Goal: Task Accomplishment & Management: Manage account settings

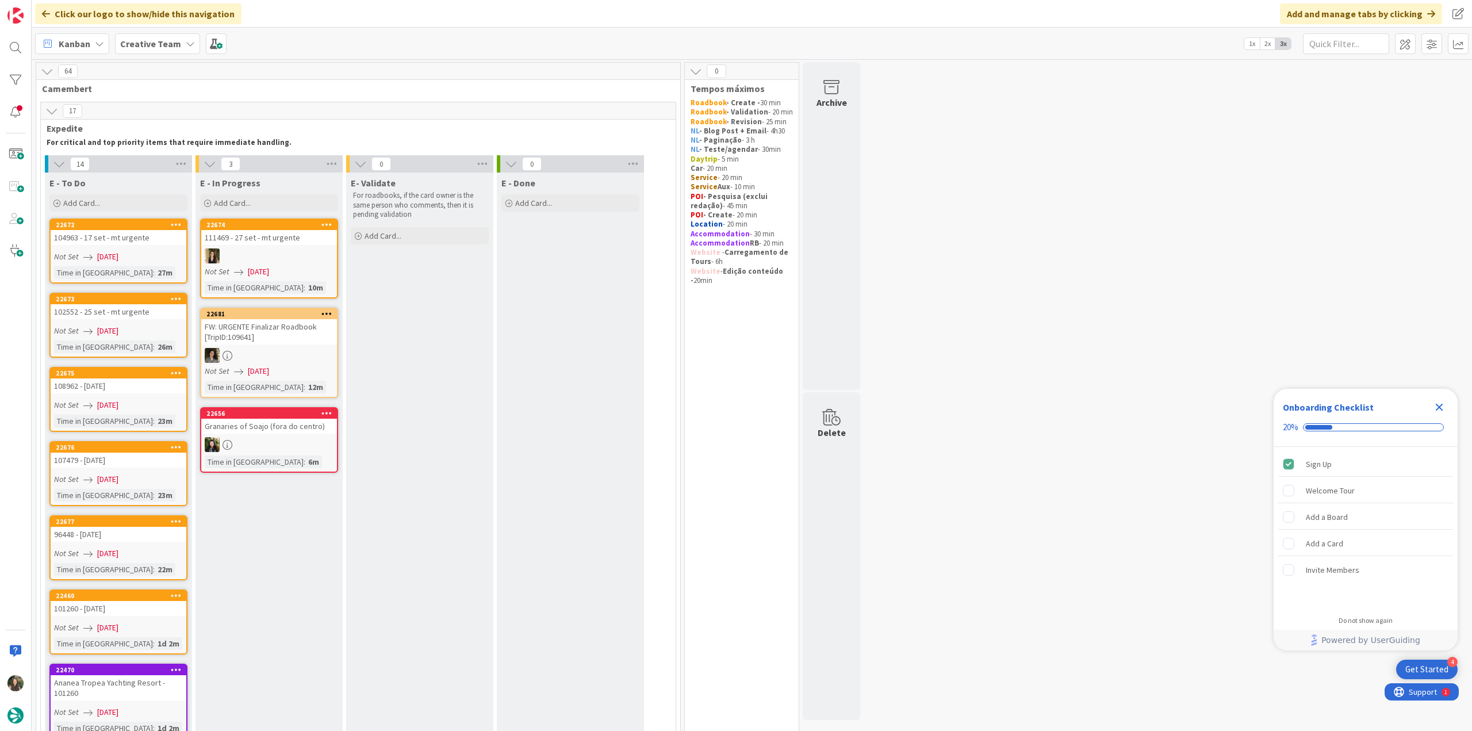
click at [1438, 406] on icon "Close Checklist" at bounding box center [1439, 407] width 7 height 7
click at [167, 262] on div "Not Set 09/09/2025" at bounding box center [120, 257] width 132 height 12
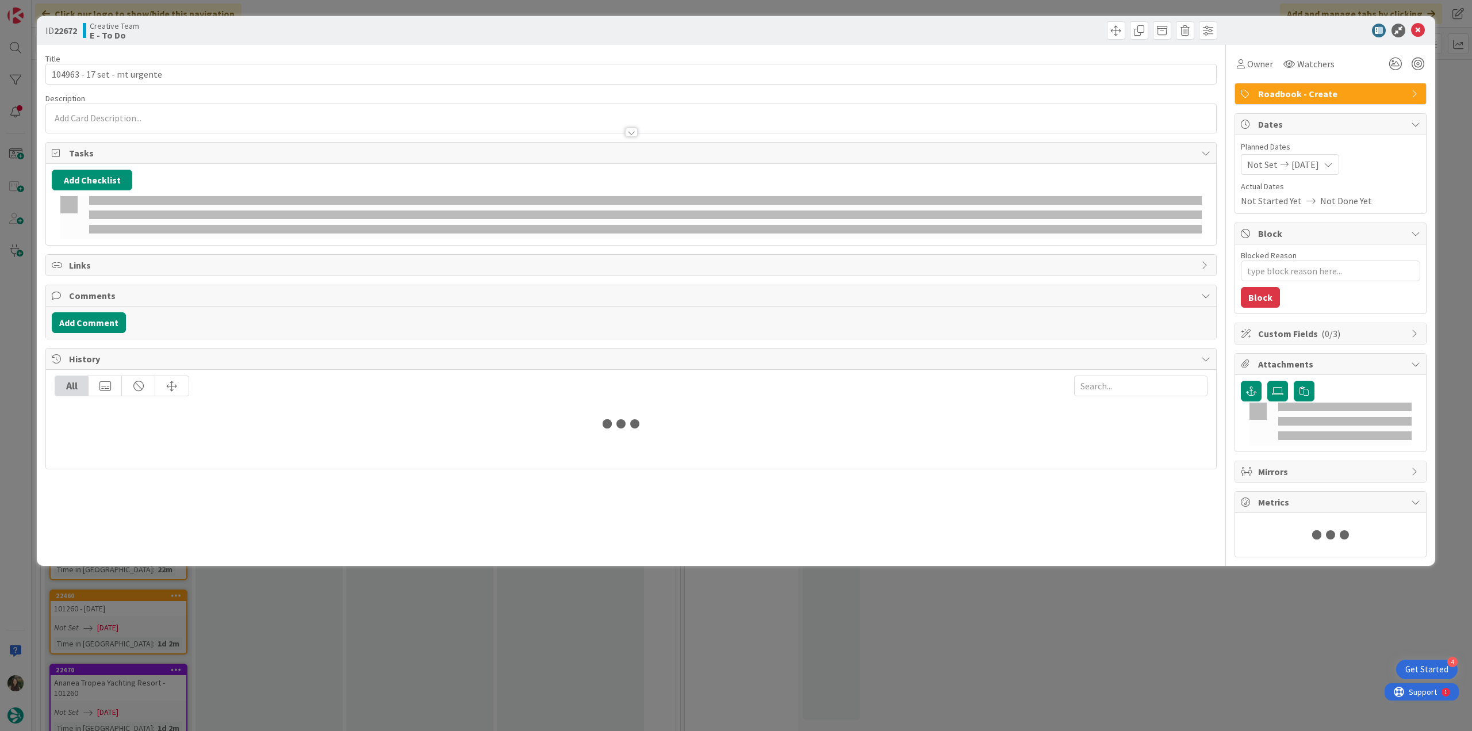
type textarea "x"
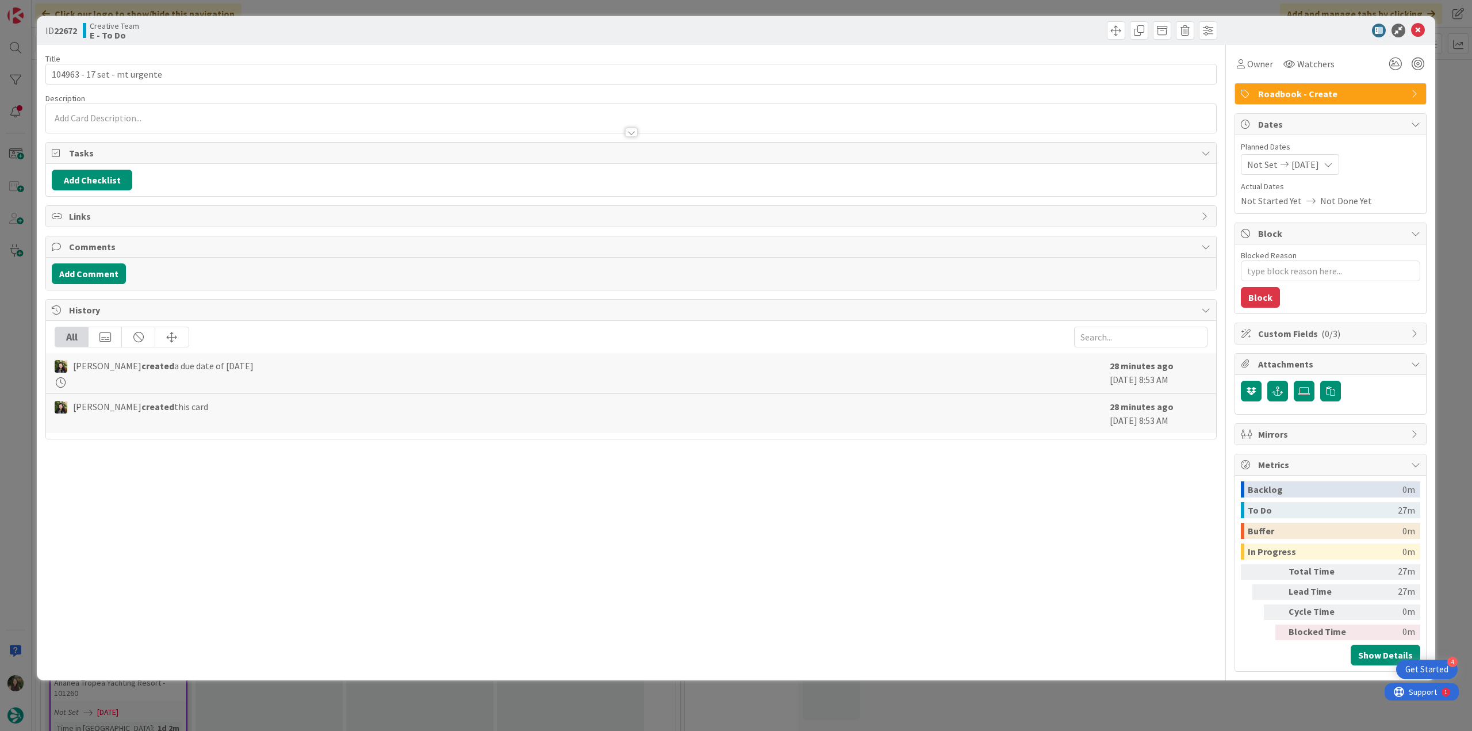
type input "104963 - 17 set - mt urgente"
type textarea "x"
type input "104963 - 17 set - mt urgente"
click at [70, 74] on input "104963 - 17 set - mt urgente" at bounding box center [630, 74] width 1171 height 21
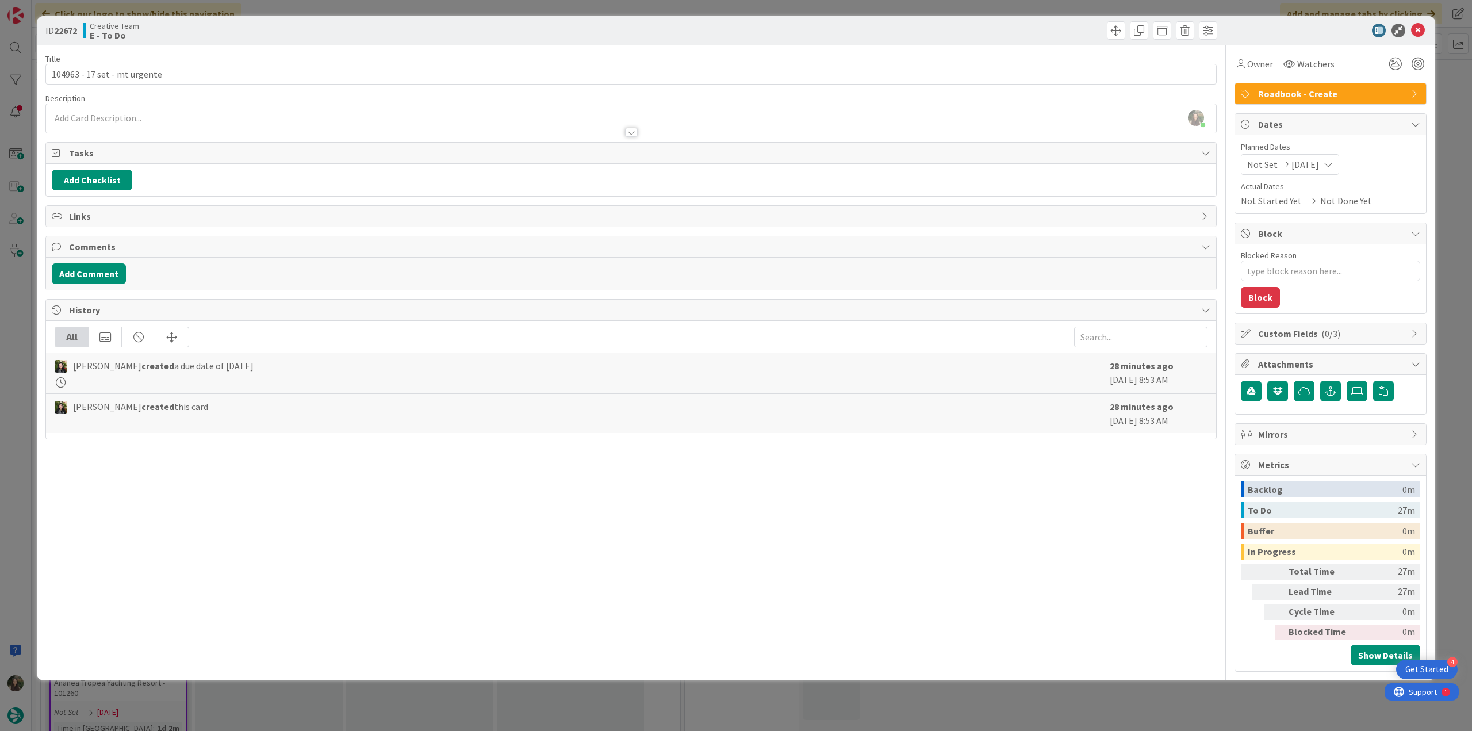
click at [15, 347] on div "ID 22672 Creative Team E - To Do Title 29 / 128 104963 - 17 set - mt urgente De…" at bounding box center [736, 365] width 1472 height 731
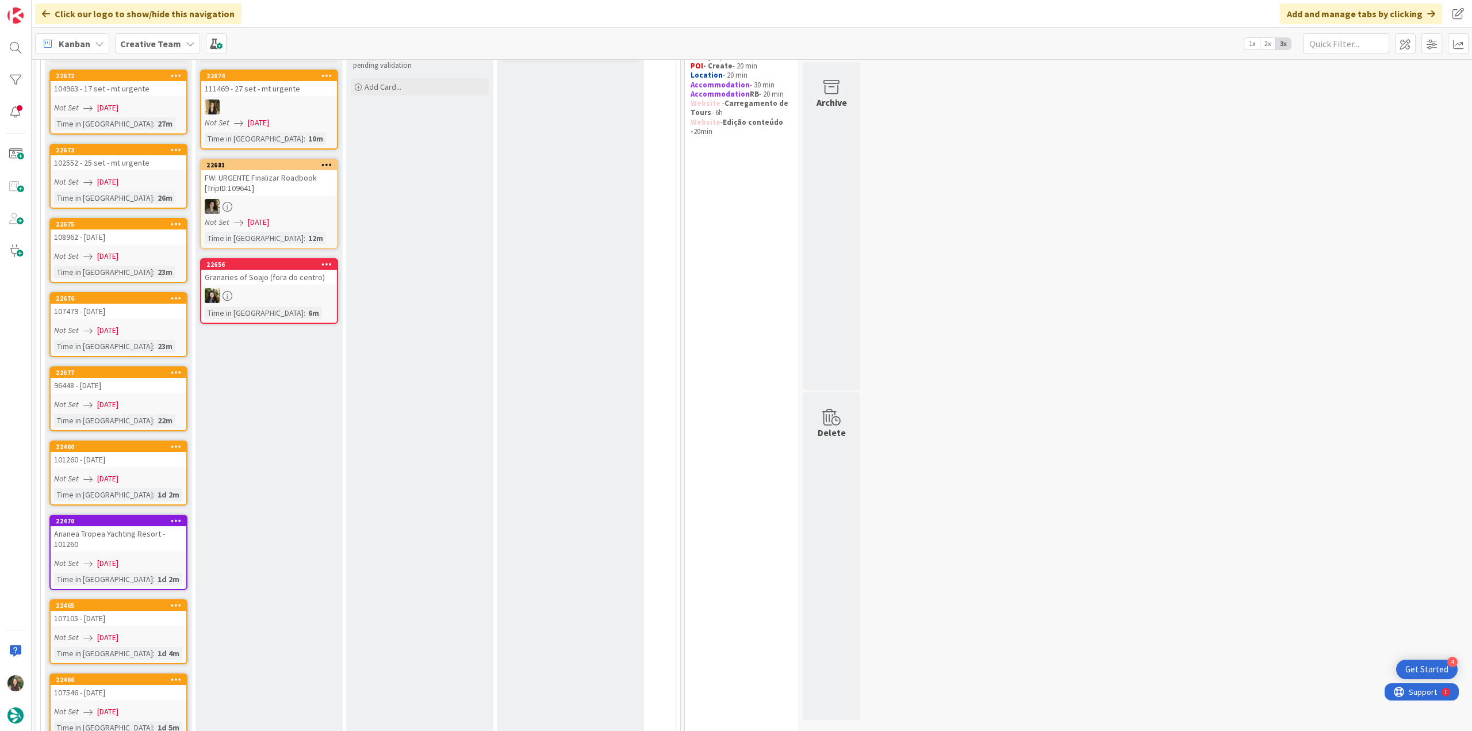
scroll to position [57, 0]
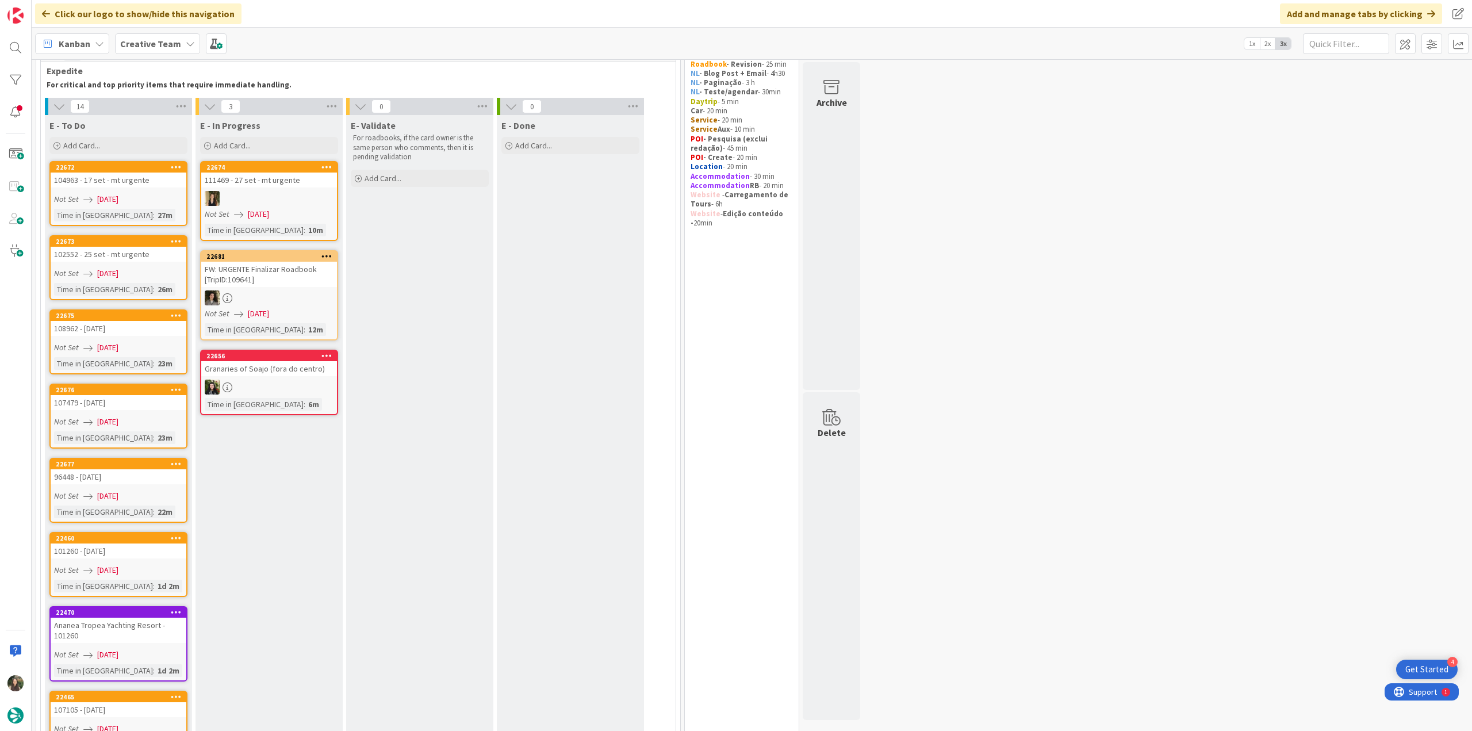
click at [160, 193] on div "Not Set 09/09/2025" at bounding box center [120, 199] width 132 height 12
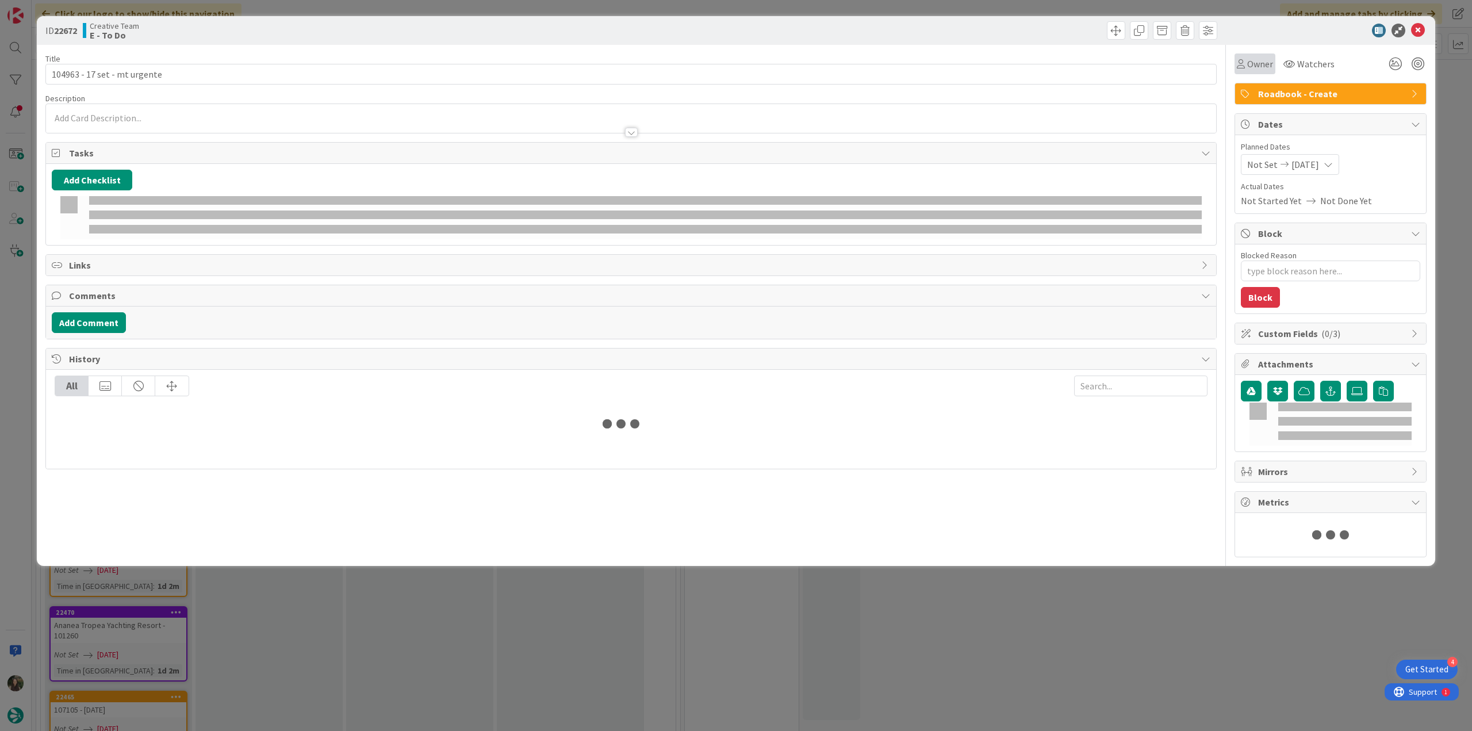
type textarea "x"
type input "104963 - 17 set - mt urgente"
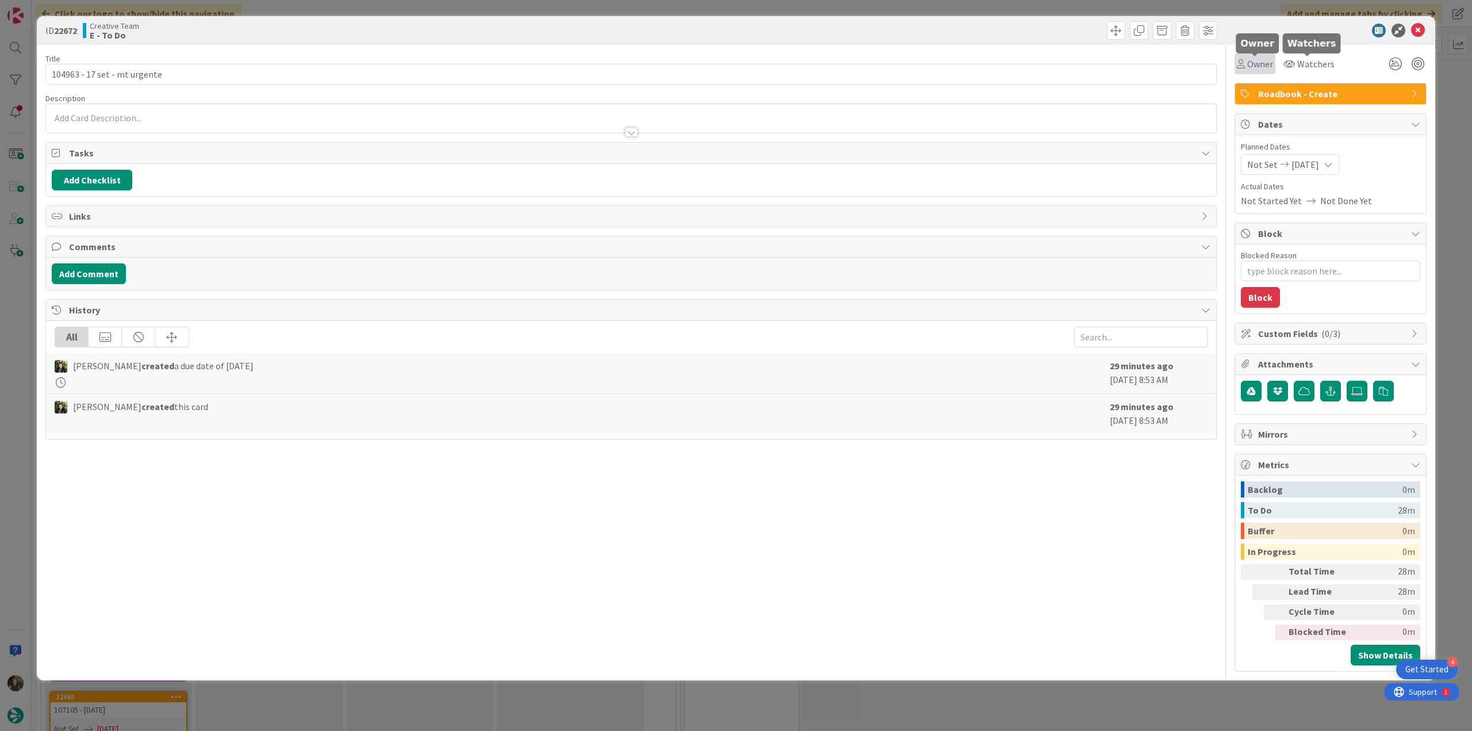
type textarea "x"
type input "104963 - 17 set - mt urgente"
click at [1252, 70] on span "Owner" at bounding box center [1260, 64] width 26 height 14
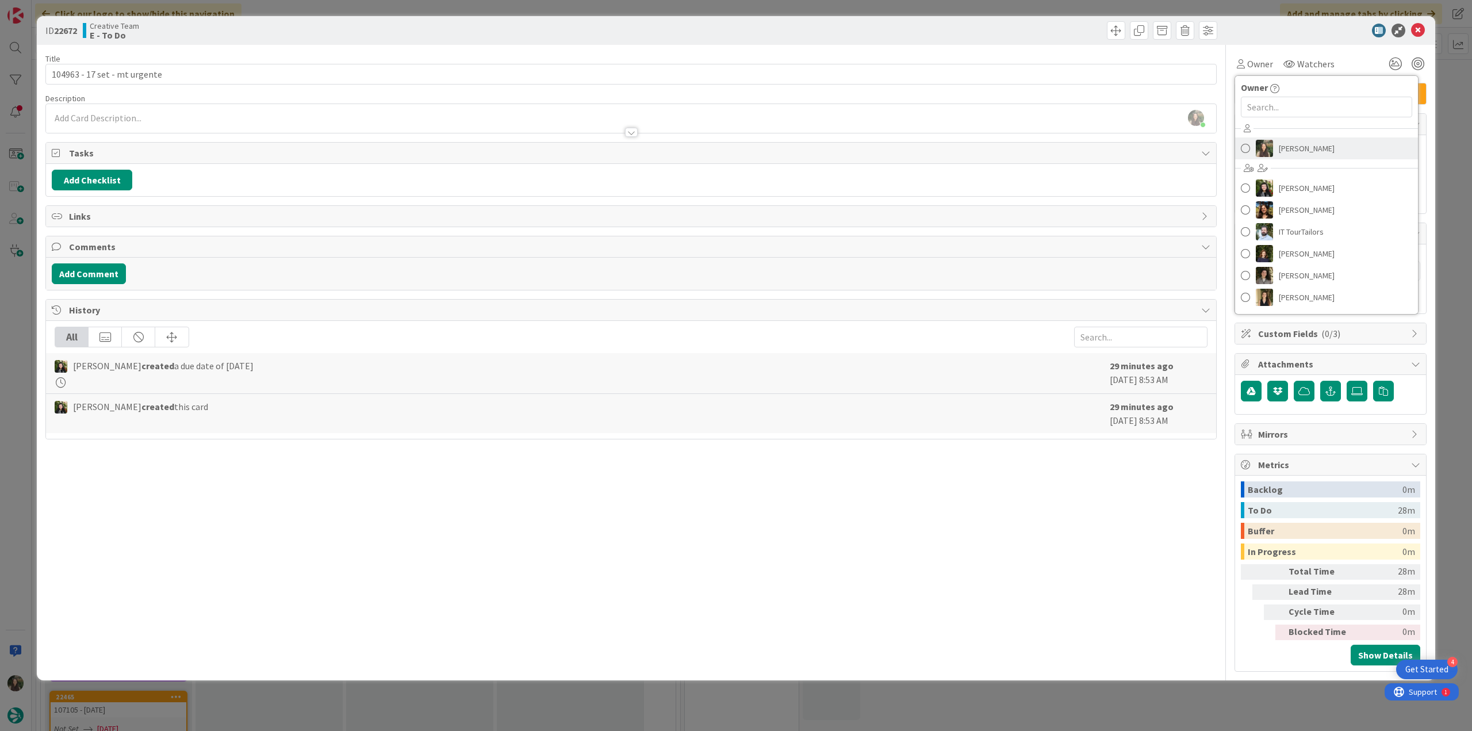
click at [1272, 147] on link "[PERSON_NAME]" at bounding box center [1326, 148] width 183 height 22
type textarea "x"
type input "104963 - 17 set - mt urgente"
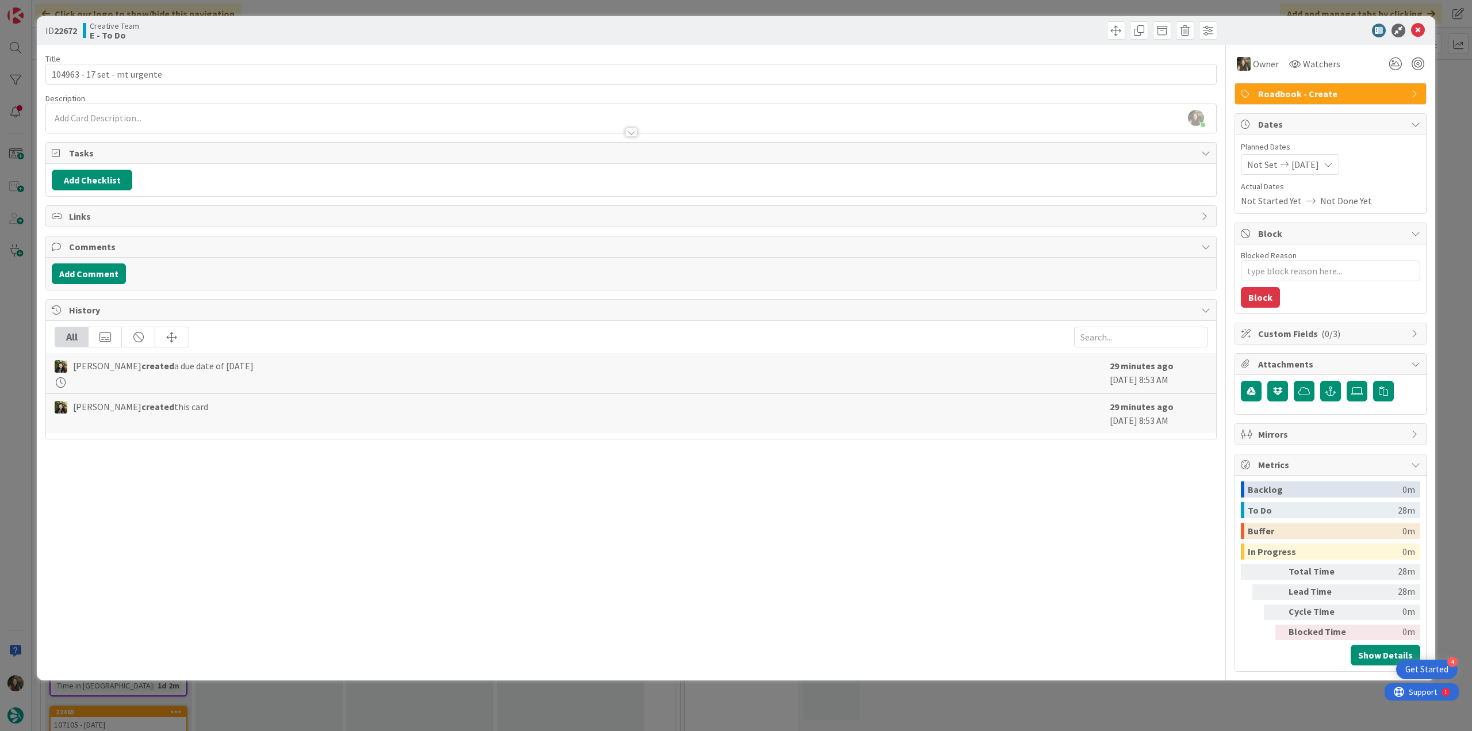
type textarea "x"
type input "104963 - 17 set - mt urgente"
click at [1450, 110] on div "ID 22672 Creative Team E - To Do Title 29 / 128 104963 - 17 set - mt urgente De…" at bounding box center [736, 365] width 1472 height 731
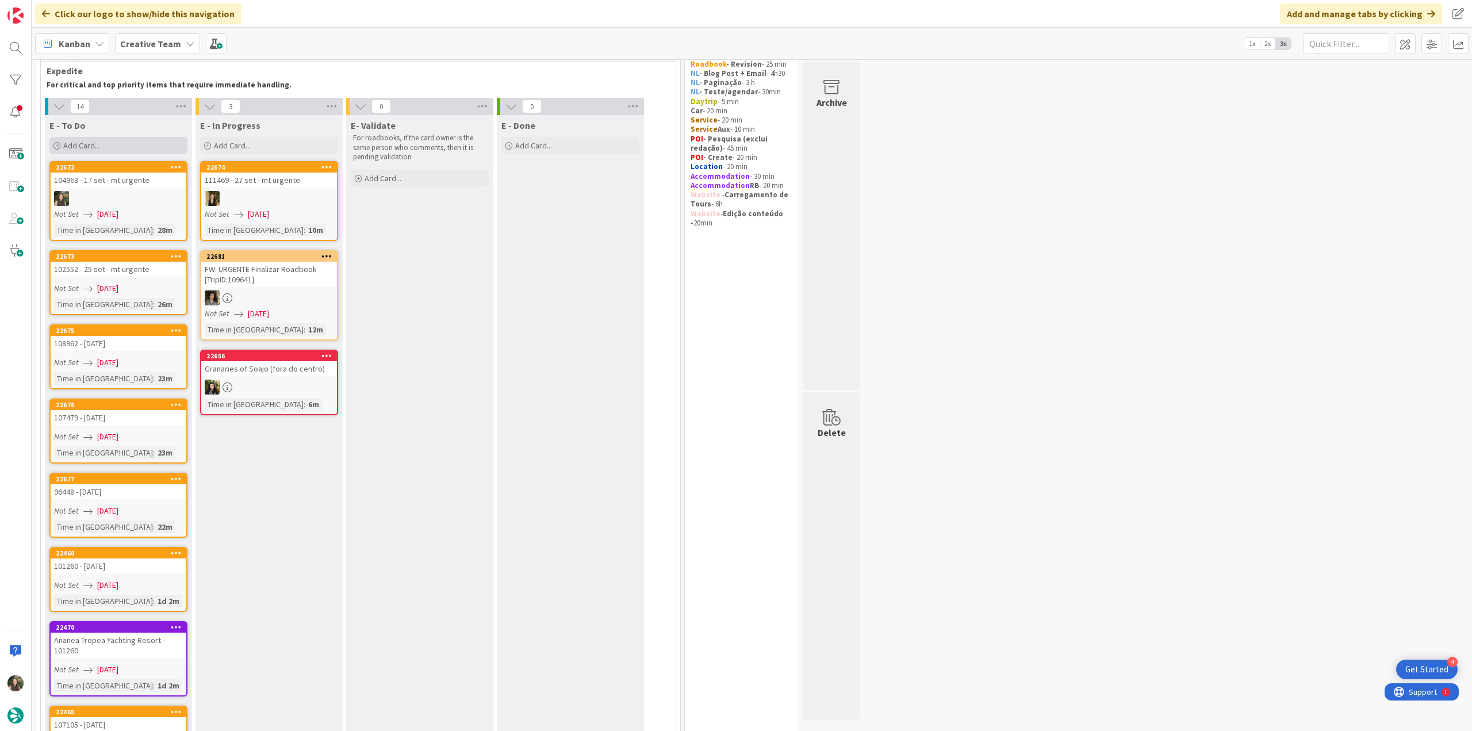
click at [118, 144] on div "Add Card..." at bounding box center [118, 145] width 138 height 17
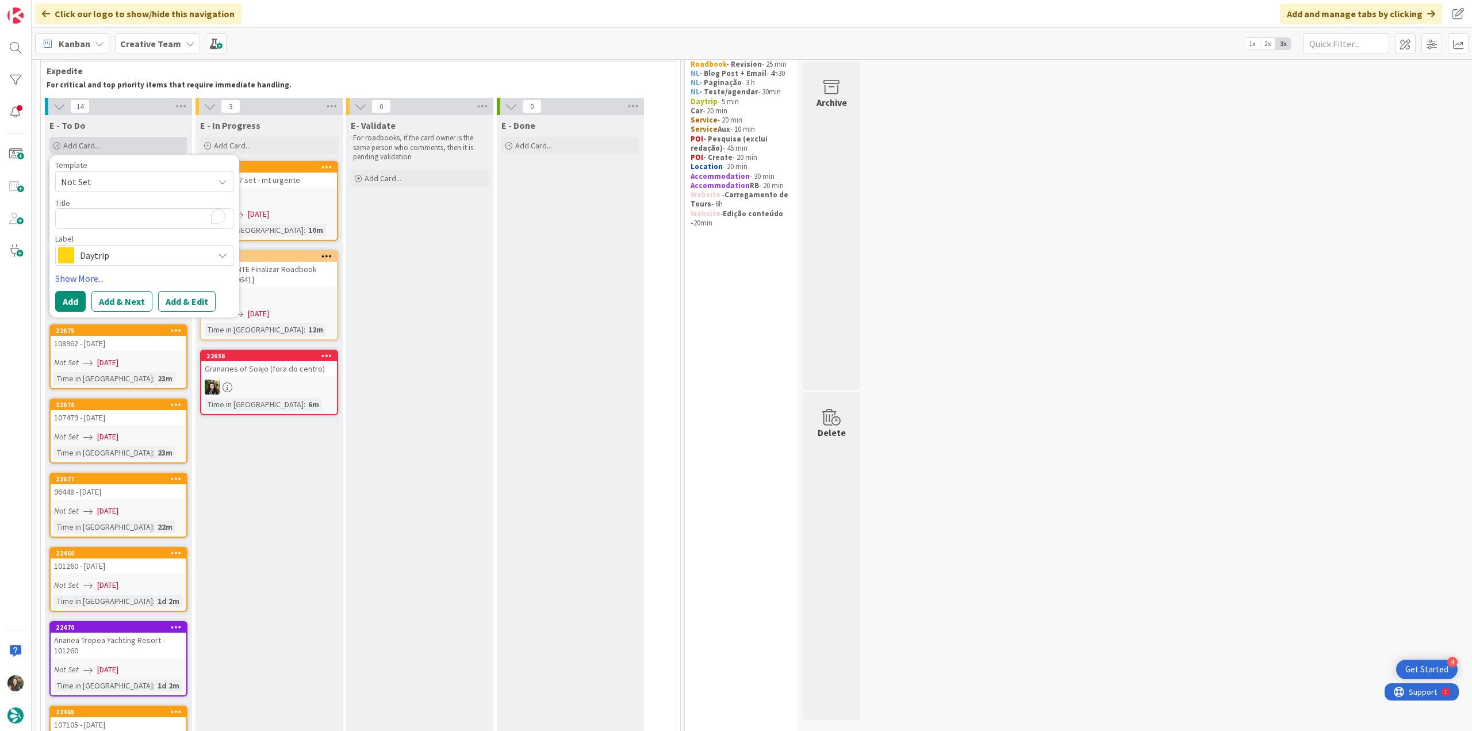
type textarea "x"
type textarea "Mercure Paris Opera Grands Boulevards"
type textarea "x"
type textarea "Mercure Paris Opera Grands Boulevards"
type textarea "x"
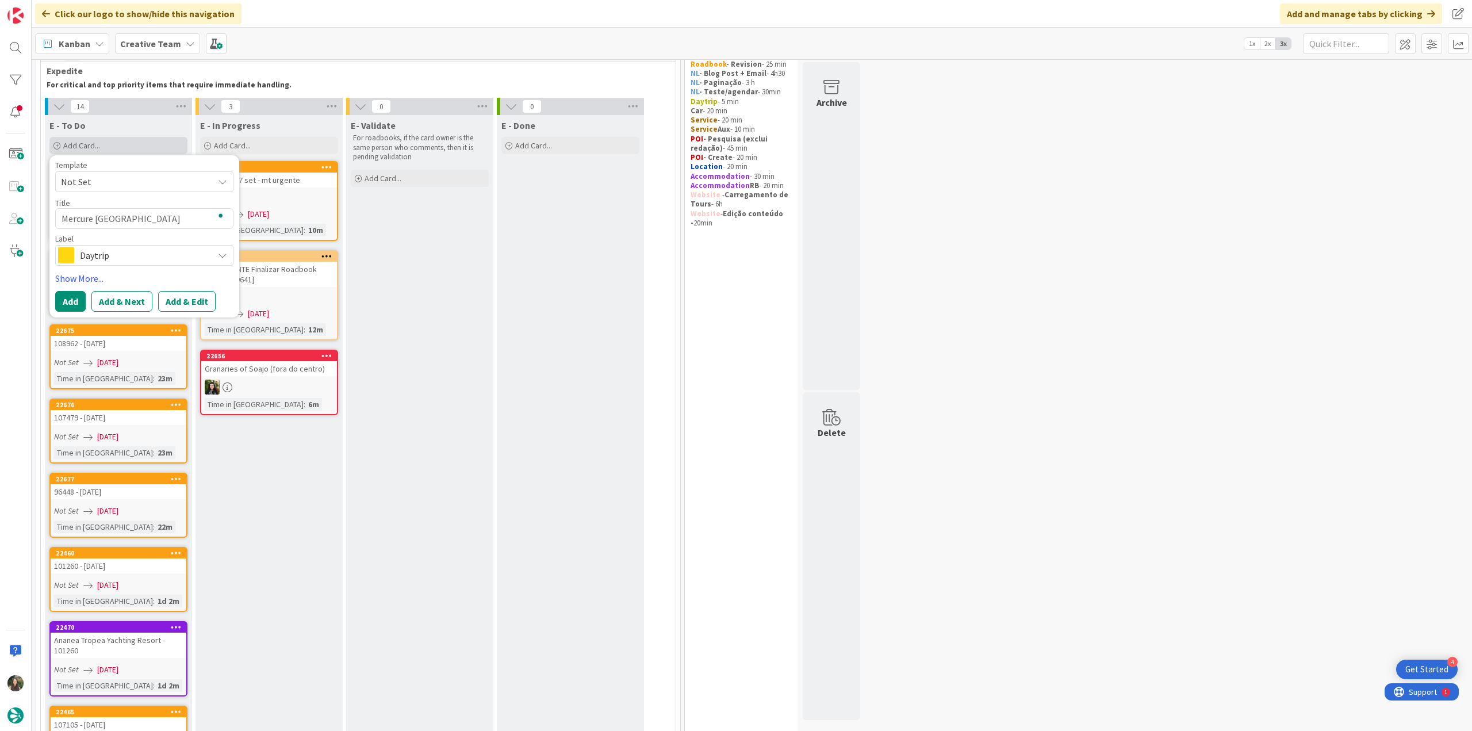
type textarea "Mercure Paris Opera Grands Boulevards -"
type textarea "x"
type textarea "Mercure Paris Opera Grands Boulevards -"
paste textarea "104963"
type textarea "x"
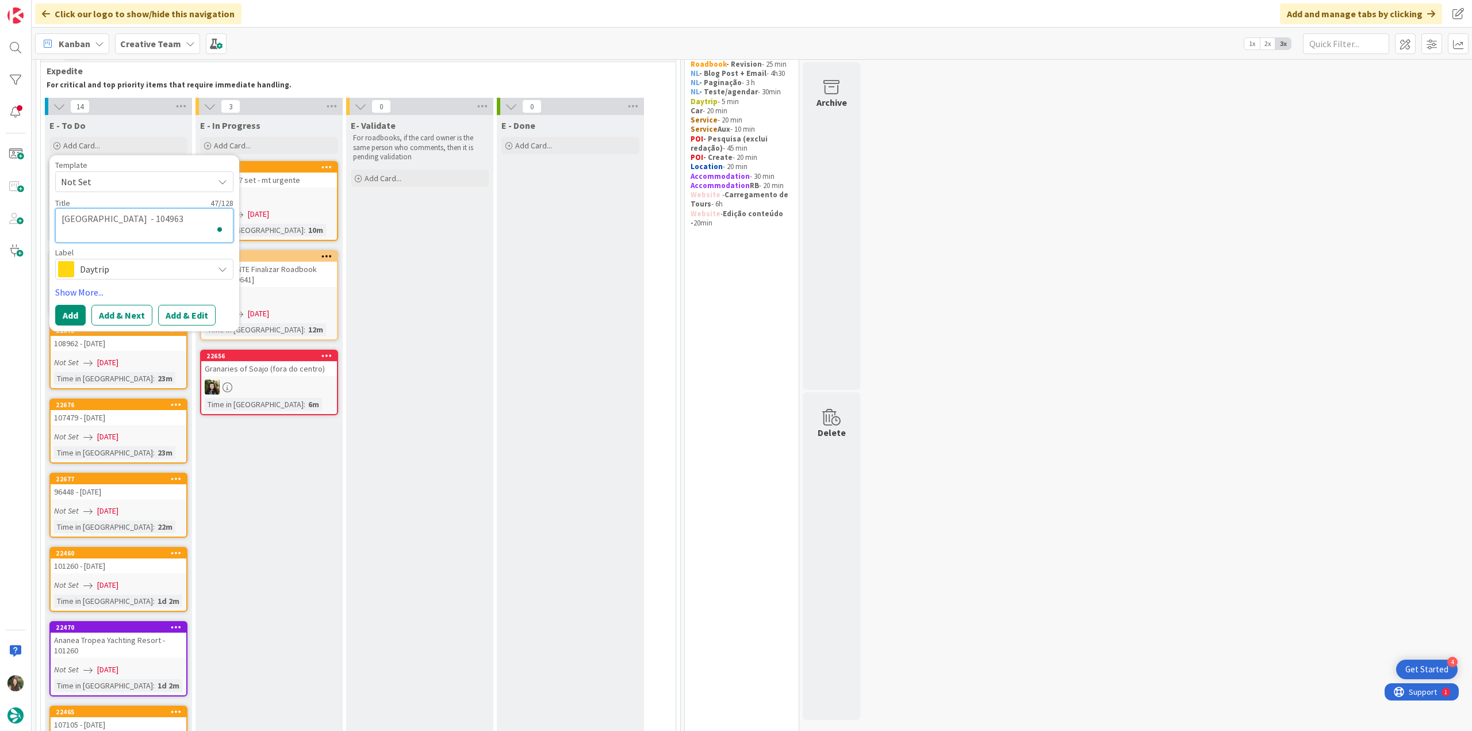
type textarea "Mercure Paris Opera Grands Boulevards - 104963"
click at [120, 273] on span "Daytrip" at bounding box center [144, 269] width 128 height 16
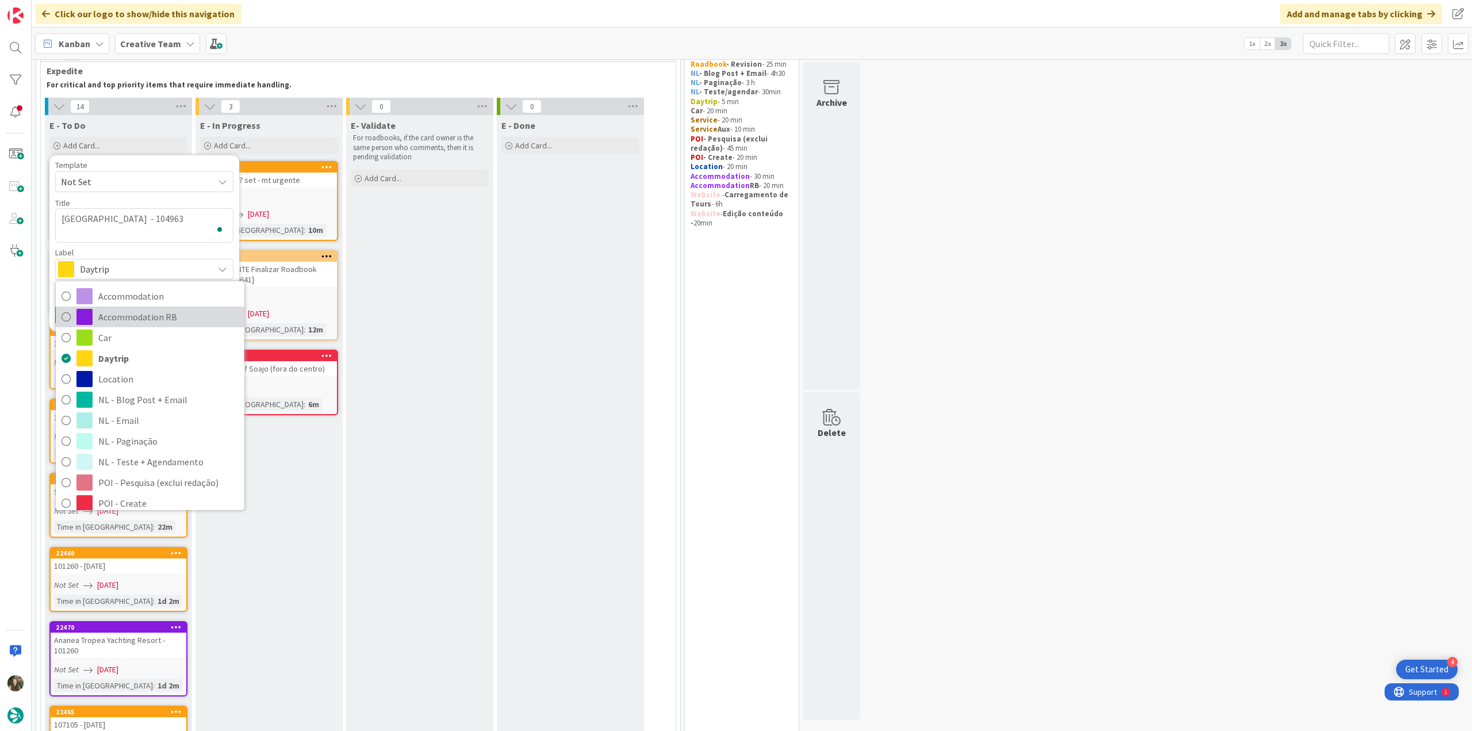
click at [155, 315] on span "Accommodation RB" at bounding box center [168, 316] width 140 height 17
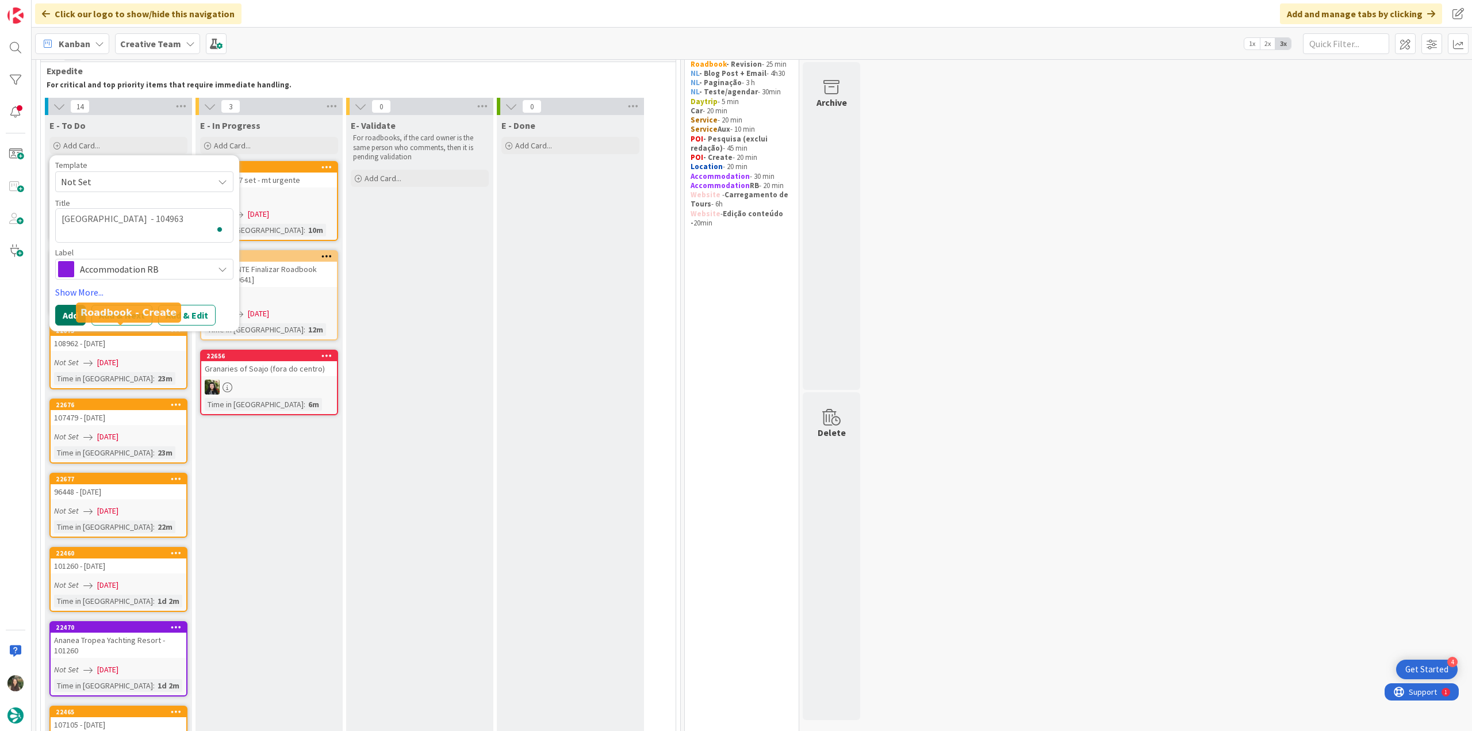
click at [69, 316] on button "Add" at bounding box center [70, 315] width 30 height 21
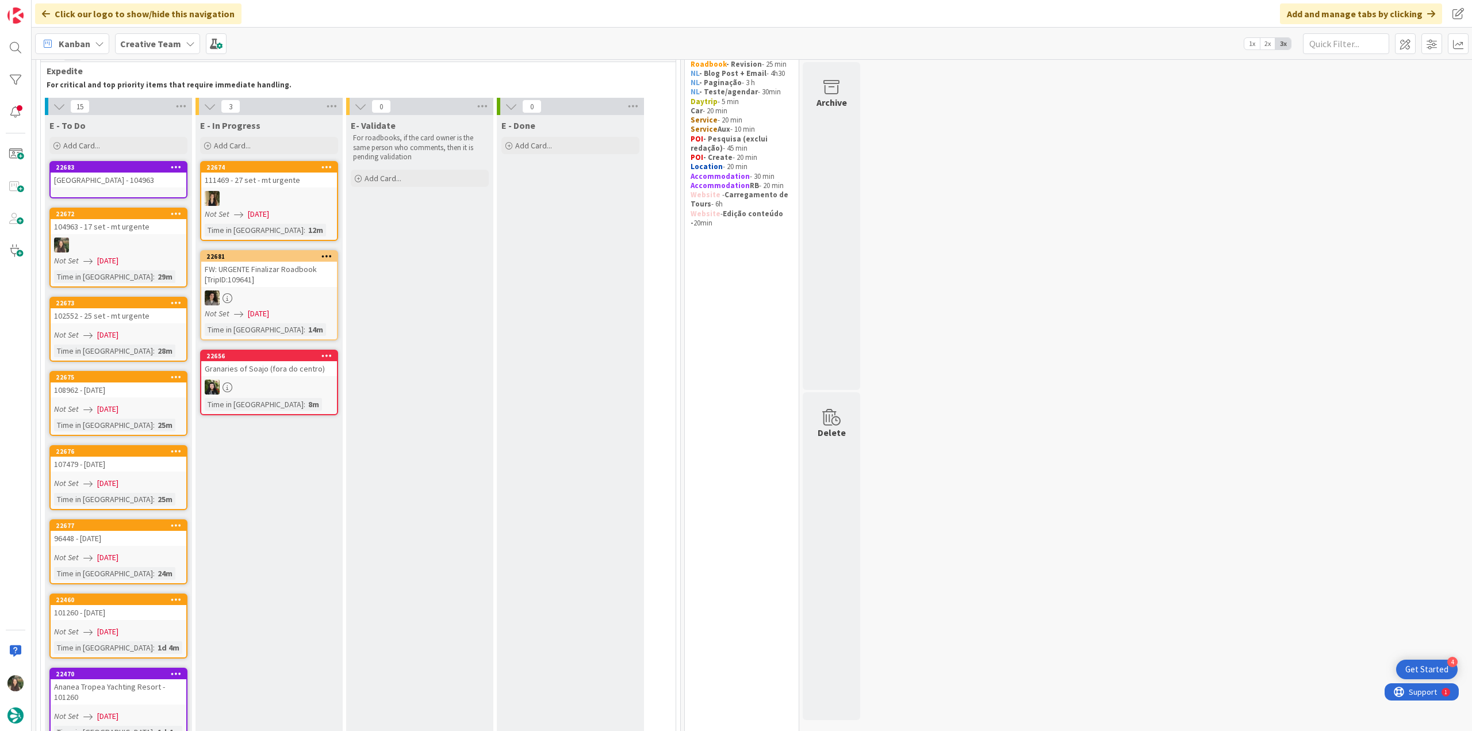
click at [123, 181] on div "Mercure Paris Opera Grands Boulevards - 104963" at bounding box center [119, 179] width 136 height 15
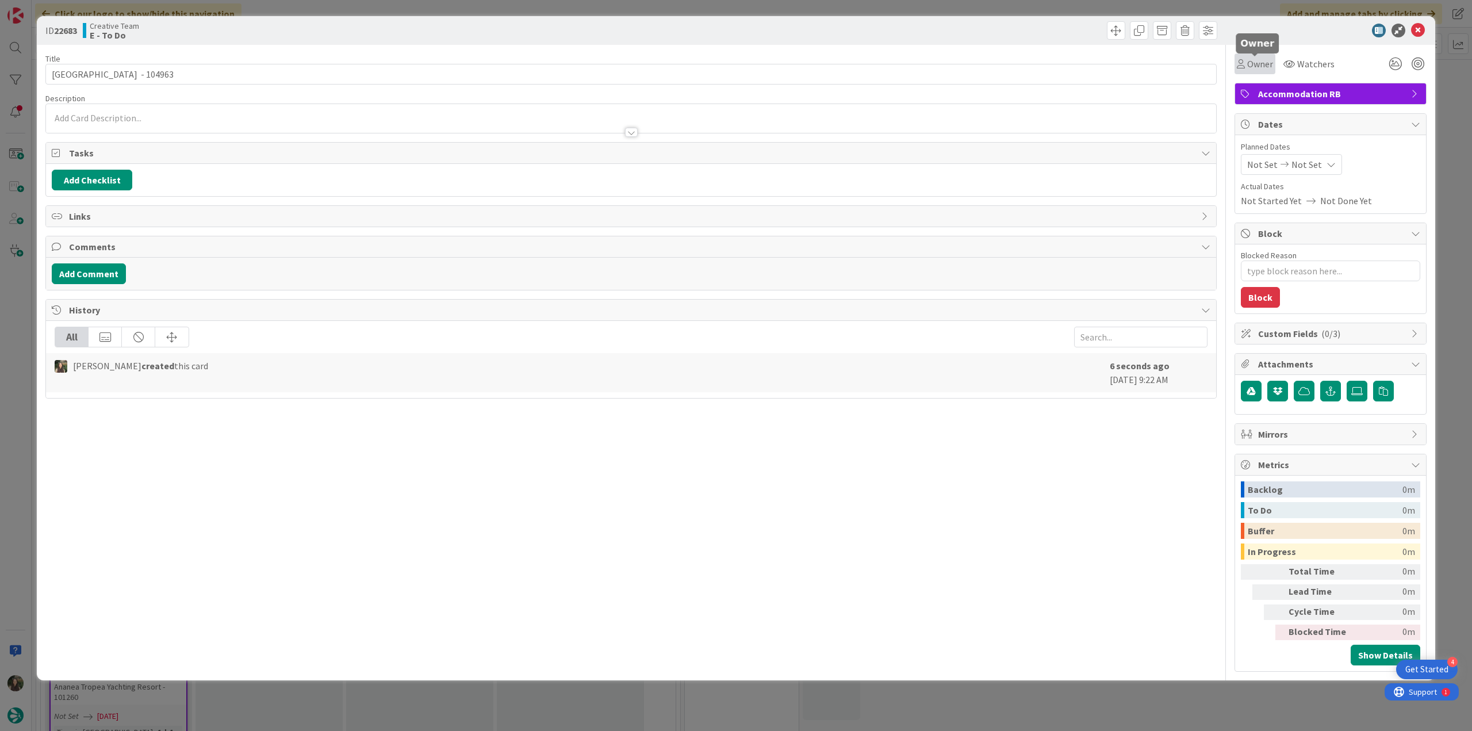
click at [1259, 66] on span "Owner" at bounding box center [1260, 64] width 26 height 14
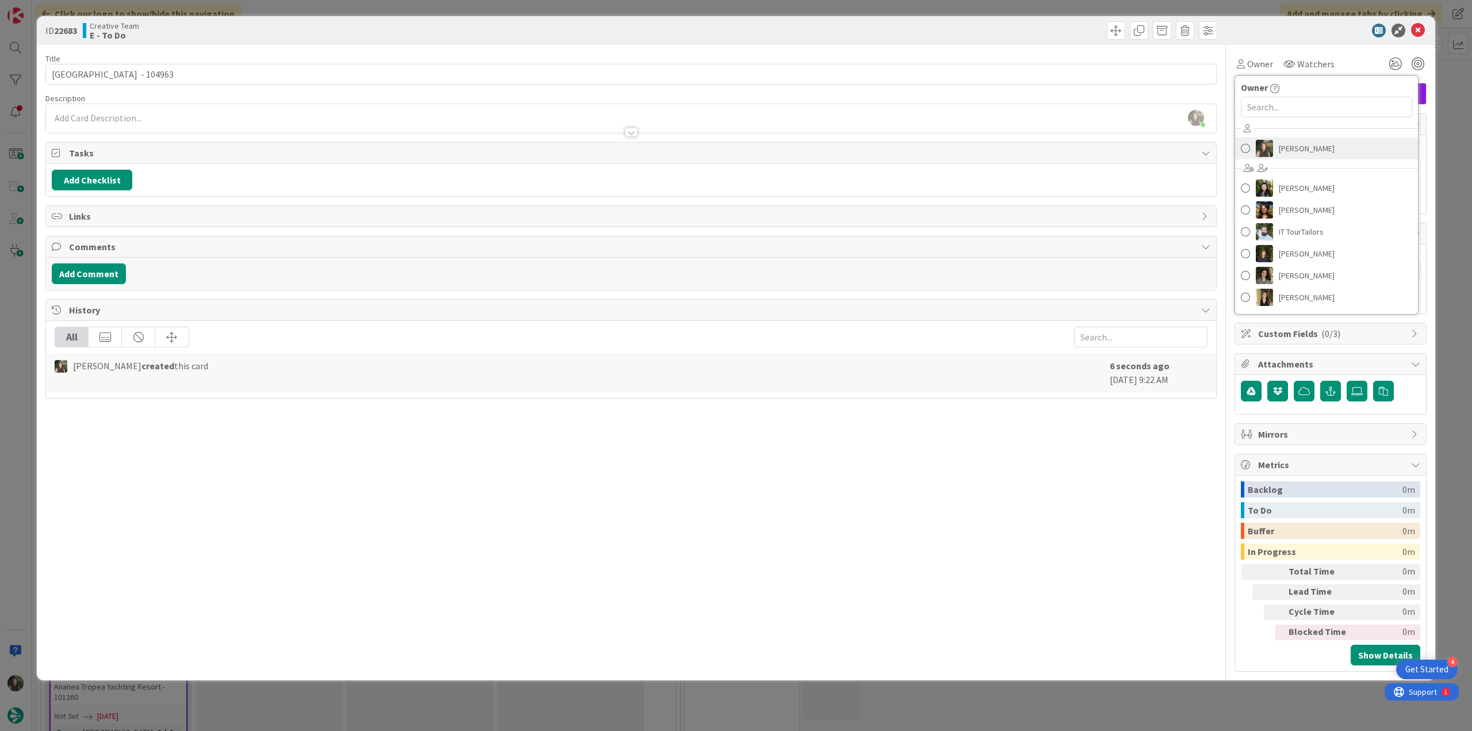
click at [1268, 151] on img at bounding box center [1264, 148] width 17 height 17
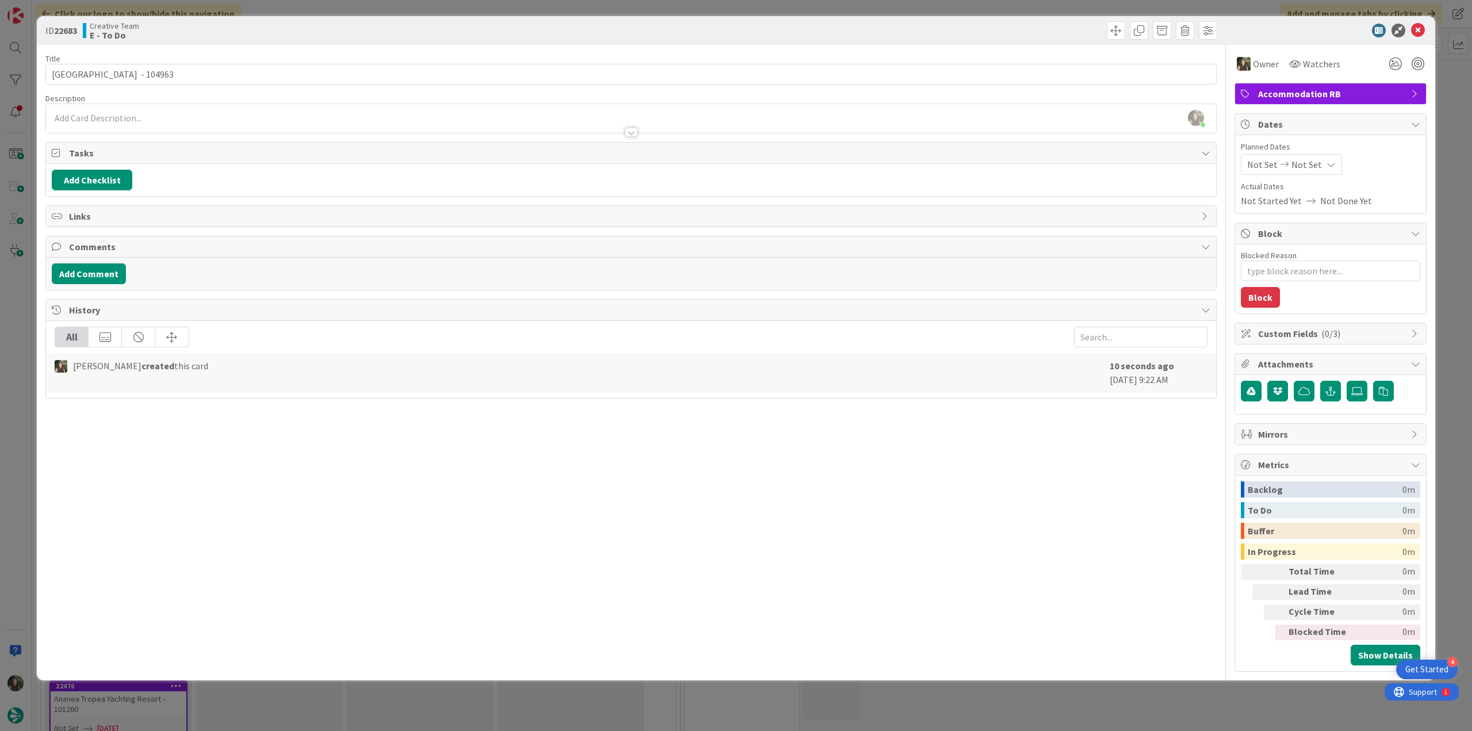
click at [1453, 126] on div "ID 22683 Creative Team E - To Do Title 47 / 128 Mercure Paris Opera Grands Boul…" at bounding box center [736, 365] width 1472 height 731
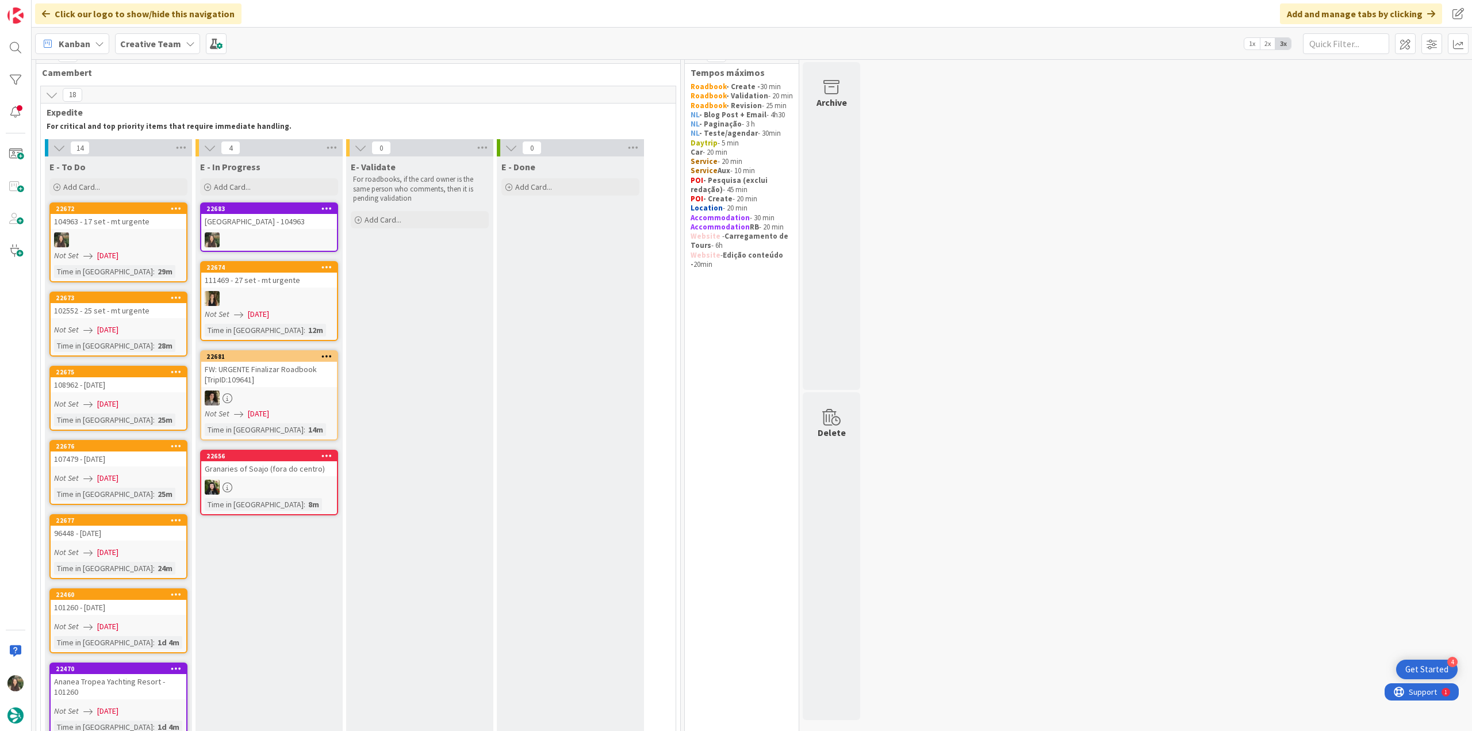
scroll to position [13, 0]
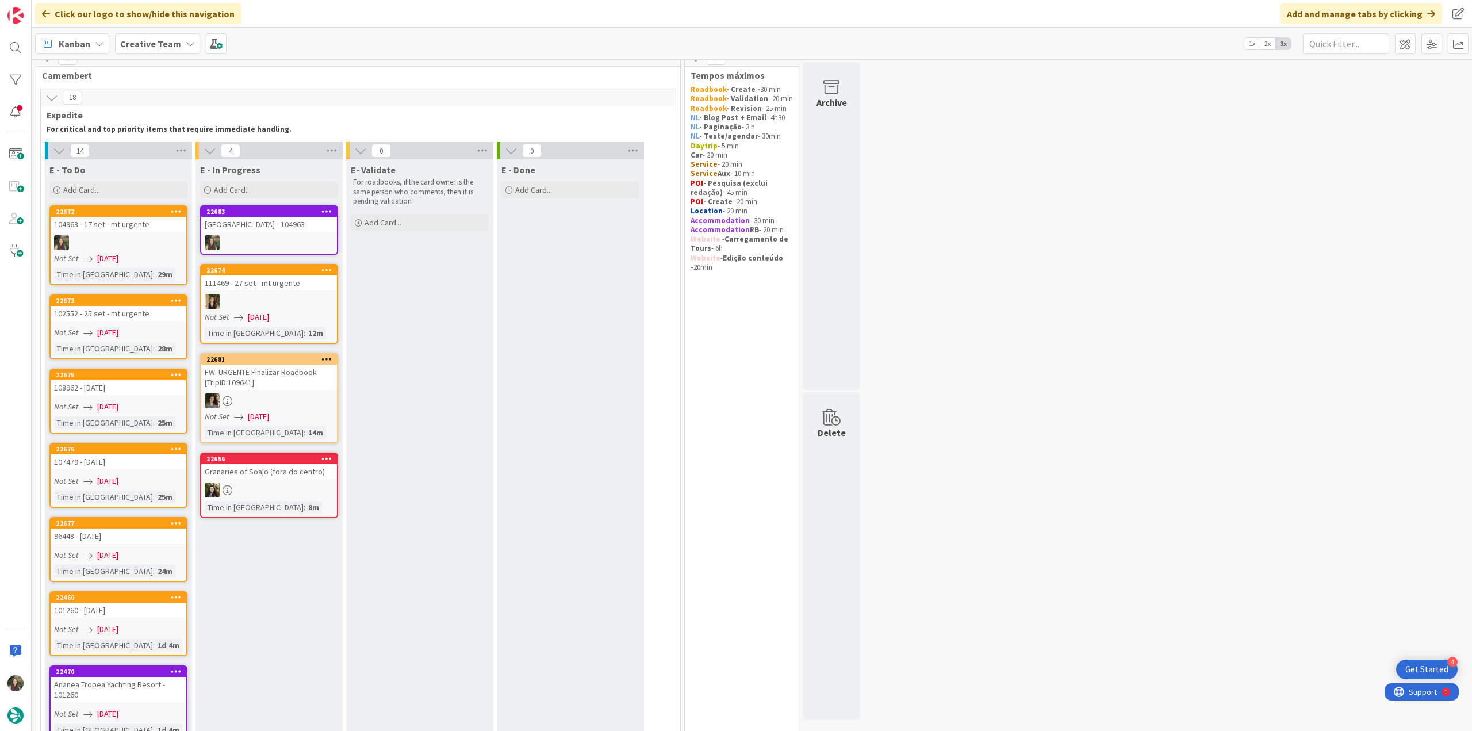
click at [292, 228] on div "Mercure Paris Opera Grands Boulevards - 104963" at bounding box center [269, 224] width 136 height 15
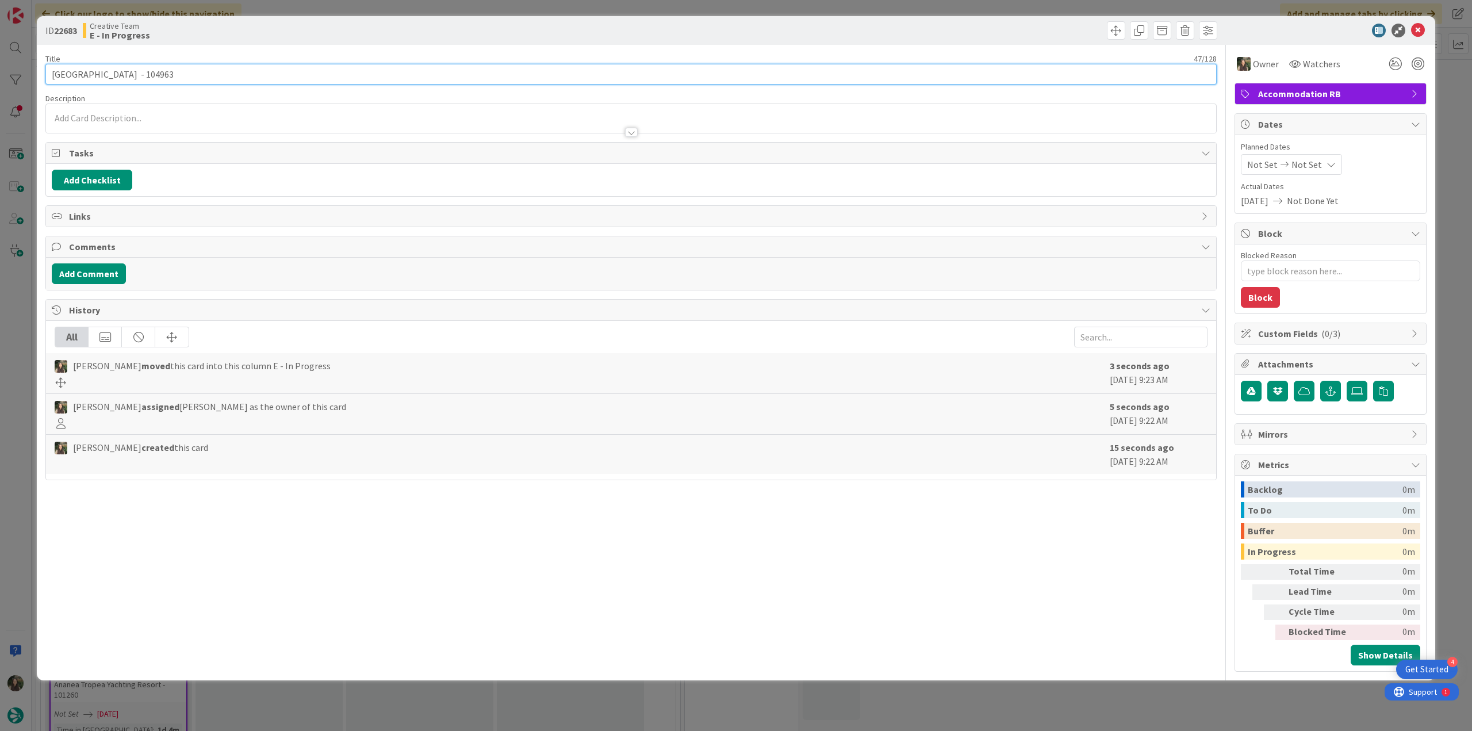
drag, startPoint x: 203, startPoint y: 72, endPoint x: 43, endPoint y: 70, distance: 160.4
click at [42, 70] on div "ID 22683 Creative Team E - In Progress Title 47 / 128 Mercure Paris Opera Grand…" at bounding box center [736, 348] width 1398 height 664
click at [14, 303] on div "ID 22683 Creative Team E - In Progress Title 47 / 128 Mercure Paris Opera Grand…" at bounding box center [736, 365] width 1472 height 731
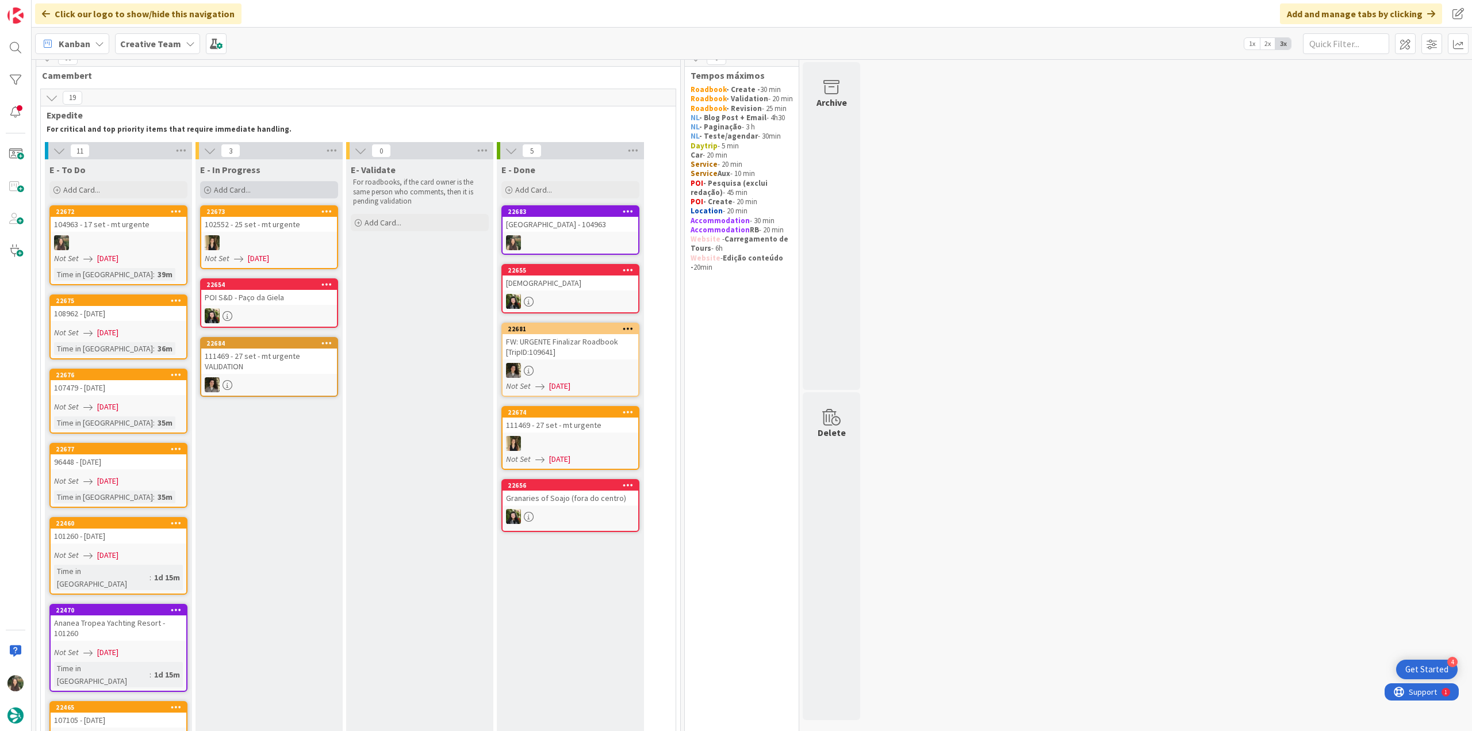
click at [244, 190] on span "Add Card..." at bounding box center [232, 190] width 37 height 10
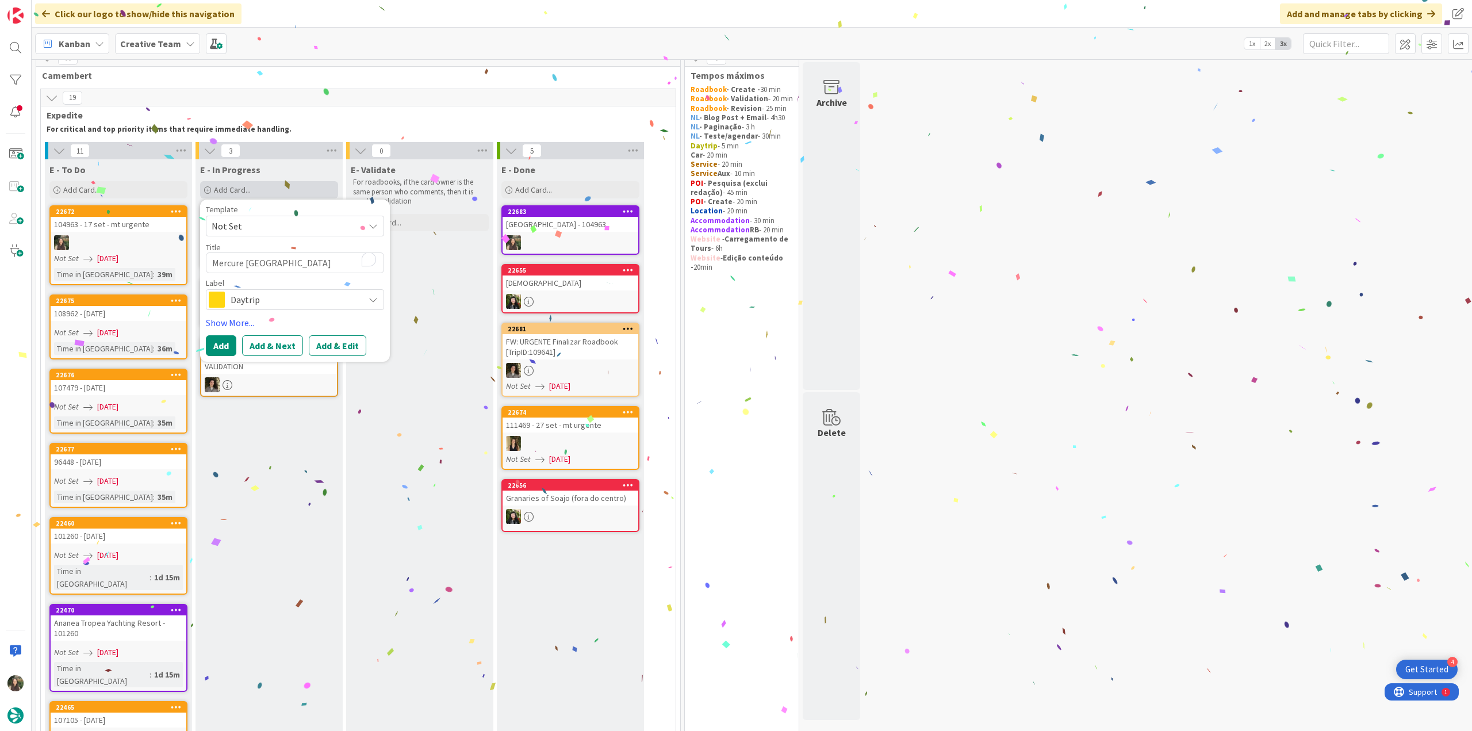
type textarea "x"
type textarea "Mercure Paris Opera Grands Boulevards"
type textarea "x"
type textarea "Mercure Paris Opera Grands Boulevards"
type textarea "x"
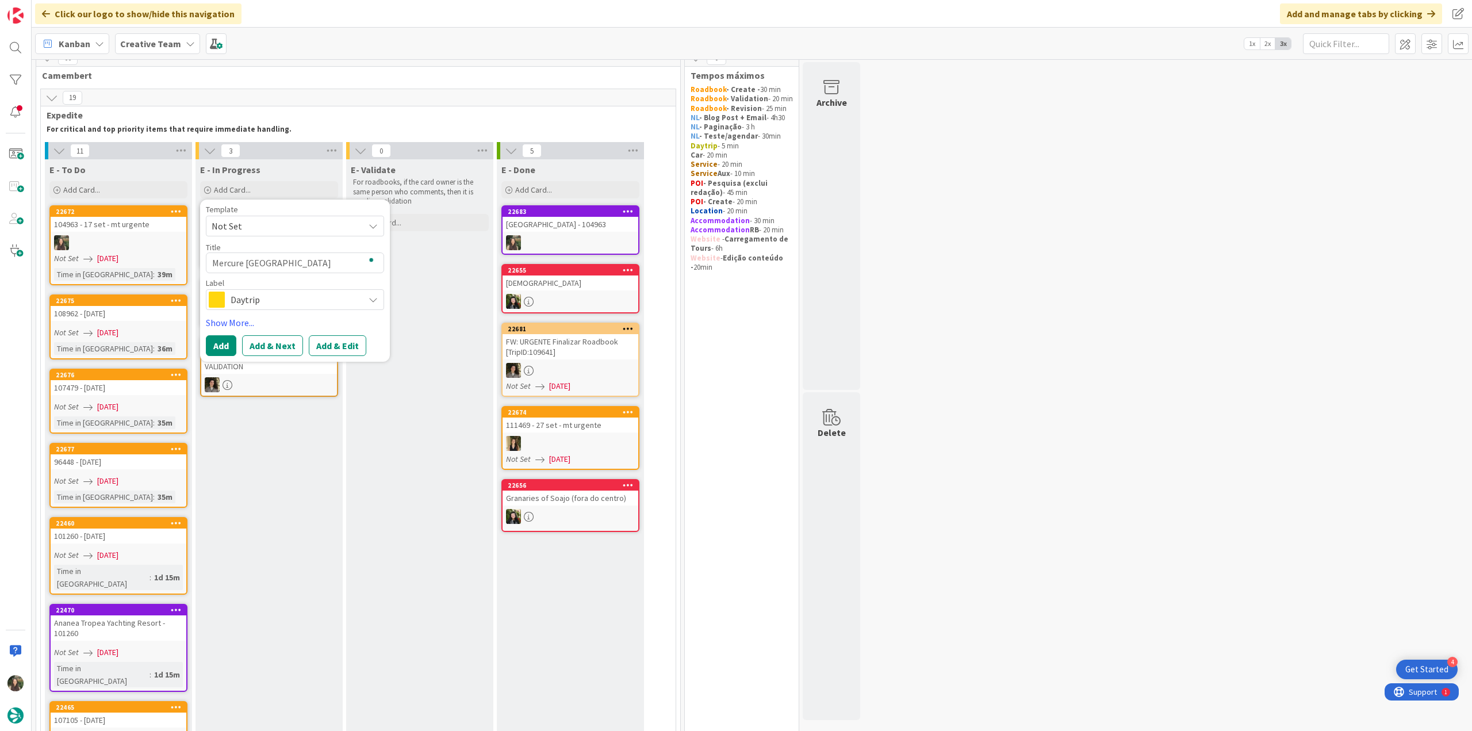
type textarea "Mercure Paris Opera Grands Boulevards -"
type textarea "x"
type textarea "Mercure Paris Opera Grands Boulevards -"
type textarea "x"
type textarea "Mercure Paris Opera Grands Boulevards - p"
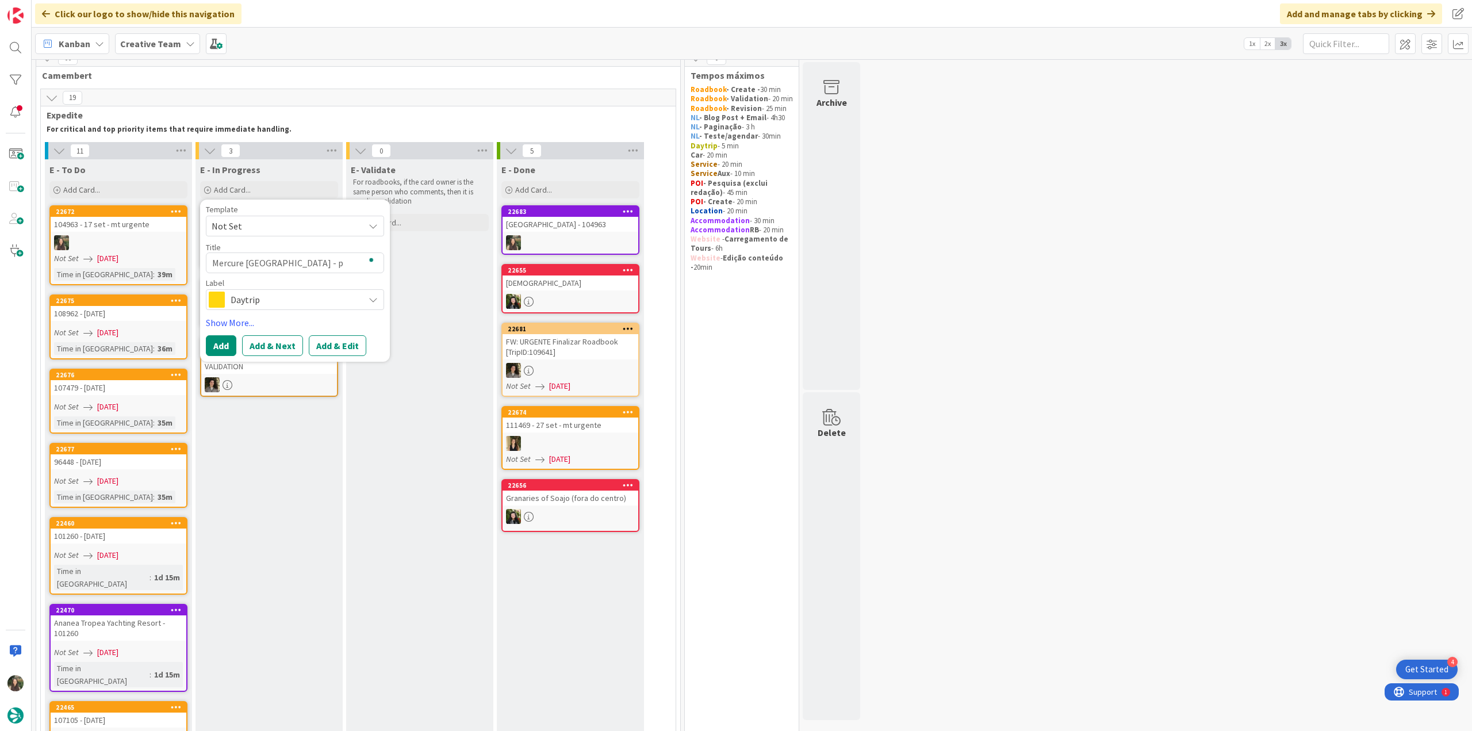
type textarea "x"
type textarea "Mercure Paris Opera Grands Boulevards - po"
type textarea "x"
type textarea "Mercure Paris Opera Grands Boulevards - poi"
type textarea "x"
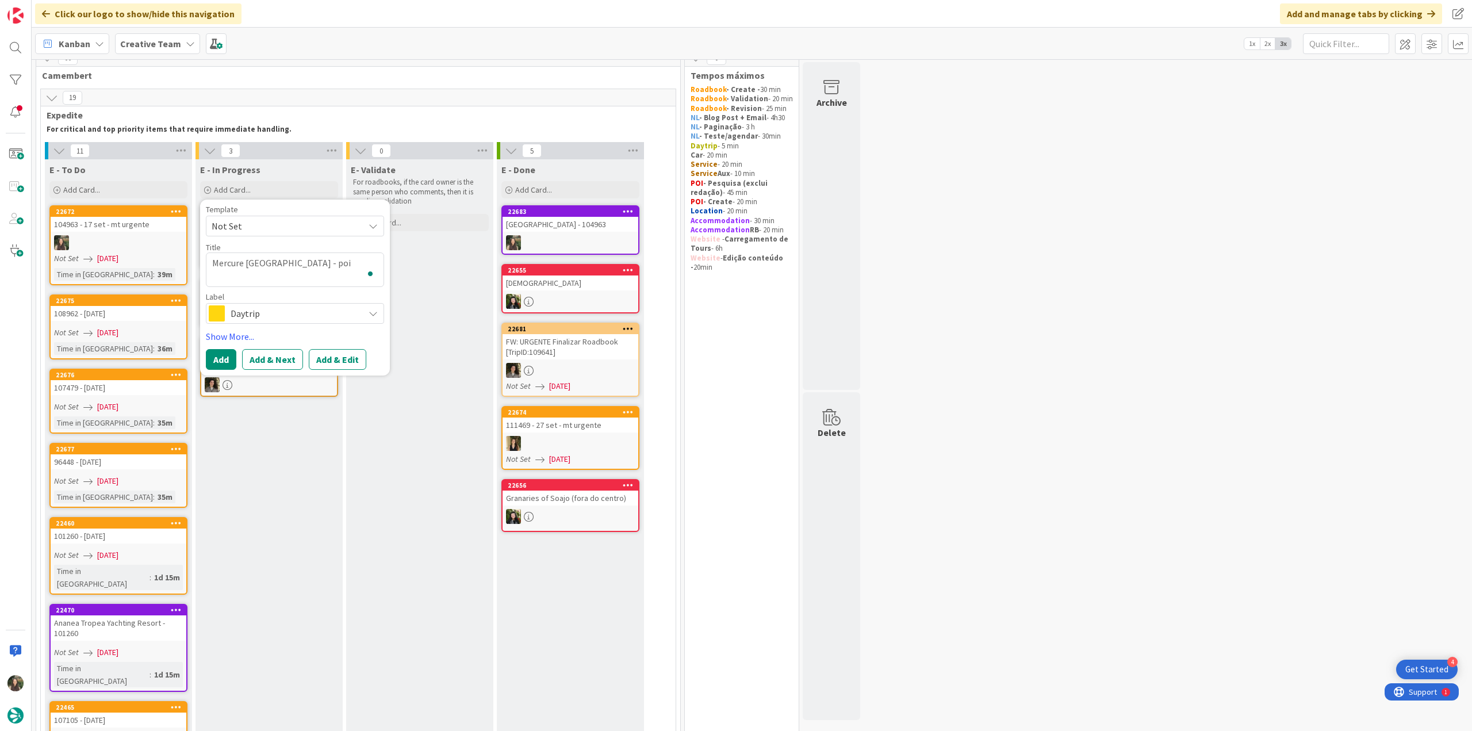
type textarea "Mercure Paris Opera Grands Boulevards - poi"
type textarea "x"
type textarea "Mercure Paris Opera Grands Boulevards - poi p"
type textarea "x"
type textarea "Mercure Paris Opera Grands Boulevards - poi"
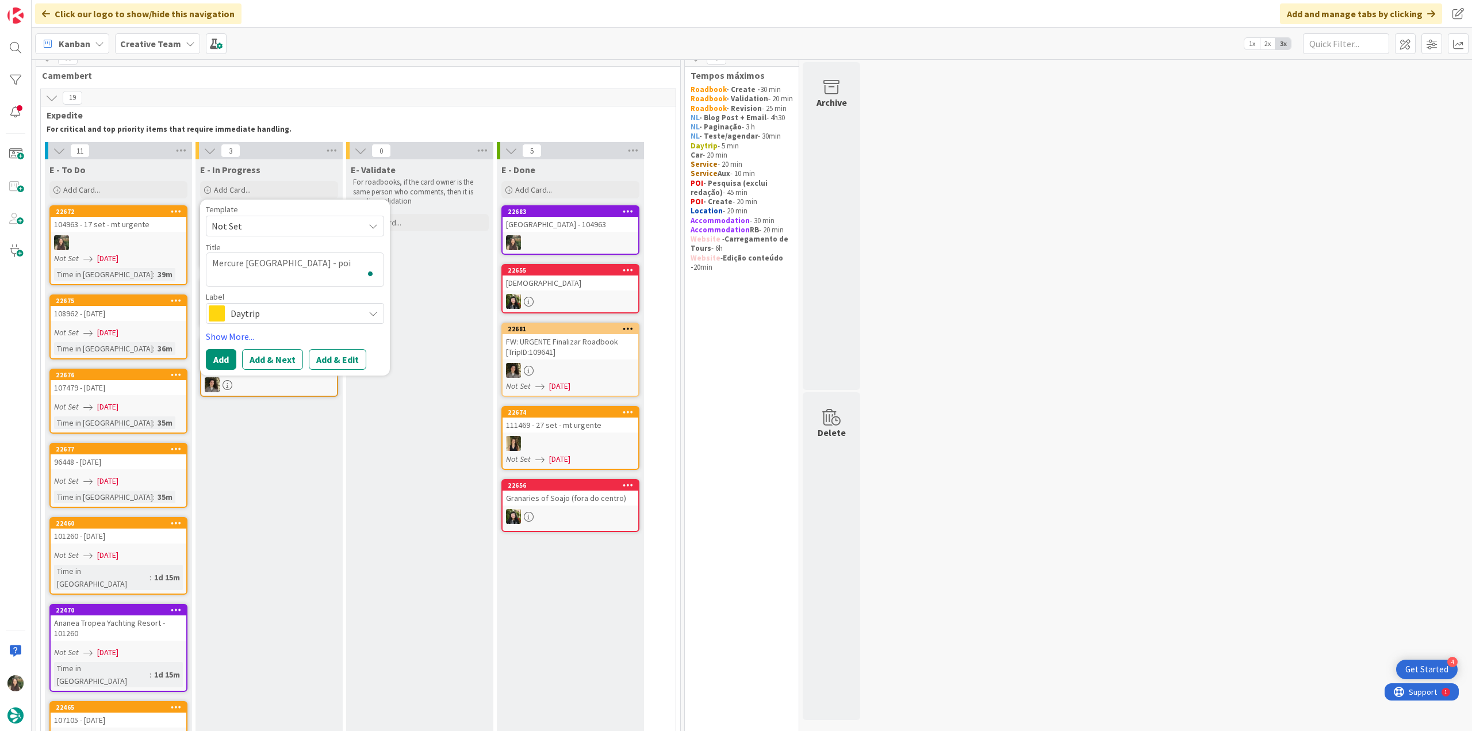
type textarea "x"
type textarea "Mercure Paris Opera Grands Boulevards - poi"
type textarea "x"
type textarea "Mercure Paris Opera Grands Boulevards - po"
type textarea "x"
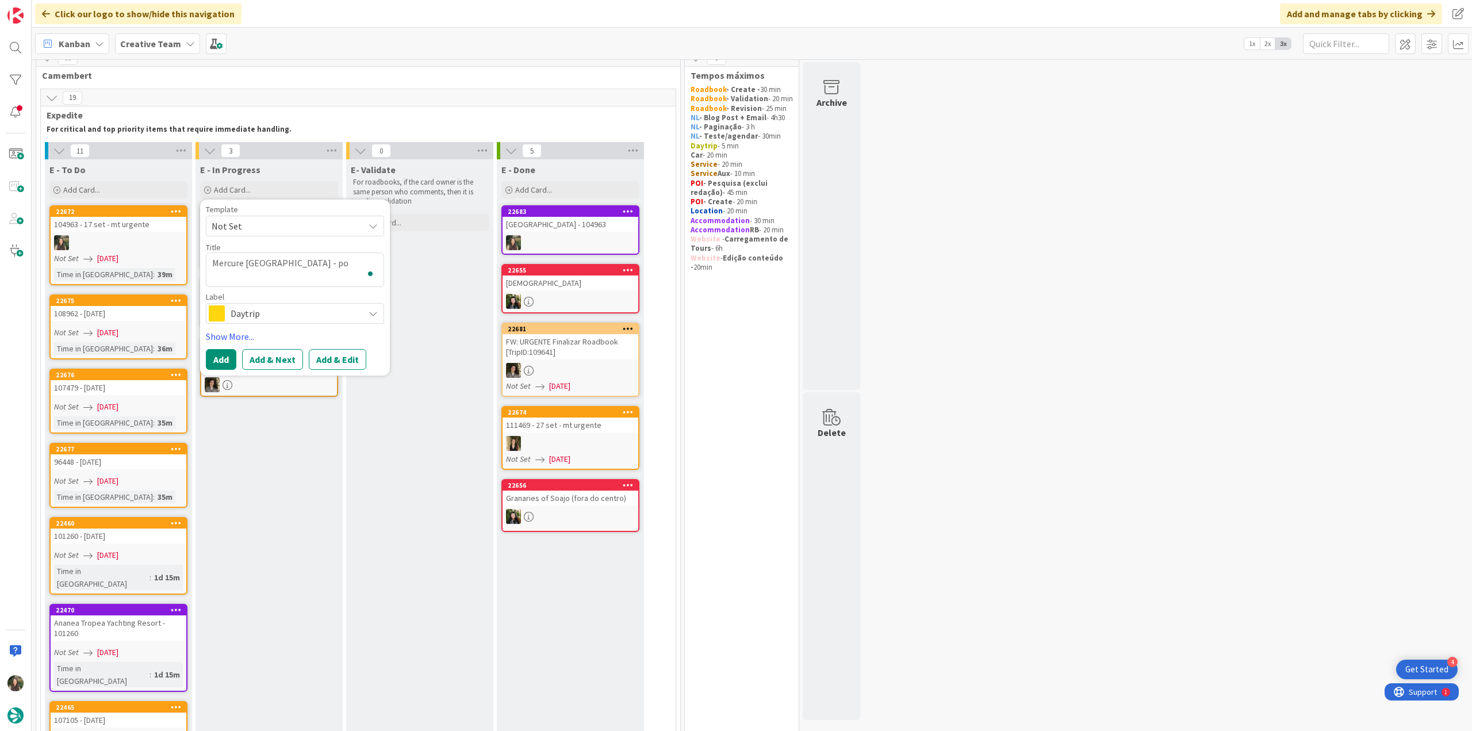
type textarea "Mercure Paris Opera Grands Boulevards - p"
type textarea "x"
type textarea "Mercure Paris Opera Grands Boulevards -"
type textarea "x"
type textarea "Mercure Paris Opera Grands Boulevards -"
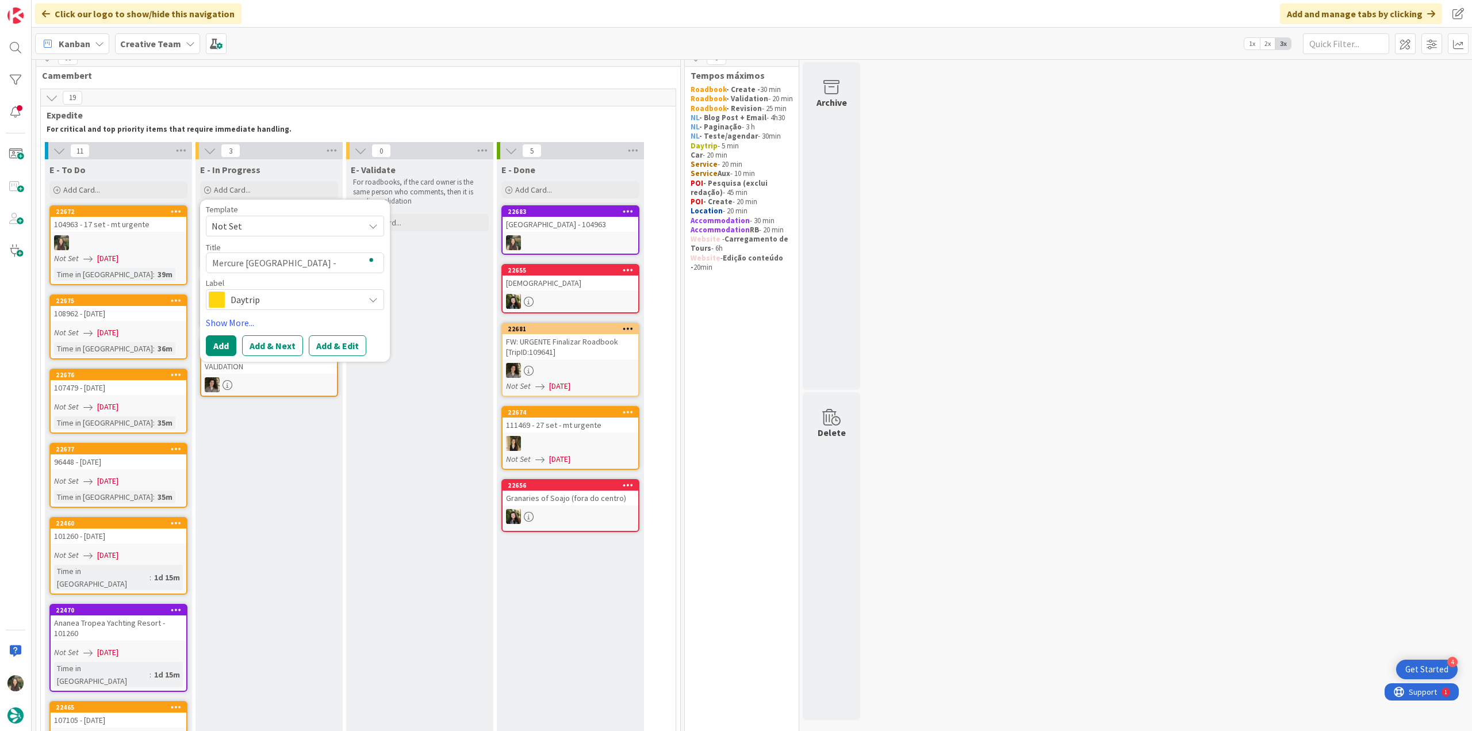
type textarea "x"
type textarea "Mercure Paris Opera Grands Boulevards -"
type textarea "x"
type textarea "Mercure Paris Opera Grands Boulevards - P"
type textarea "x"
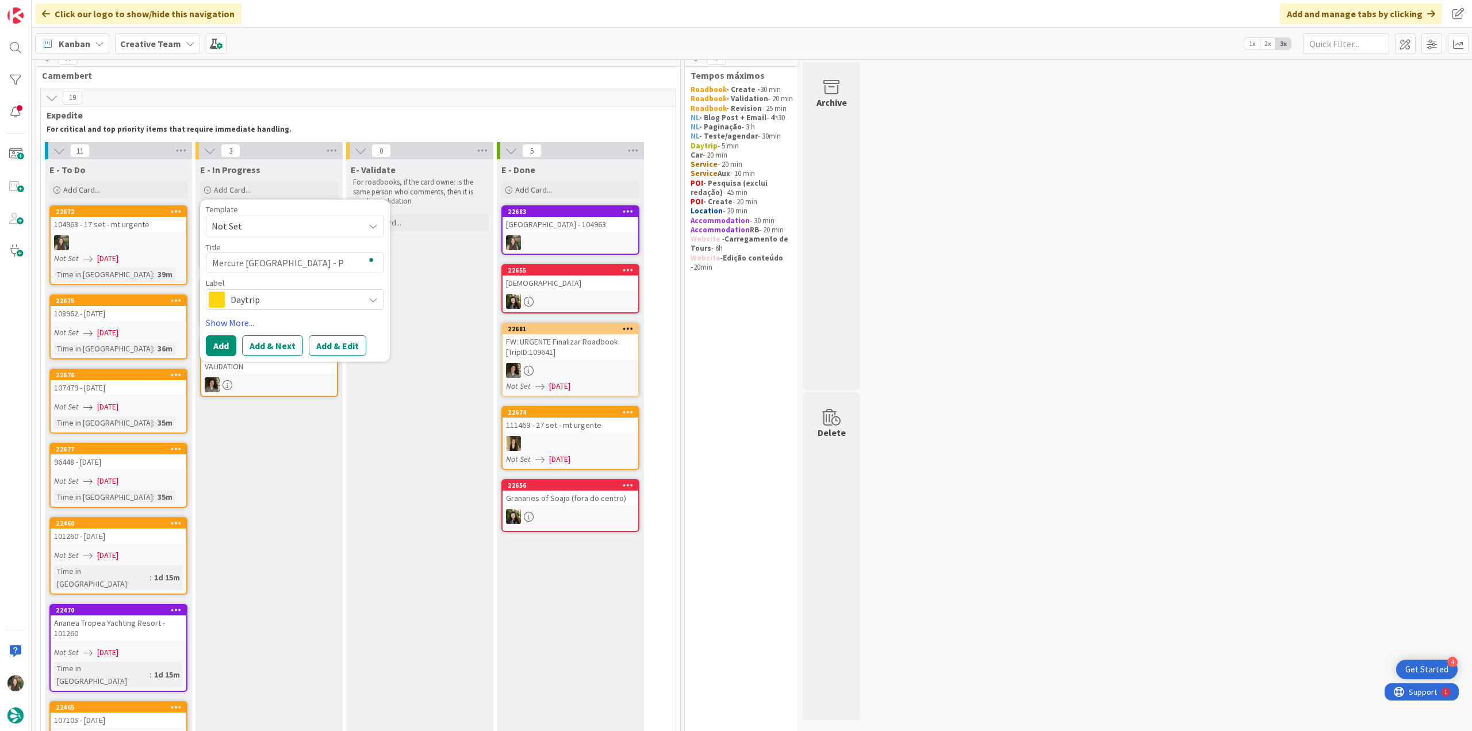
type textarea "Mercure Paris Opera Grands Boulevards - PO"
type textarea "x"
type textarea "Mercure Paris Opera Grands Boulevards - POI"
type textarea "x"
type textarea "Mercure Paris Opera Grands Boulevards - POI"
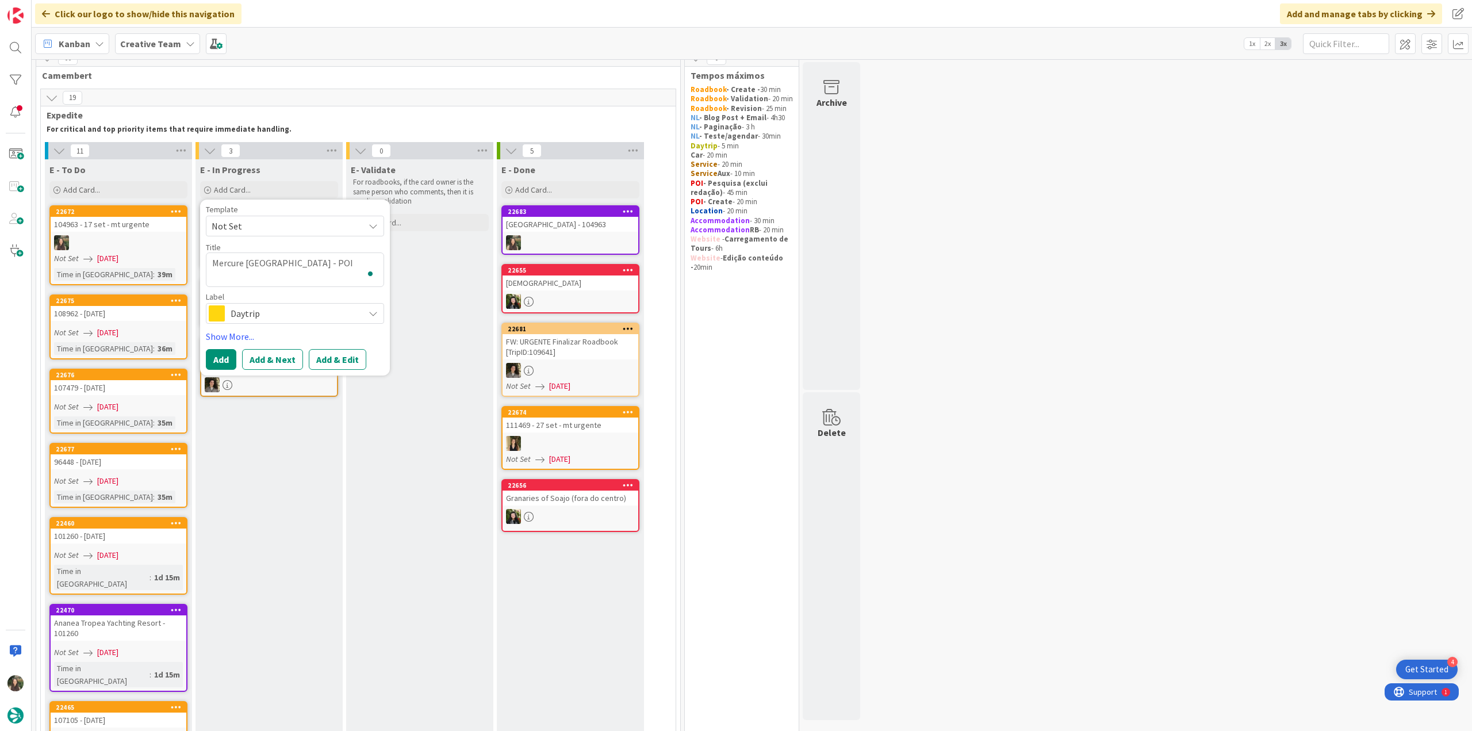
type textarea "x"
type textarea "Mercure Paris Opera Grands Boulevards - POI P"
click at [287, 309] on span "Daytrip" at bounding box center [295, 313] width 128 height 16
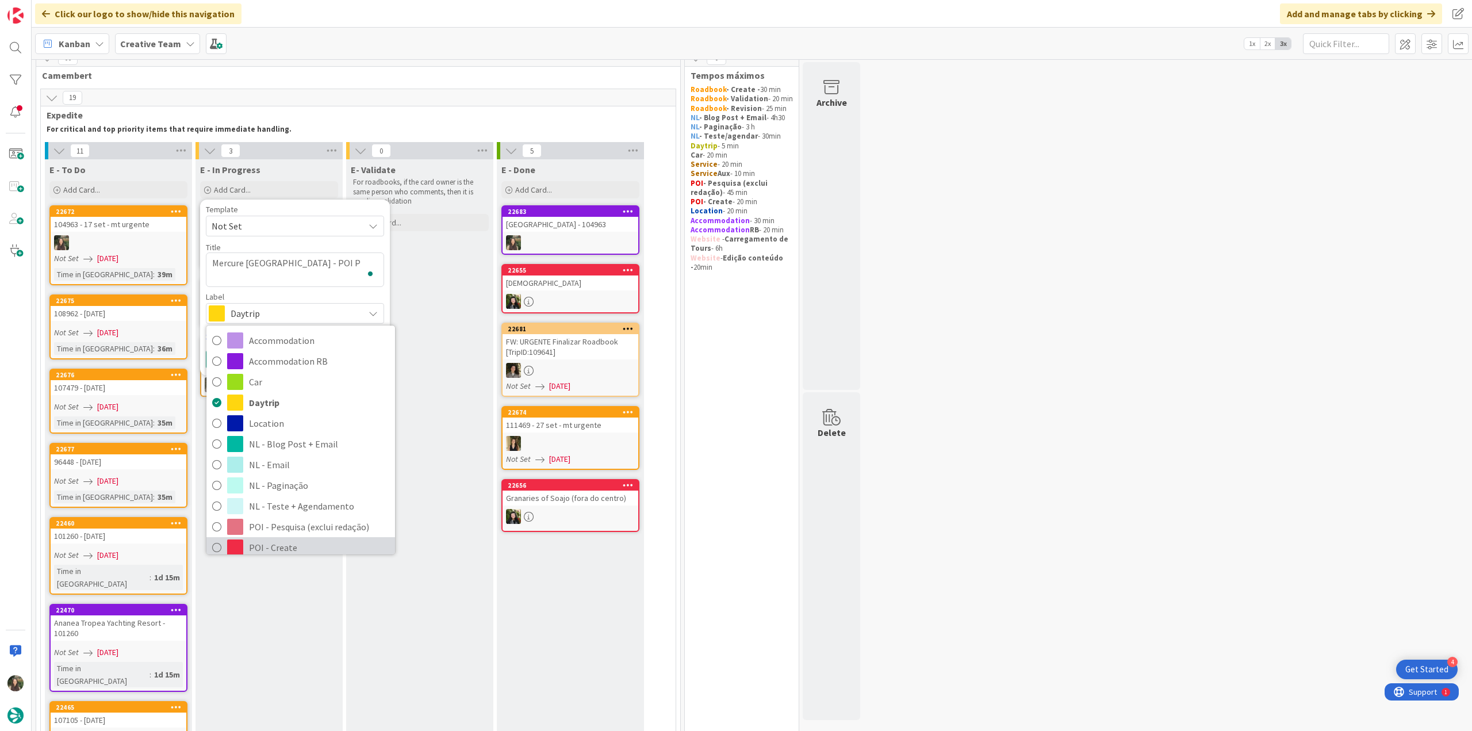
click at [309, 544] on span "POI - Create" at bounding box center [319, 547] width 140 height 17
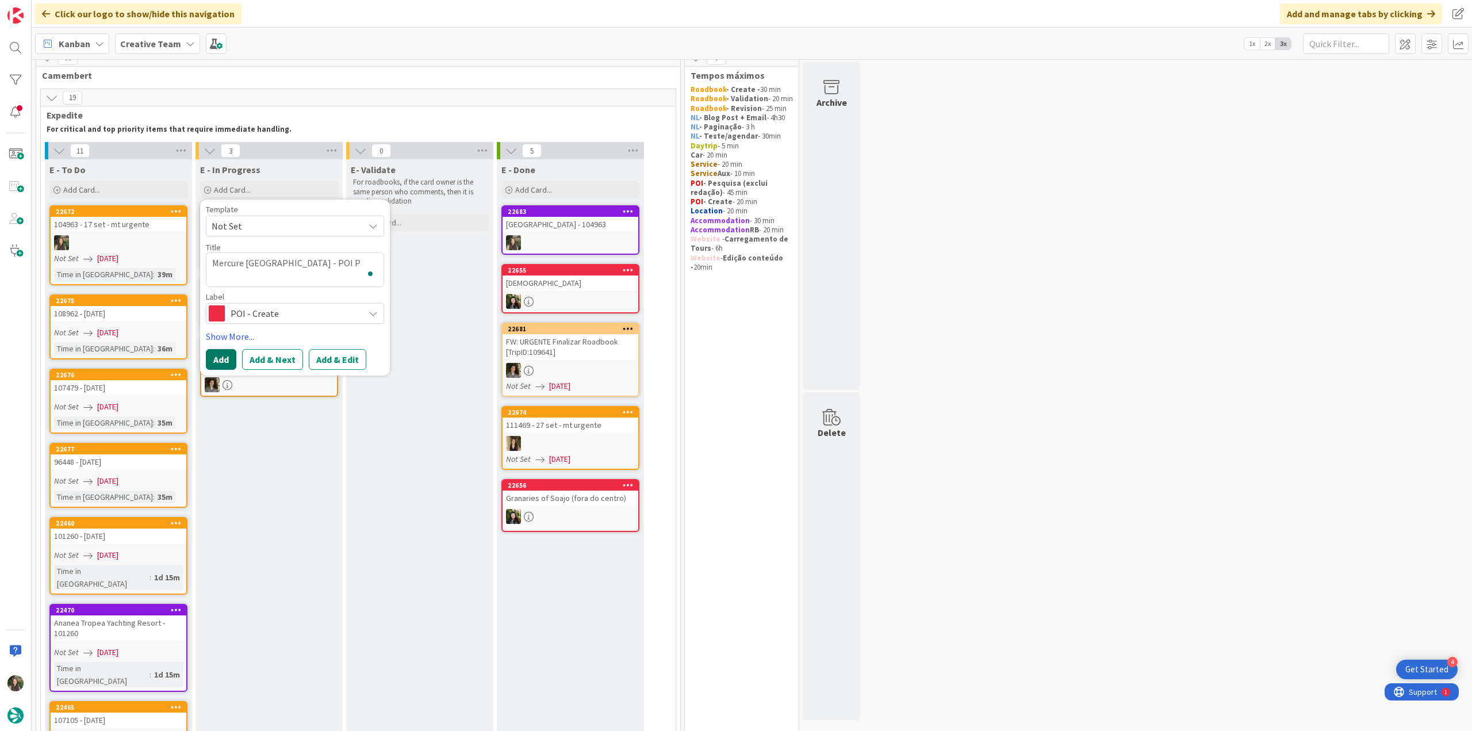
click at [223, 361] on button "Add" at bounding box center [221, 359] width 30 height 21
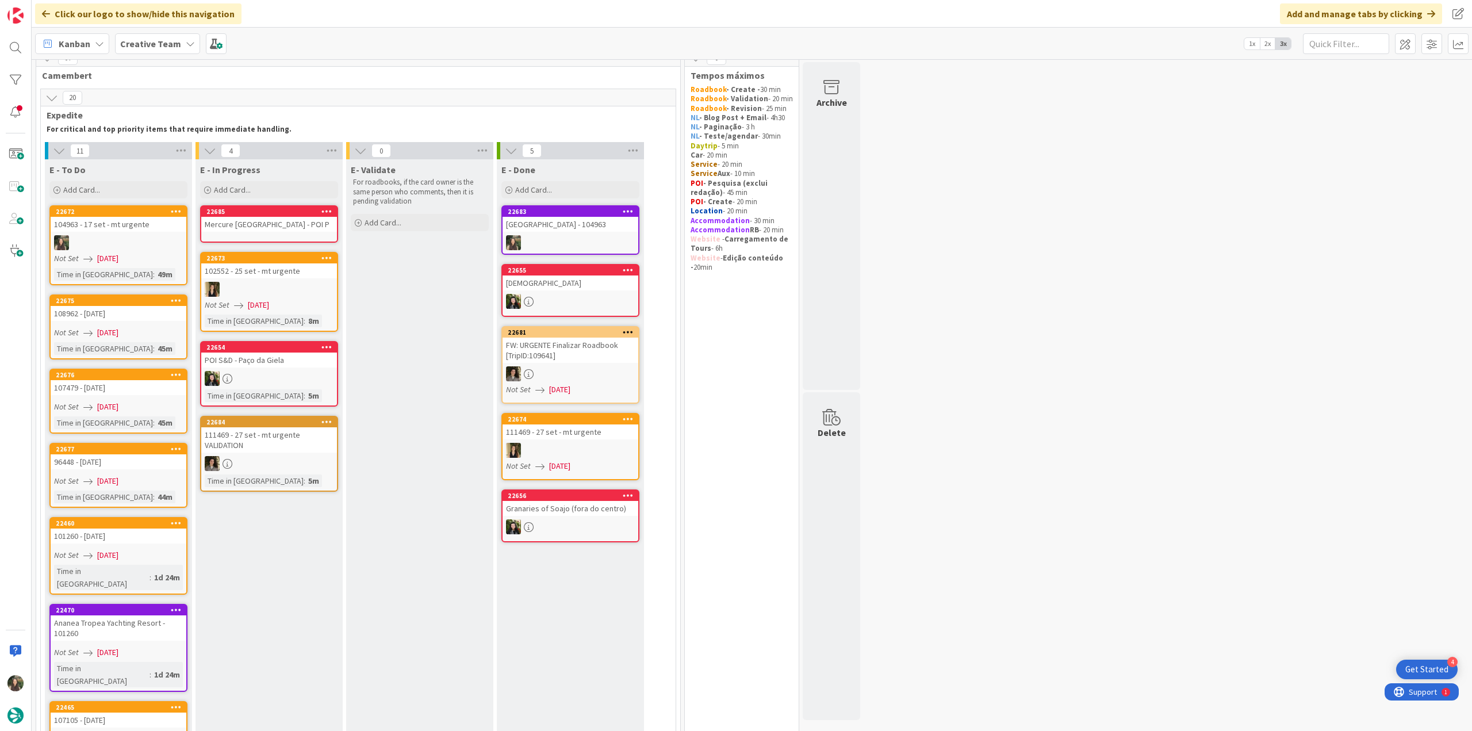
click at [261, 226] on div "Mercure Paris Opera Grands Boulevards - POI P" at bounding box center [269, 224] width 136 height 15
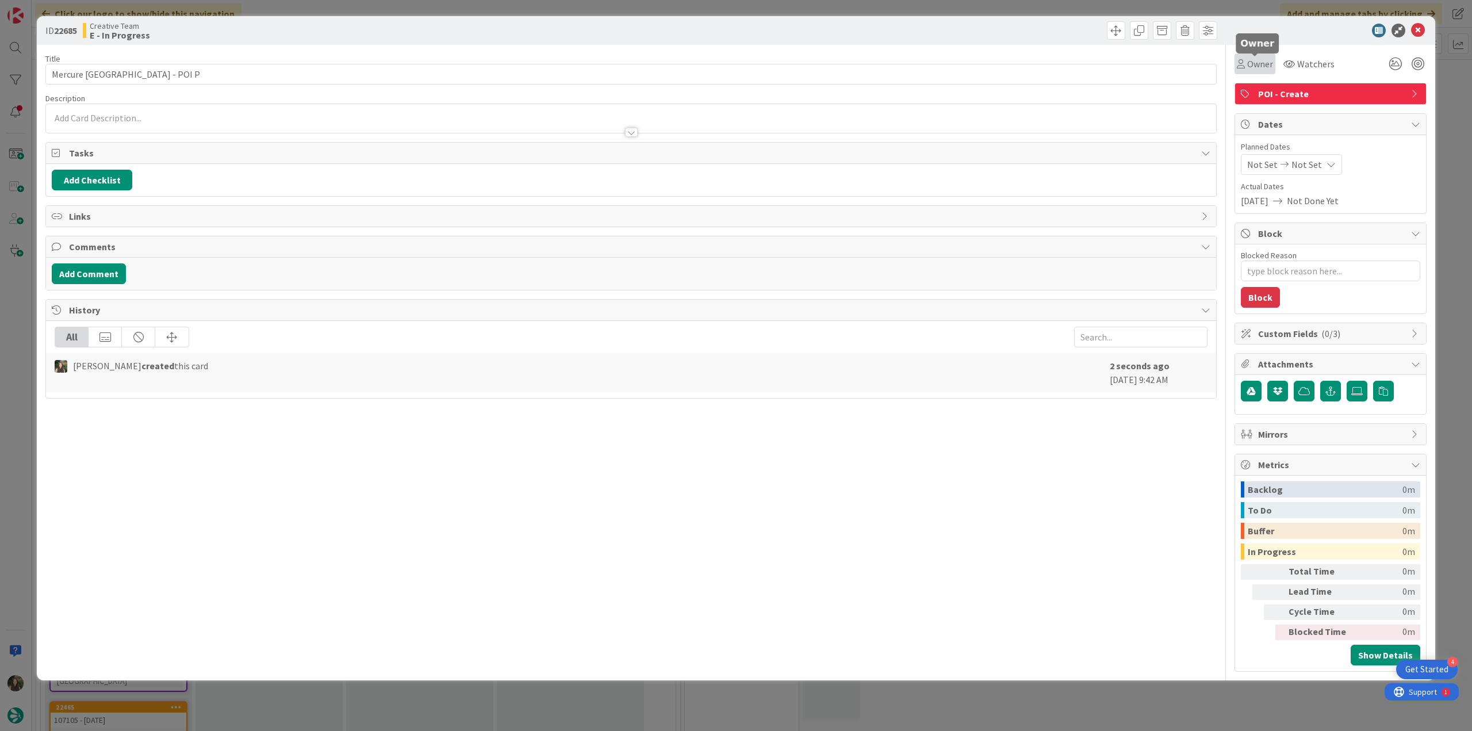
click at [1252, 68] on span "Owner" at bounding box center [1260, 64] width 26 height 14
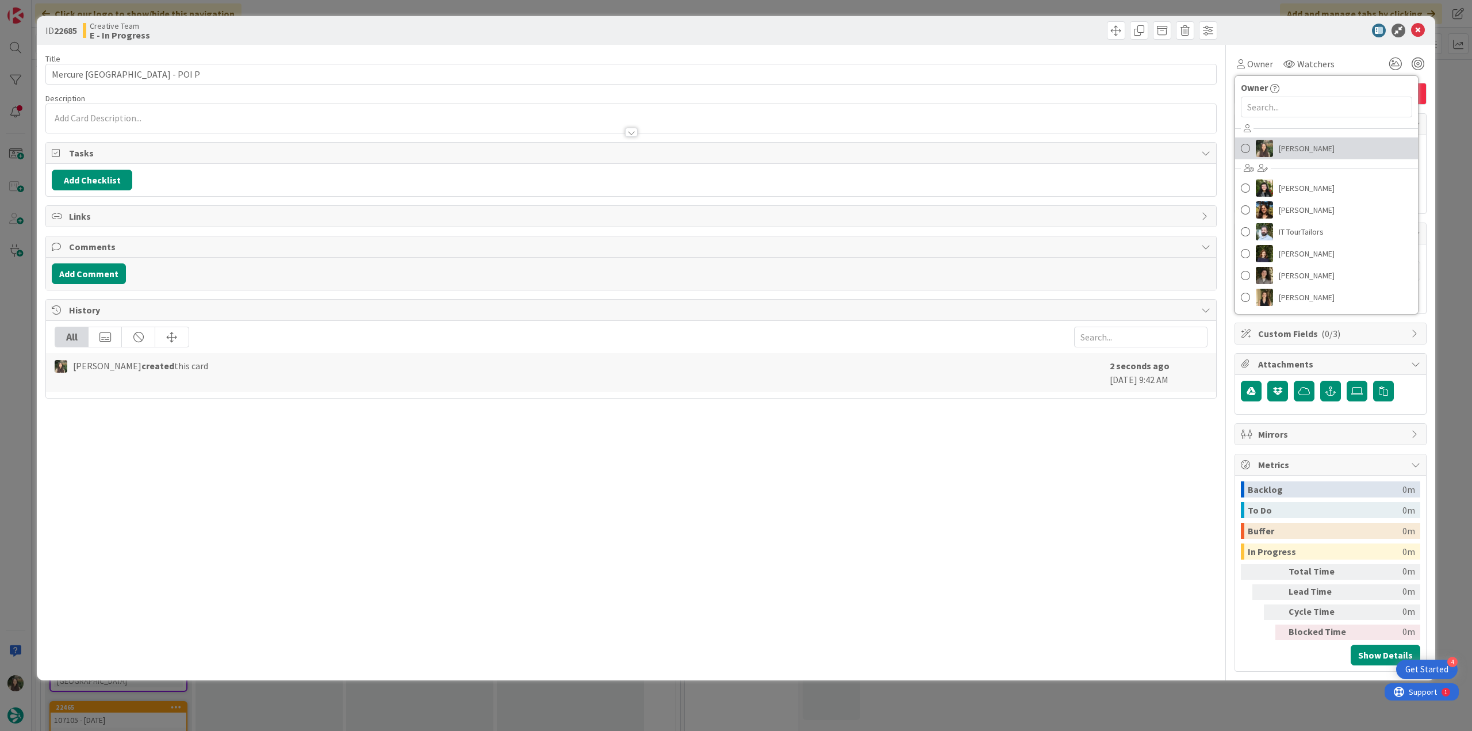
click at [1285, 147] on span "[PERSON_NAME]" at bounding box center [1307, 148] width 56 height 17
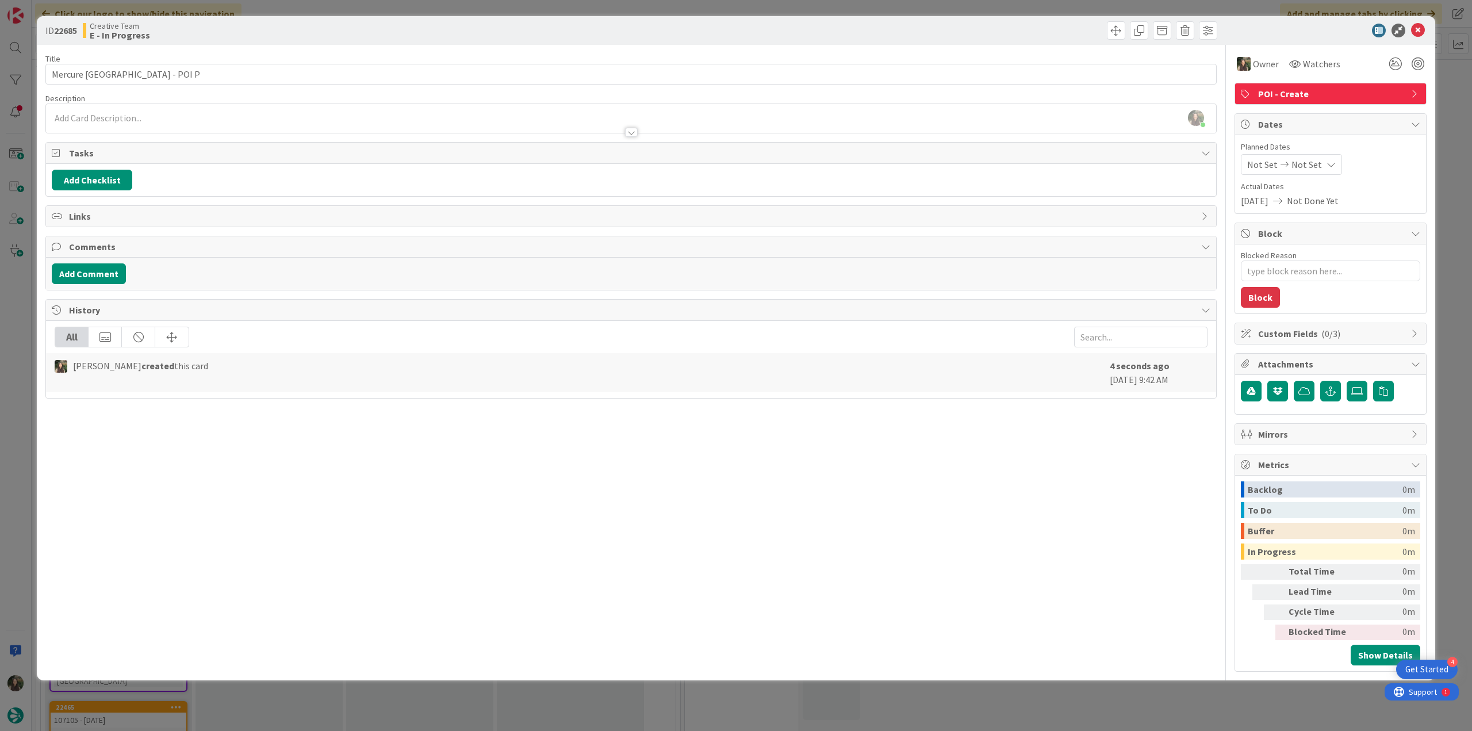
click at [1452, 93] on div "ID 22685 Creative Team E - In Progress Title 45 / 128 Mercure Paris Opera Grand…" at bounding box center [736, 365] width 1472 height 731
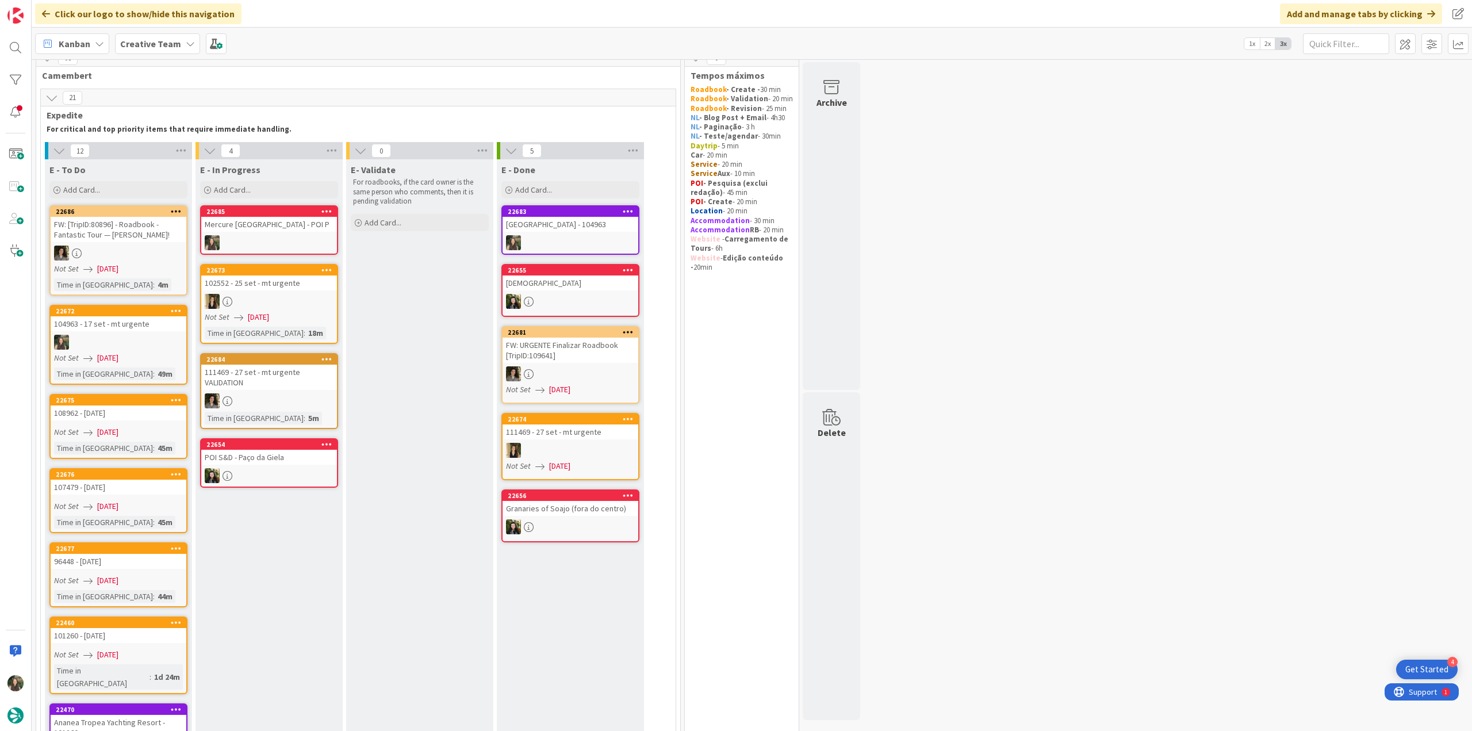
scroll to position [13, 0]
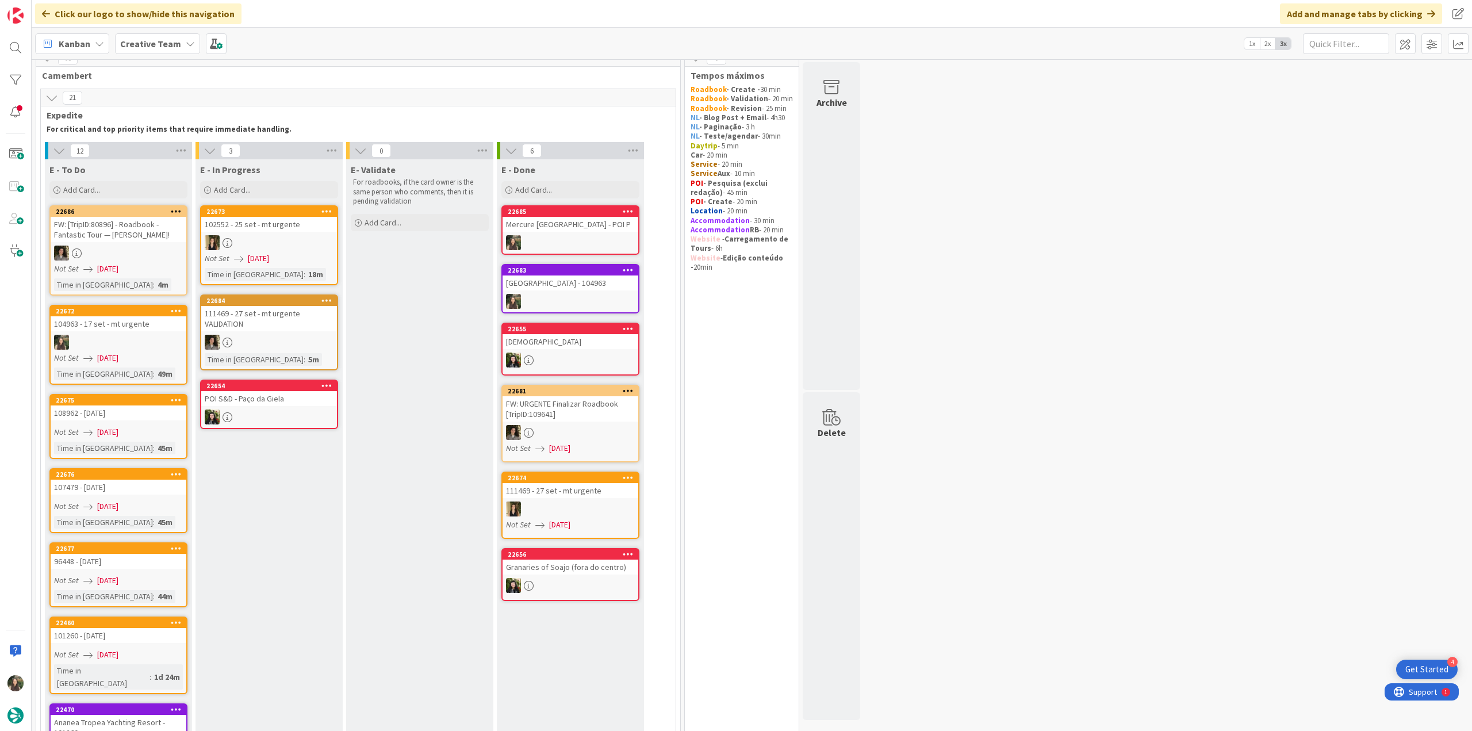
click at [567, 221] on div "Mercure Paris Opera Grands Boulevards - POI P" at bounding box center [571, 224] width 136 height 15
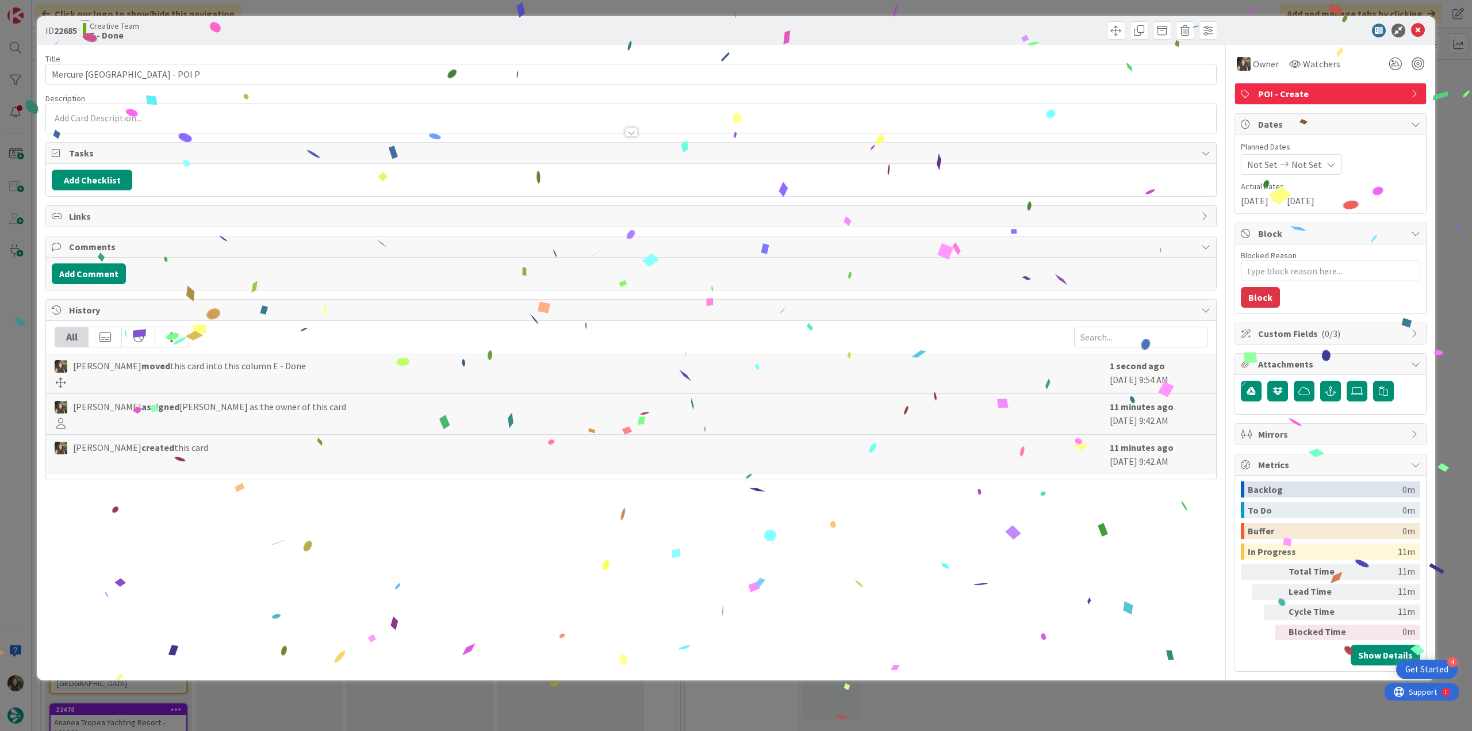
type textarea "x"
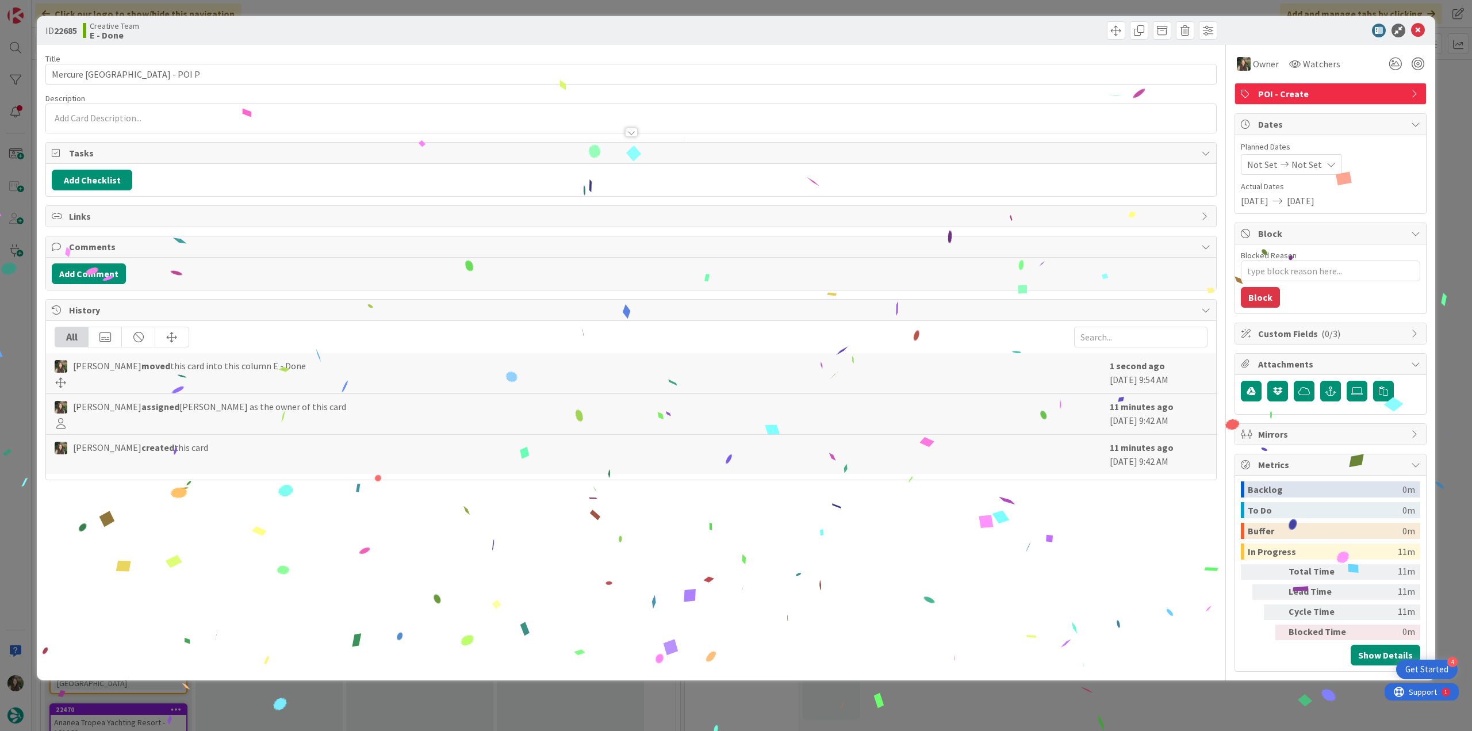
drag, startPoint x: 1113, startPoint y: 694, endPoint x: 1084, endPoint y: 694, distance: 29.3
click at [1114, 694] on div "ID 22685 Creative Team E - Done Title 45 / 128 Mercure Paris Opera Grands Boule…" at bounding box center [736, 365] width 1472 height 731
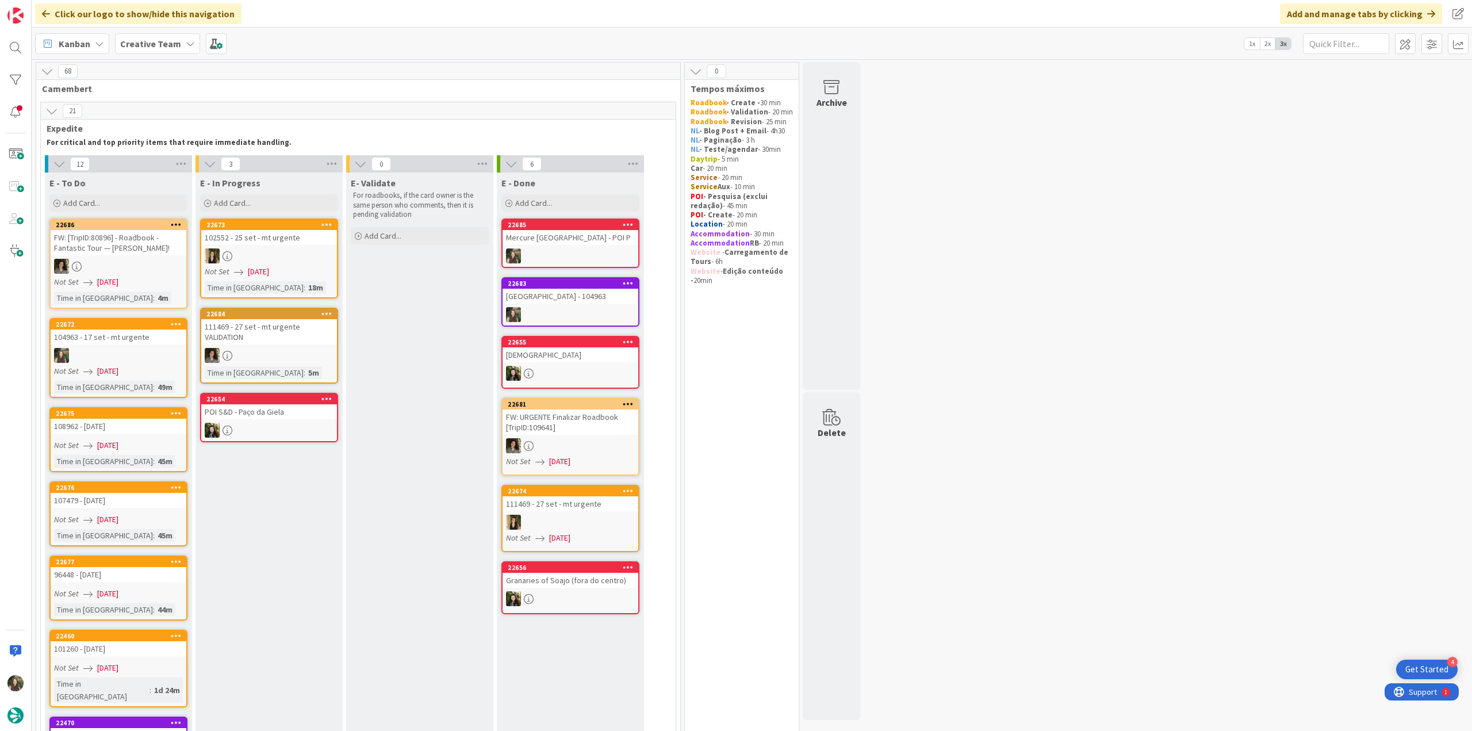
scroll to position [13, 0]
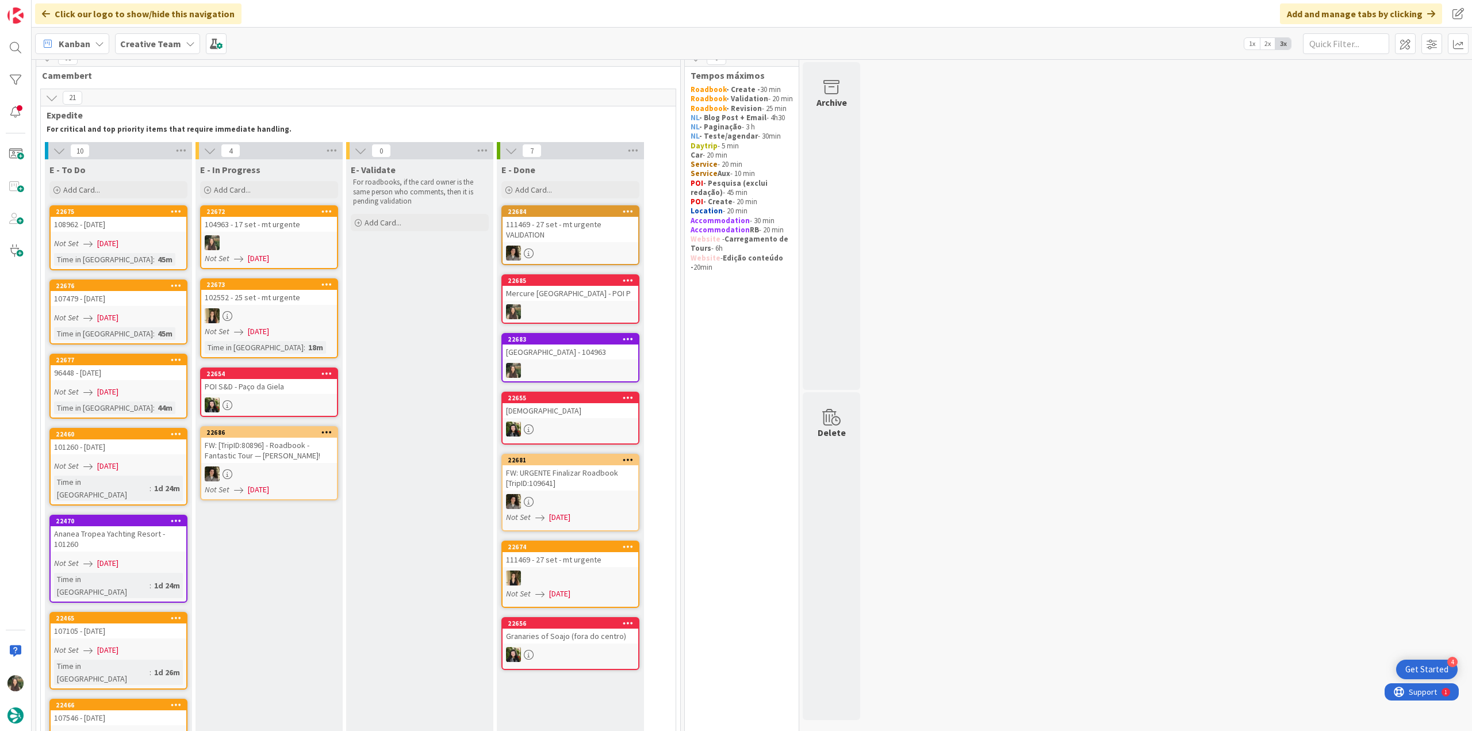
click at [304, 229] on div "104963 - 17 set - mt urgente" at bounding box center [269, 224] width 136 height 15
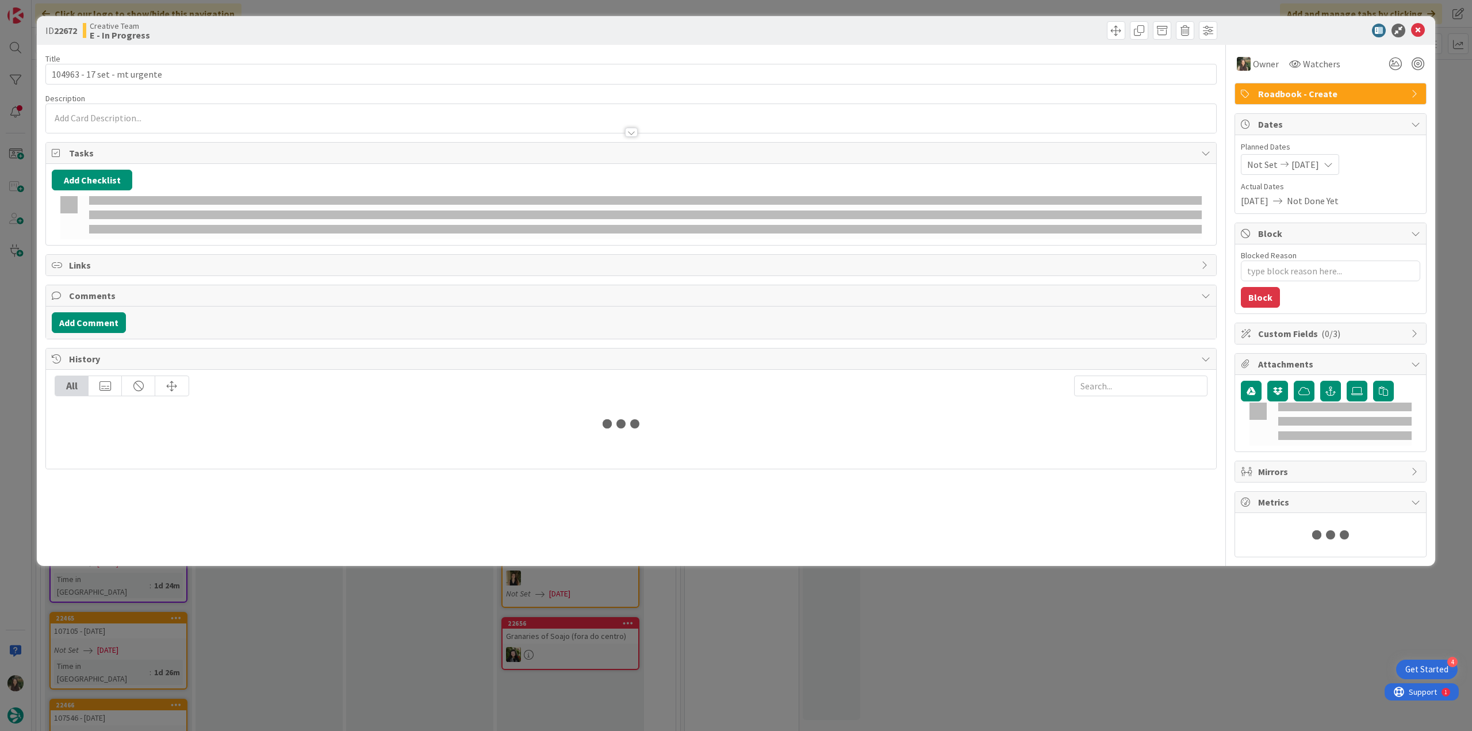
type textarea "x"
type input "104963 - 17 set - mt urgente"
type textarea "x"
type input "104963 - 17 set - mt urgente"
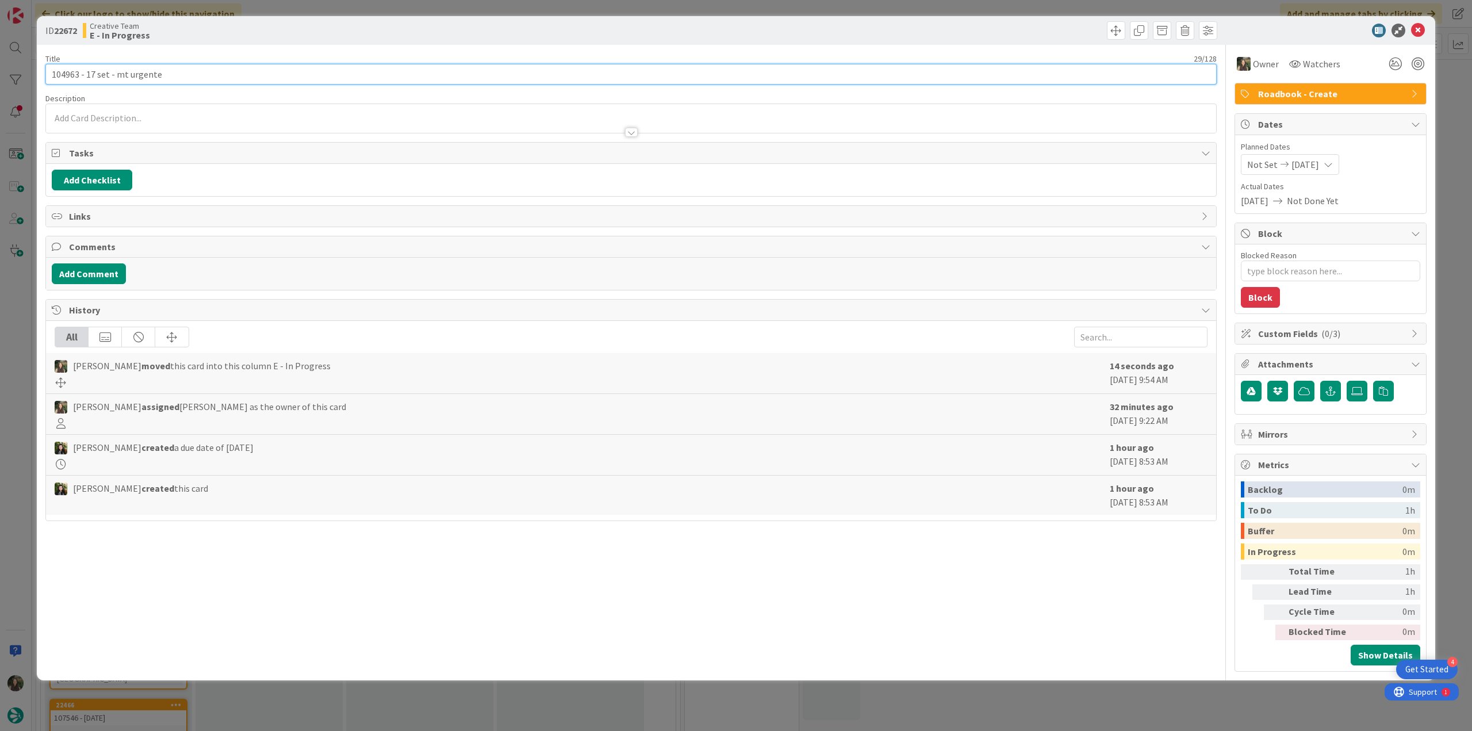
click at [62, 78] on input "104963 - 17 set - mt urgente" at bounding box center [630, 74] width 1171 height 21
type textarea "x"
type input "104963 - 17 set - mt urgente"
type textarea "x"
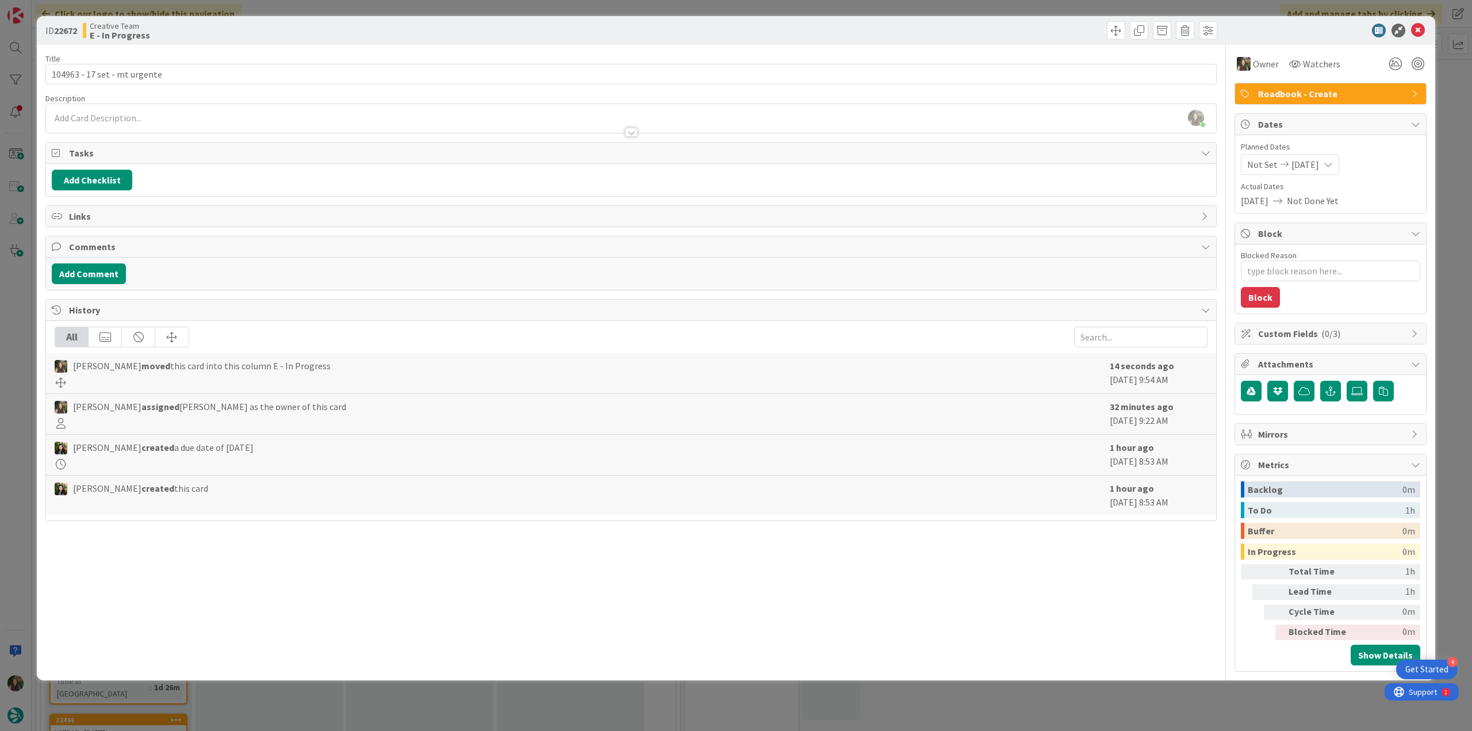
type input "104963 - 17 set - mt urgente"
type textarea "x"
type input "104963 - 17 set - mt urgente"
type textarea "x"
type input "104963 - 17 set - mt urgente"
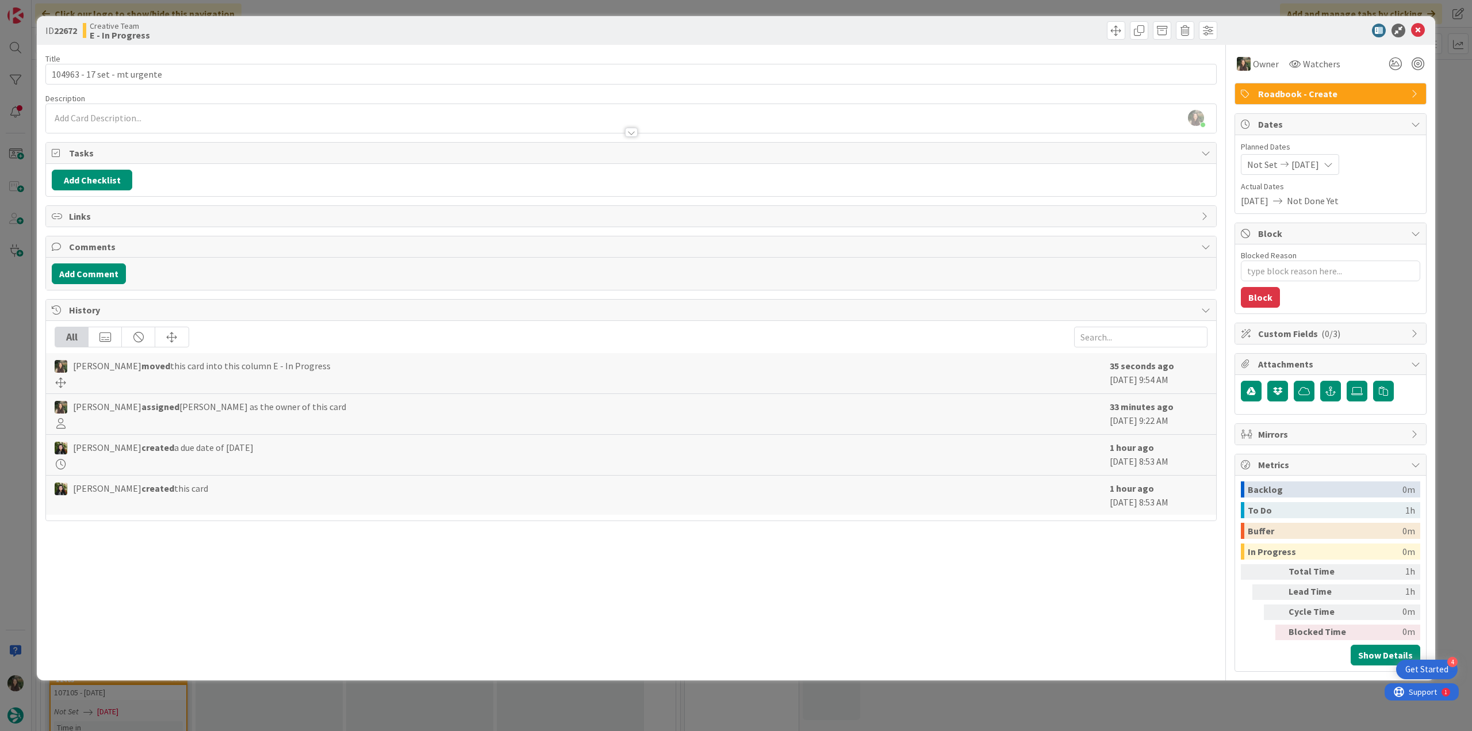
type textarea "x"
type input "104963 - 17 set - mt urgente"
click at [13, 344] on div "ID 22672 Creative Team E - In Progress Title 29 / 128 104963 - 17 set - mt urge…" at bounding box center [736, 365] width 1472 height 731
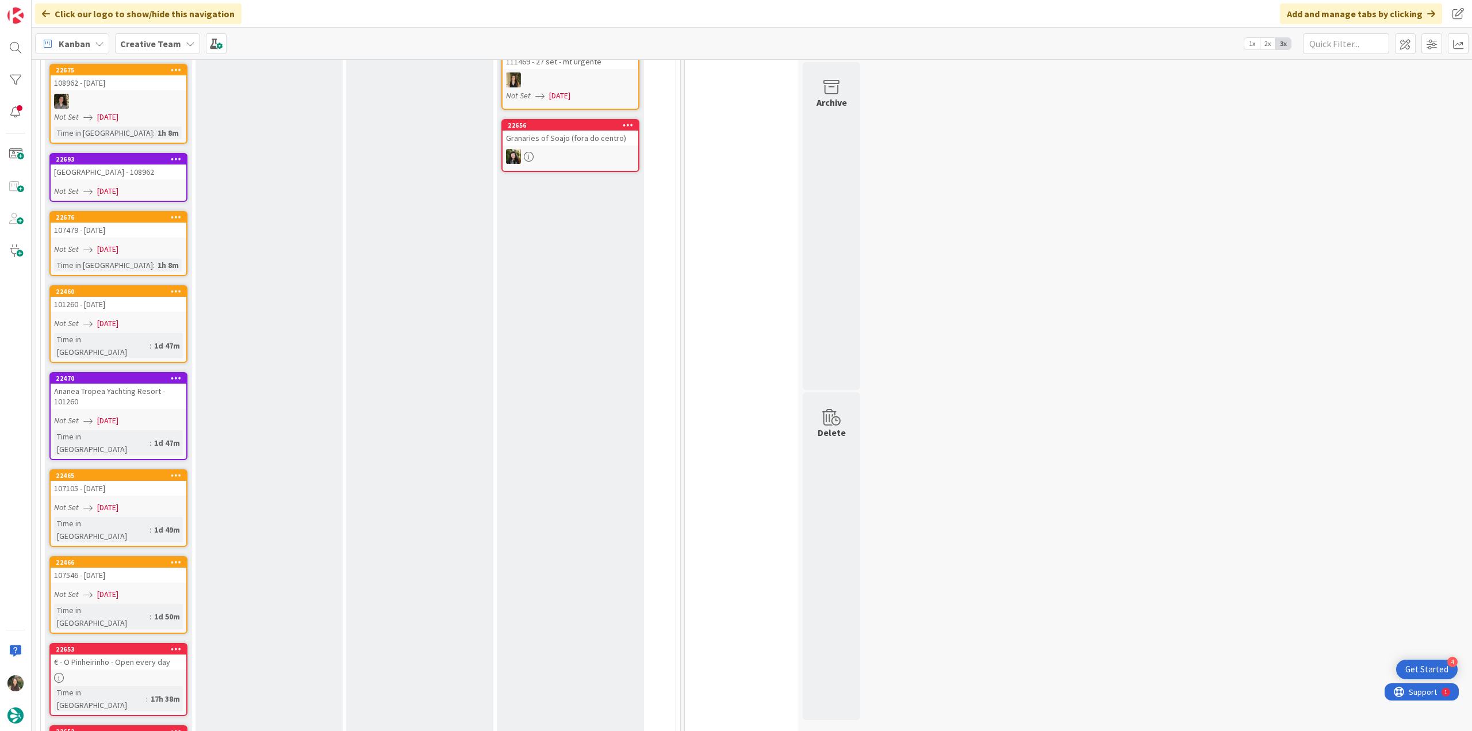
scroll to position [885, 0]
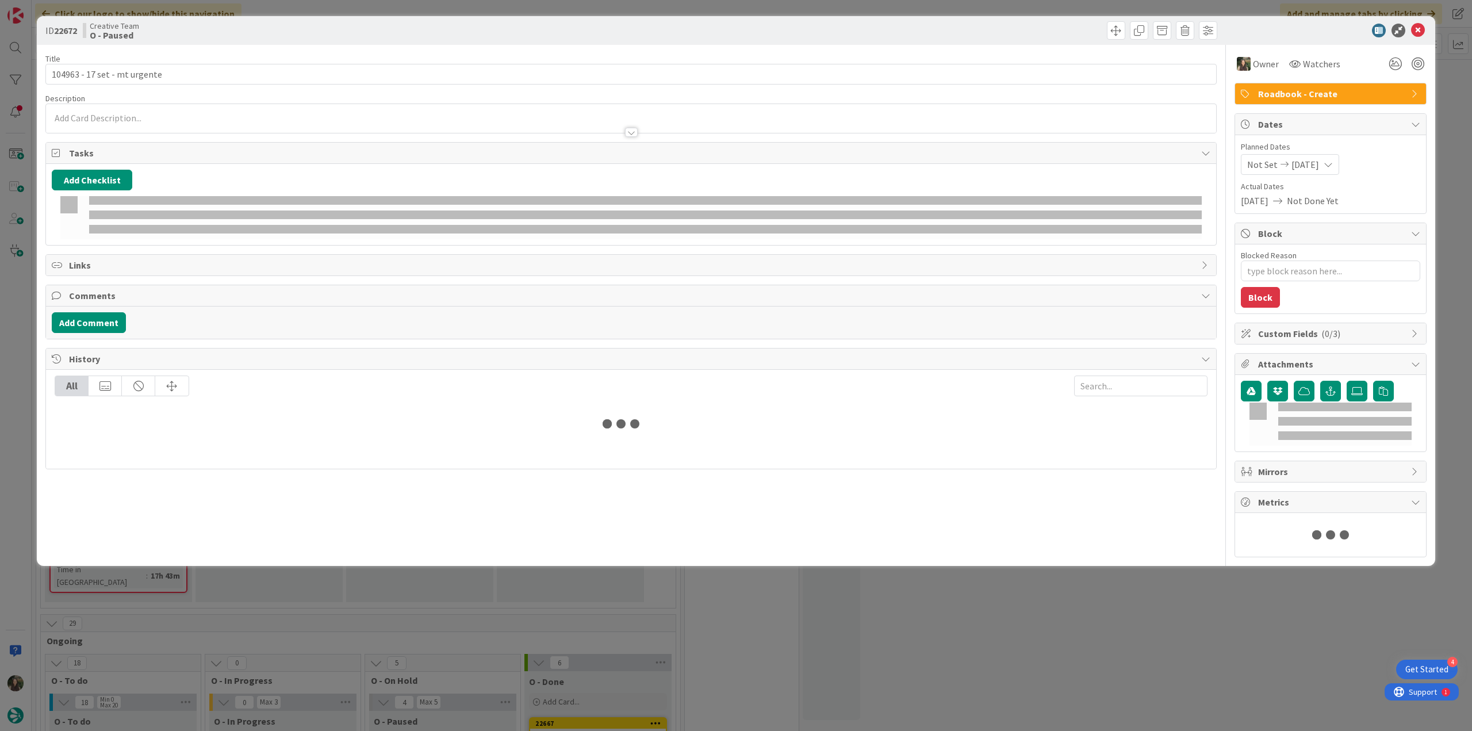
type textarea "x"
type input "104963 - 17 set - mt urgente"
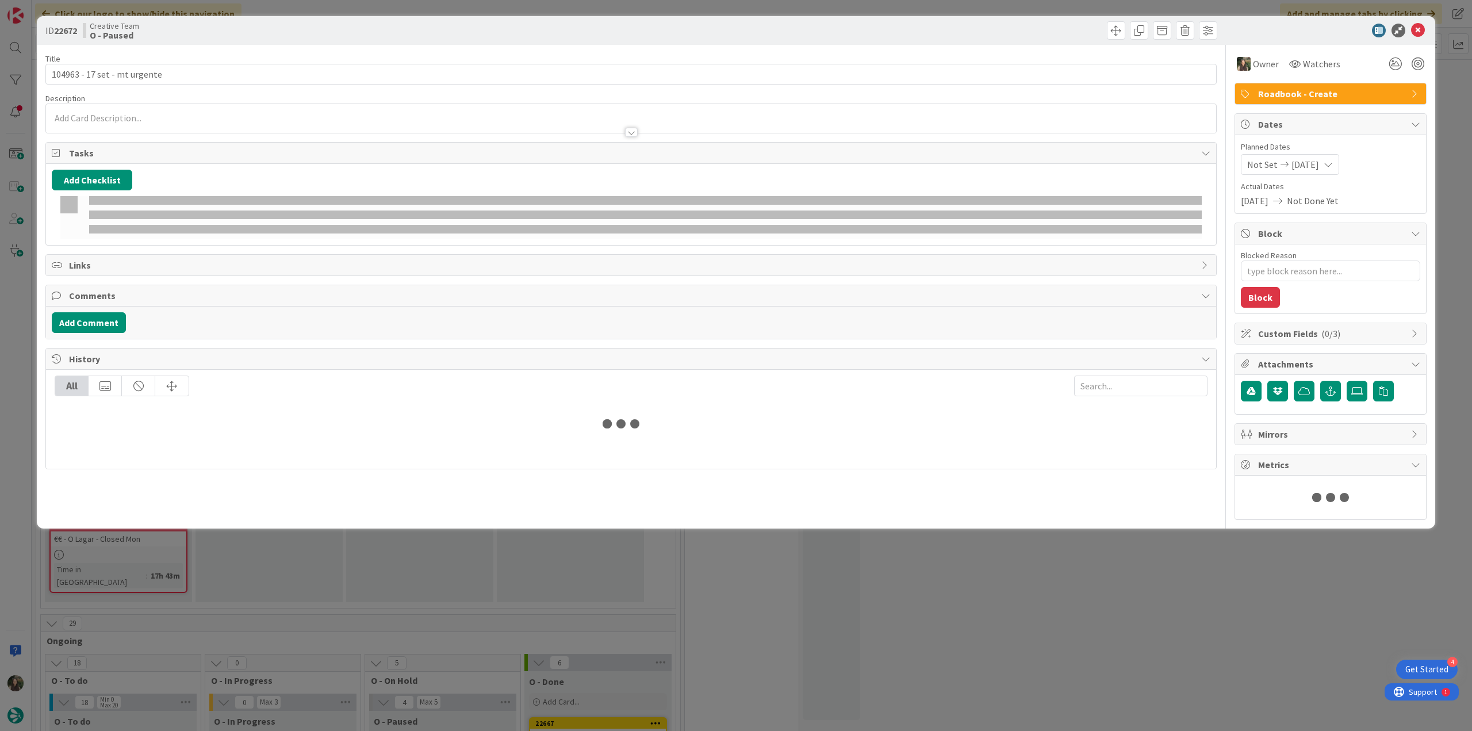
type textarea "x"
type input "104963 - 17 set - mt urgente"
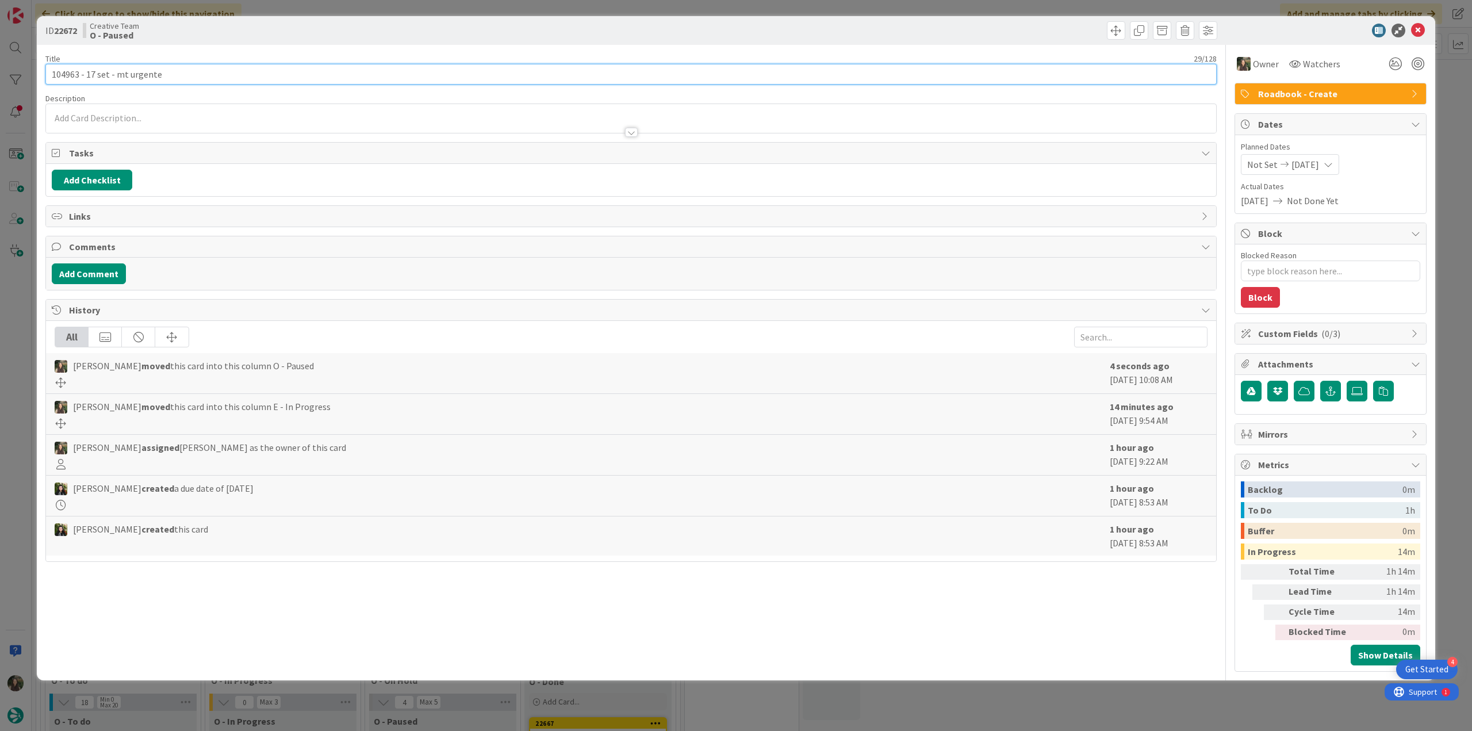
click at [70, 71] on input "104963 - 17 set - mt urgente" at bounding box center [630, 74] width 1171 height 21
click at [10, 279] on div "ID 22672 Creative Team O - Paused Title 29 / 128 104963 - 17 set - mt urgente D…" at bounding box center [736, 365] width 1472 height 731
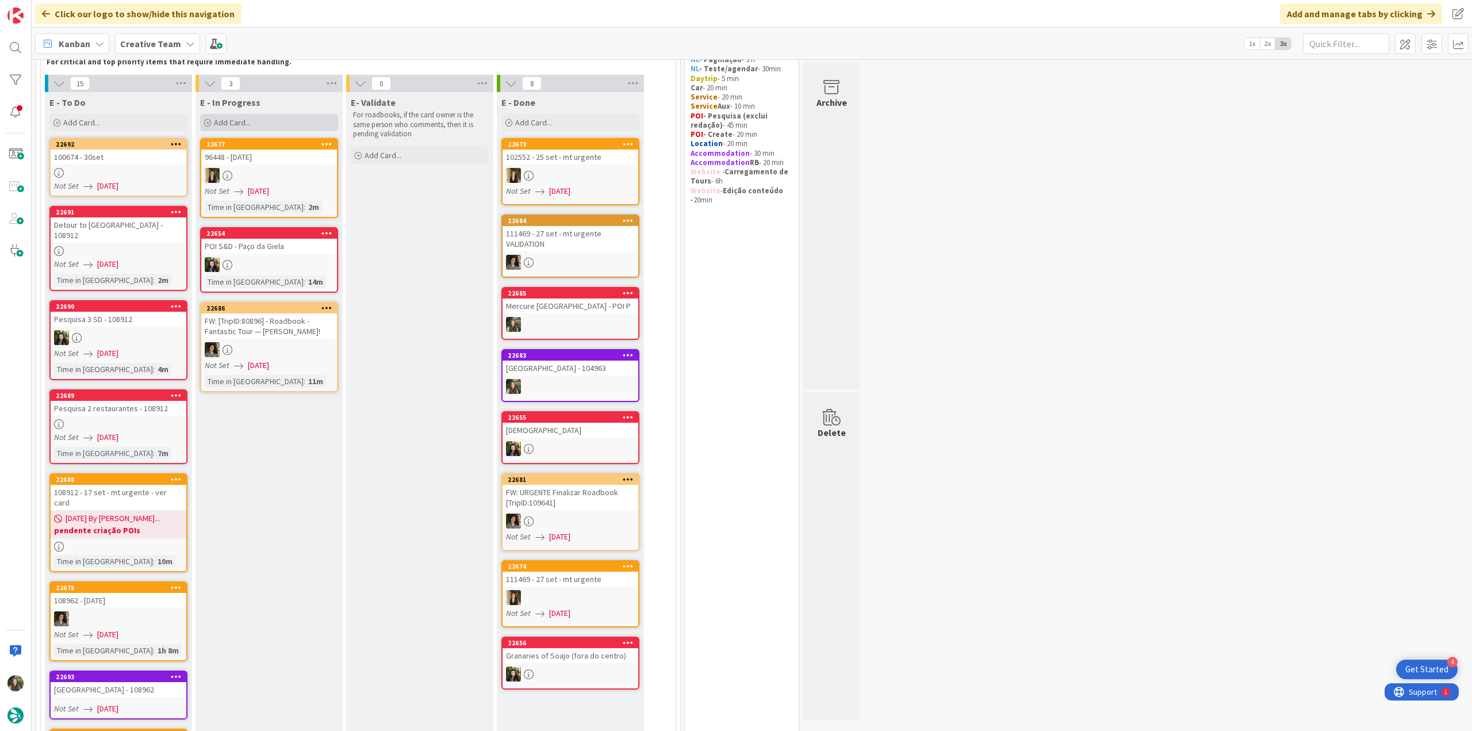
click at [240, 125] on span "Add Card..." at bounding box center [232, 122] width 37 height 10
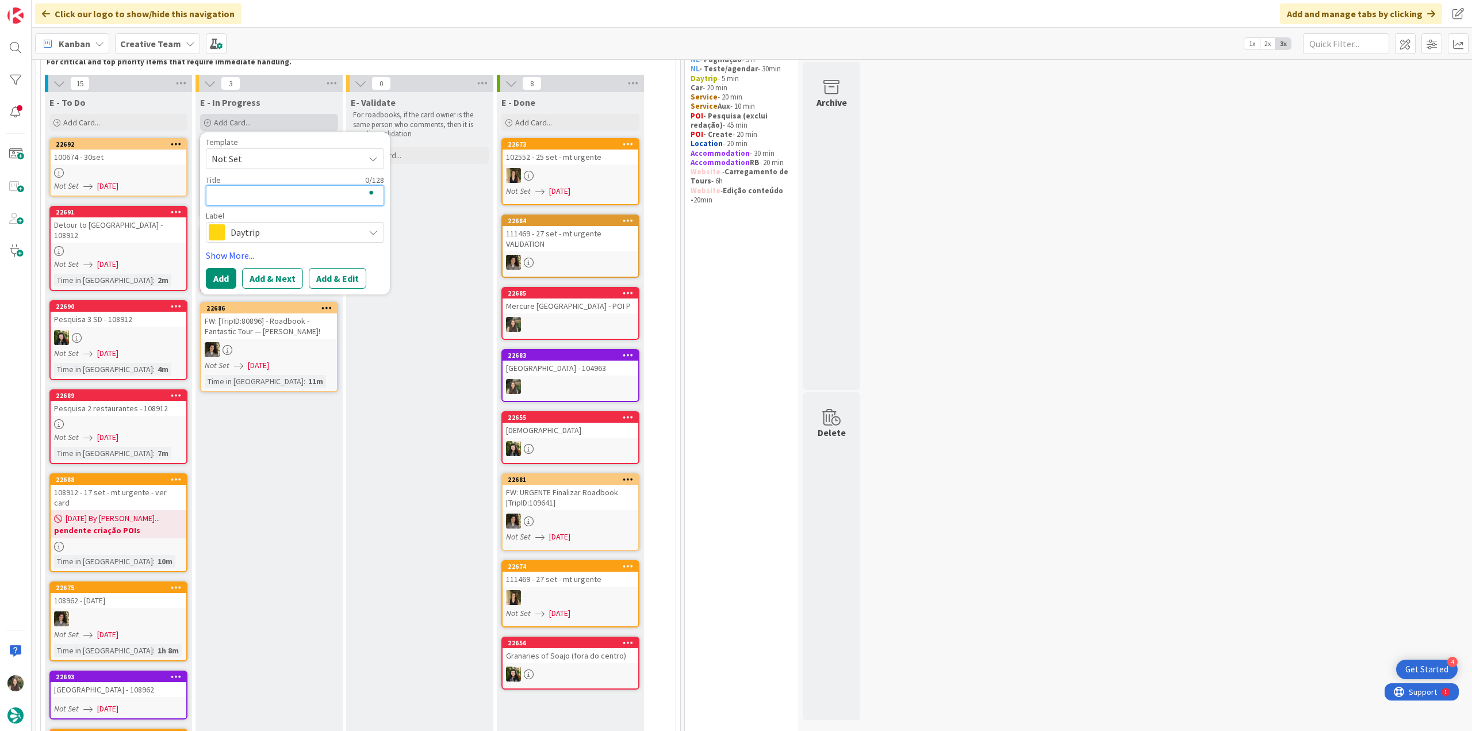
type textarea "G"
type textarea "x"
type textarea "Gp"
type textarea "x"
type textarea "Gps"
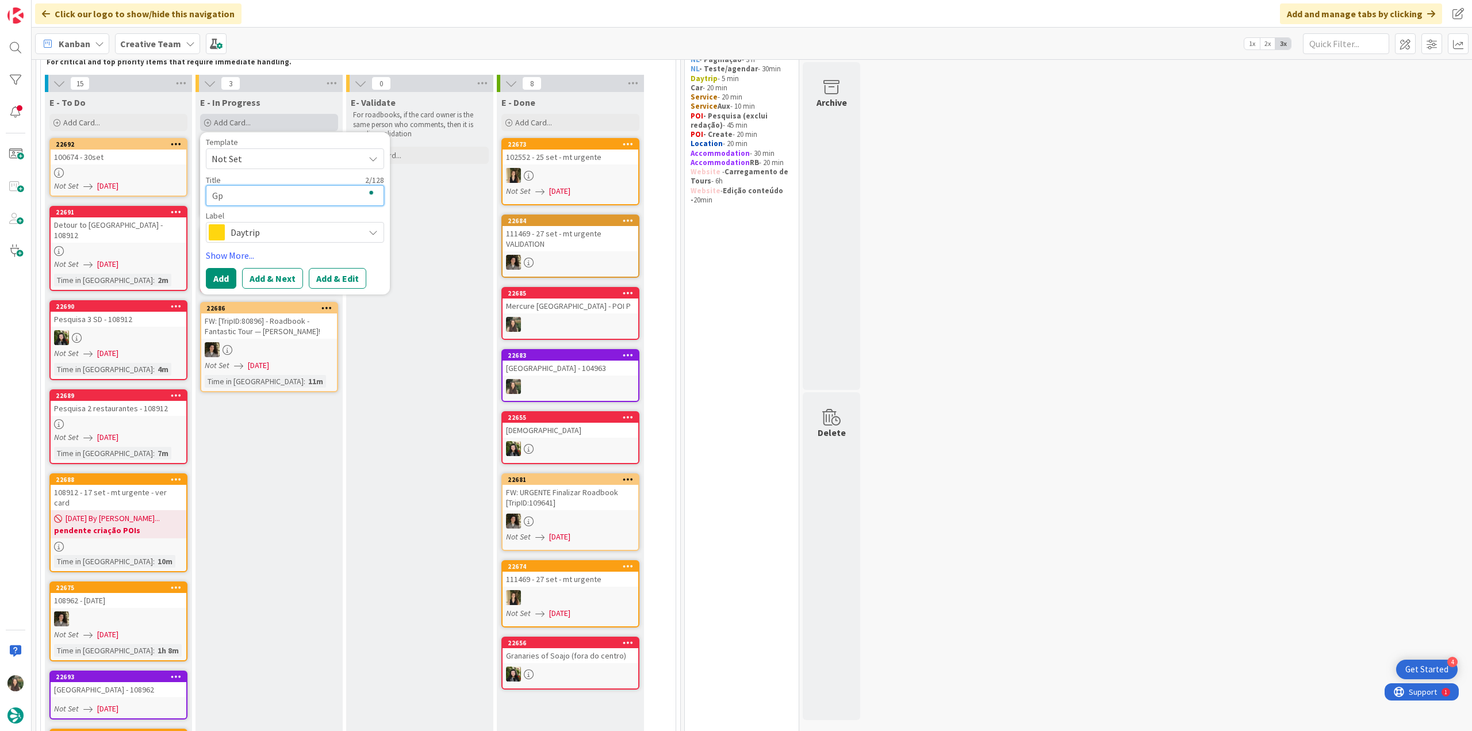
type textarea "x"
type textarea "Gps"
type textarea "x"
type textarea "Gps p"
type textarea "x"
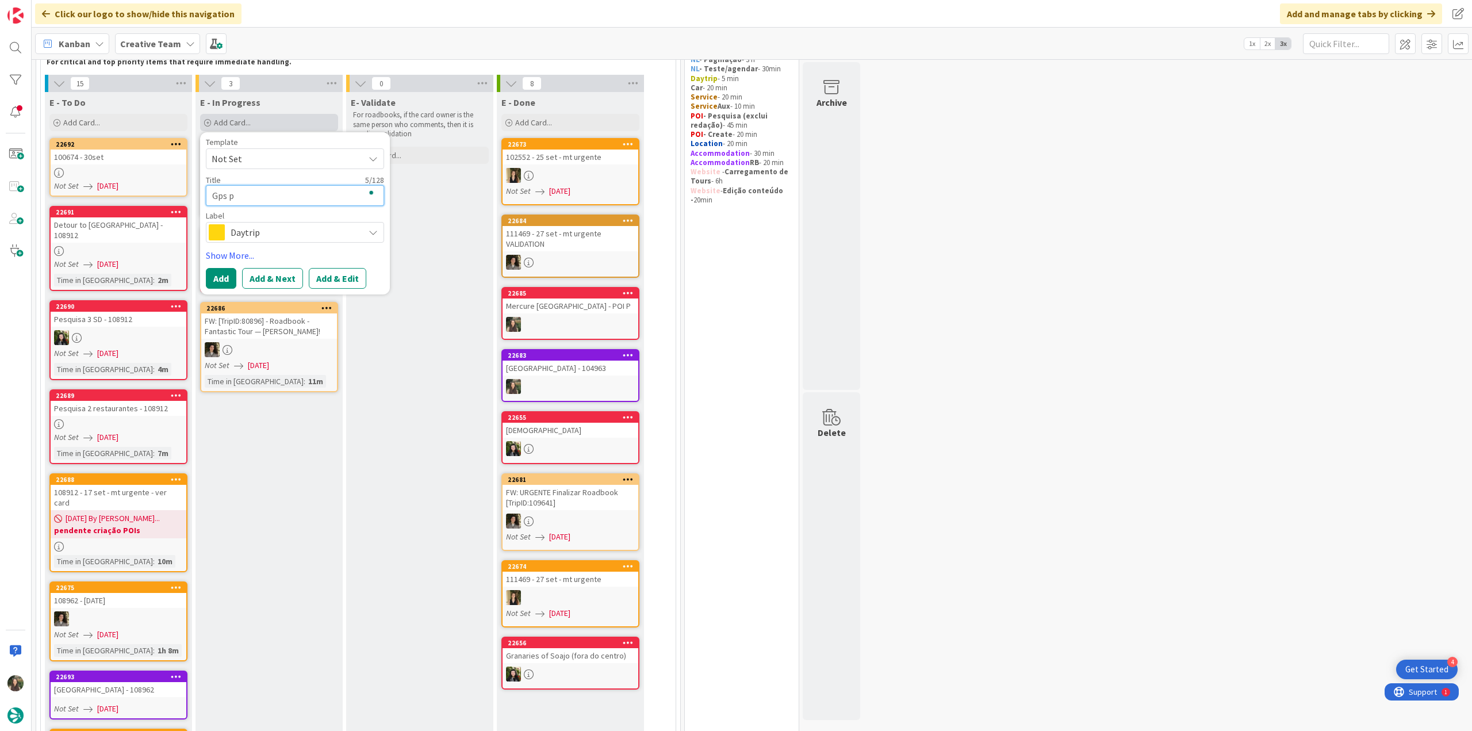
type textarea "Gps po"
type textarea "x"
type textarea "Gps poi"
type textarea "x"
type textarea "Gps poin"
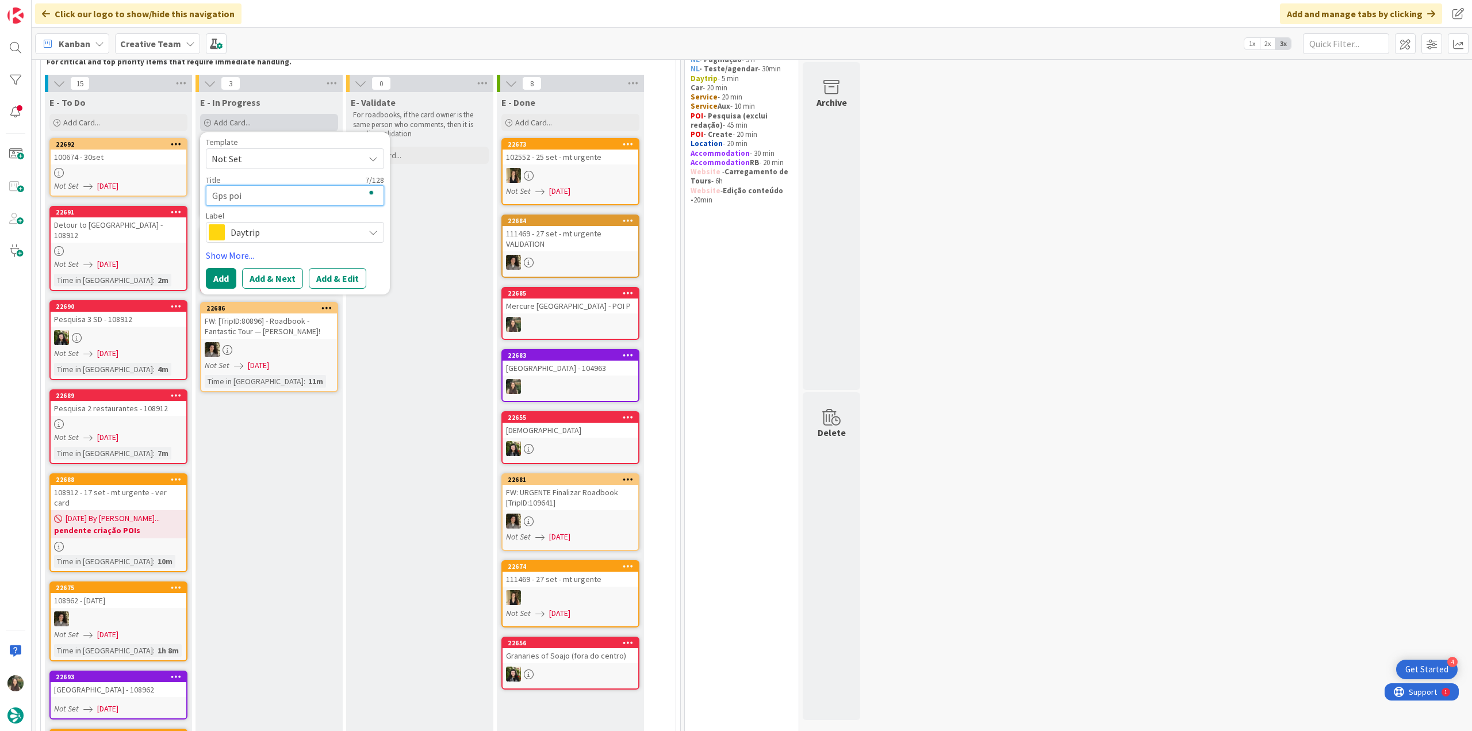
type textarea "x"
type textarea "Gps point"
type textarea "x"
type textarea "Gps point"
type textarea "x"
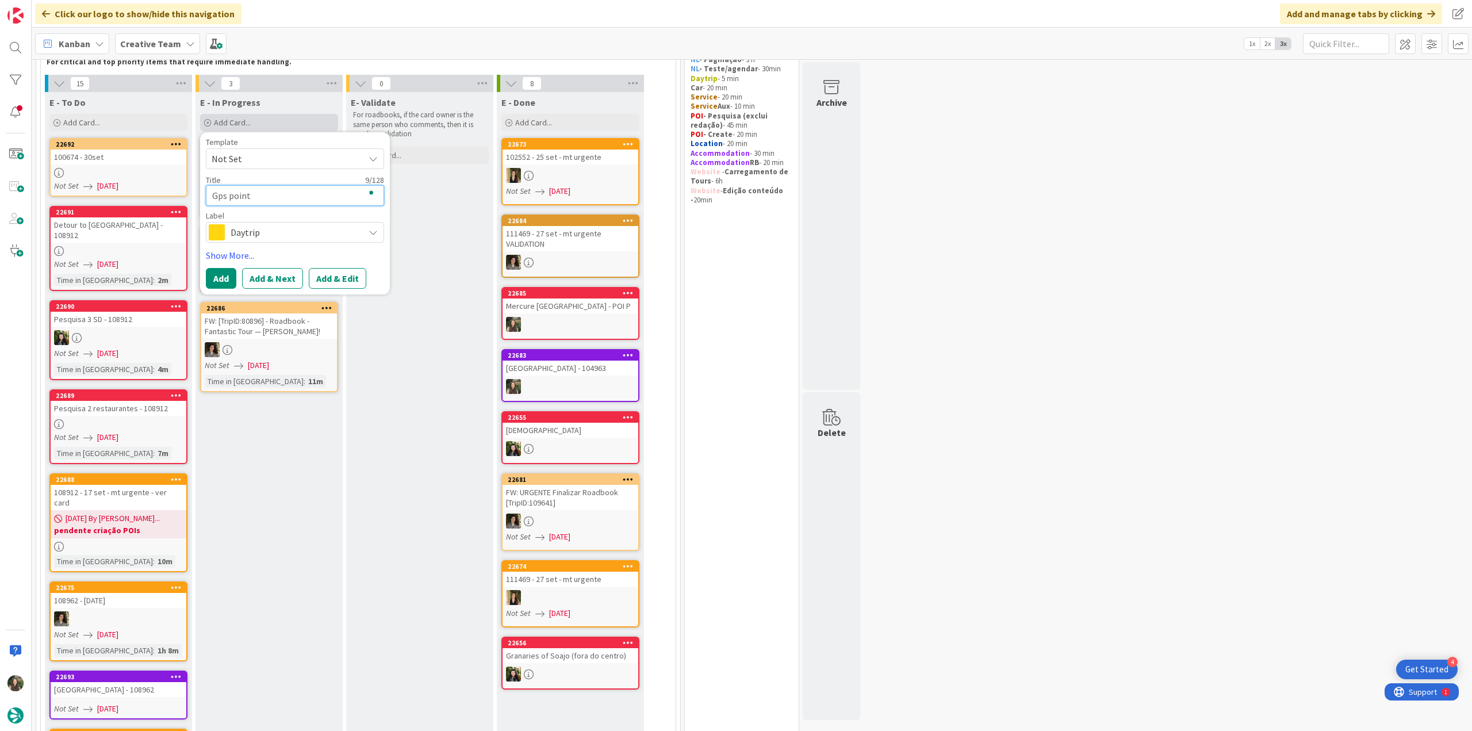
type textarea "Gps point -"
type textarea "x"
type textarea "Gps point -"
type textarea "x"
paste textarea "104963"
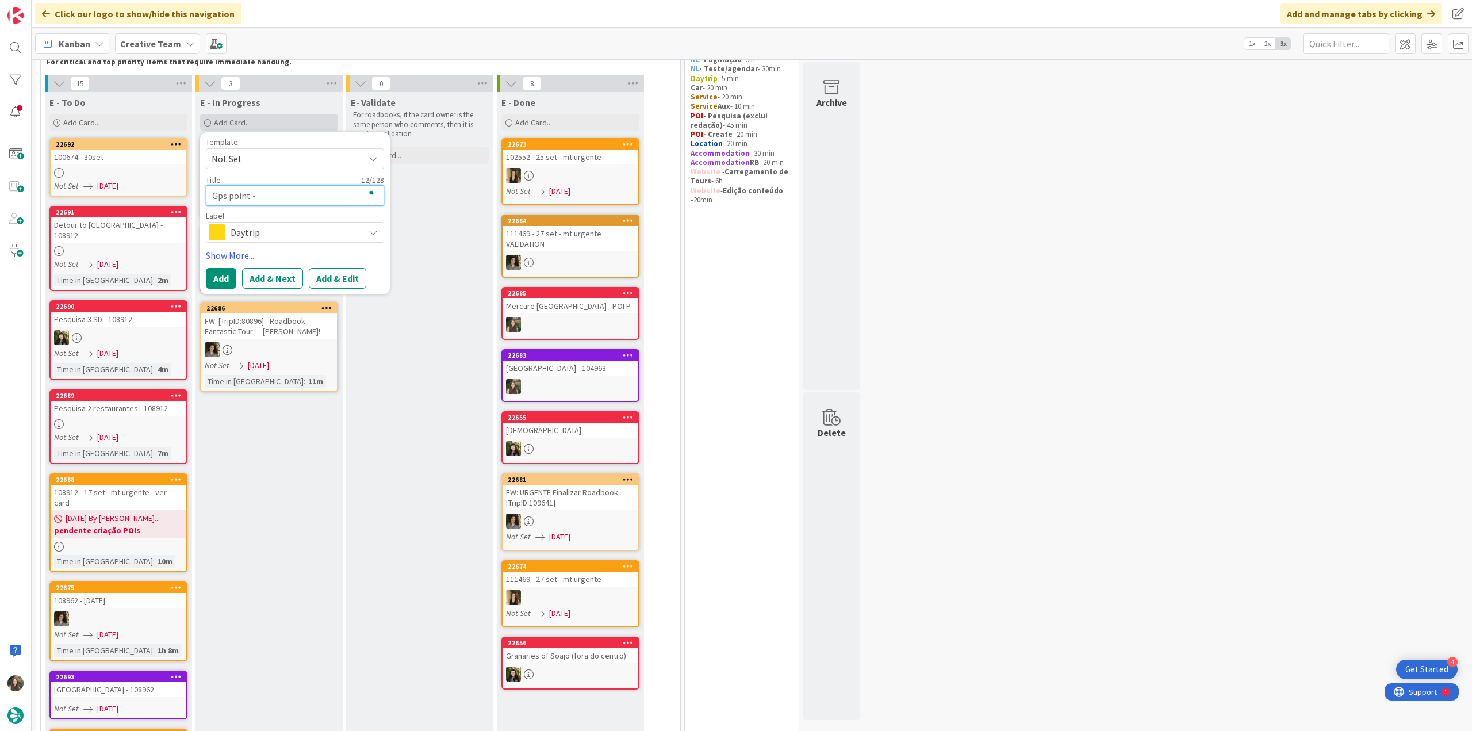
type textarea "Gps point - 104963"
type textarea "x"
type textarea "Gps point - 104963"
click at [276, 233] on span "Daytrip" at bounding box center [295, 232] width 128 height 16
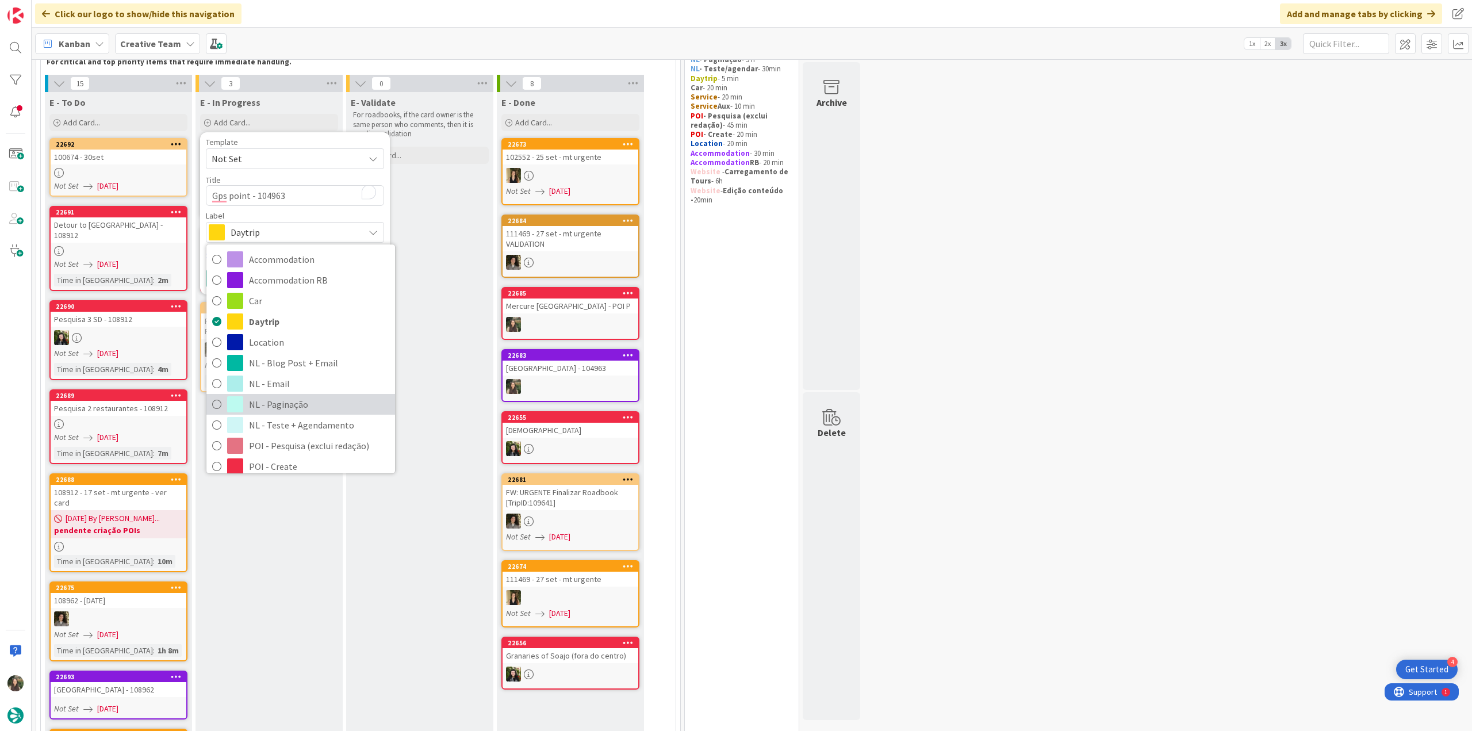
scroll to position [172, 0]
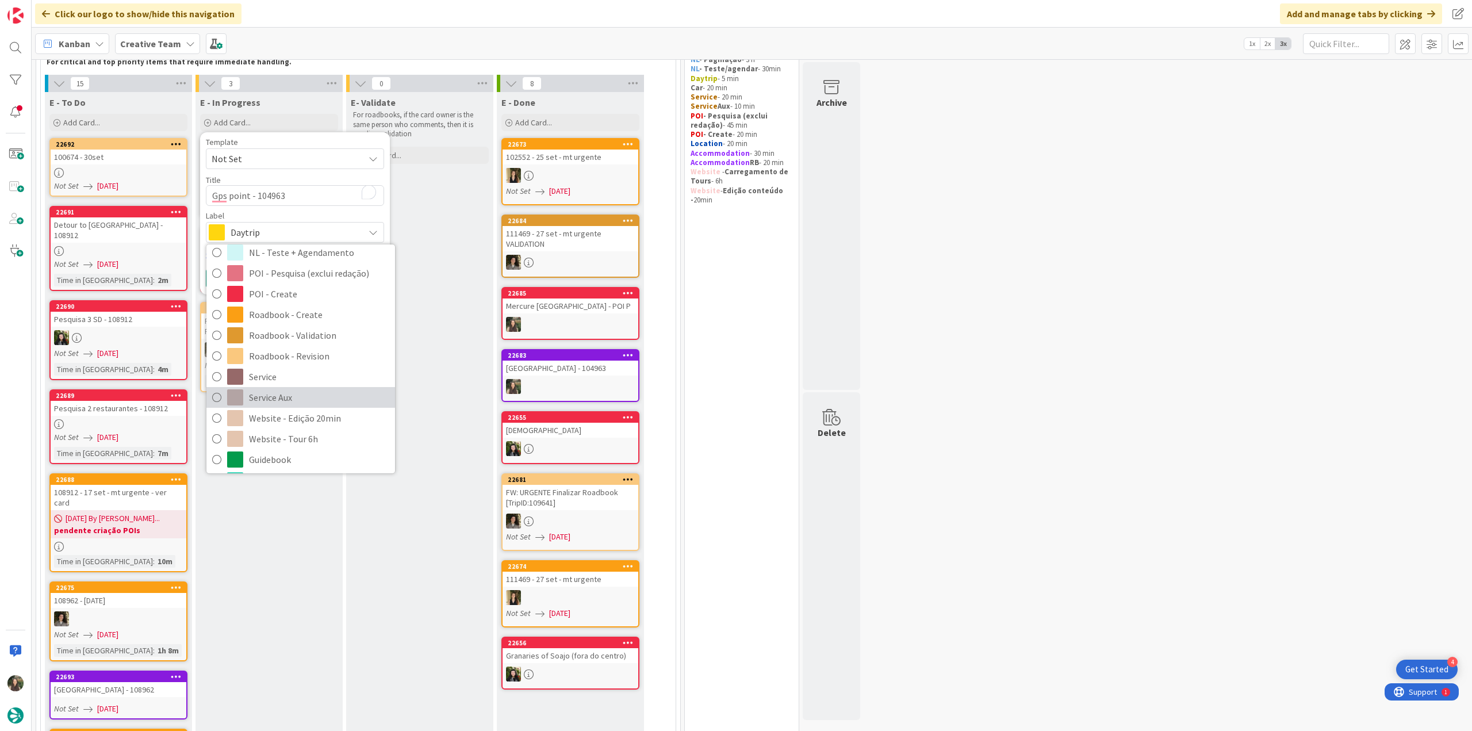
click at [290, 396] on span "Service Aux" at bounding box center [319, 397] width 140 height 17
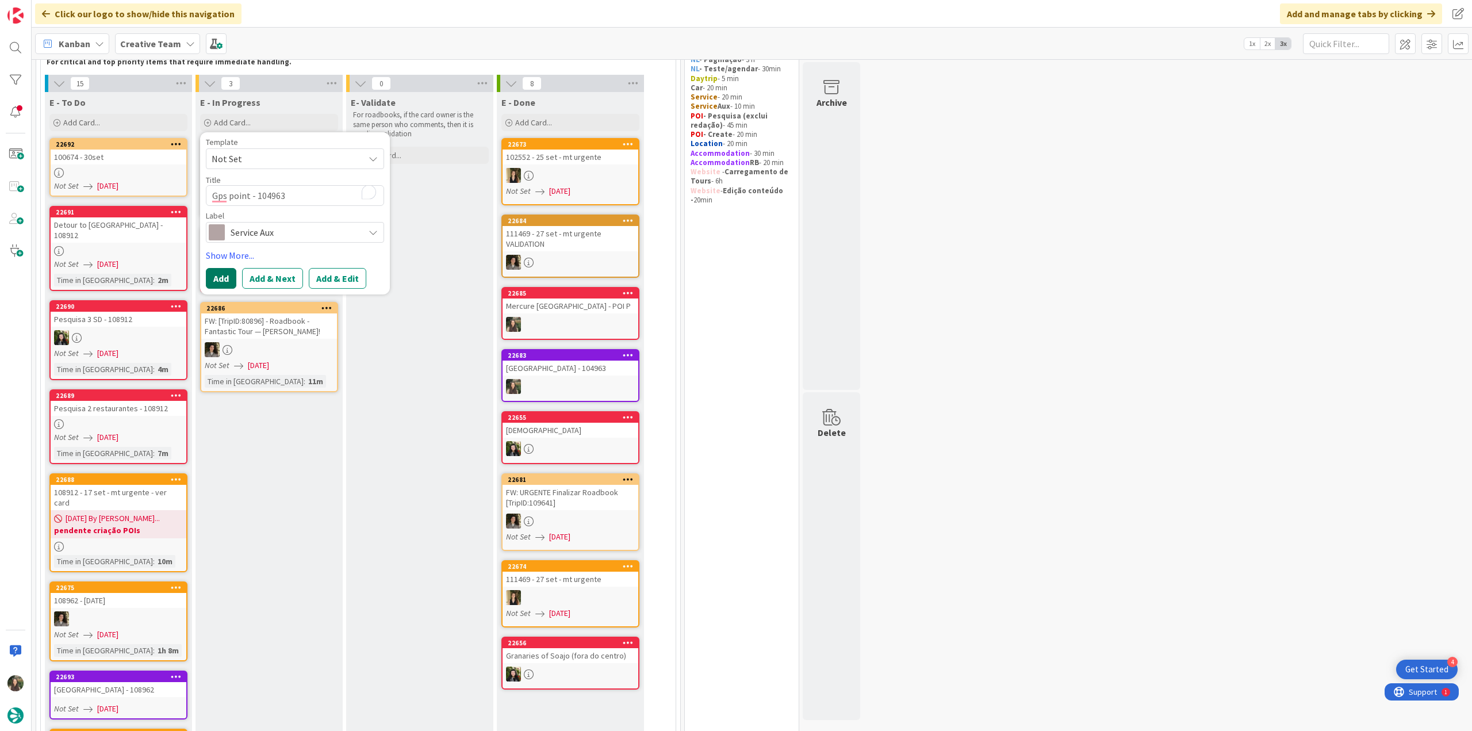
click at [228, 274] on button "Add" at bounding box center [221, 278] width 30 height 21
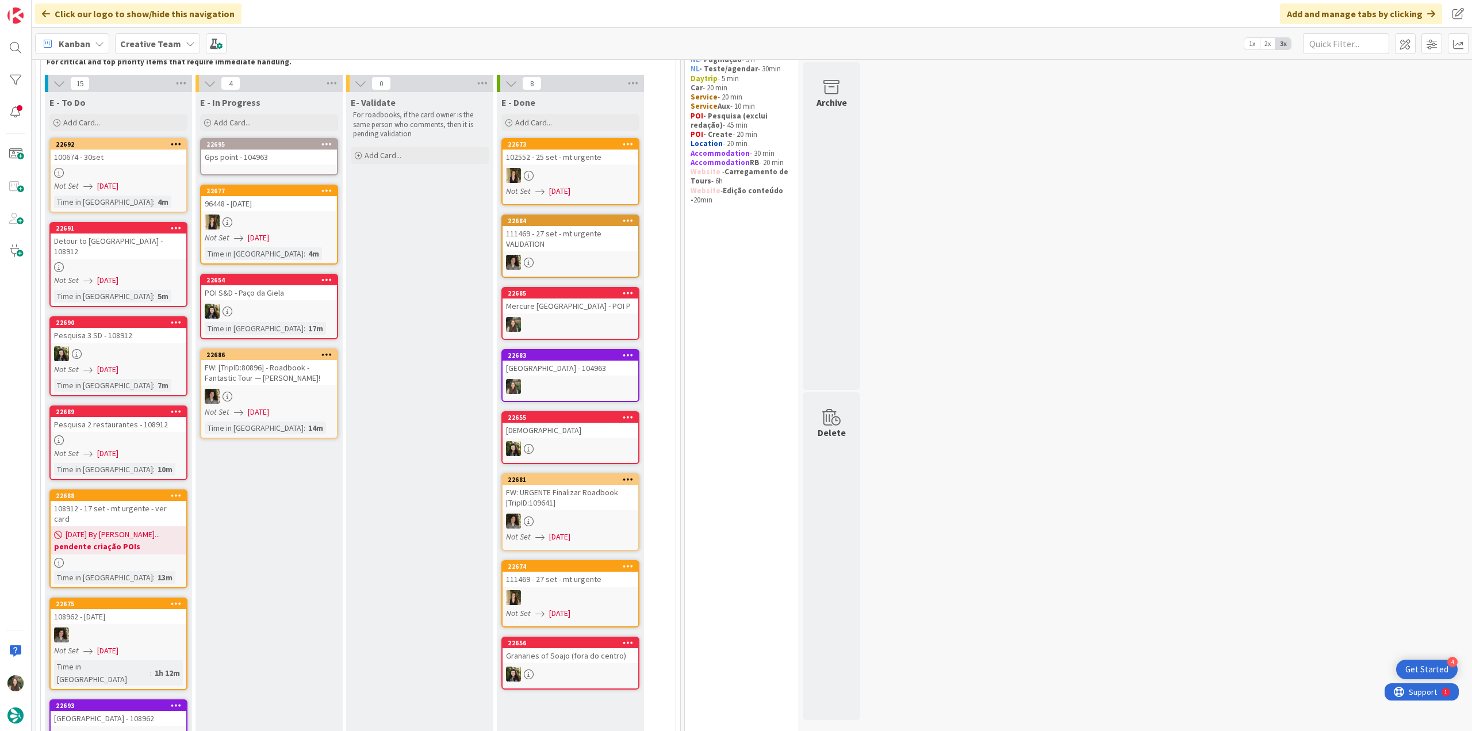
click at [245, 156] on div "Gps point - 104963" at bounding box center [269, 156] width 136 height 15
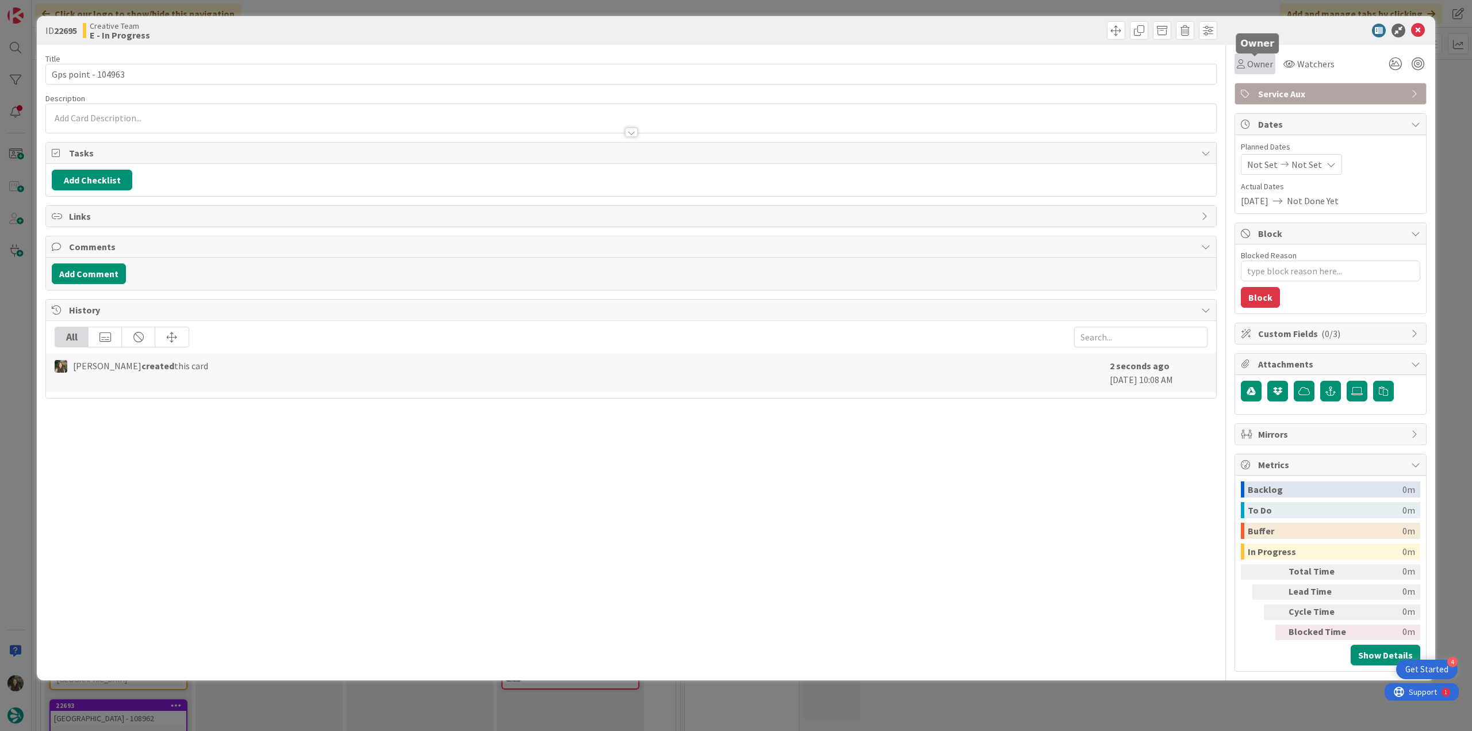
click at [1260, 62] on span "Owner" at bounding box center [1260, 64] width 26 height 14
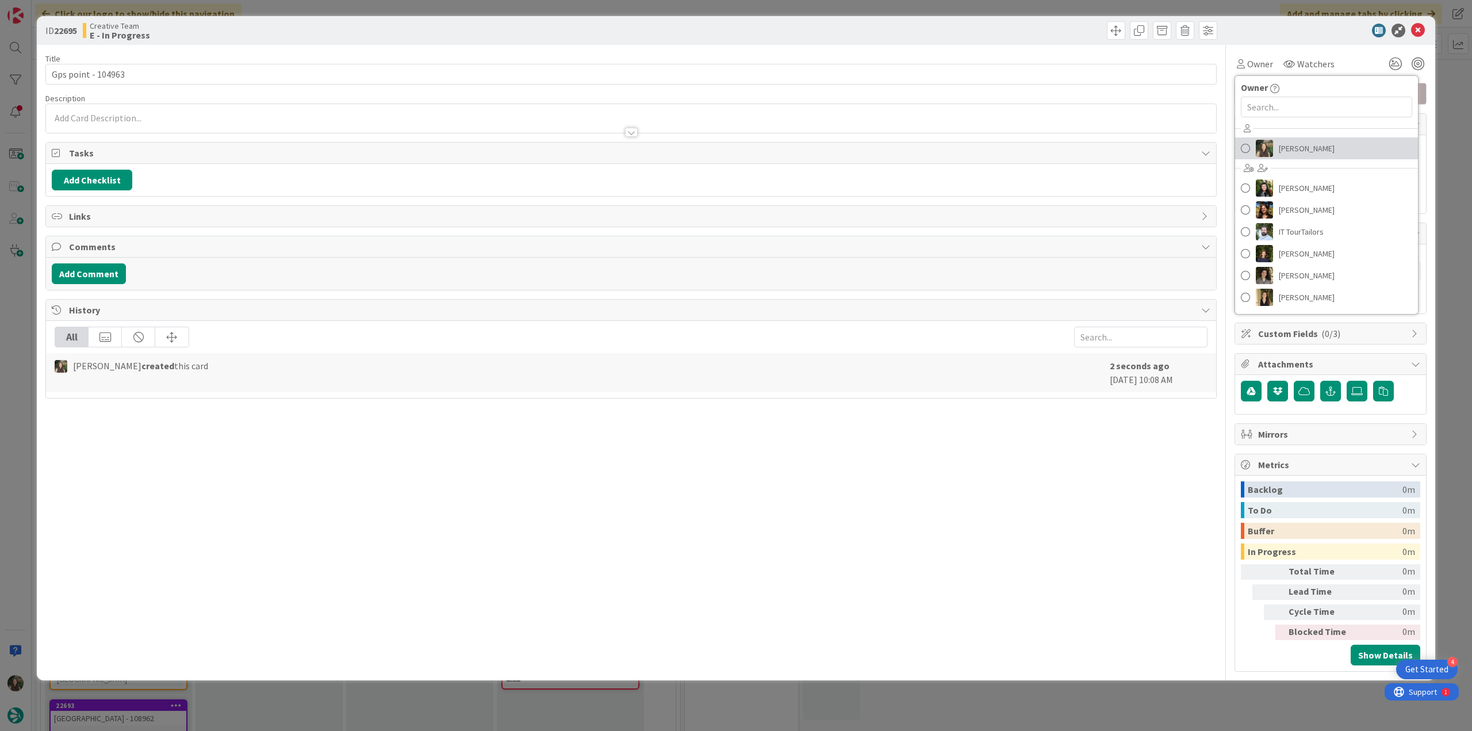
drag, startPoint x: 1290, startPoint y: 142, endPoint x: 1364, endPoint y: 136, distance: 73.8
click at [1290, 143] on span "[PERSON_NAME]" at bounding box center [1307, 148] width 56 height 17
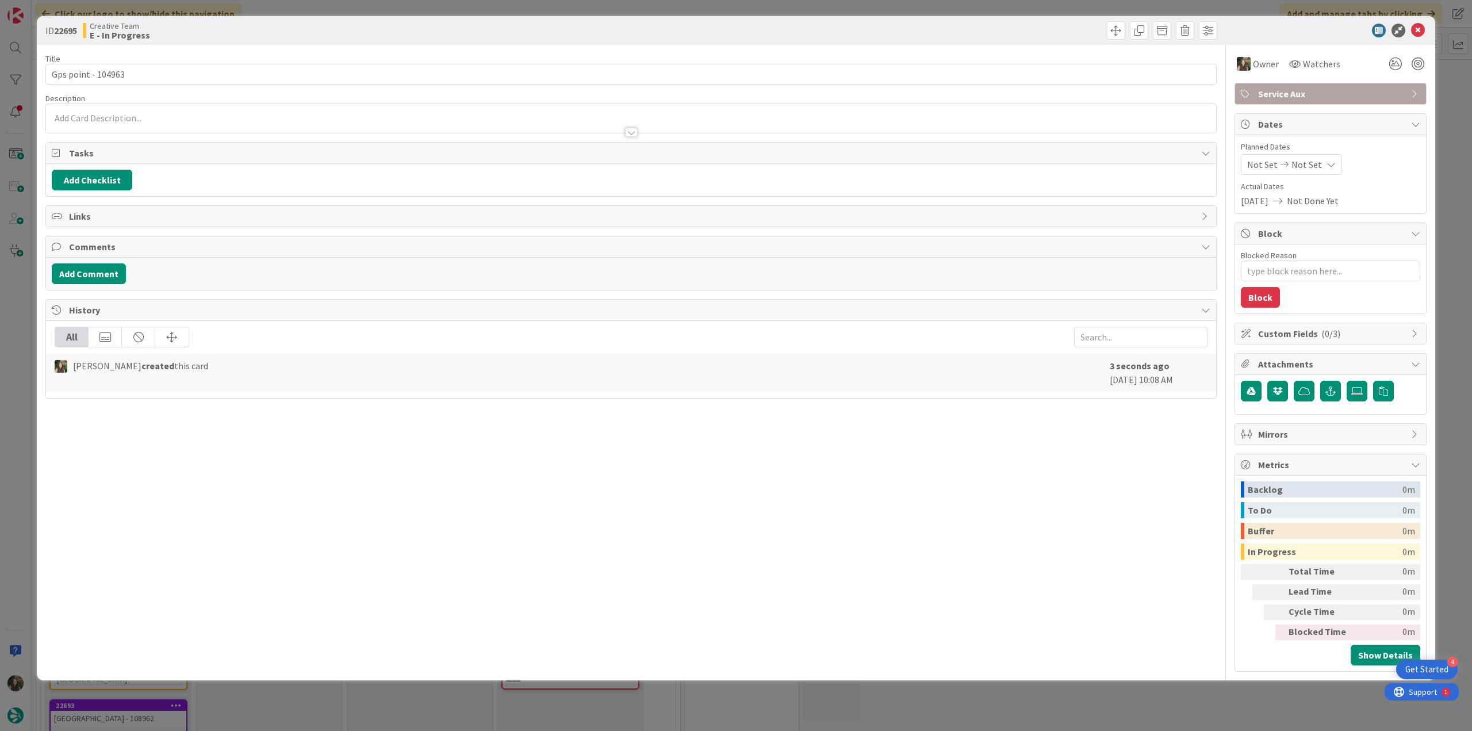
click at [1445, 99] on div "ID 22695 Creative Team E - In Progress Title 19 / 128 Gps point - 104963 Descri…" at bounding box center [736, 365] width 1472 height 731
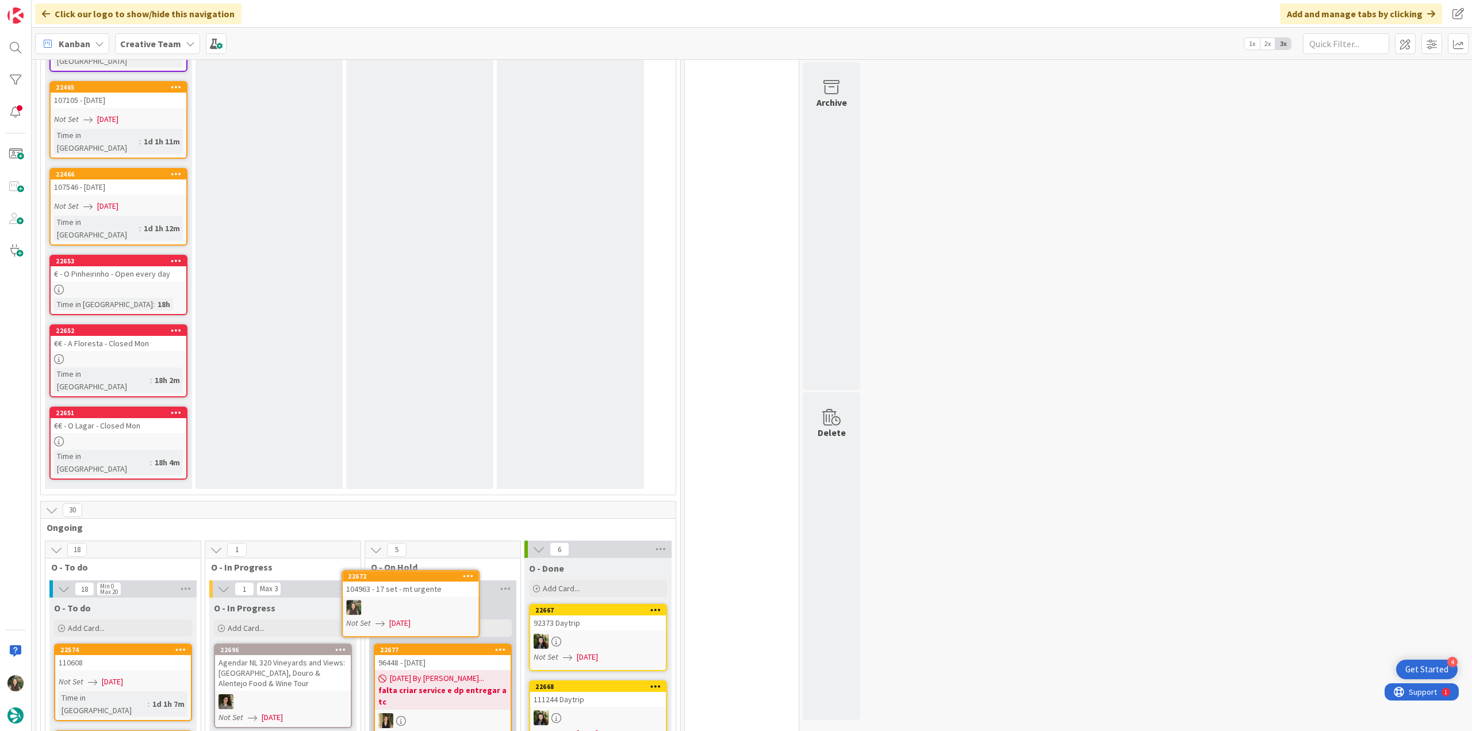
scroll to position [1305, 0]
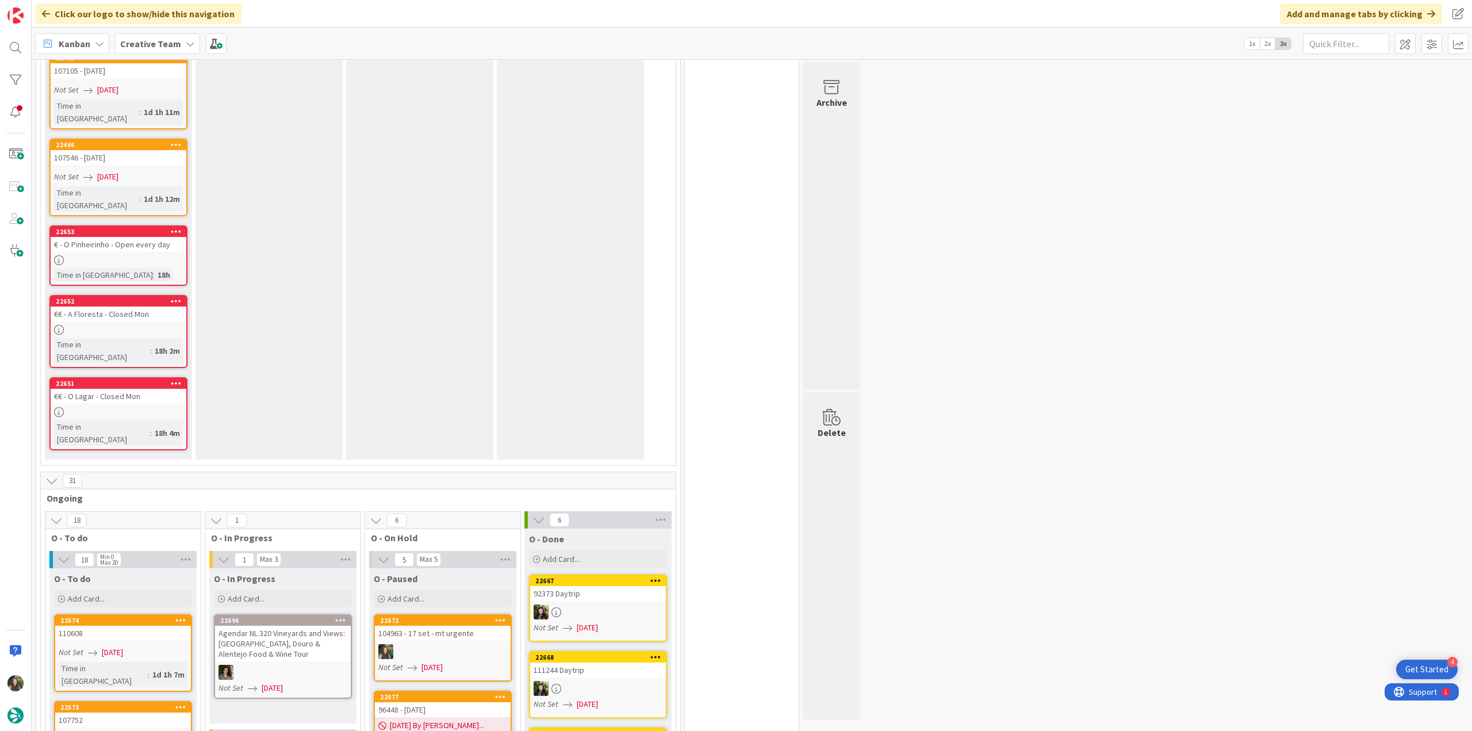
click at [468, 644] on div at bounding box center [443, 651] width 136 height 15
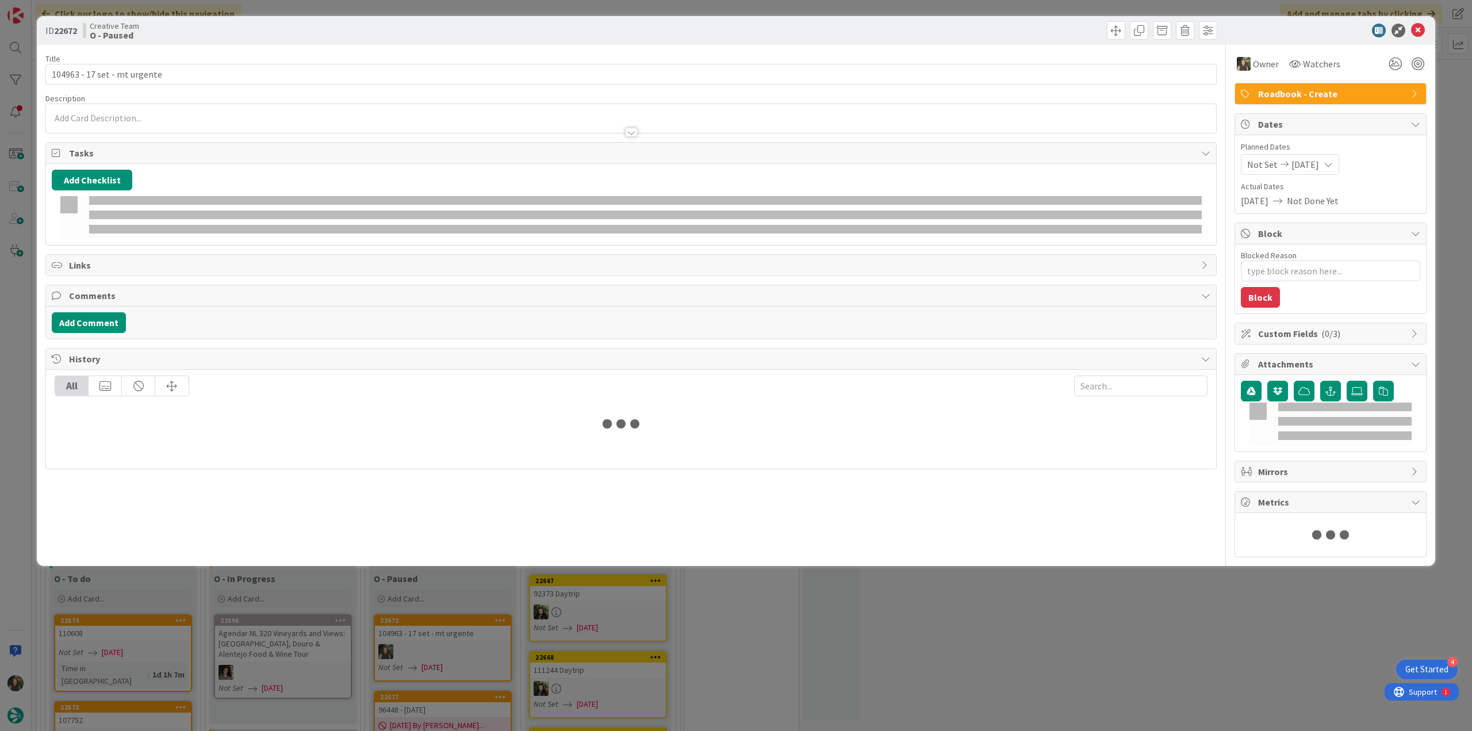
type textarea "x"
type input "104963 - 17 set - mt urgente"
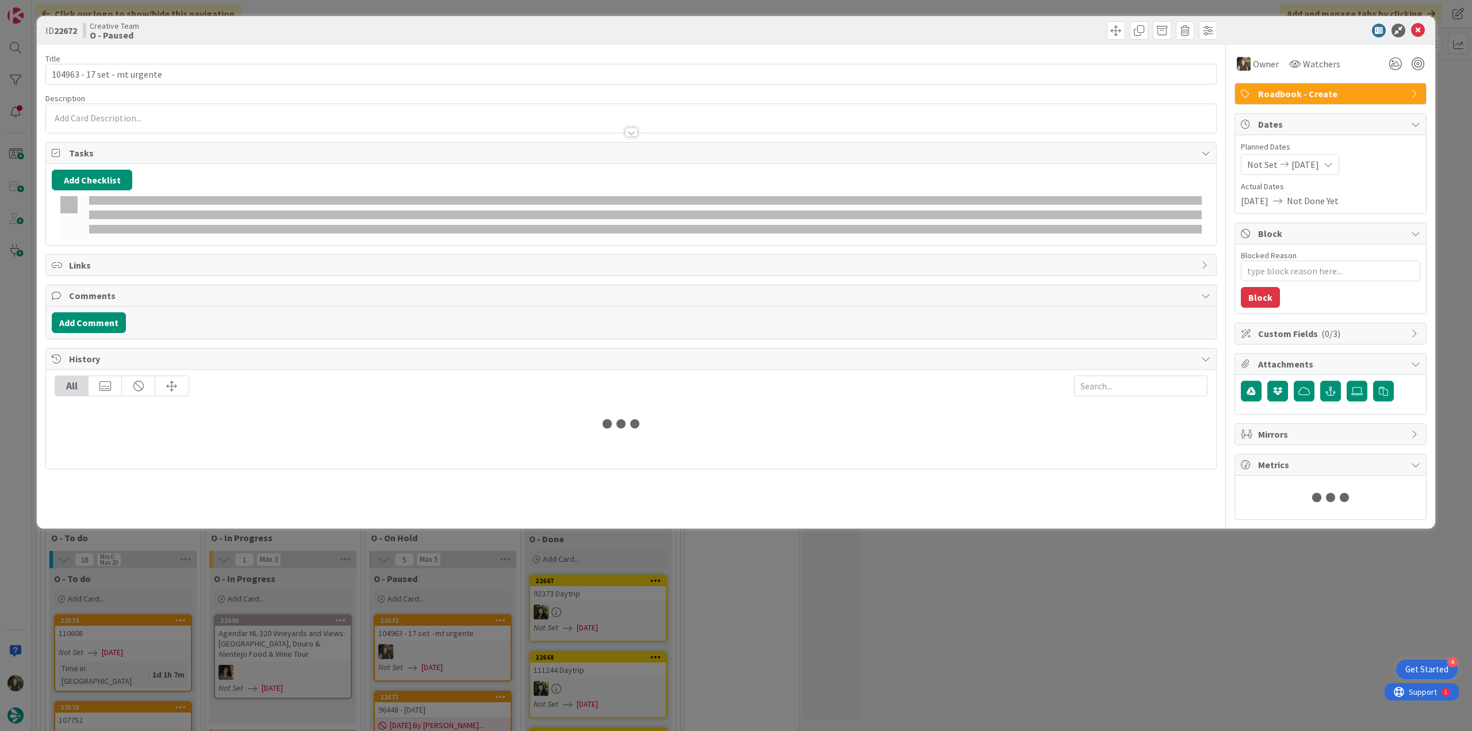
type textarea "x"
type input "104963 - 17 set - mt urgente"
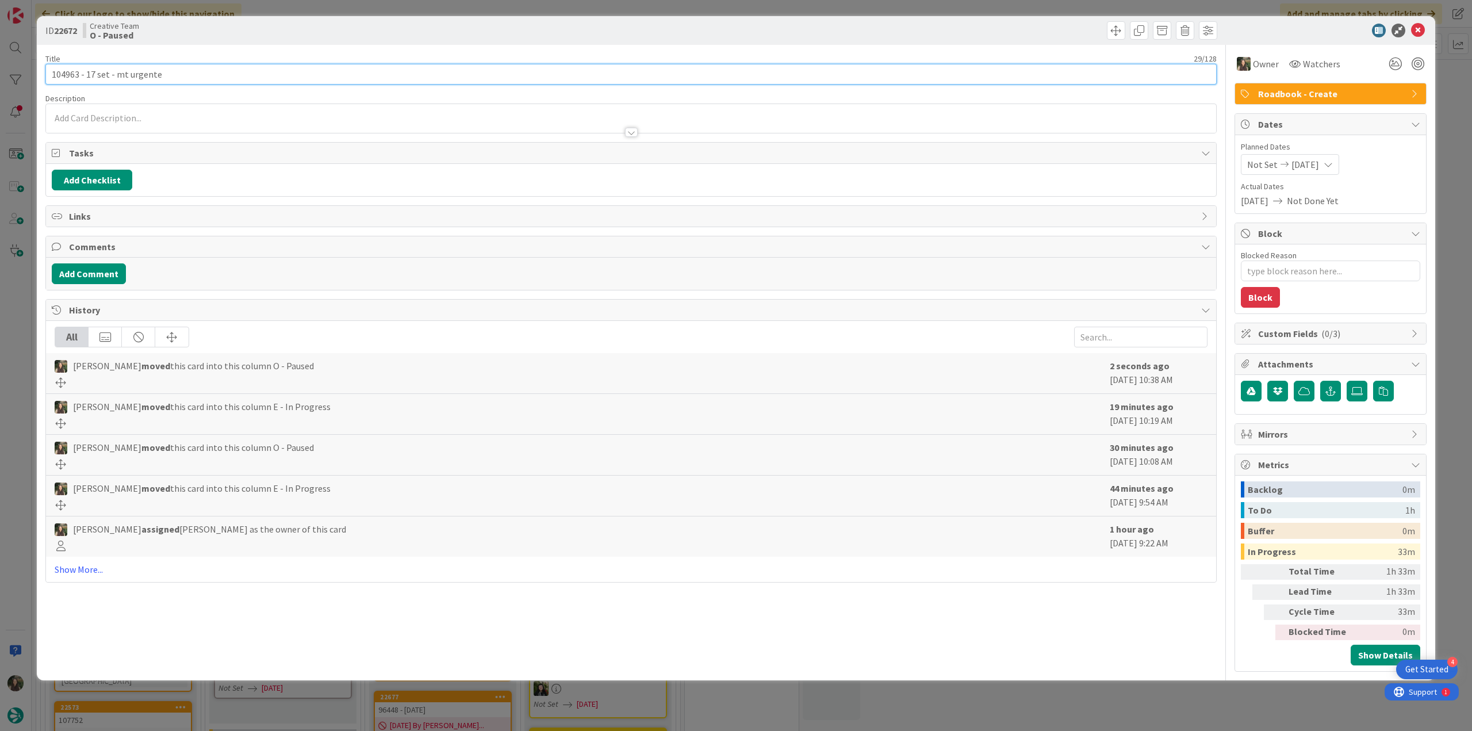
click at [75, 79] on input "104963 - 17 set - mt urgente" at bounding box center [630, 74] width 1171 height 21
click at [9, 304] on div "ID 22672 Creative Team O - Paused Title 29 / 128 104963 - 17 set - mt urgente D…" at bounding box center [736, 365] width 1472 height 731
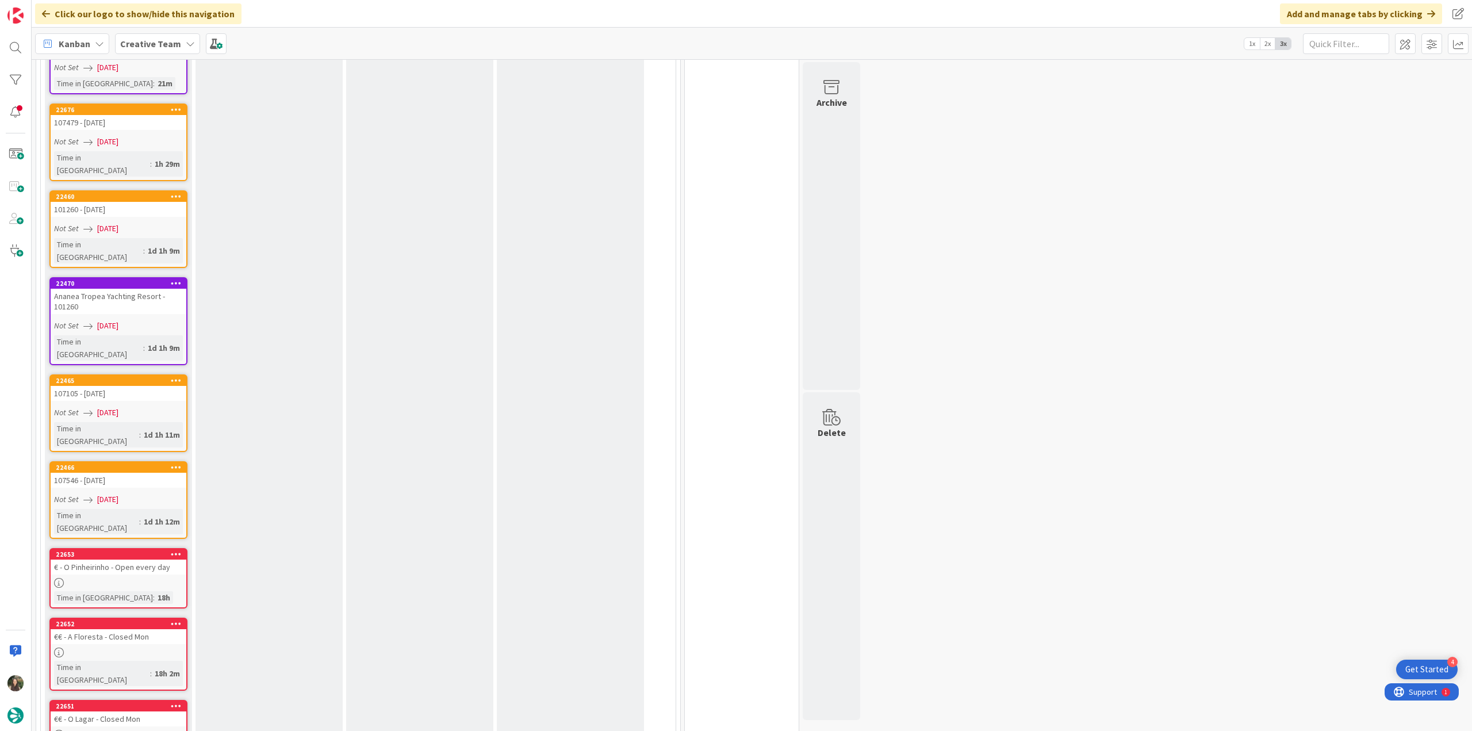
scroll to position [902, 0]
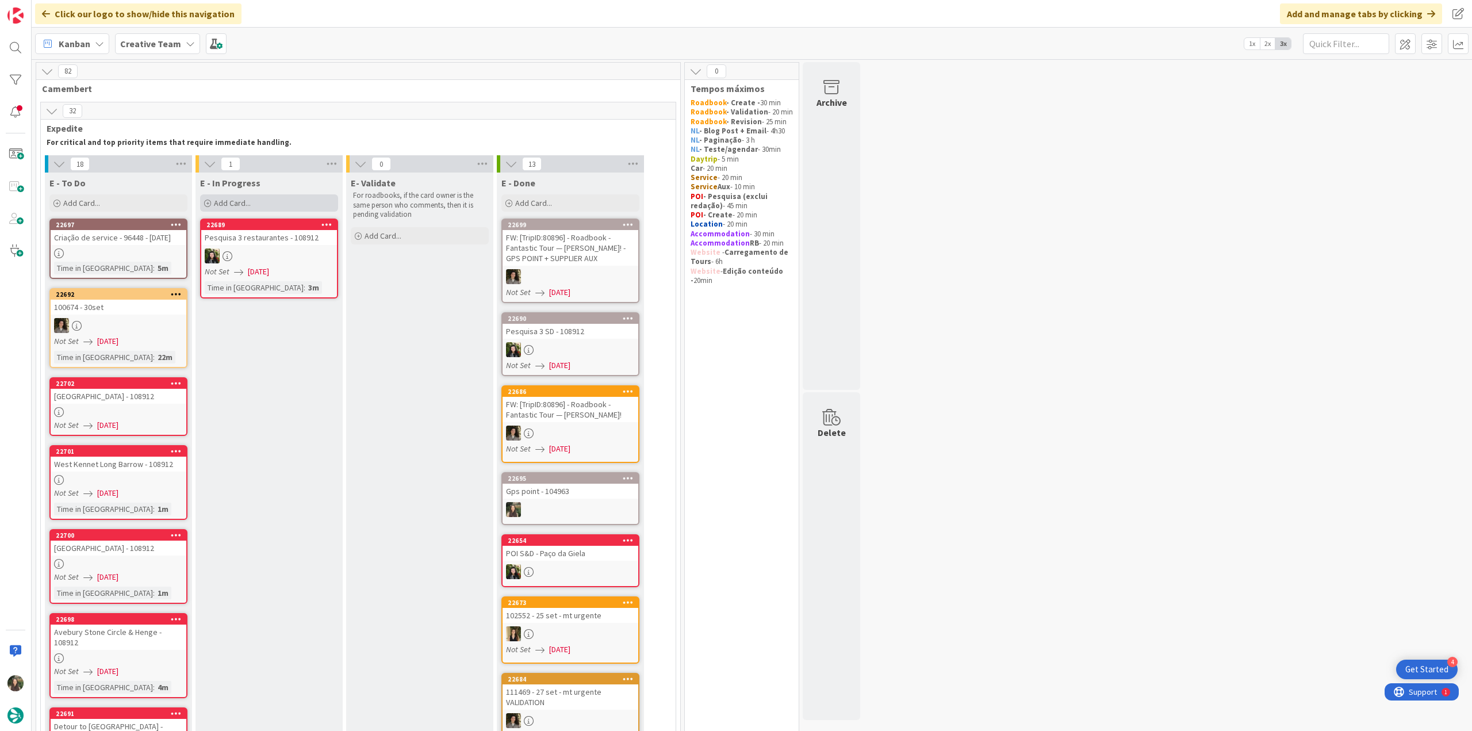
click at [258, 204] on div "Add Card..." at bounding box center [269, 202] width 138 height 17
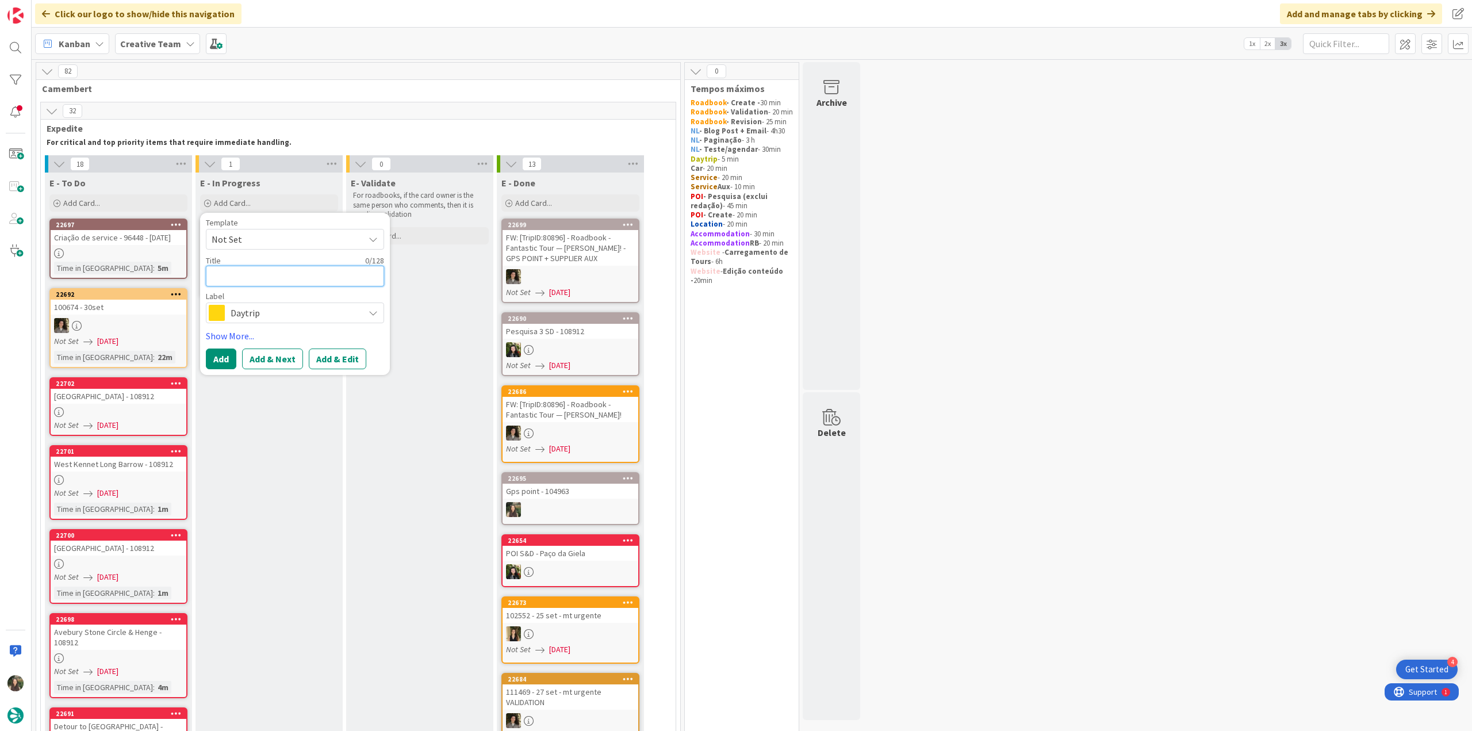
paste textarea "104963"
type textarea "104963"
type textarea "x"
type textarea "104963"
click at [263, 310] on span "Daytrip" at bounding box center [295, 313] width 128 height 16
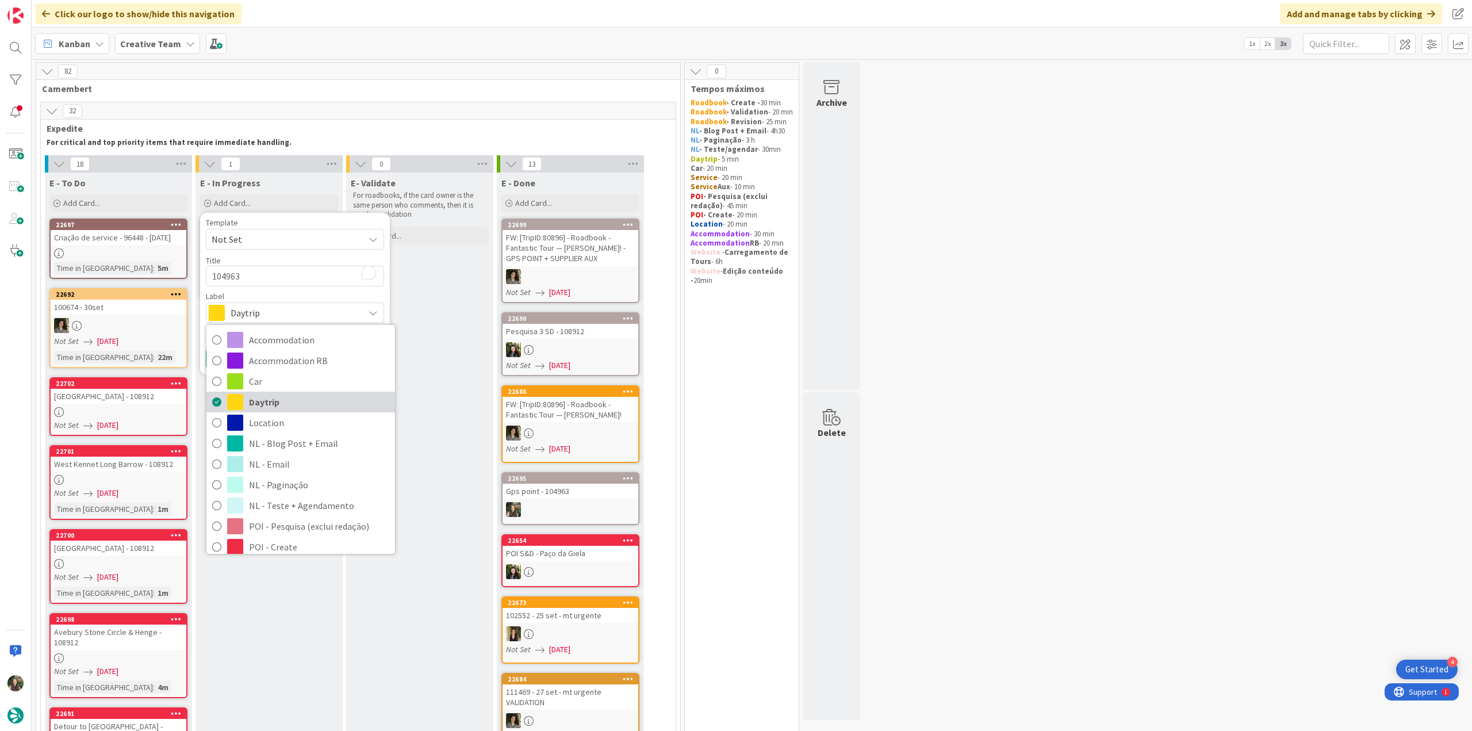
click at [298, 401] on span "Daytrip" at bounding box center [319, 401] width 140 height 17
type textarea "x"
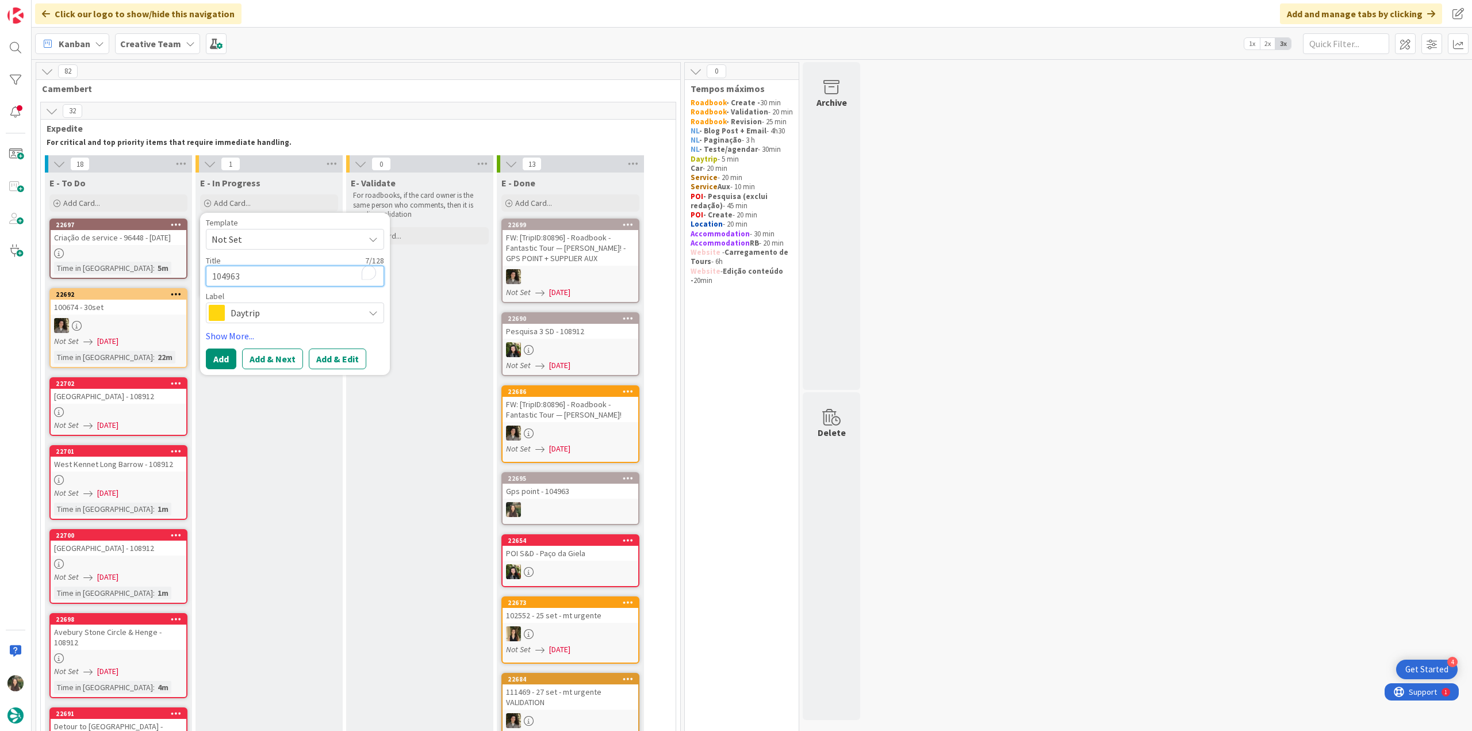
click at [273, 281] on textarea "104963" at bounding box center [295, 276] width 178 height 21
click at [210, 273] on textarea "104963" at bounding box center [295, 276] width 178 height 21
type textarea "D104963"
type textarea "x"
type textarea "Da104963"
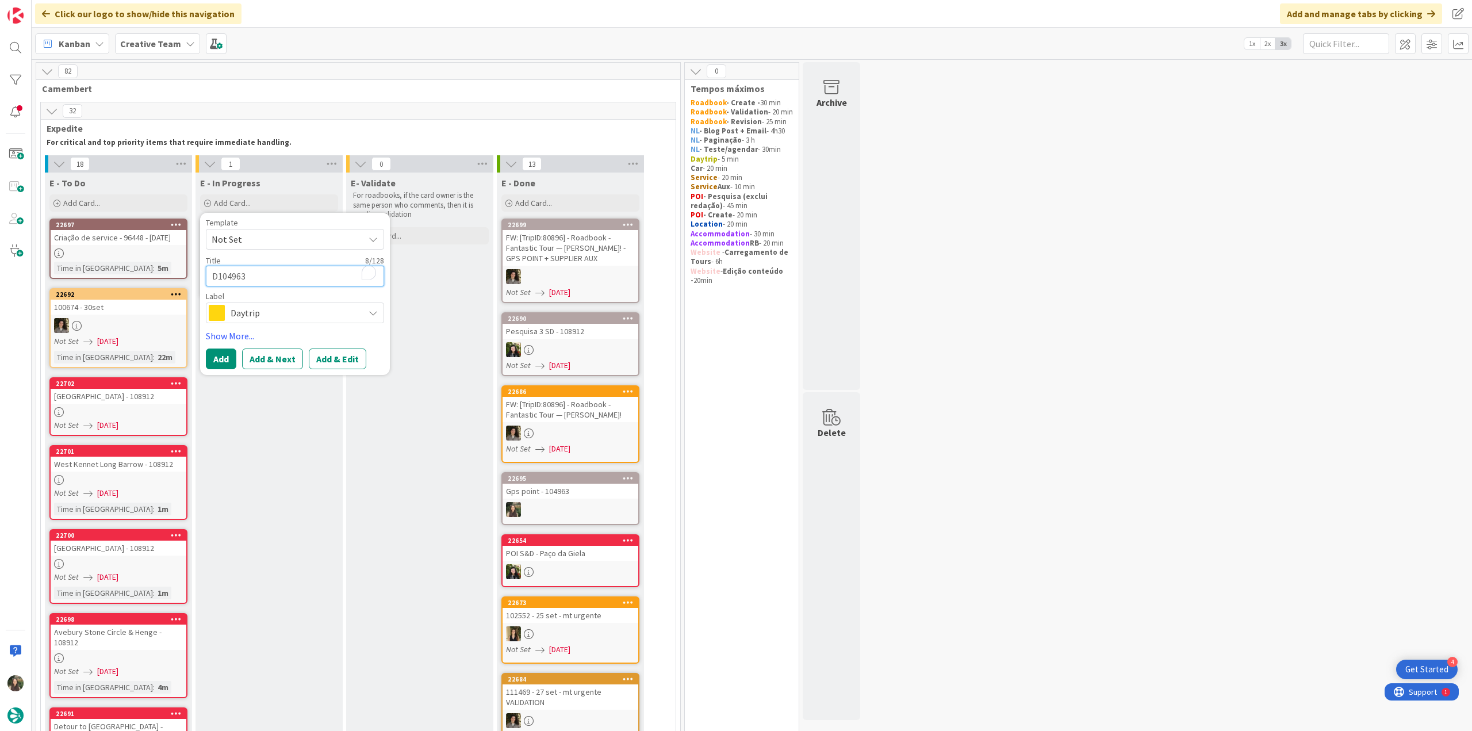
type textarea "x"
type textarea "Day104963"
type textarea "x"
type textarea "Day 104963"
type textarea "x"
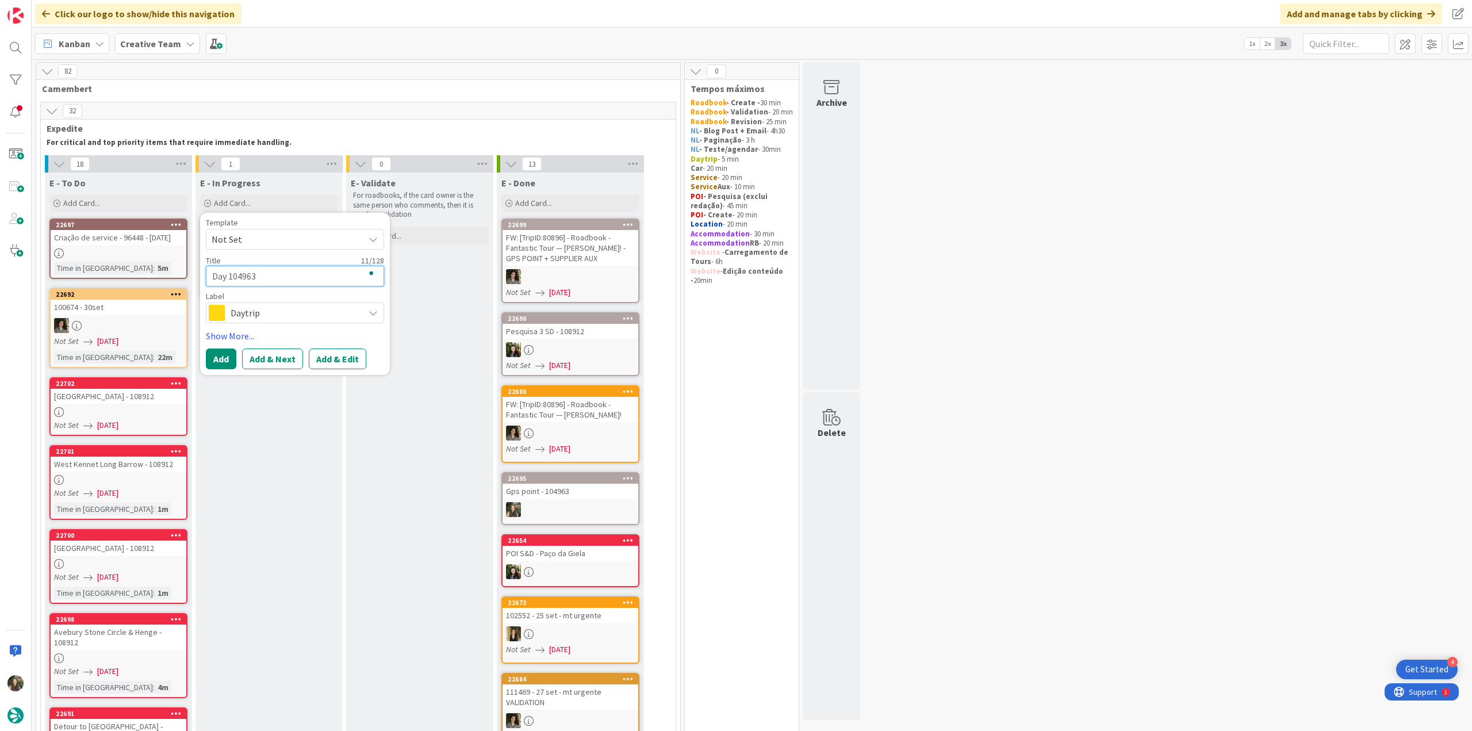
type textarea "Day t104963"
type textarea "x"
type textarea "Day tr104963"
type textarea "x"
type textarea "Day tri104963"
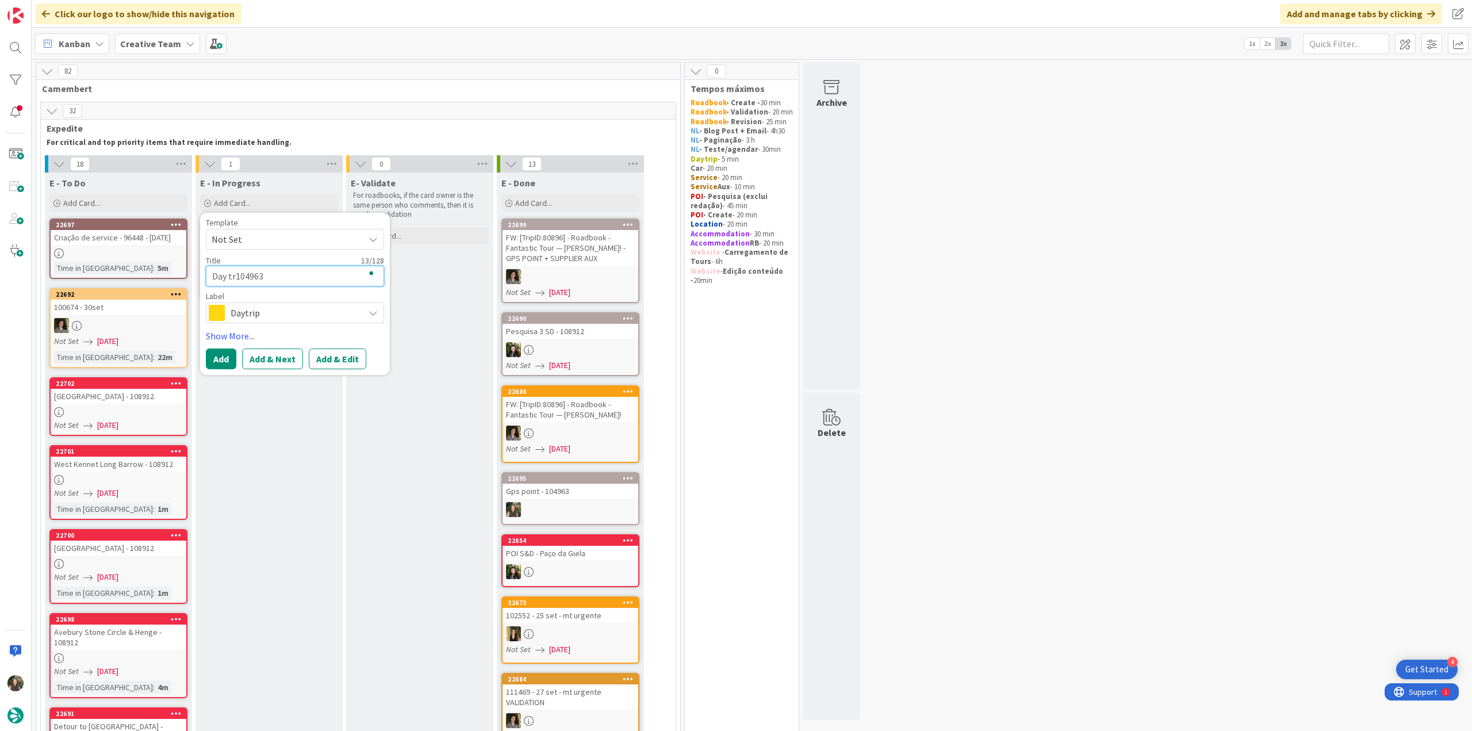
type textarea "x"
type textarea "Day trip104963"
type textarea "x"
type textarea "Day trip 104963"
type textarea "x"
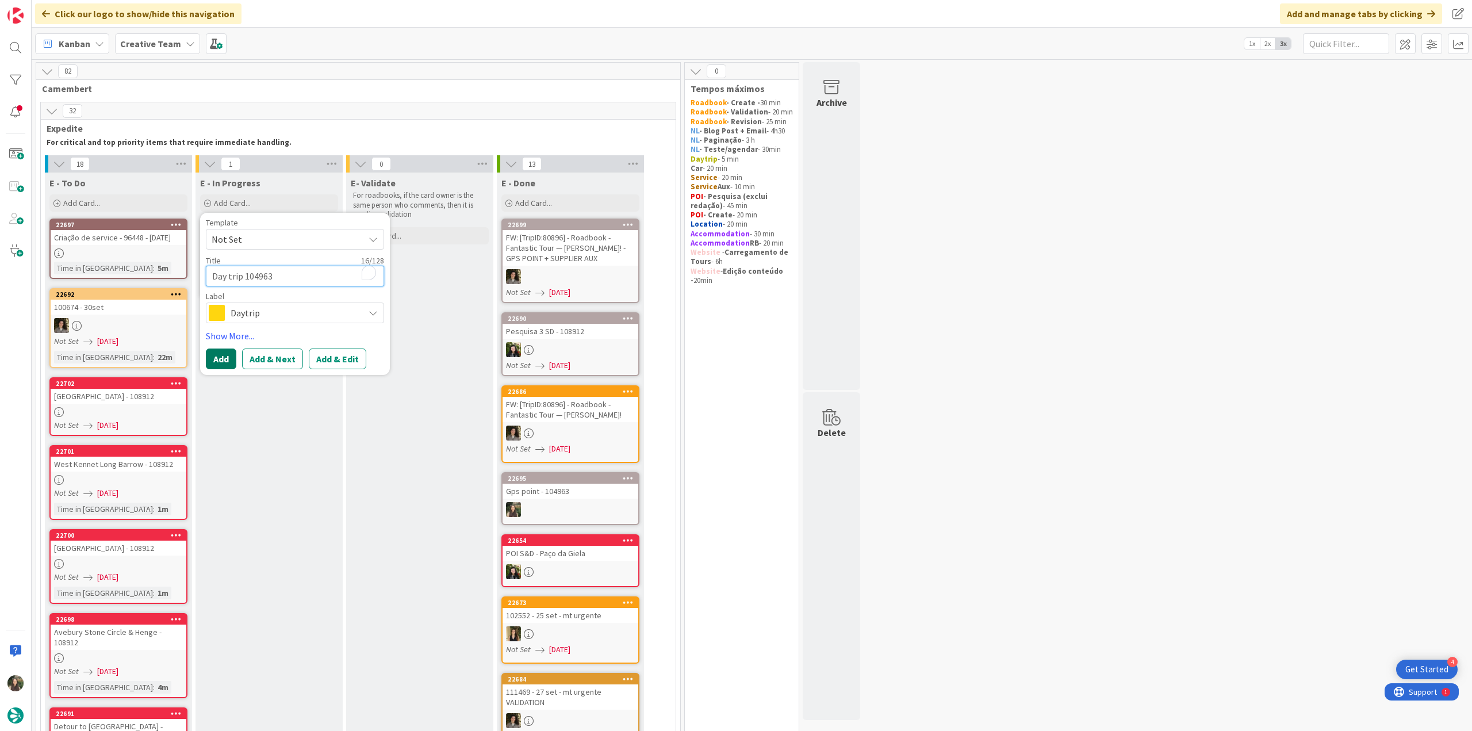
type textarea "Day trip 104963"
click at [222, 356] on button "Add" at bounding box center [221, 358] width 30 height 21
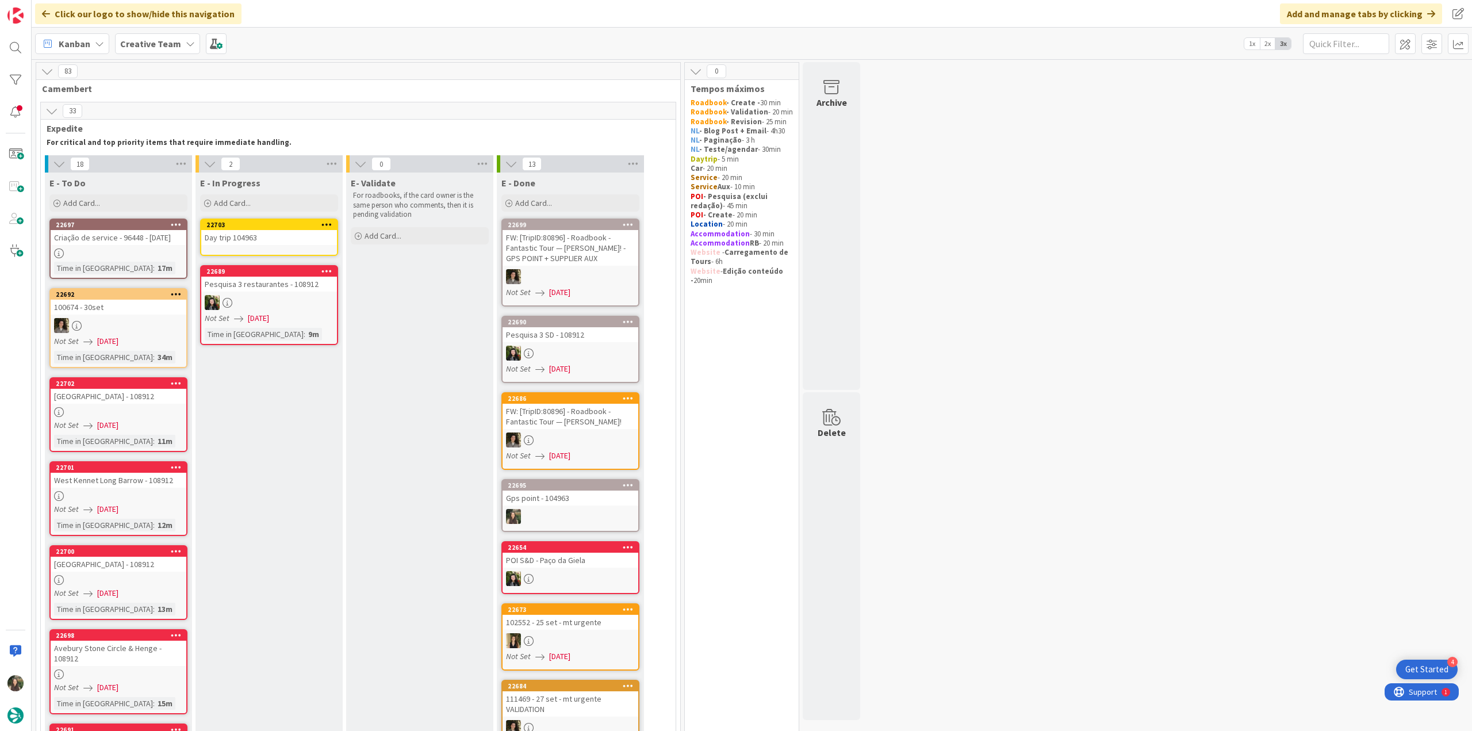
click at [240, 242] on div "Day trip 104963" at bounding box center [269, 237] width 136 height 15
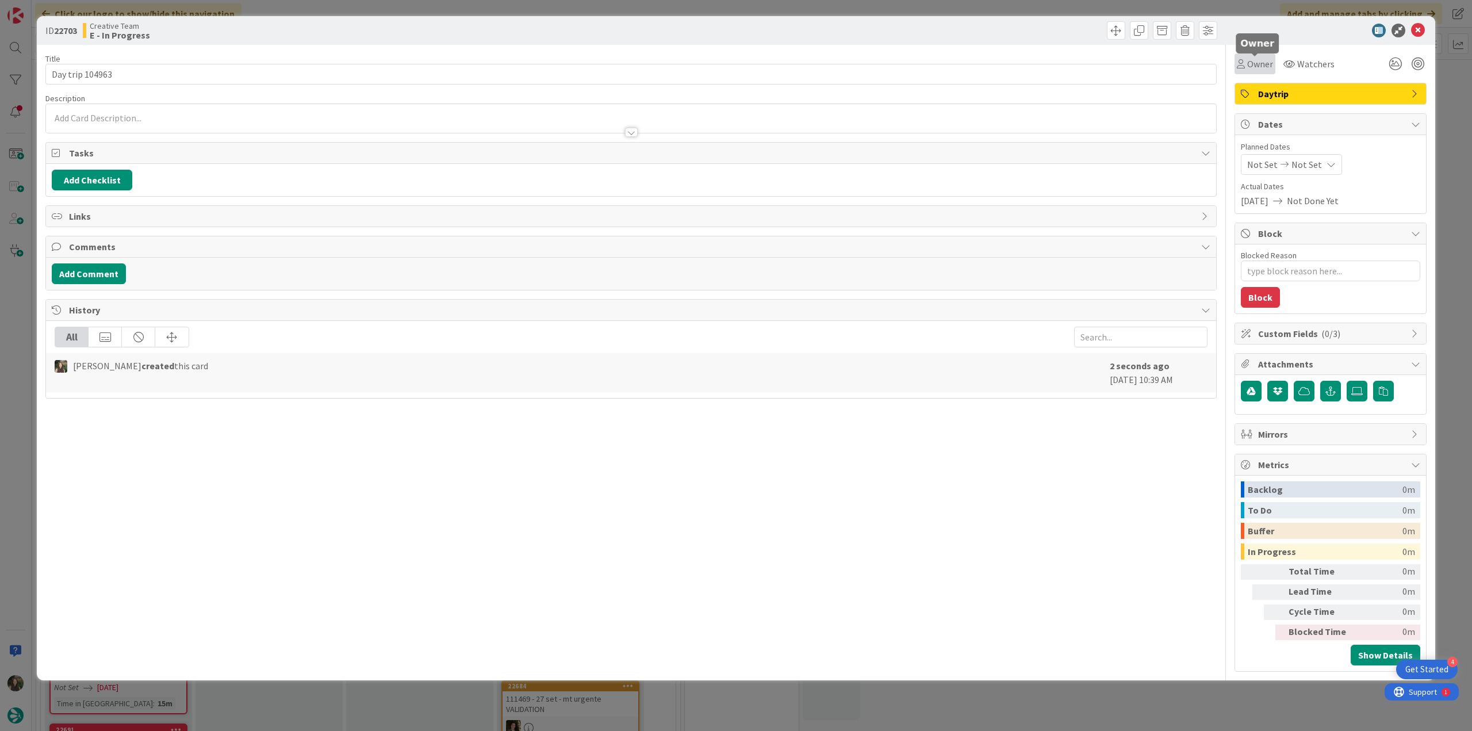
click at [1259, 63] on span "Owner" at bounding box center [1260, 64] width 26 height 14
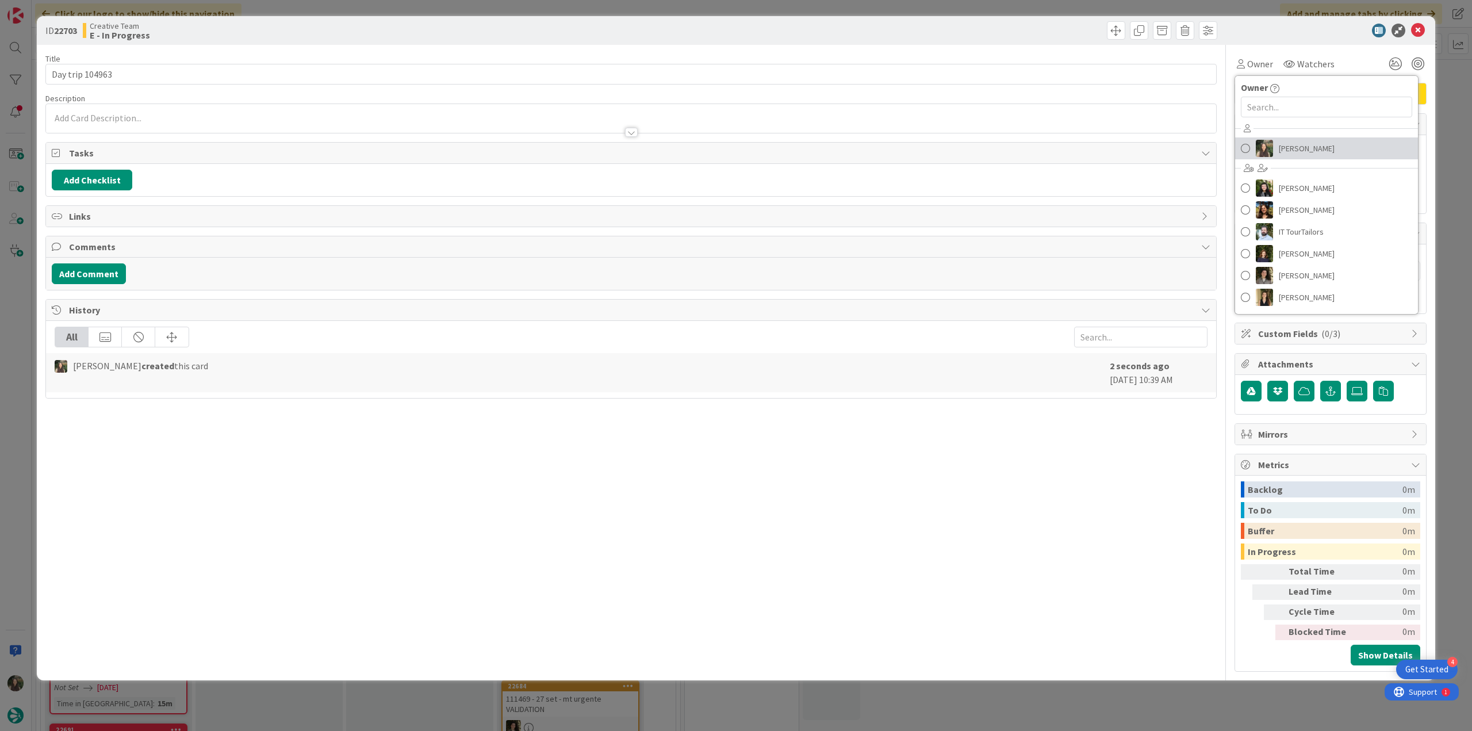
click at [1286, 151] on span "[PERSON_NAME]" at bounding box center [1307, 148] width 56 height 17
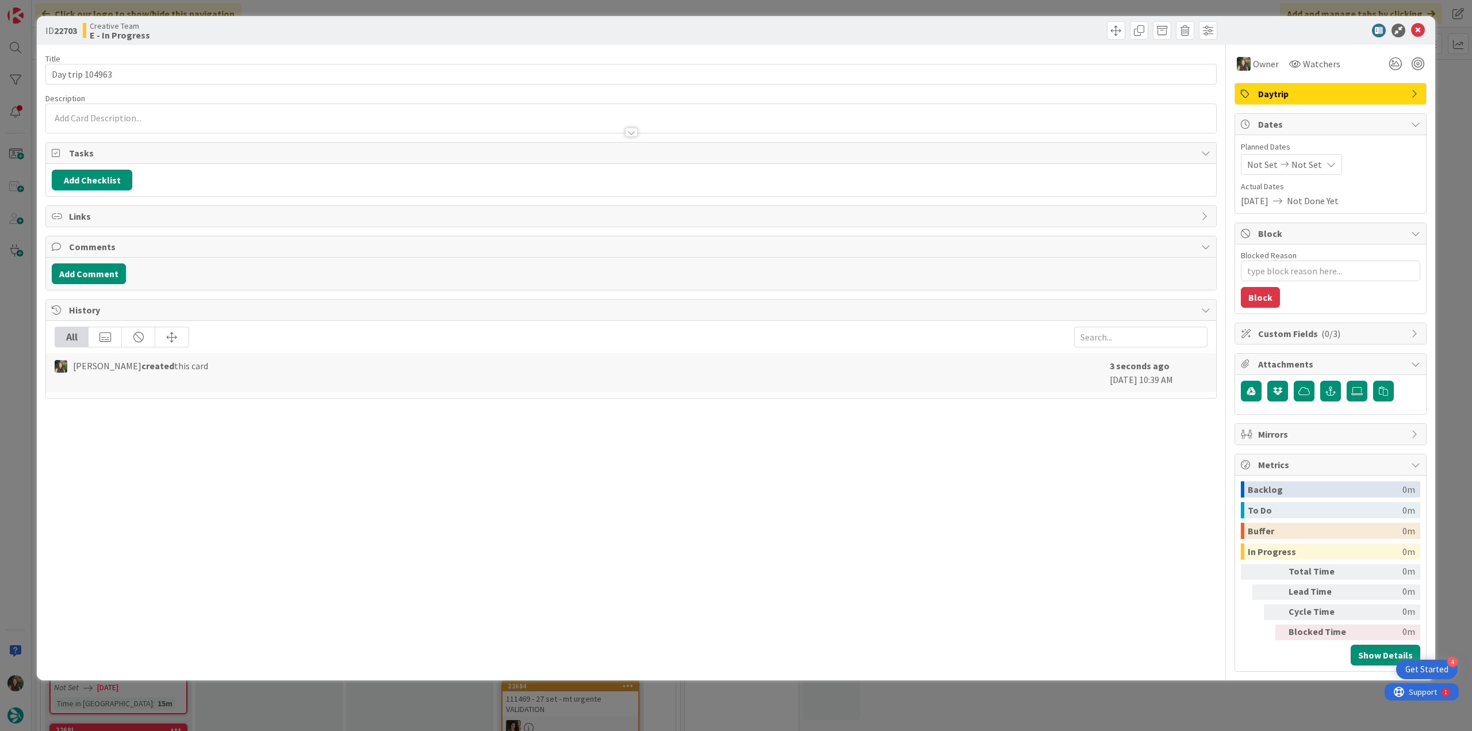
click at [1447, 93] on div "ID 22703 Creative Team E - In Progress Title 16 / 128 Day trip 104963 Descripti…" at bounding box center [736, 365] width 1472 height 731
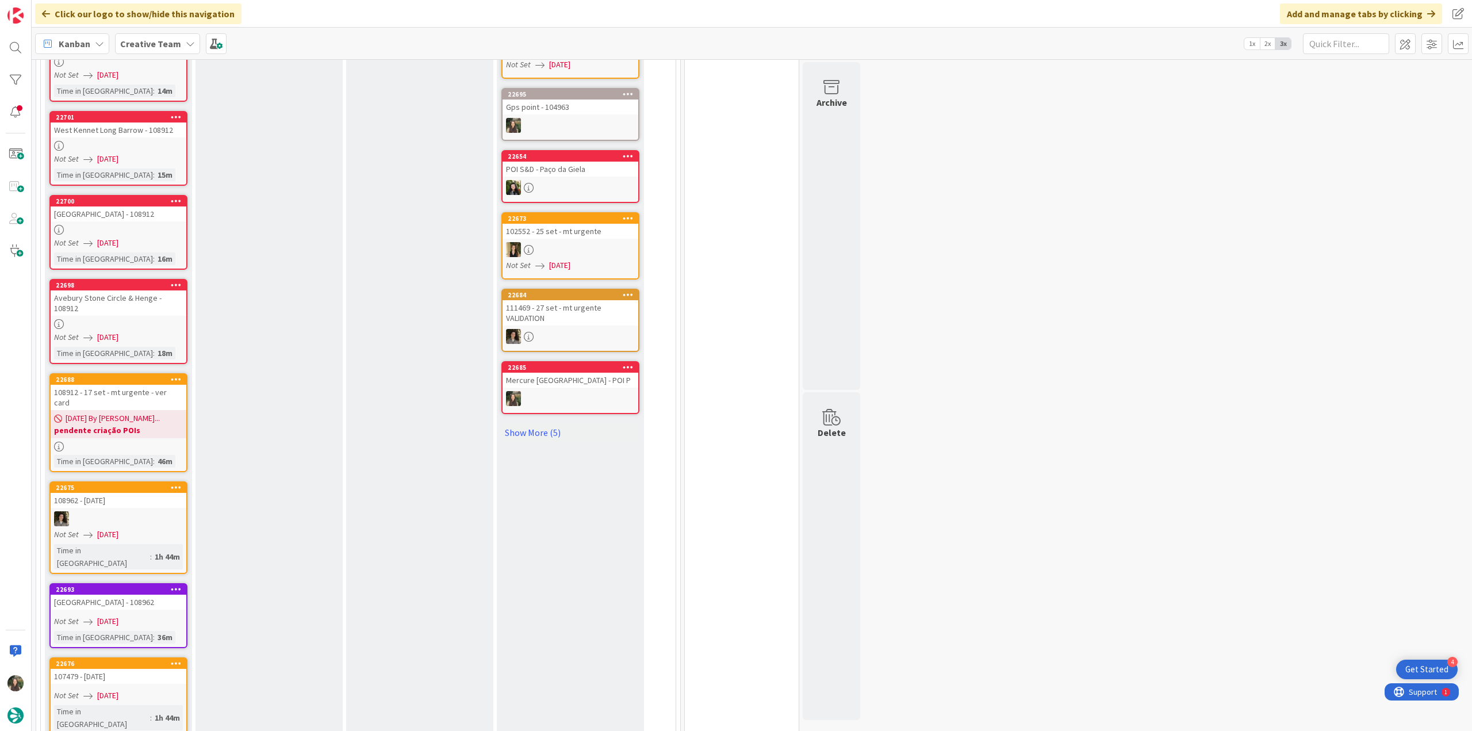
scroll to position [523, 0]
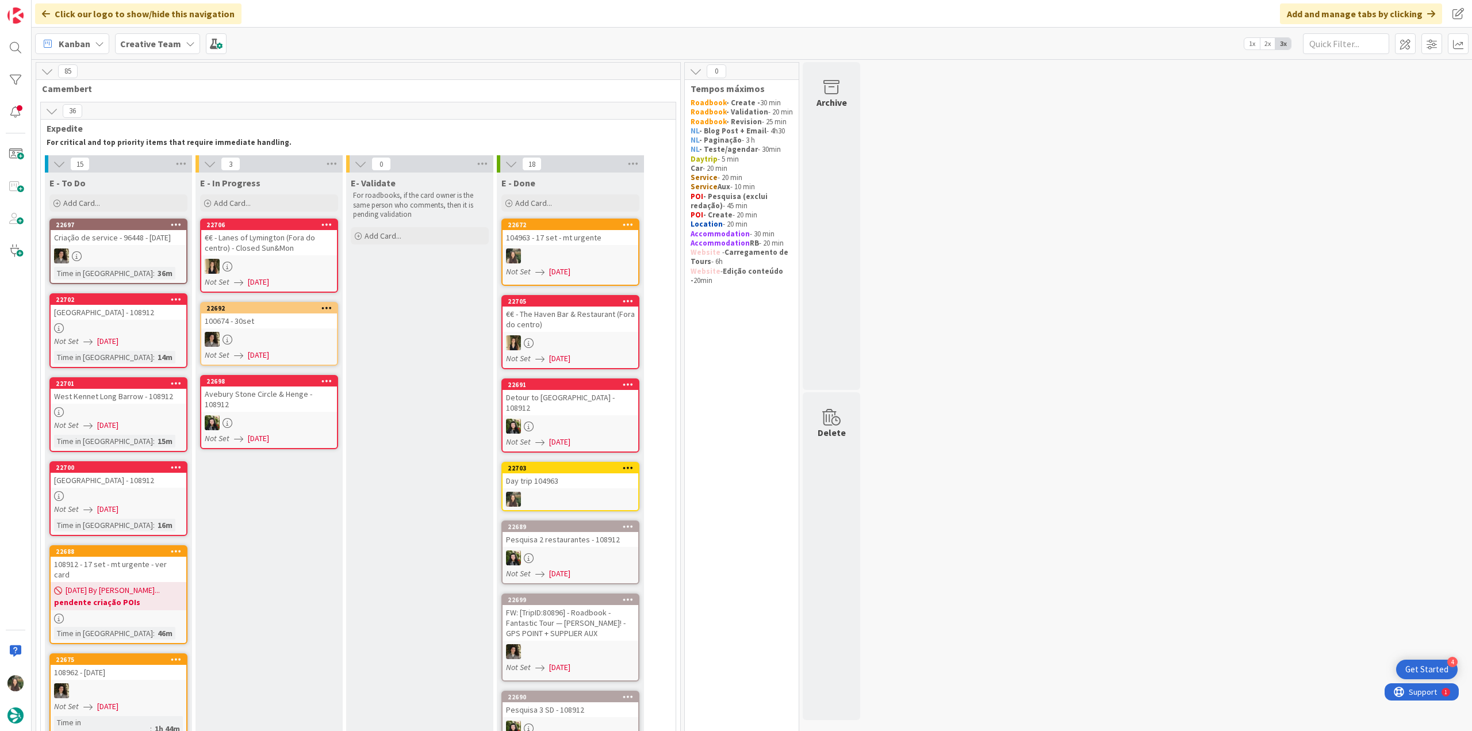
click at [588, 251] on div at bounding box center [571, 255] width 136 height 15
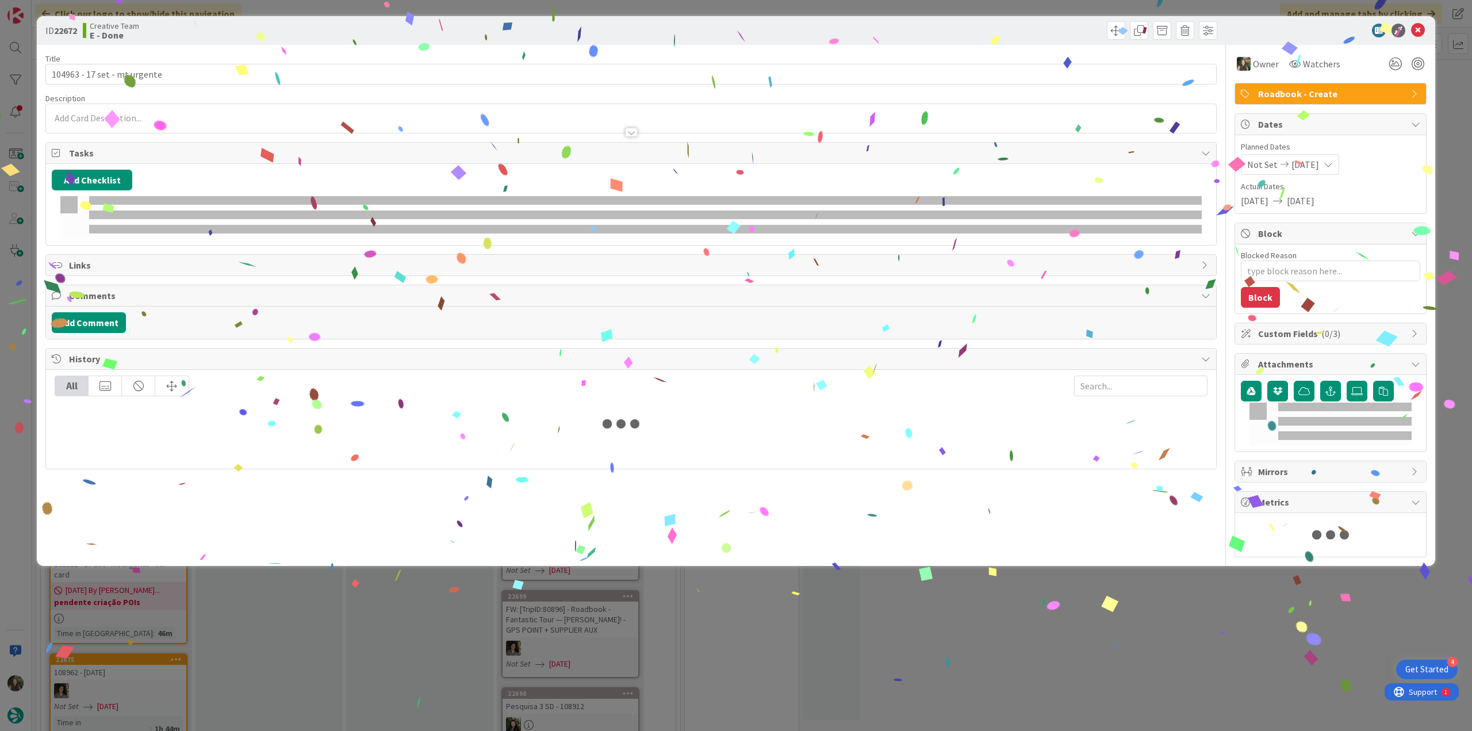
type textarea "x"
type input "104963 - 17 set - mt urgente"
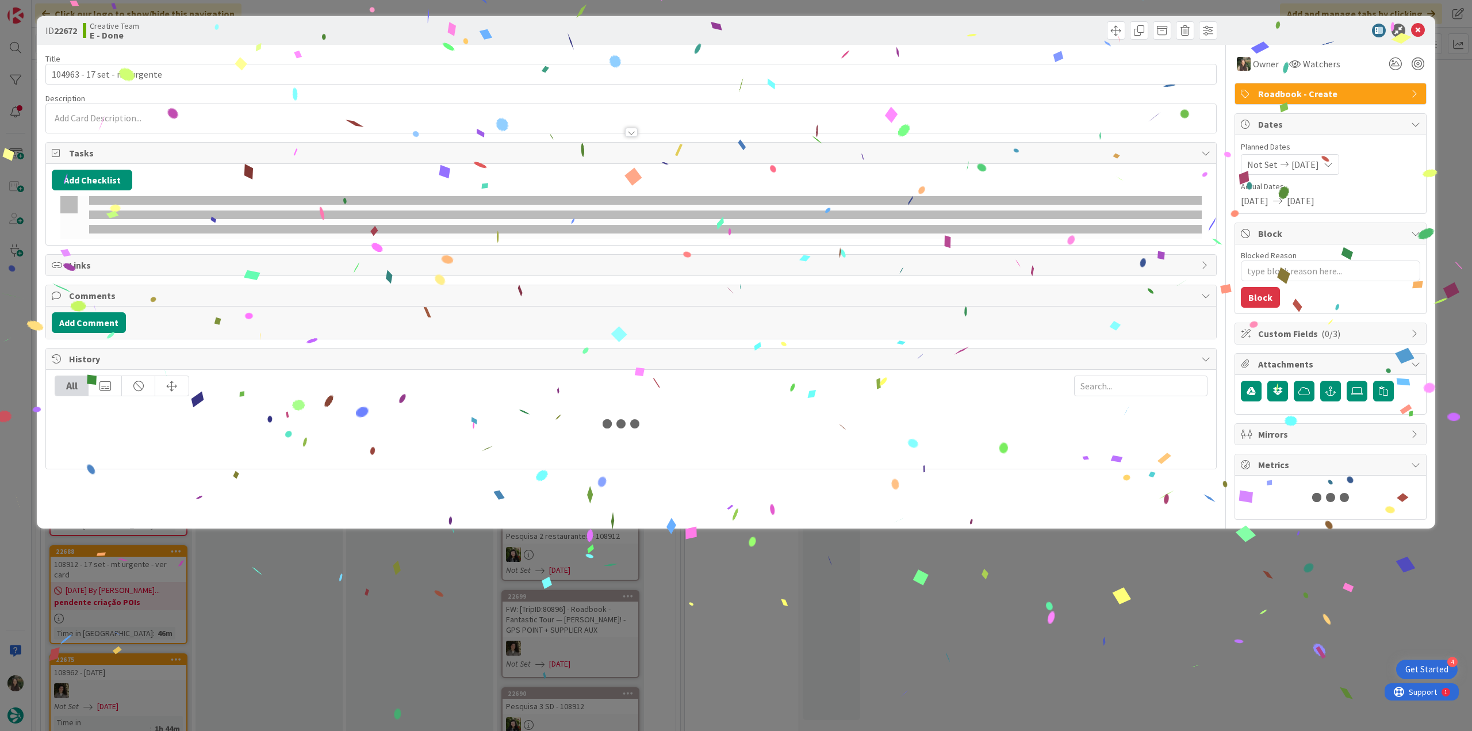
type textarea "x"
type input "104963 - 17 set - mt urgente"
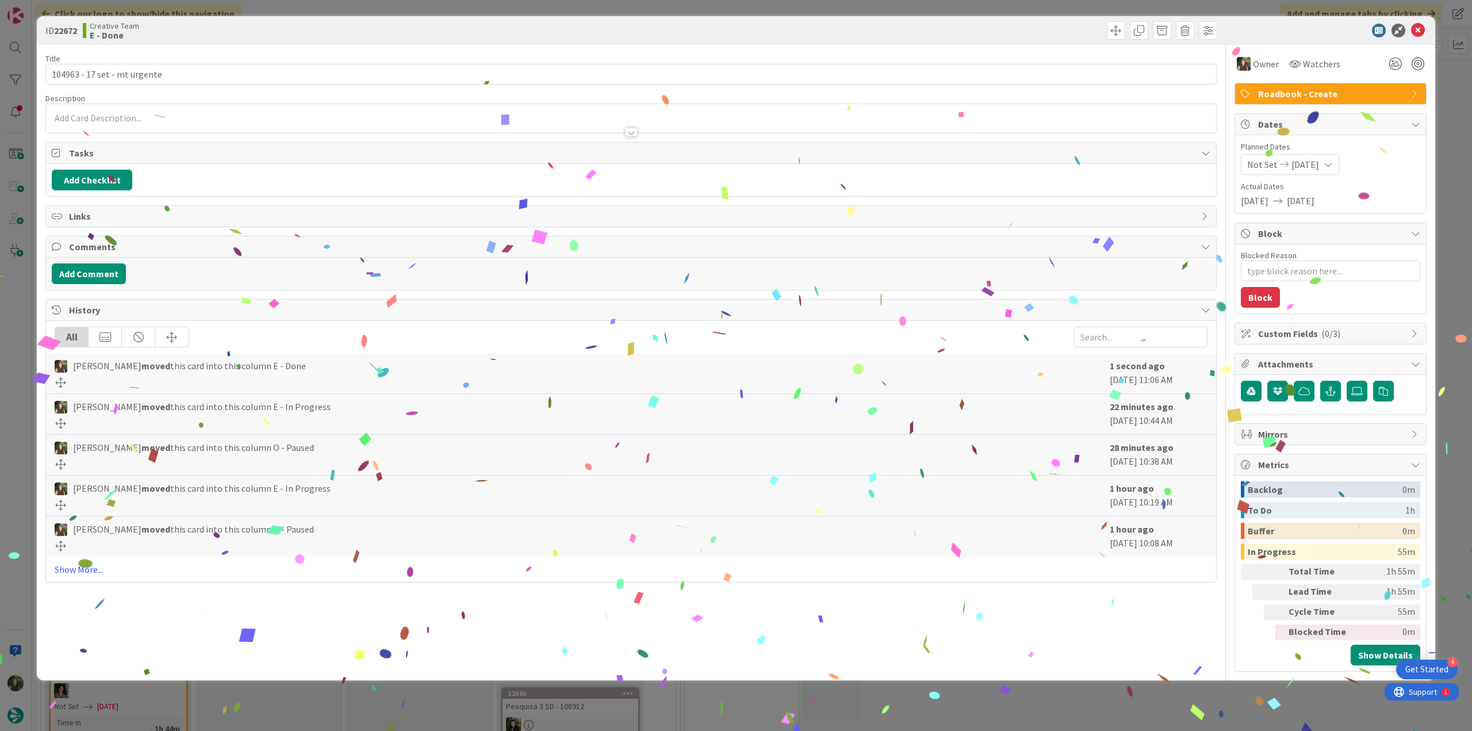
click at [1226, 714] on div "ID 22672 Creative Team E - Done Title 29 / 128 104963 - 17 set - mt urgente Des…" at bounding box center [736, 365] width 1472 height 731
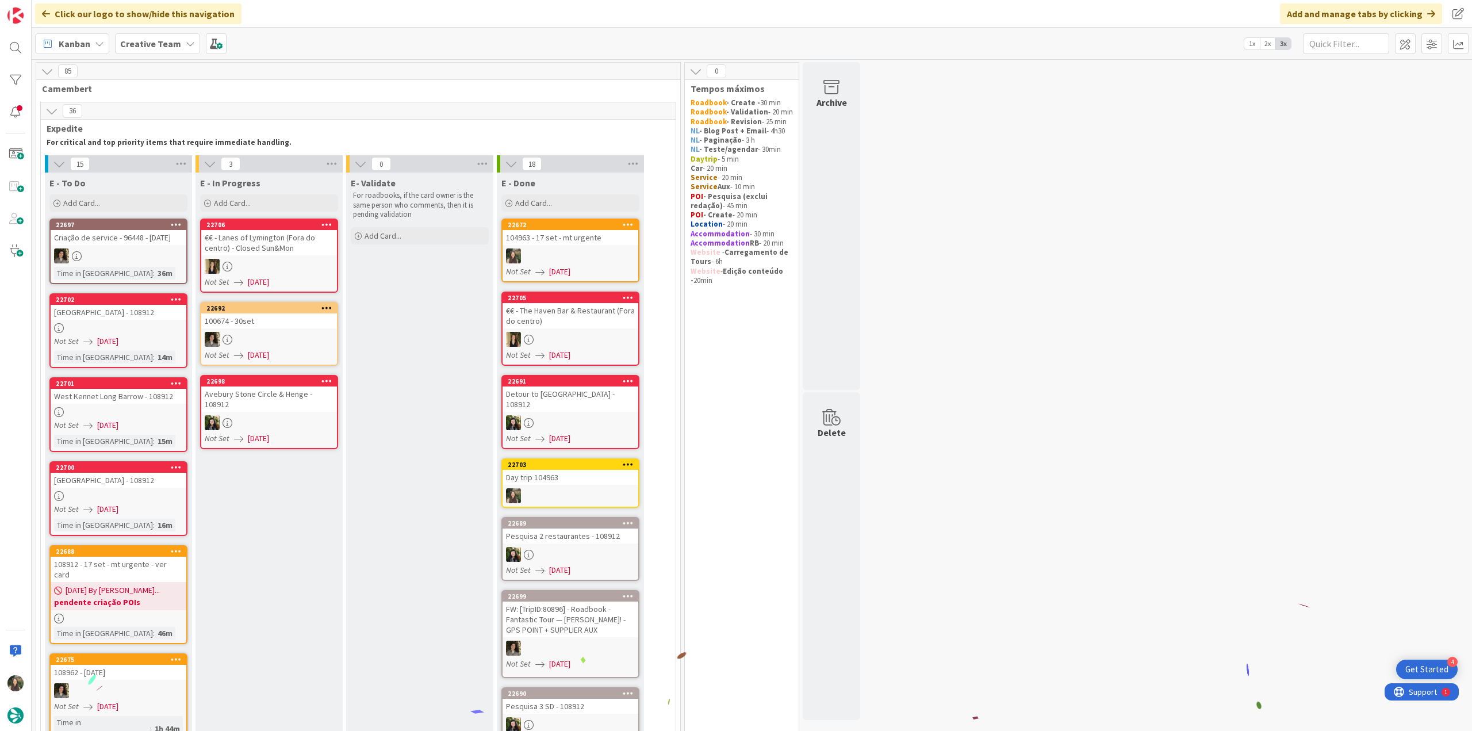
click at [588, 249] on div at bounding box center [571, 255] width 136 height 15
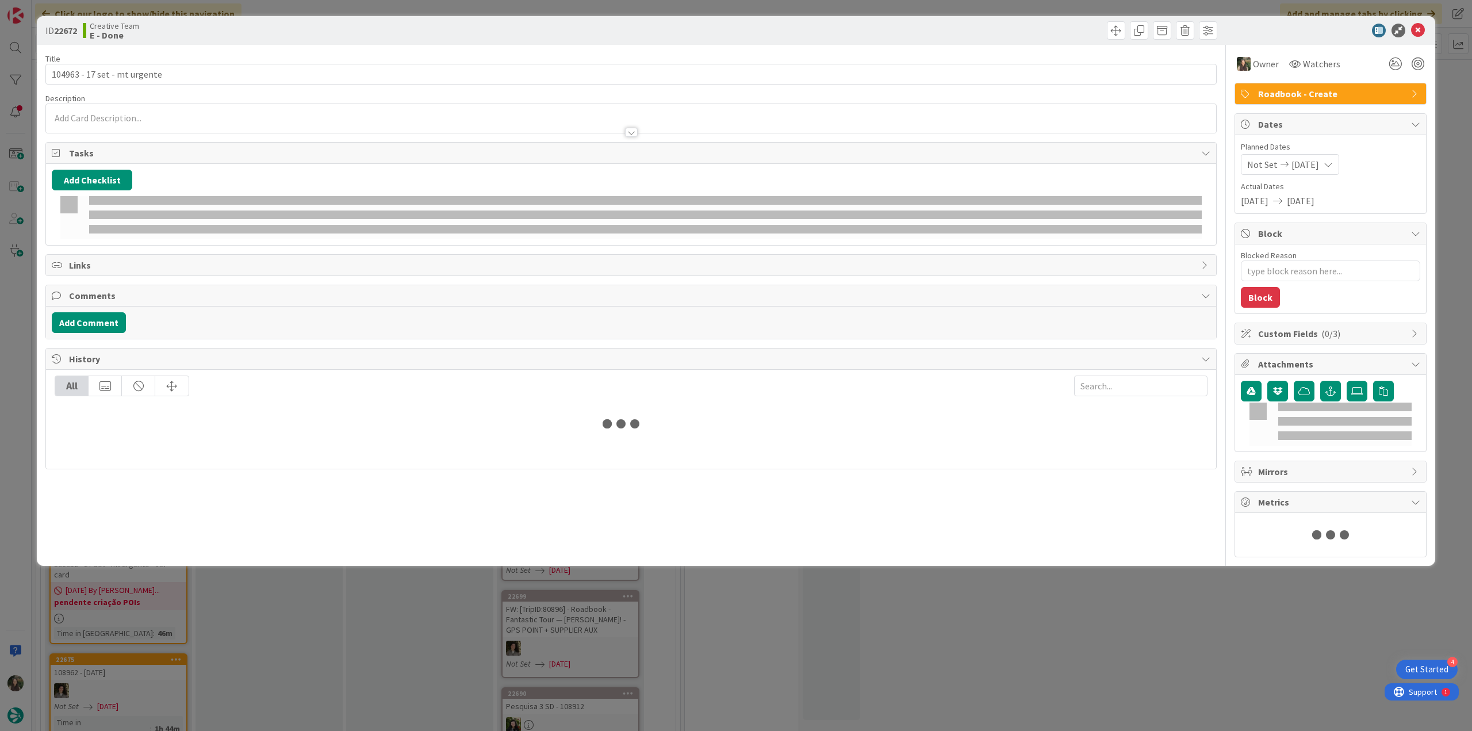
type textarea "x"
type input "104963 - 17 set - mt urgente"
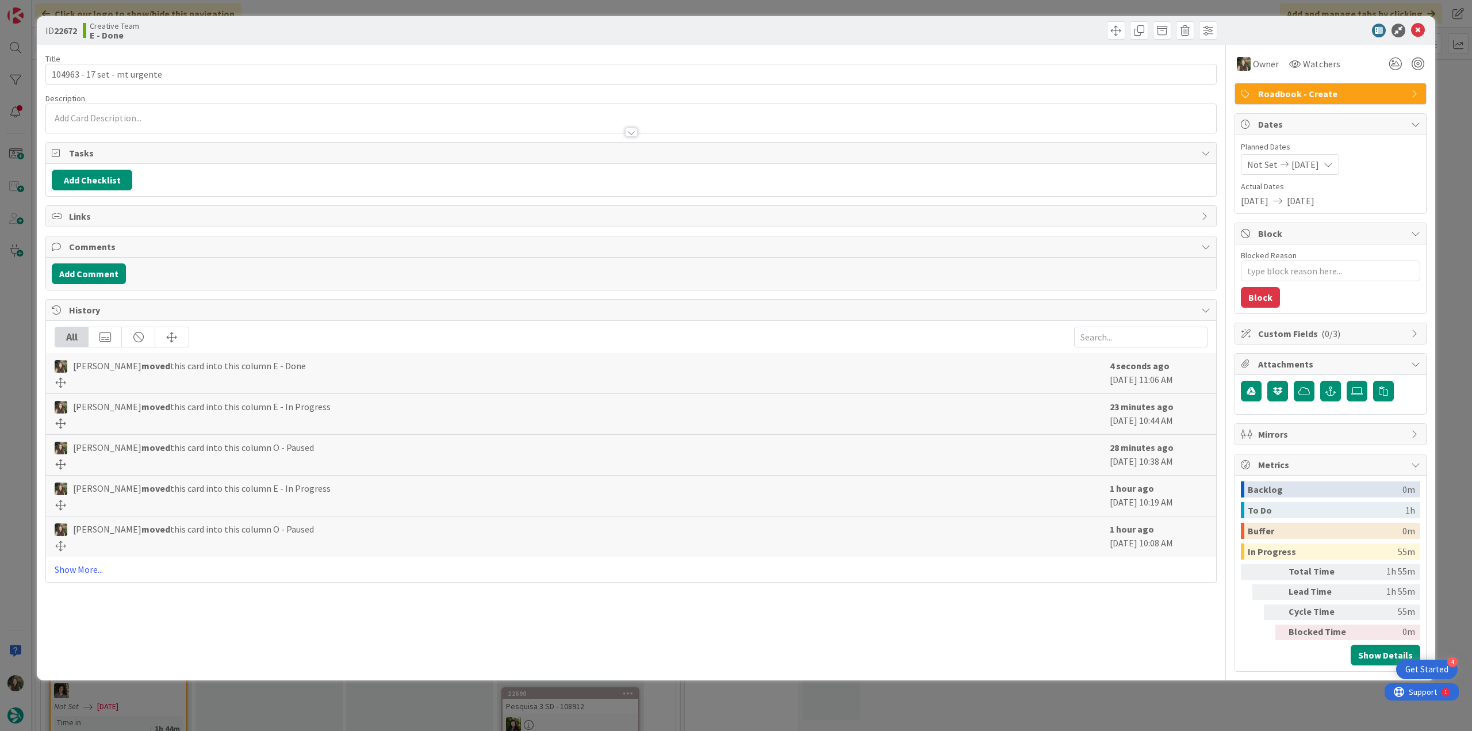
type textarea "x"
type input "104963 - 17 set - mt urgente"
click at [67, 72] on input "104963 - 17 set - mt urgente" at bounding box center [630, 74] width 1171 height 21
click at [11, 296] on div "ID 22672 Creative Team E - Done Title 29 / 128 104963 - 17 set - mt urgente Des…" at bounding box center [736, 365] width 1472 height 731
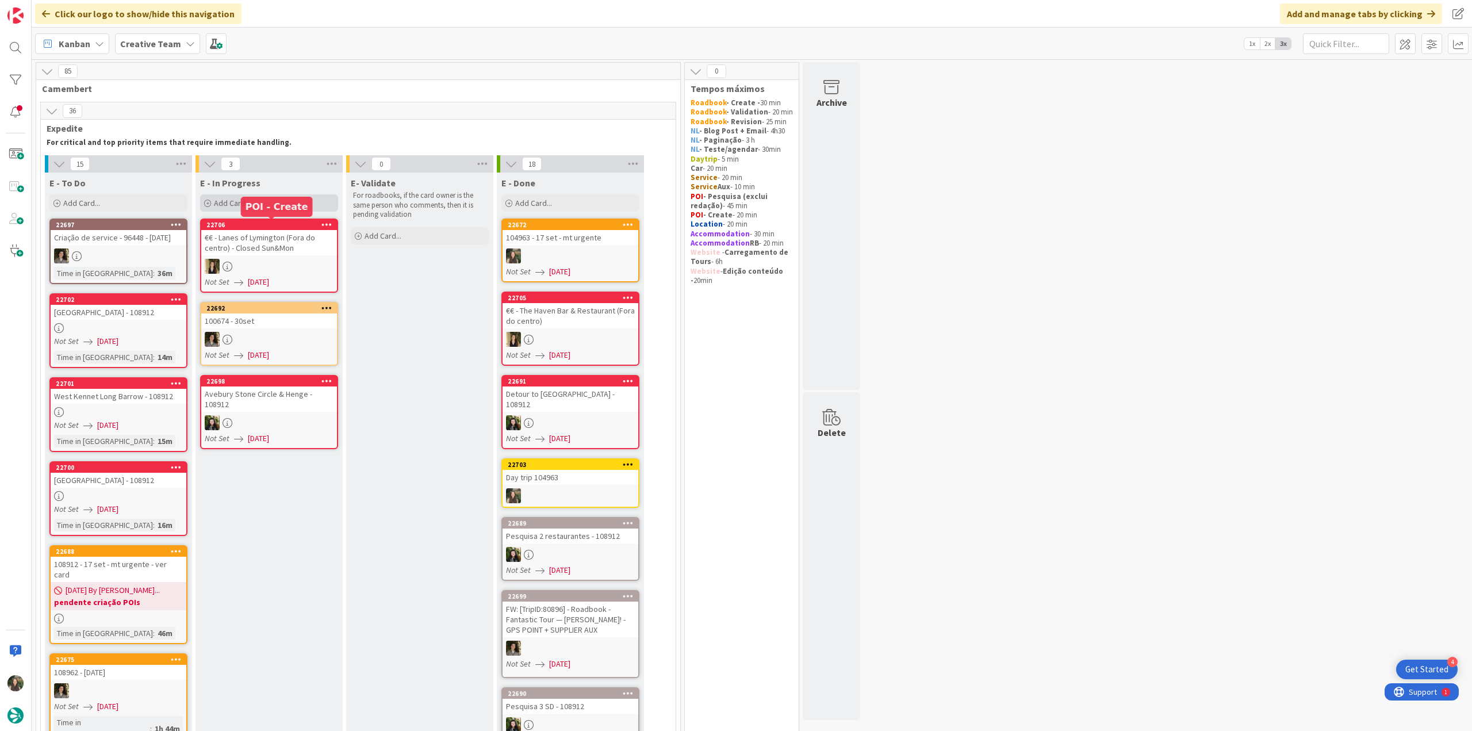
click at [284, 205] on div "Add Card..." at bounding box center [269, 202] width 138 height 17
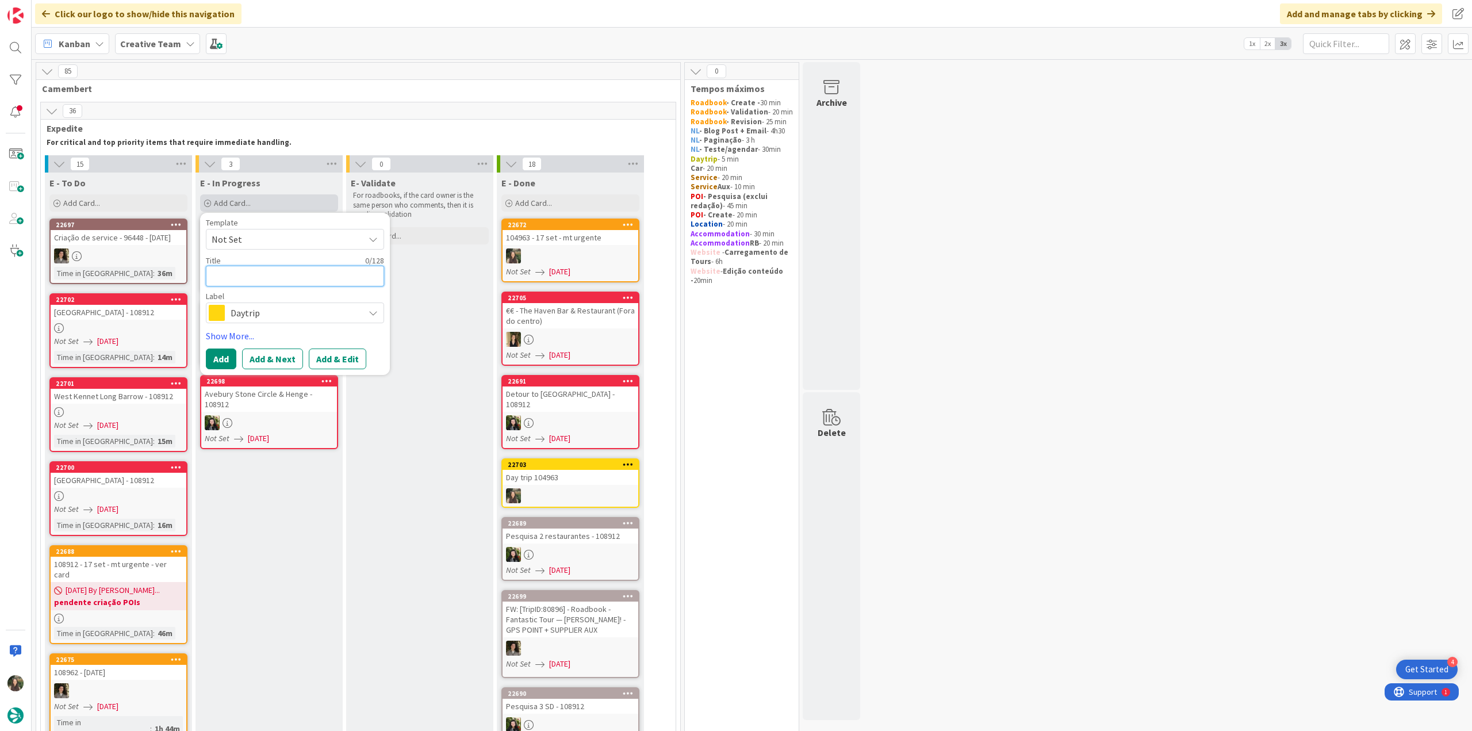
paste textarea "104963"
type textarea "104963"
type textarea "x"
type textarea "104963 -"
type textarea "x"
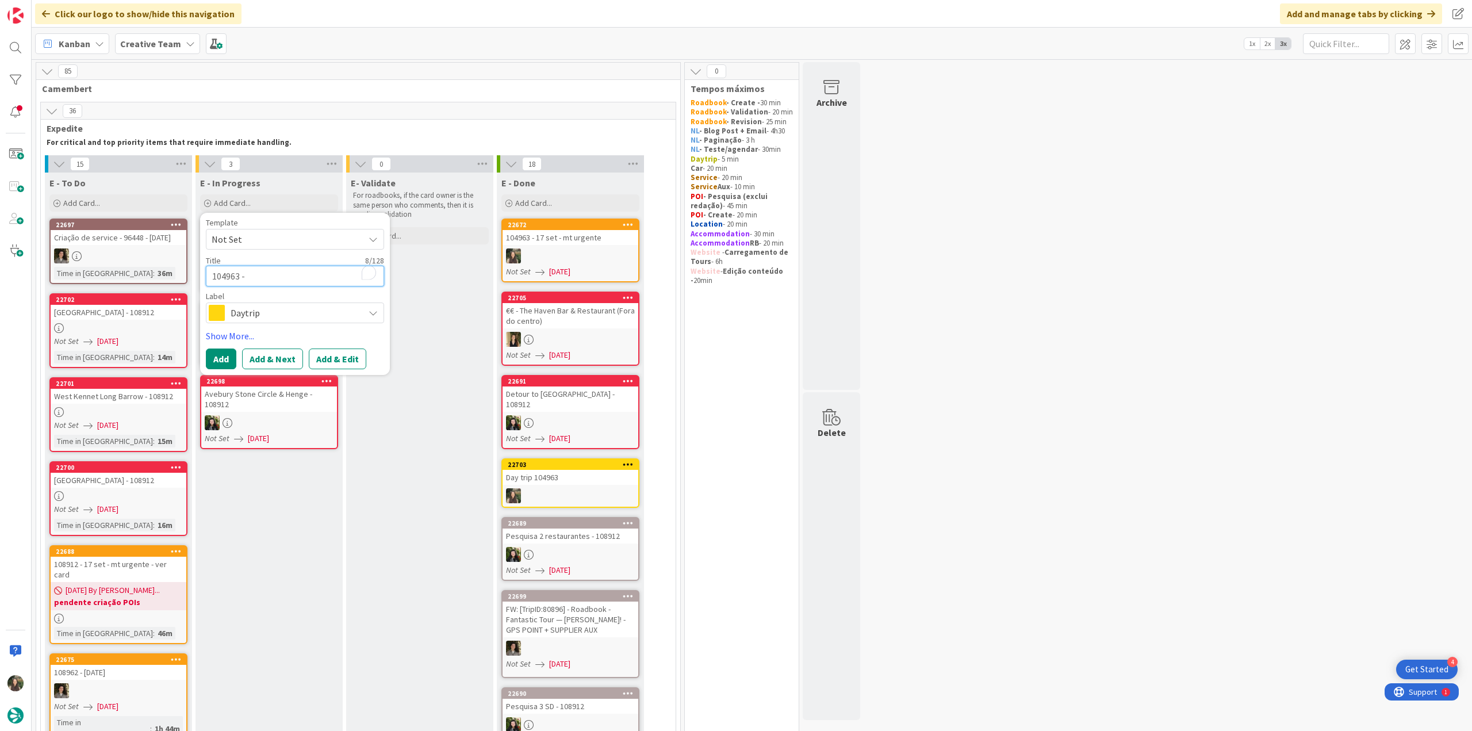
type textarea "104963 -"
type textarea "x"
type textarea "104963 - c"
type textarea "x"
type textarea "104963 - co"
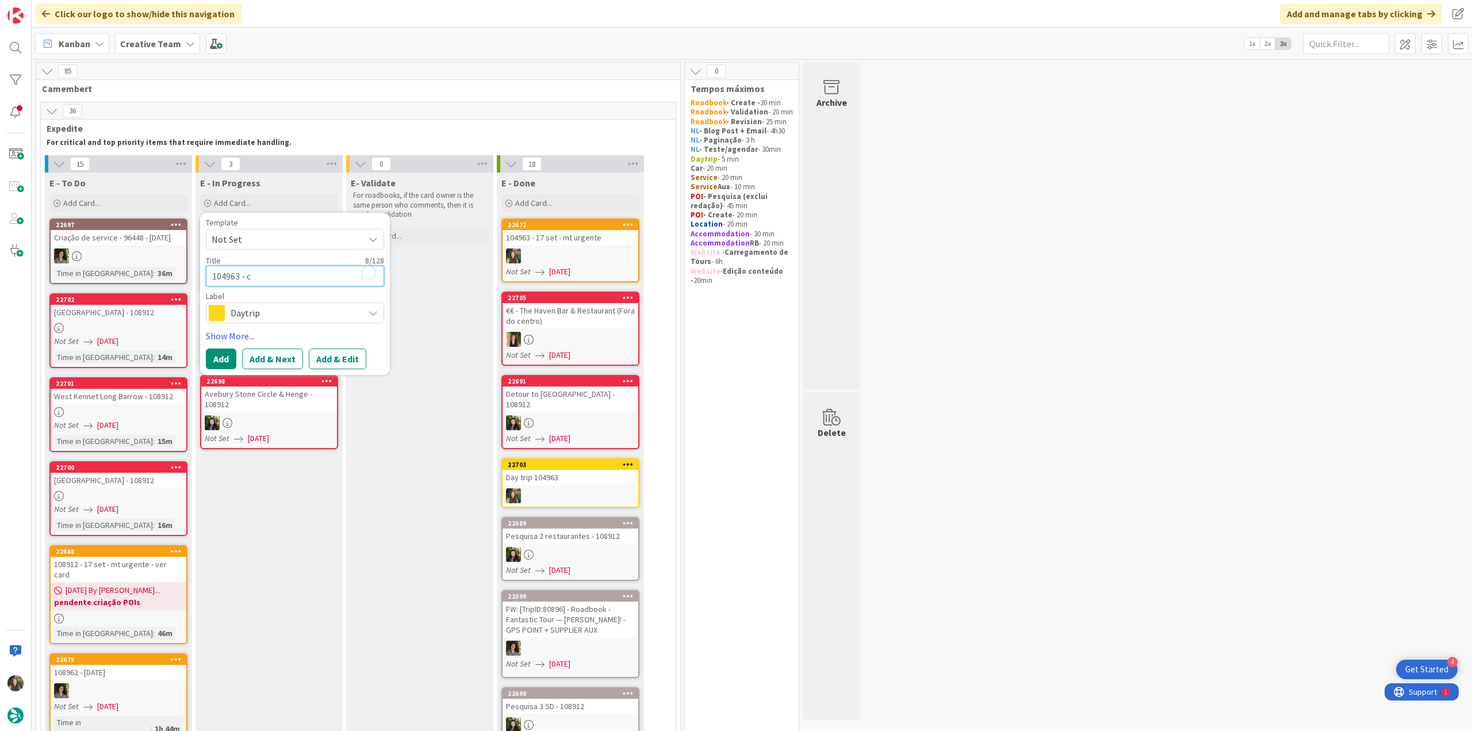
type textarea "x"
type textarea "104963 - con"
type textarea "x"
type textarea "104963 - cont"
type textarea "x"
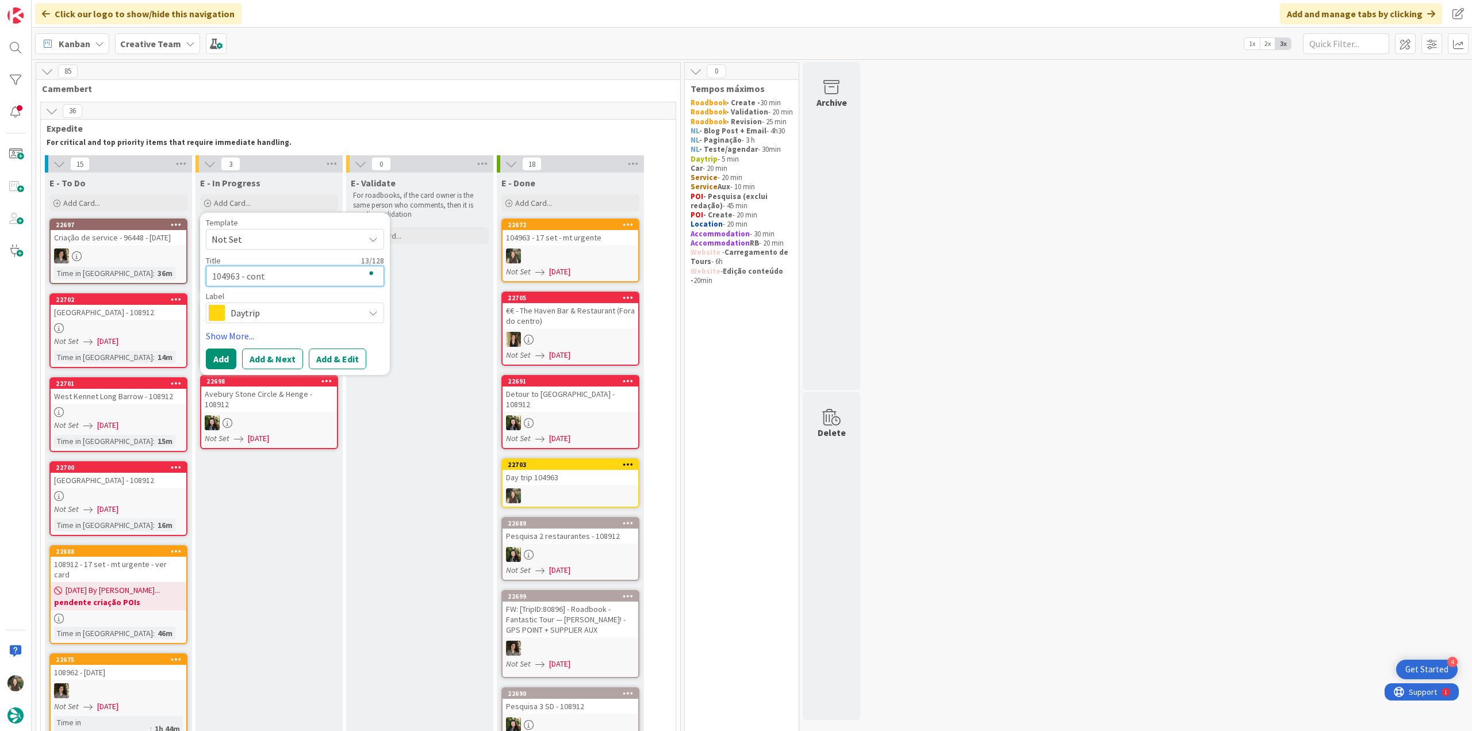
type textarea "104963 - conti"
type textarea "x"
type textarea "104963 - contin"
type textarea "x"
type textarea "104963 - continu"
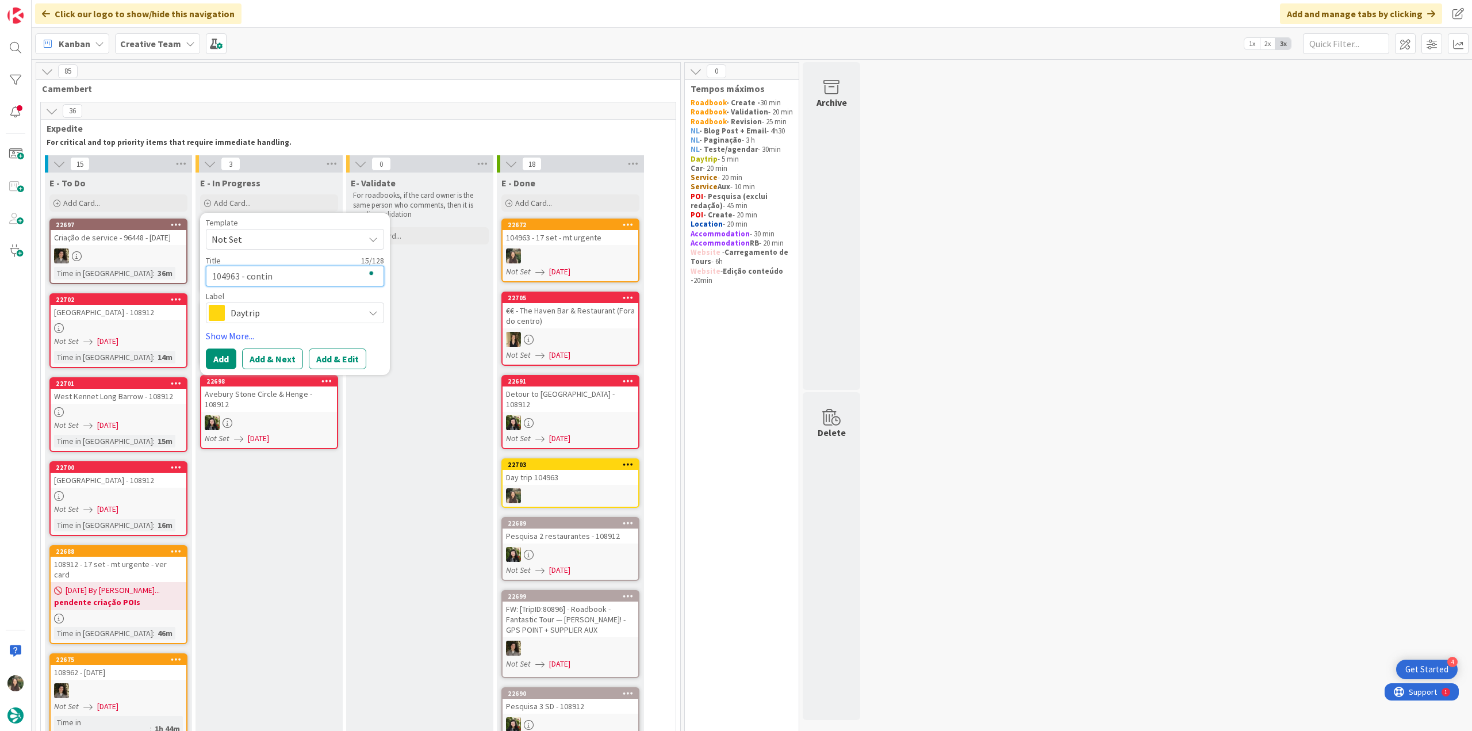
type textarea "x"
type textarea "104963 - continua"
type textarea "x"
type textarea "104963 - continuaç"
type textarea "x"
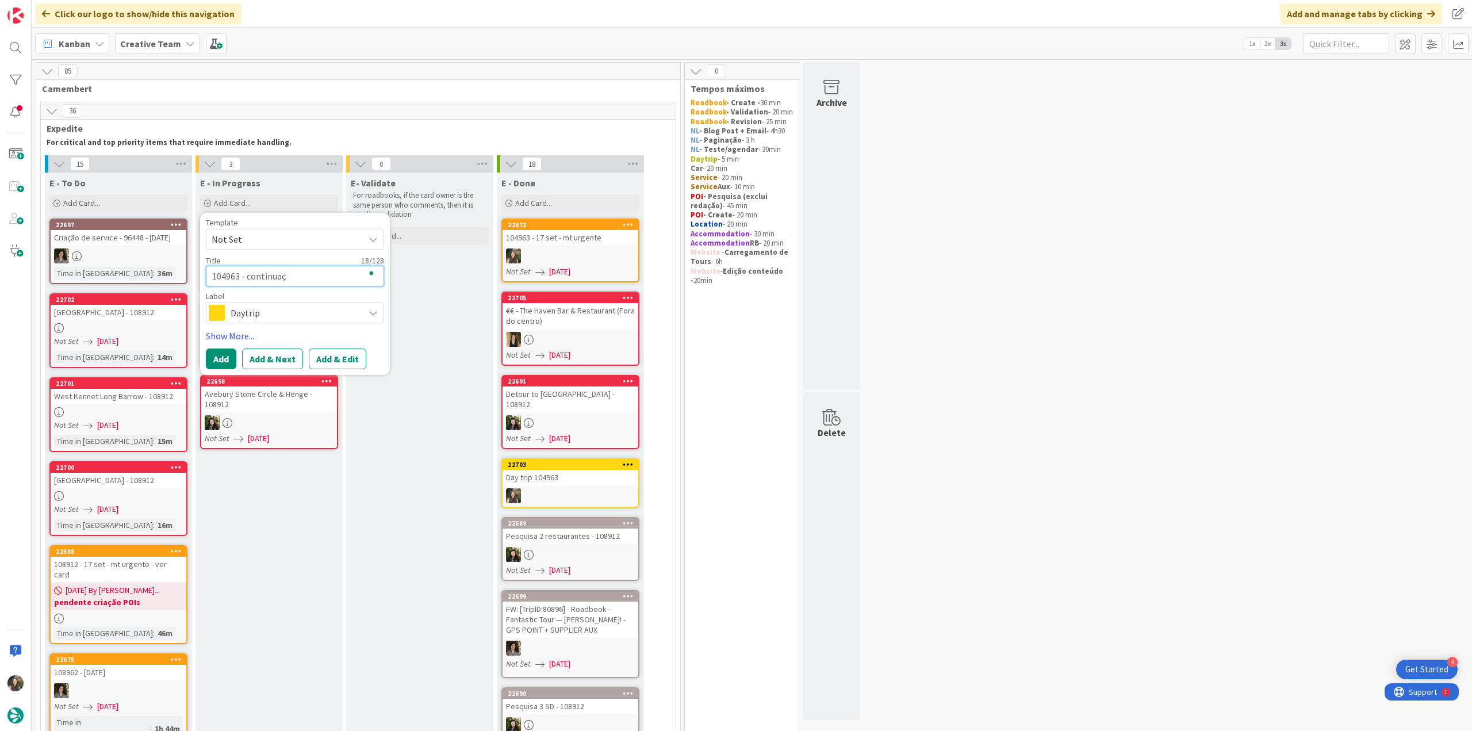
type textarea "104963 - continuaçã"
type textarea "x"
type textarea "104963 - continuação"
type textarea "x"
type textarea "104963 - continuação"
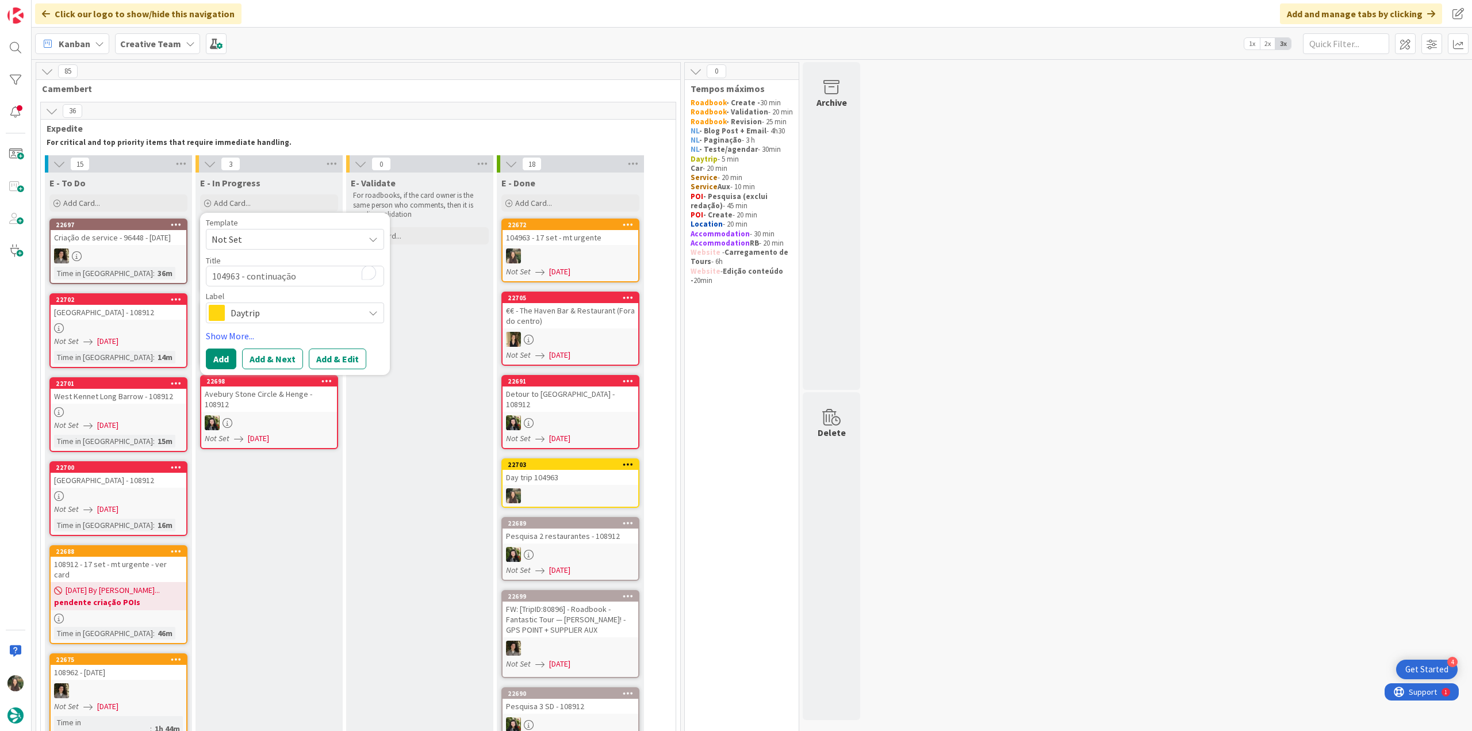
click at [296, 309] on span "Daytrip" at bounding box center [295, 313] width 128 height 16
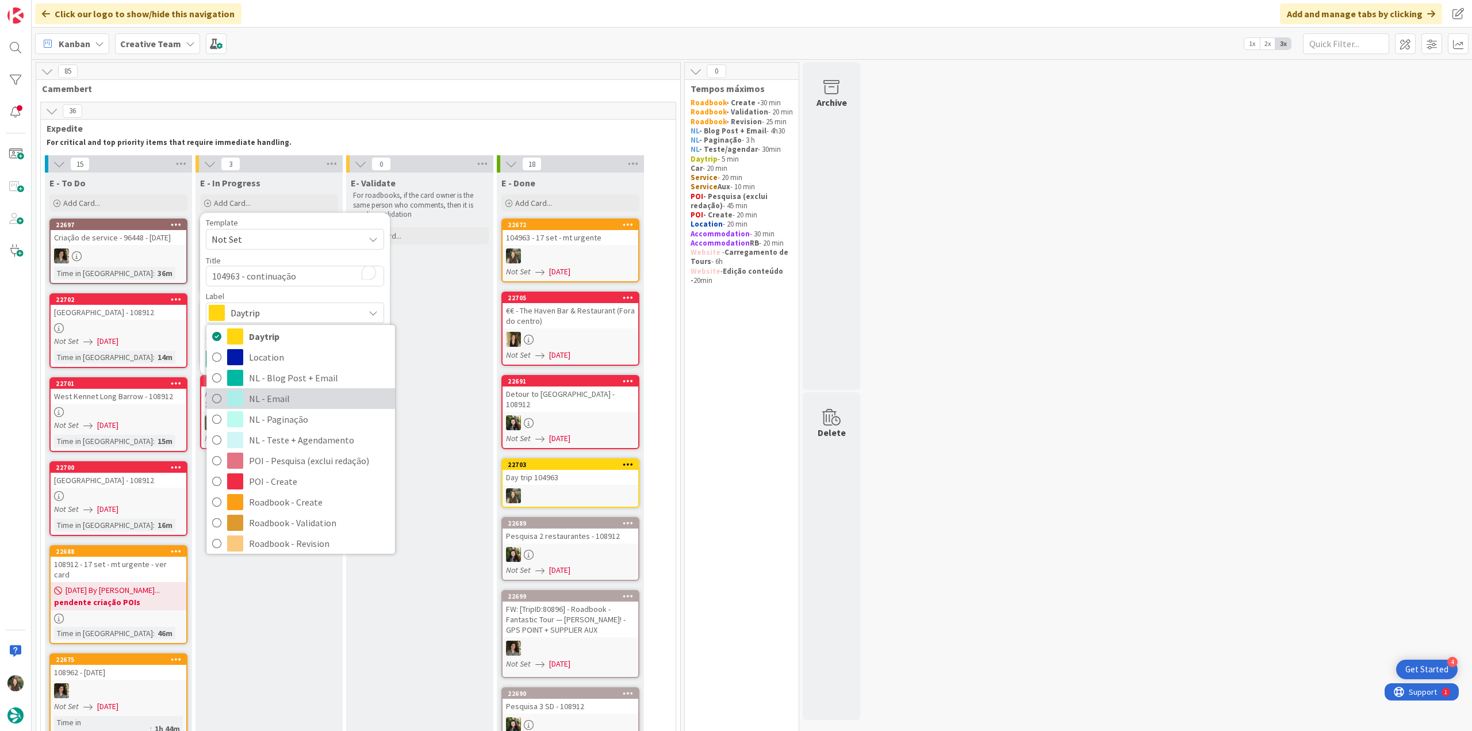
scroll to position [115, 0]
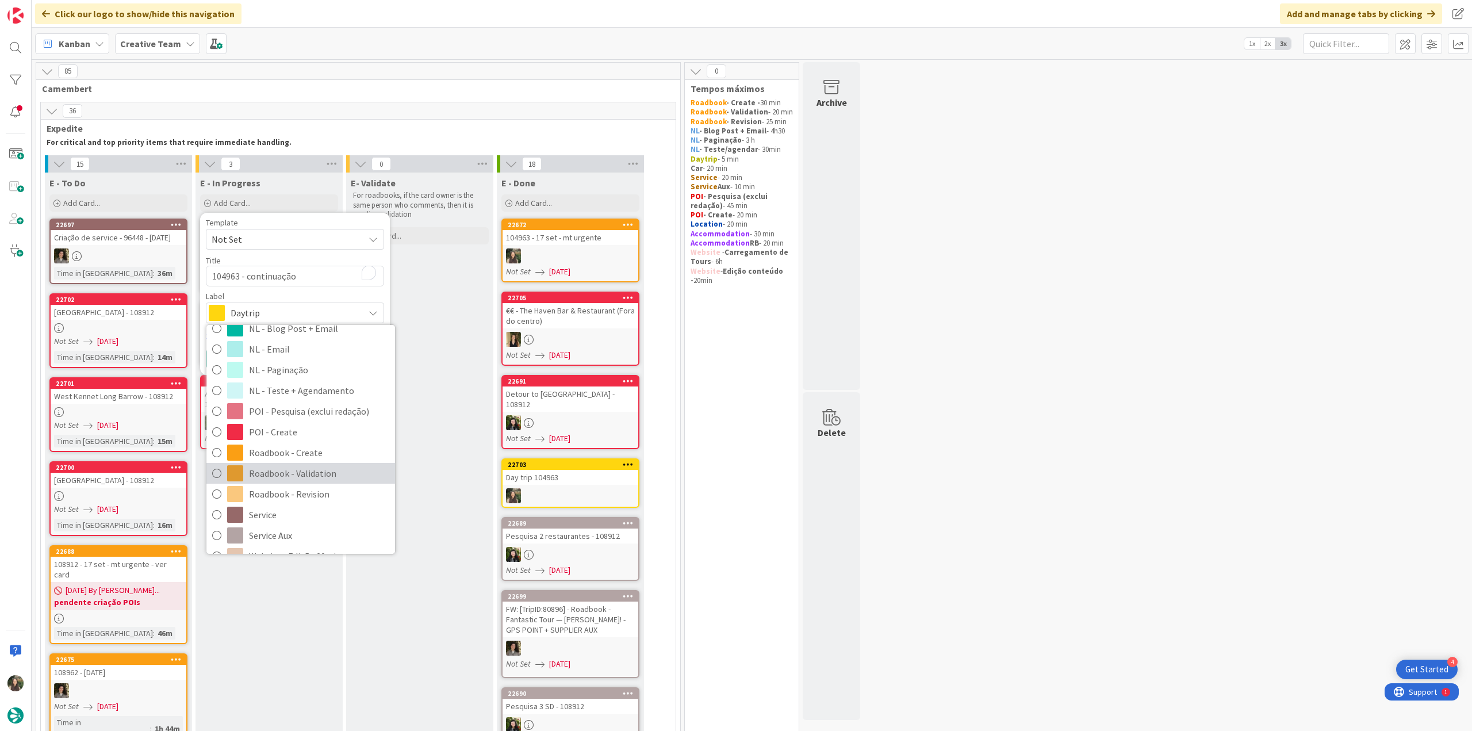
click at [309, 471] on span "Roadbook - Validation" at bounding box center [319, 473] width 140 height 17
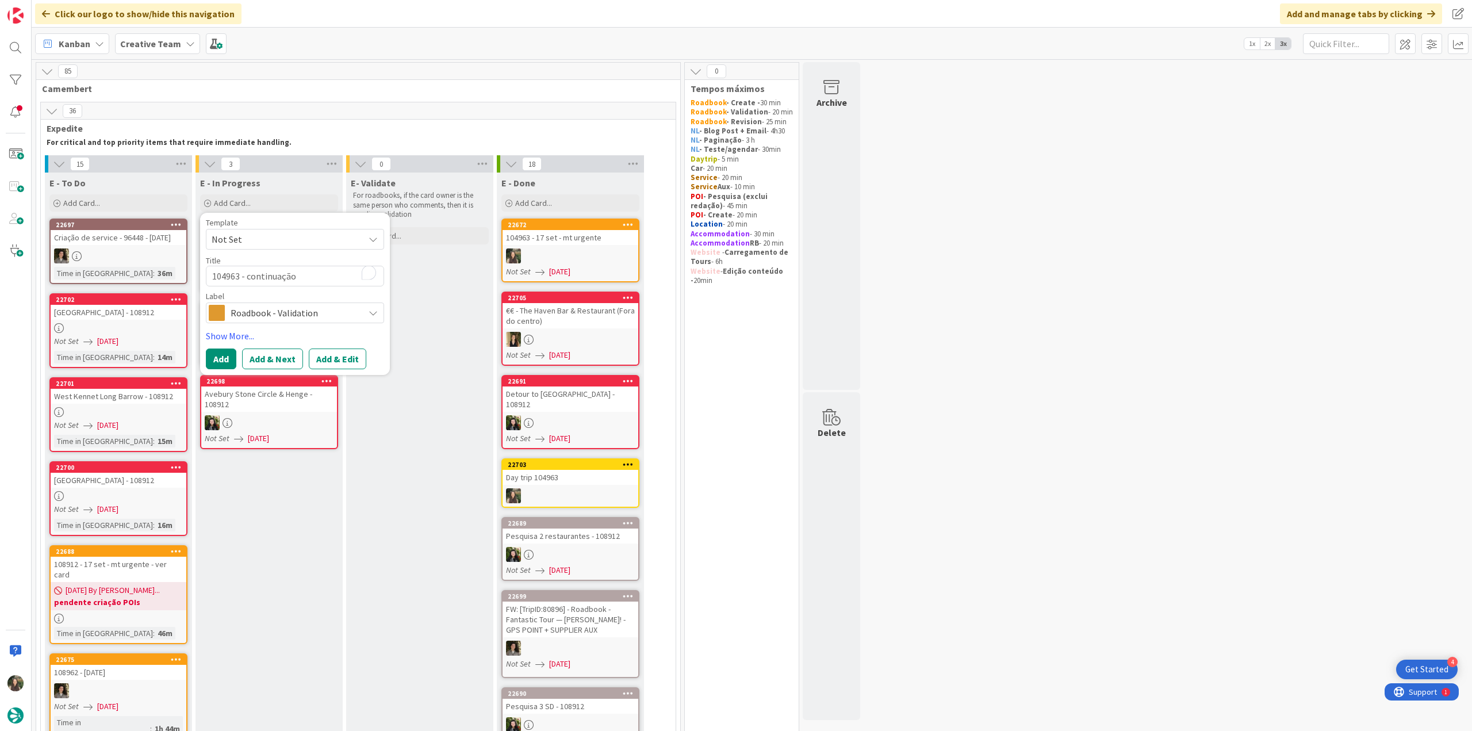
click at [285, 319] on span "Roadbook - Validation" at bounding box center [295, 313] width 128 height 16
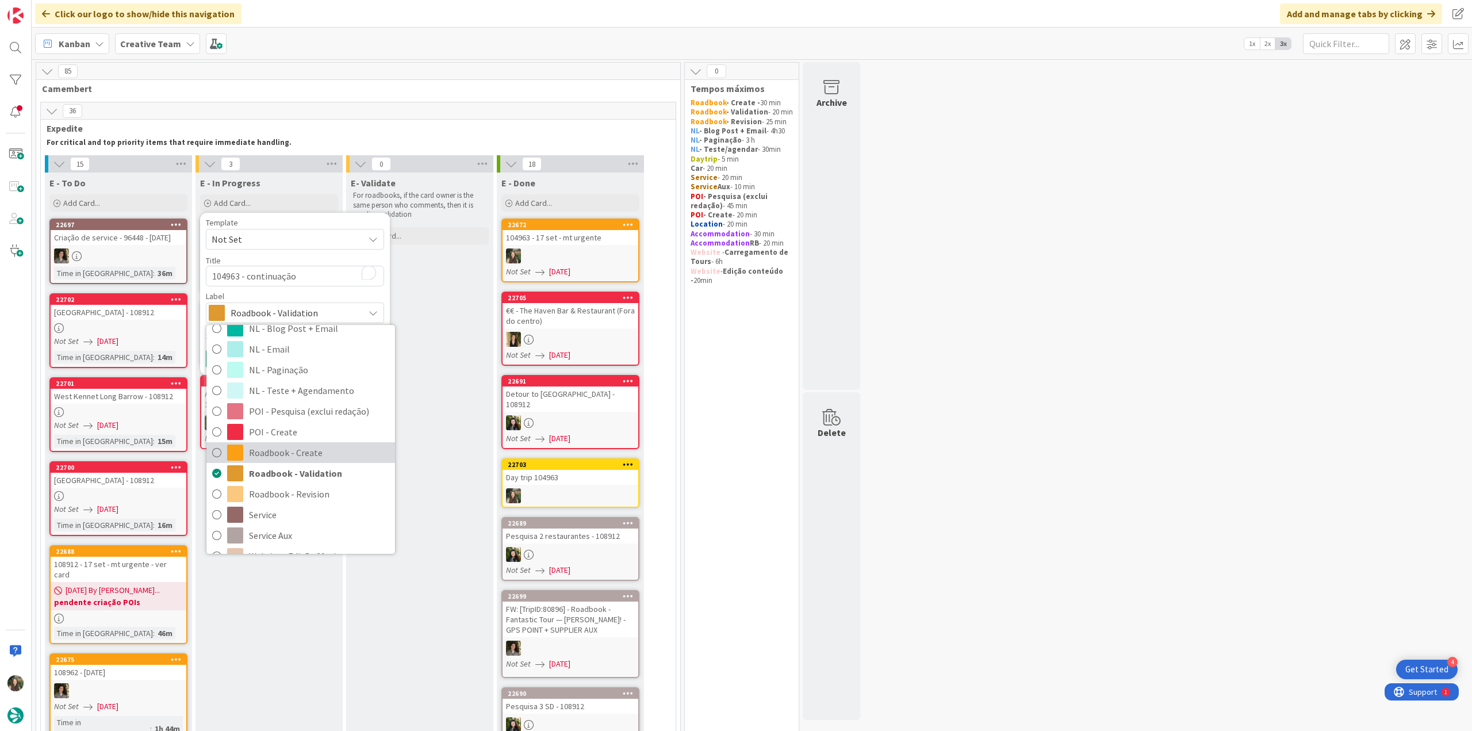
click at [330, 452] on span "Roadbook - Create" at bounding box center [319, 452] width 140 height 17
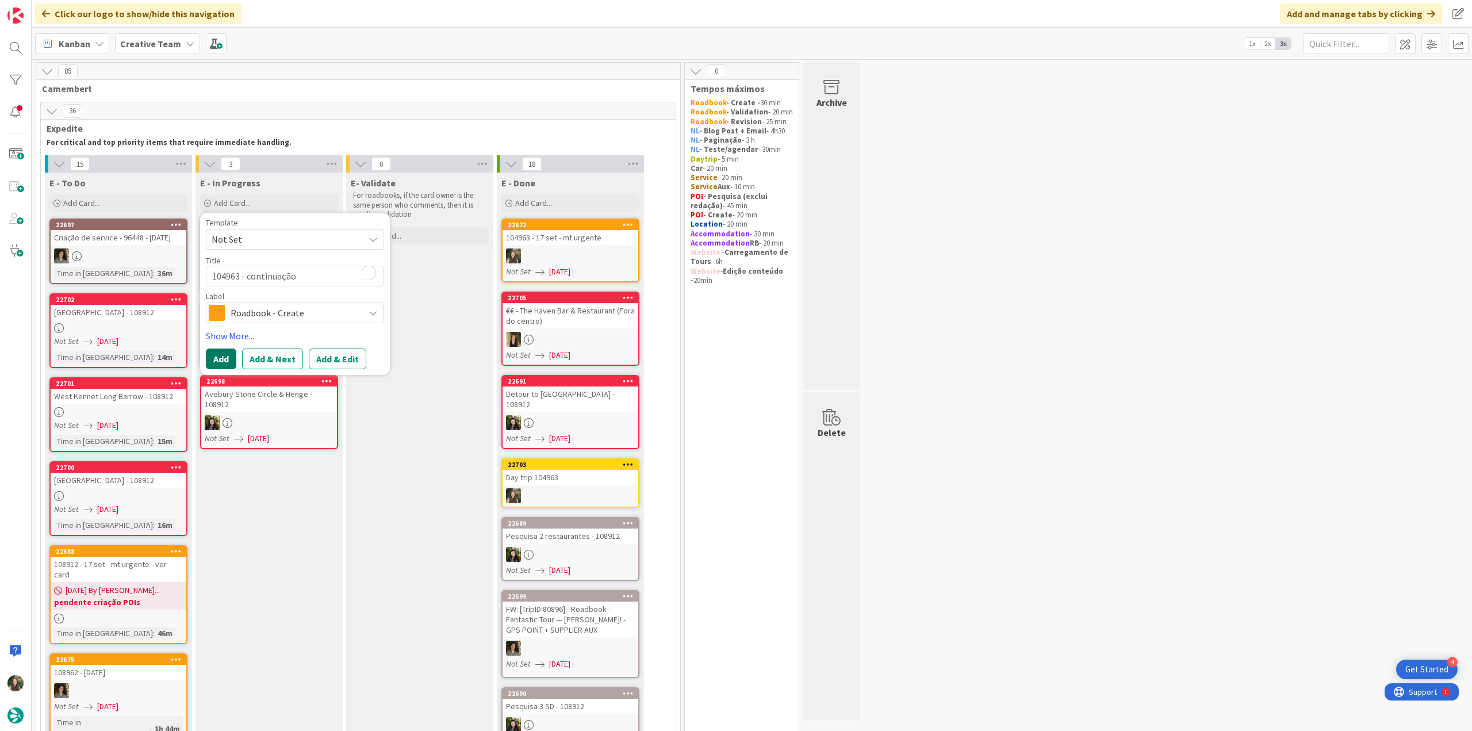
click at [217, 352] on button "Add" at bounding box center [221, 358] width 30 height 21
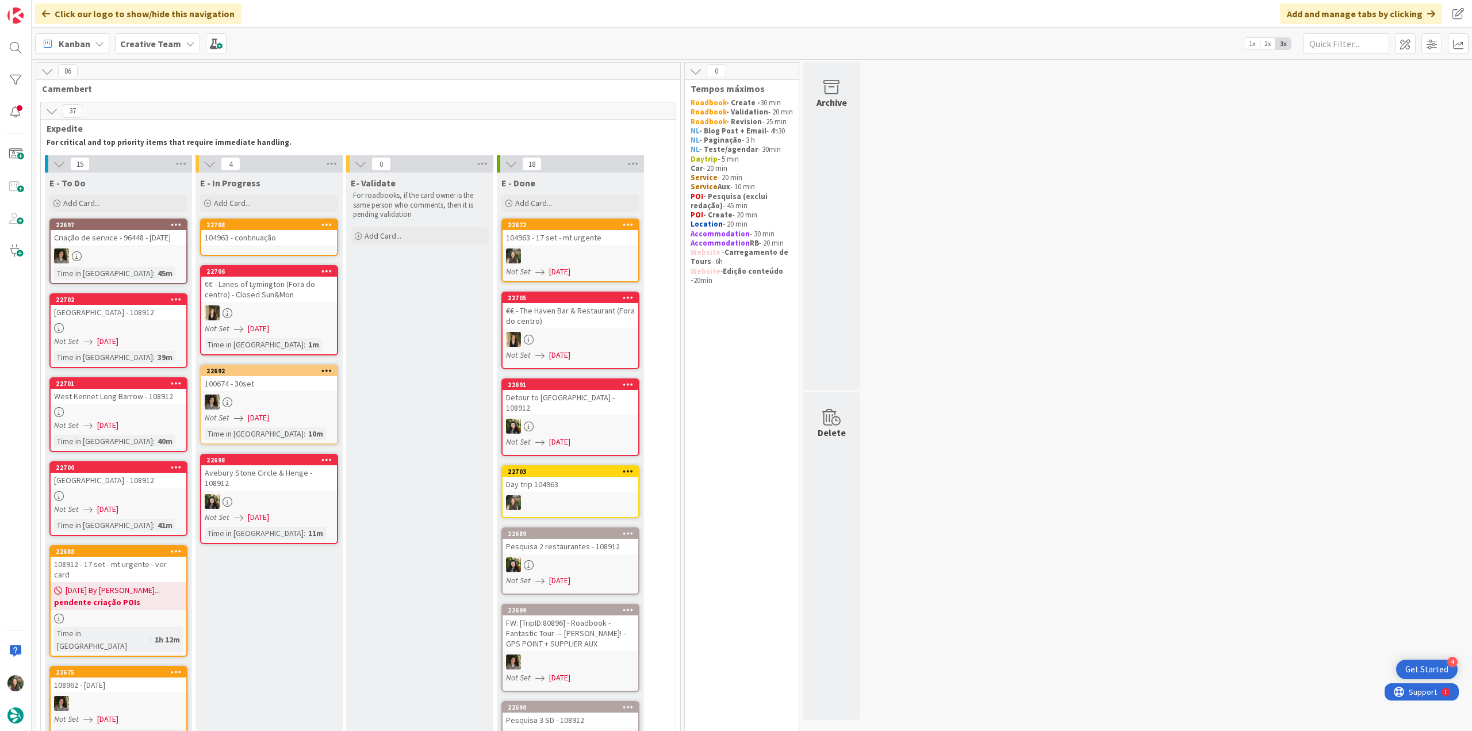
click at [264, 249] on link "22708 104963 - continuação" at bounding box center [269, 236] width 138 height 37
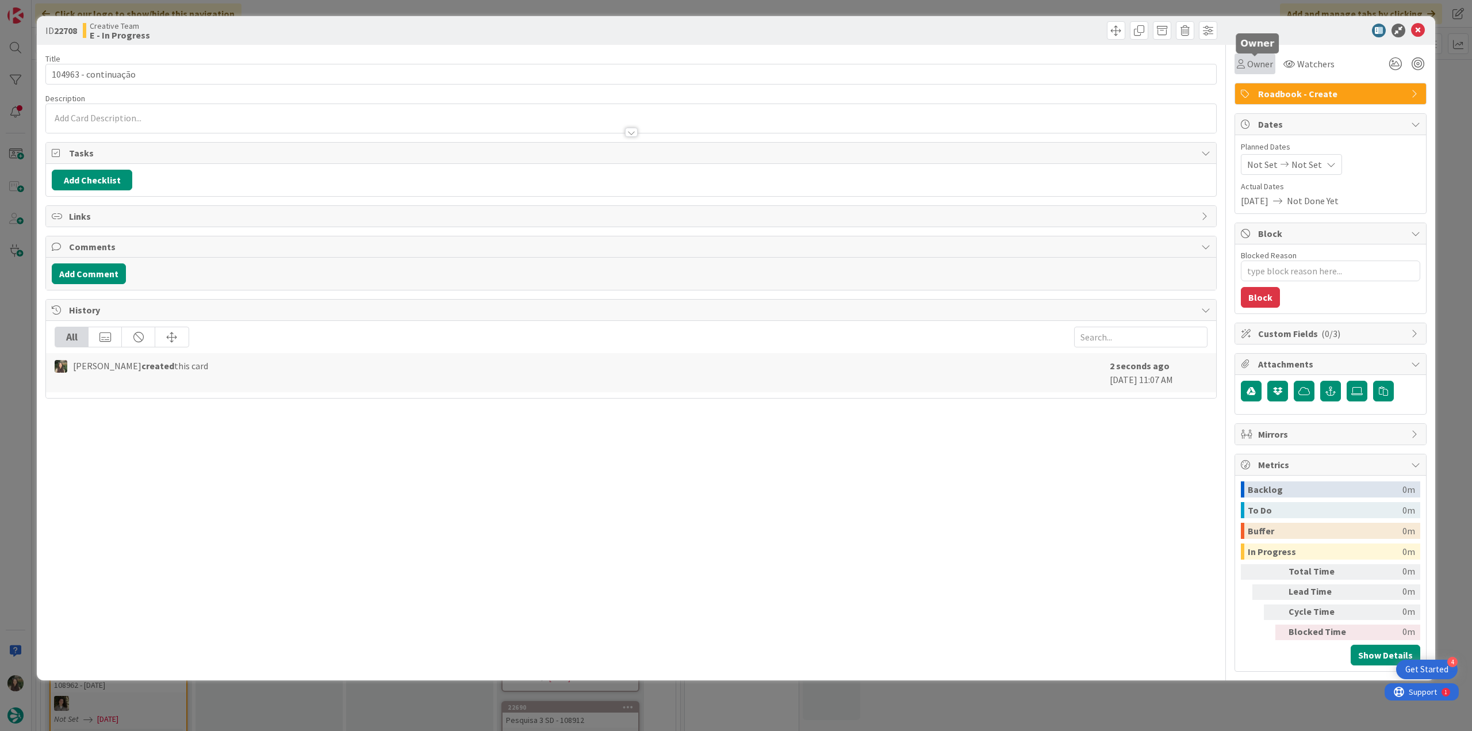
click at [1263, 68] on span "Owner" at bounding box center [1260, 64] width 26 height 14
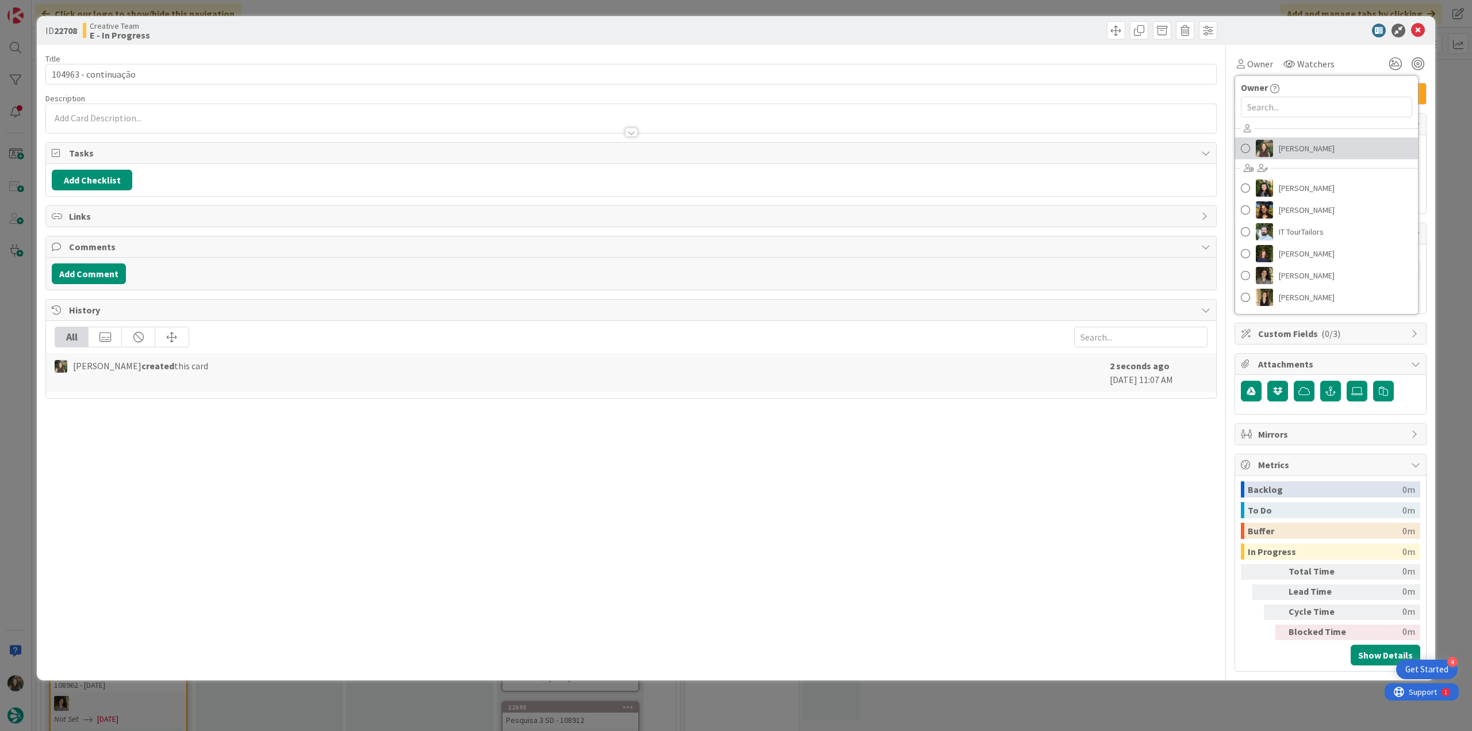
click at [1269, 143] on img at bounding box center [1264, 148] width 17 height 17
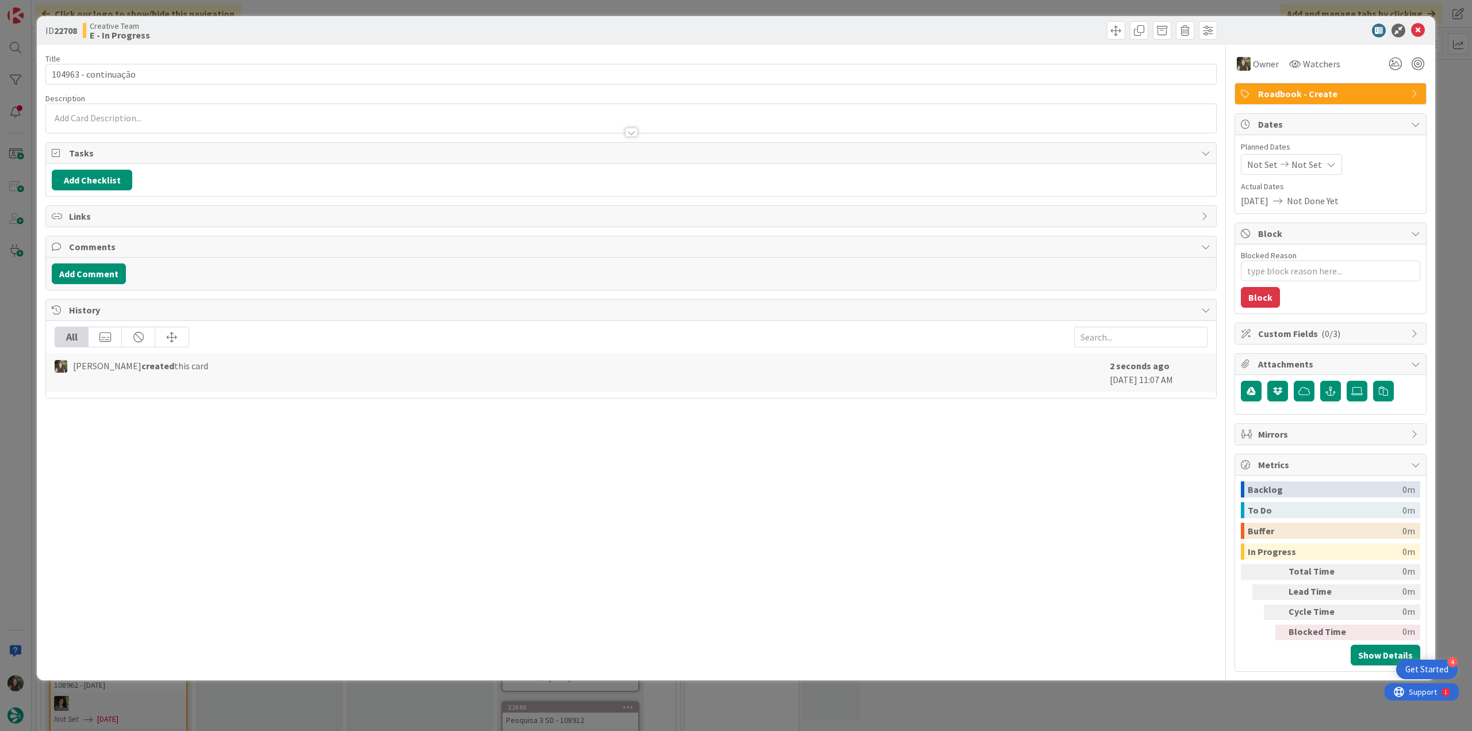
type textarea "x"
drag, startPoint x: 1452, startPoint y: 87, endPoint x: 1420, endPoint y: 105, distance: 36.8
click at [1452, 87] on div "ID 22708 Creative Team E - In Progress Title 20 / 128 104963 - continuação Desc…" at bounding box center [736, 365] width 1472 height 731
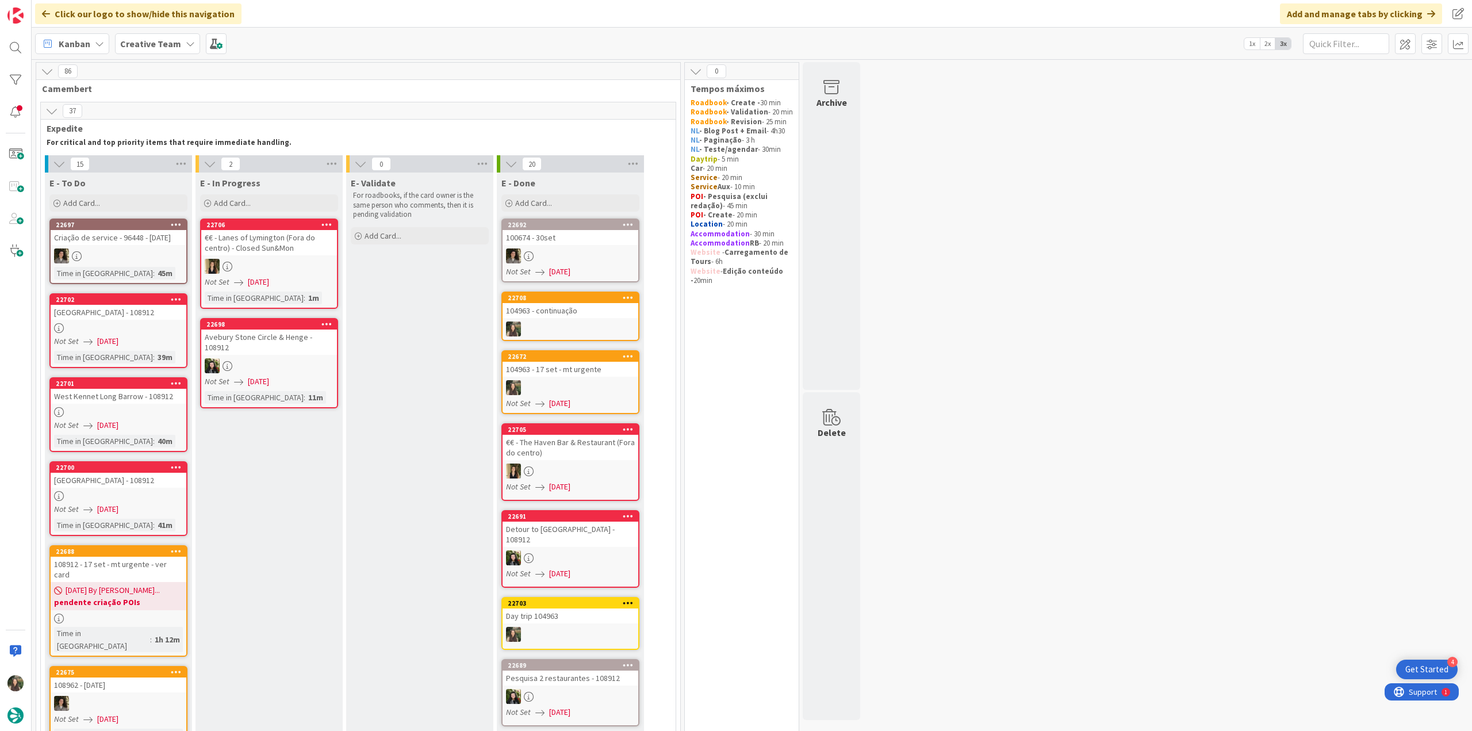
click at [156, 320] on link "22702 Silbury Hill - 108912 Not Set 09/09/2025 Time in Column : 39m" at bounding box center [118, 330] width 138 height 75
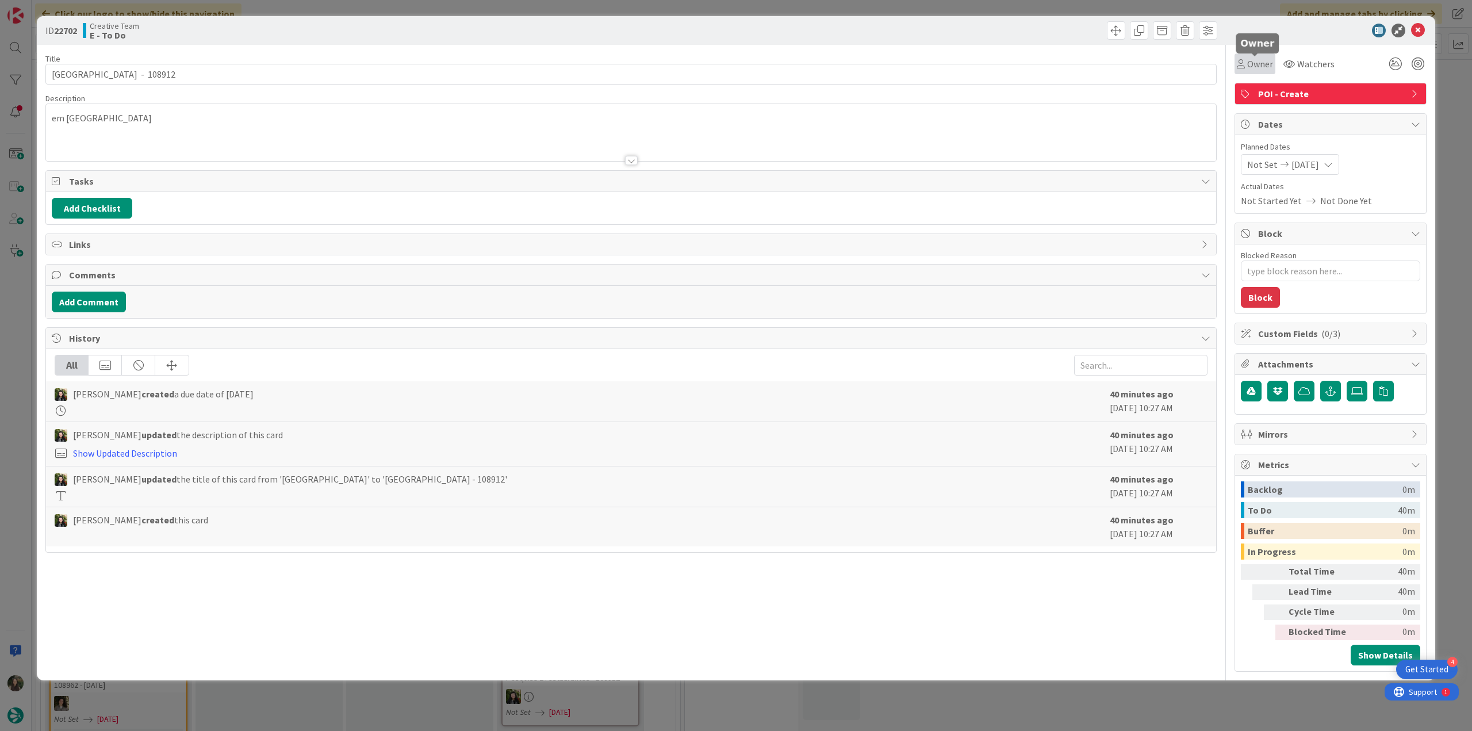
click at [1260, 67] on span "Owner" at bounding box center [1260, 64] width 26 height 14
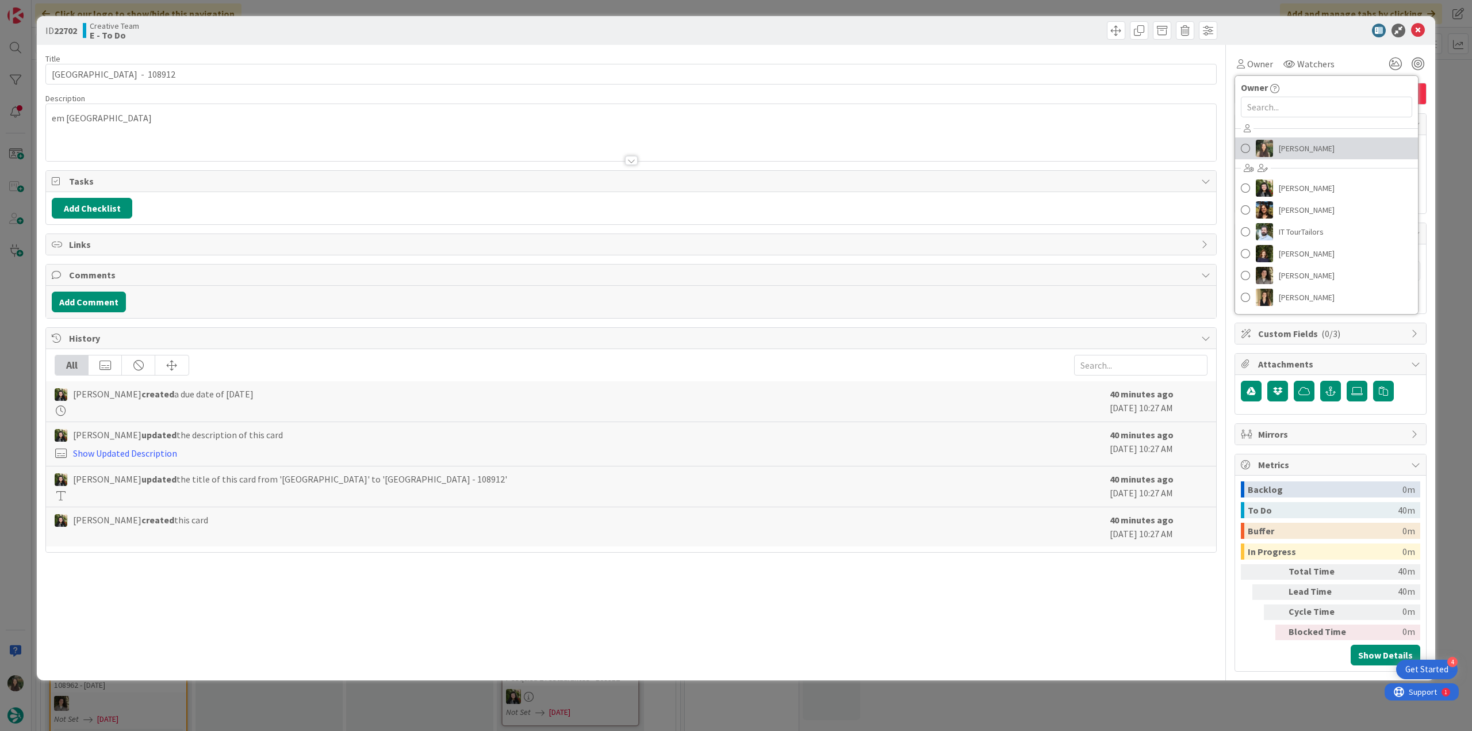
click at [1283, 149] on span "[PERSON_NAME]" at bounding box center [1307, 148] width 56 height 17
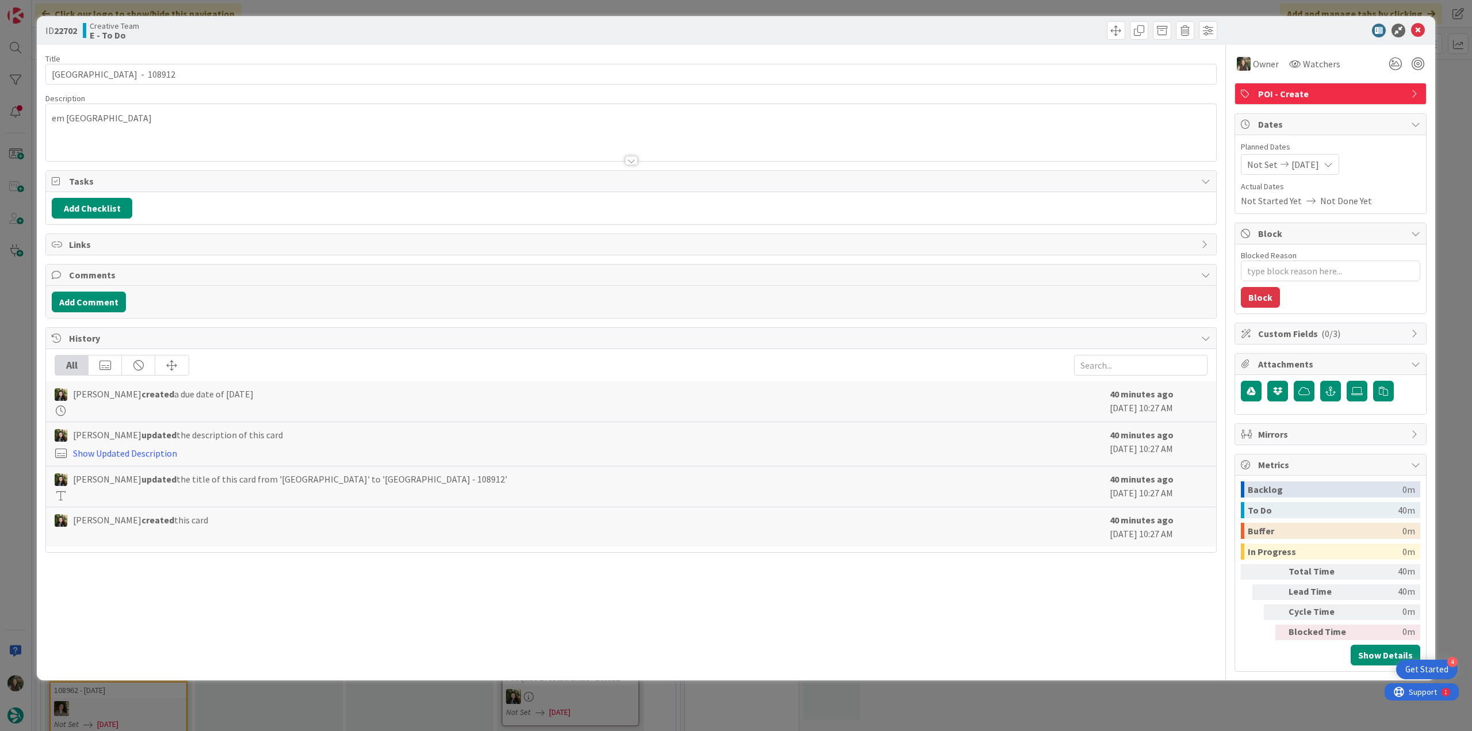
click at [1451, 76] on div "ID 22702 Creative Team E - To Do Title 23 / 128 Silbury Hill - 108912 Descripti…" at bounding box center [736, 365] width 1472 height 731
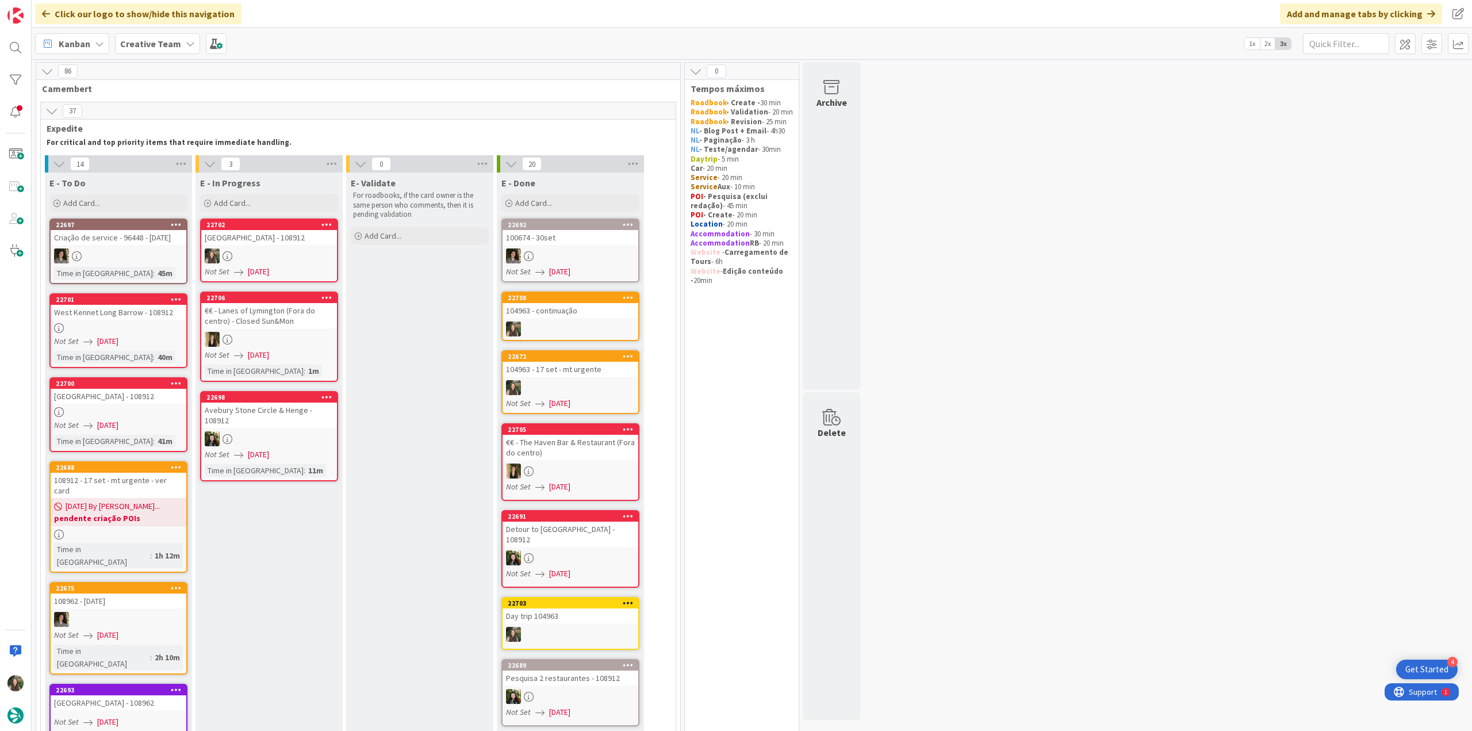
click at [280, 247] on link "22702 Silbury Hill - 108912 Not Set 09/09/2025" at bounding box center [269, 250] width 138 height 64
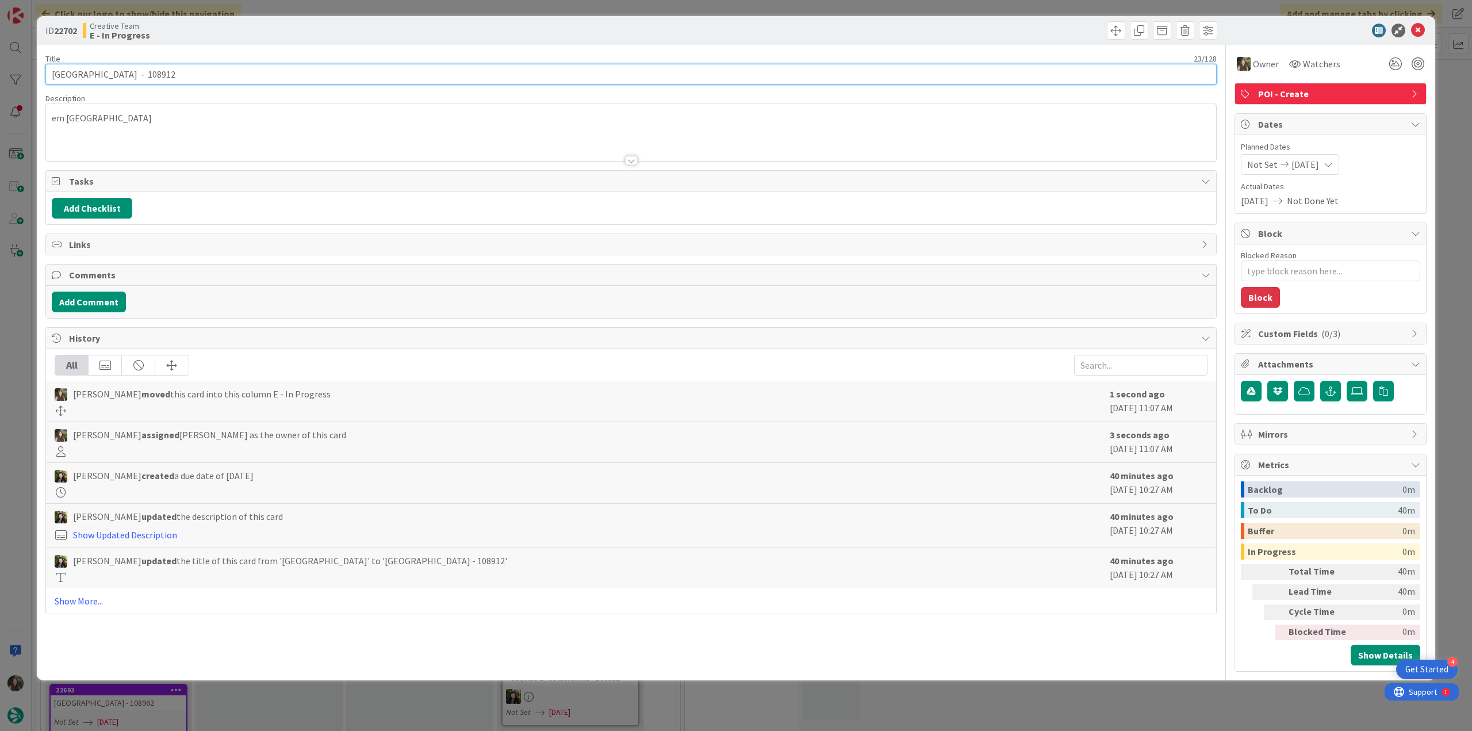
drag, startPoint x: 95, startPoint y: 72, endPoint x: 36, endPoint y: 78, distance: 59.4
click at [32, 76] on div "ID 22702 Creative Team E - In Progress Title 23 / 128 Silbury Hill - 108912 Des…" at bounding box center [736, 365] width 1472 height 731
click at [83, 118] on div "Inês Gonçalves just joined em Avebury" at bounding box center [631, 132] width 1170 height 57
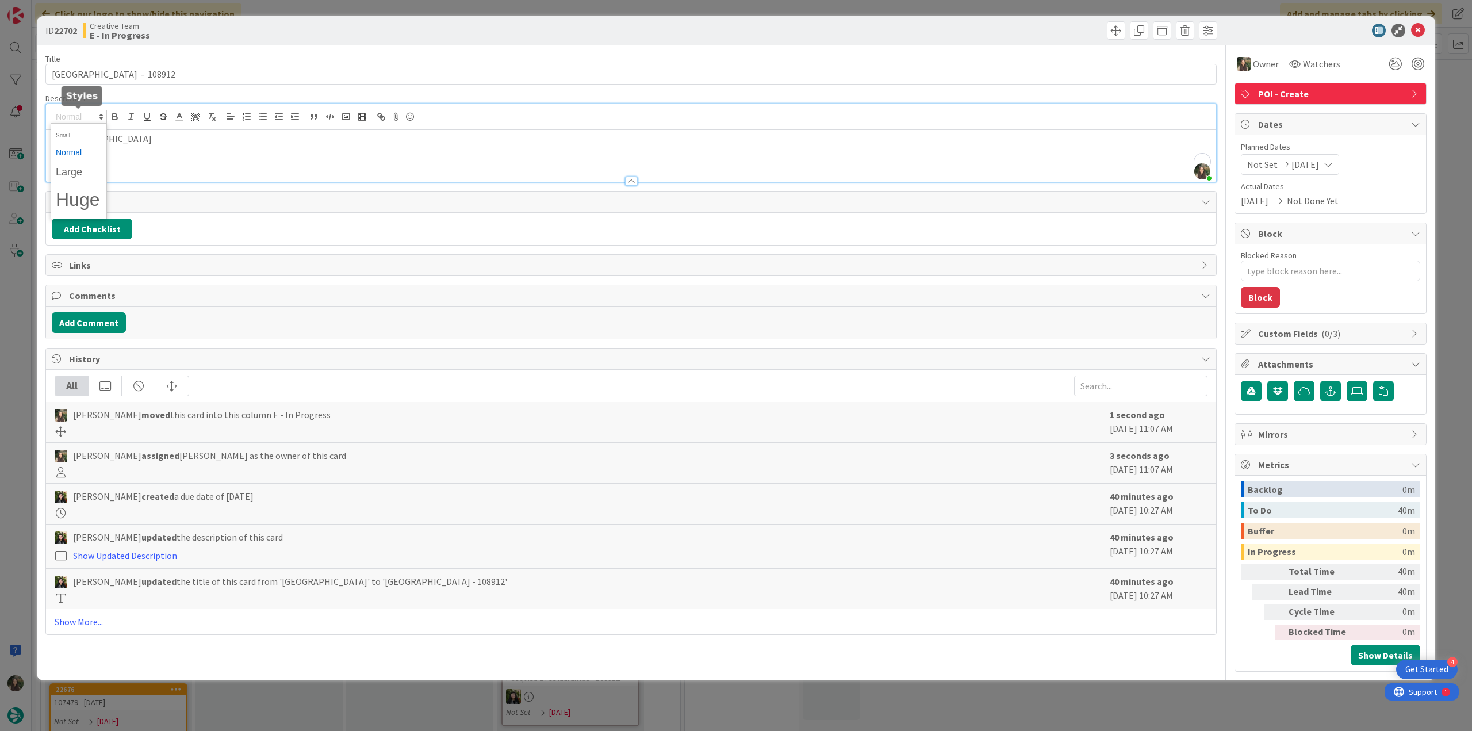
click at [83, 118] on span at bounding box center [79, 117] width 56 height 14
click at [263, 152] on div "em Avebury" at bounding box center [631, 156] width 1170 height 52
click at [75, 138] on p "em Avebury" at bounding box center [631, 138] width 1159 height 13
copy p "Avebury"
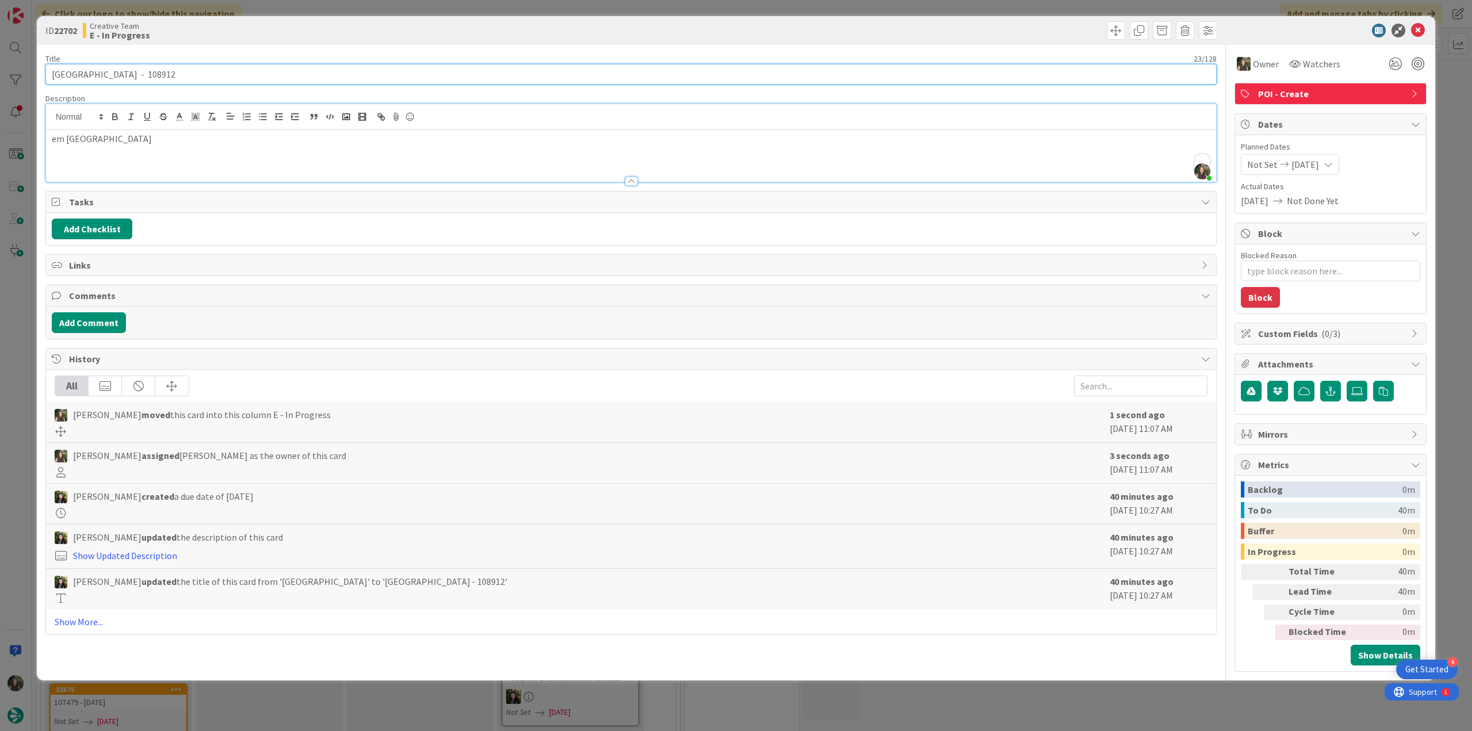
drag, startPoint x: 95, startPoint y: 73, endPoint x: 43, endPoint y: 73, distance: 52.9
click at [43, 73] on div "ID 22702 Creative Team E - In Progress Title 23 / 128 Silbury Hill - 108912 Des…" at bounding box center [736, 348] width 1398 height 664
type textarea "x"
click at [11, 329] on div "ID 22702 Creative Team E - In Progress Title 23 / 128 Silbury Hill - 108912 Des…" at bounding box center [736, 365] width 1472 height 731
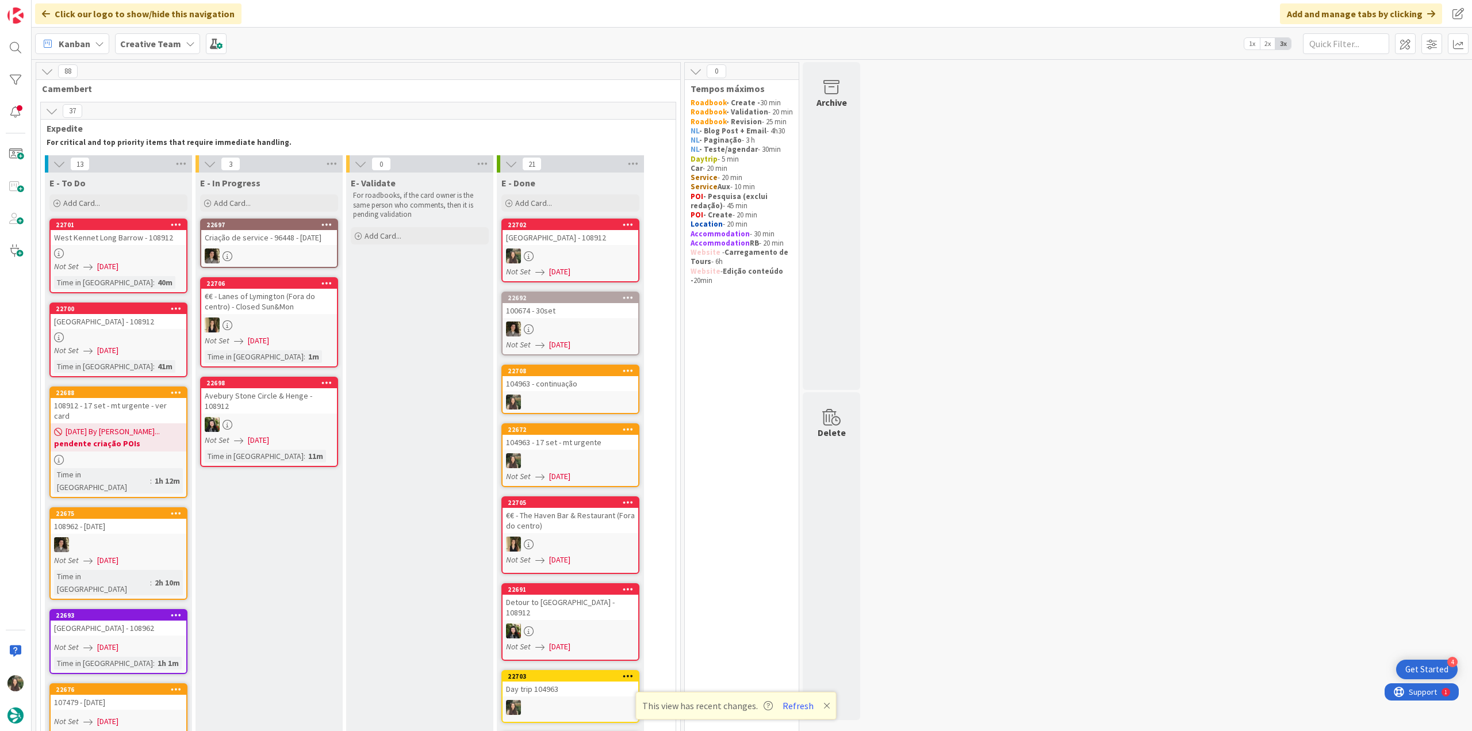
click at [800, 710] on button "Refresh" at bounding box center [798, 705] width 39 height 15
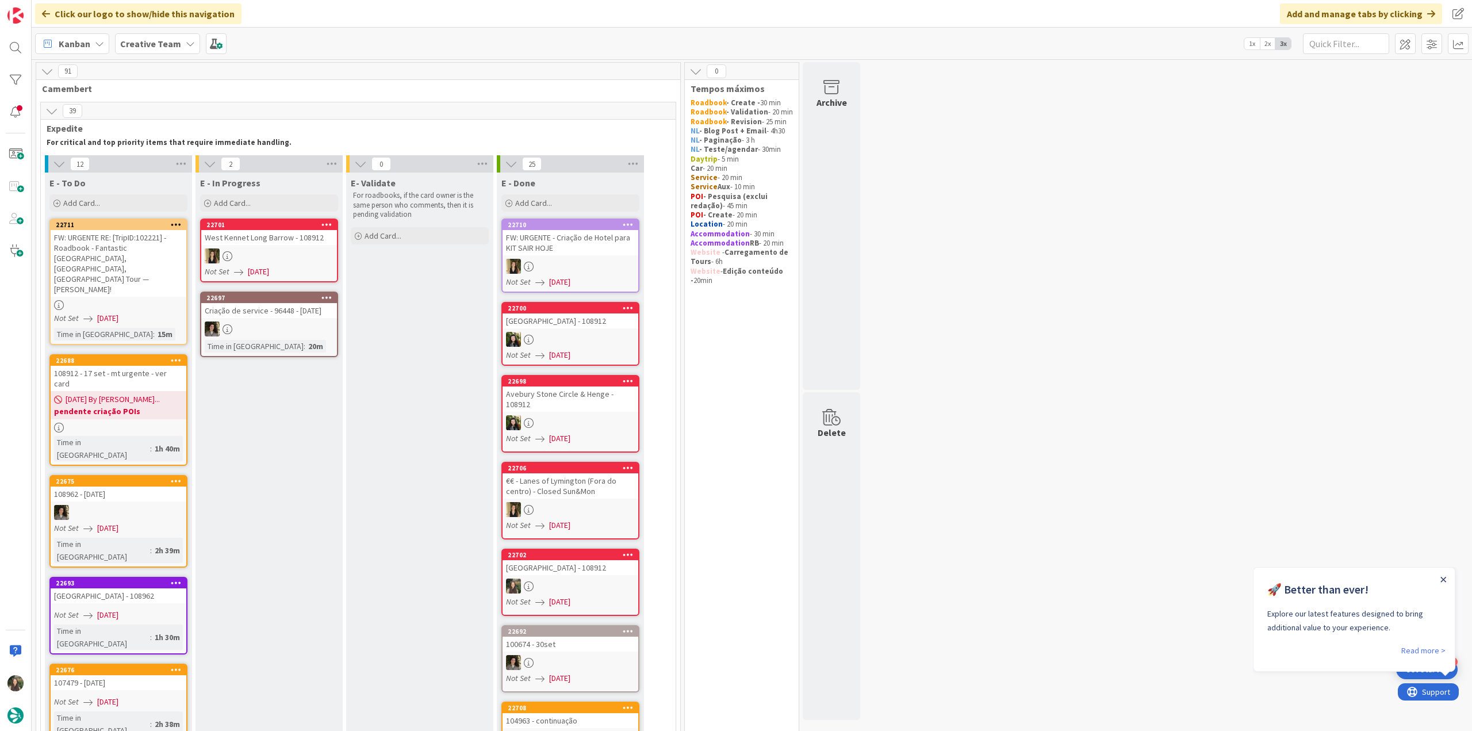
click at [1443, 581] on icon "Close Announcement" at bounding box center [1443, 580] width 6 height 6
click at [130, 256] on div "FW: URGENTE RE: [TripID:102221] - Roadbook - Fantastic [GEOGRAPHIC_DATA], [GEOG…" at bounding box center [119, 263] width 136 height 67
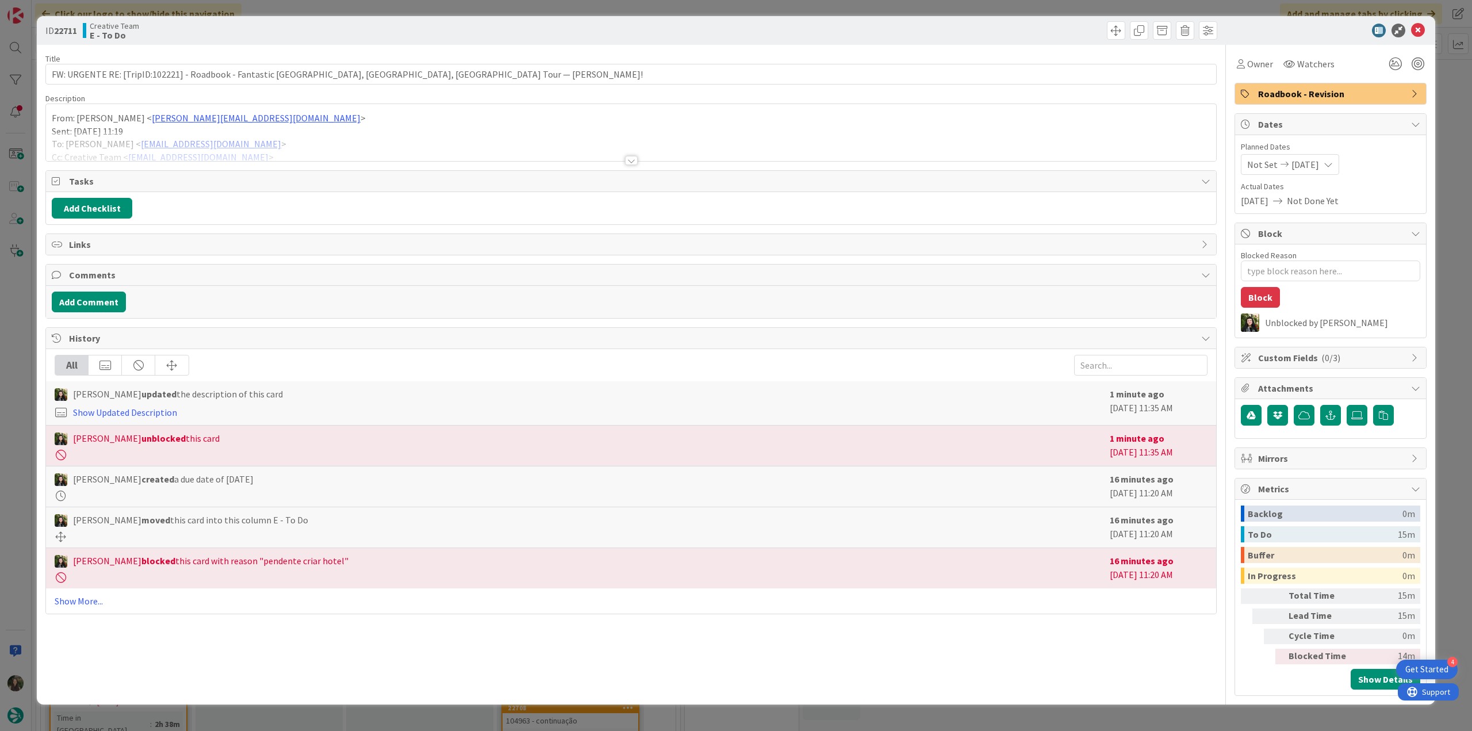
click at [331, 137] on div at bounding box center [631, 146] width 1170 height 29
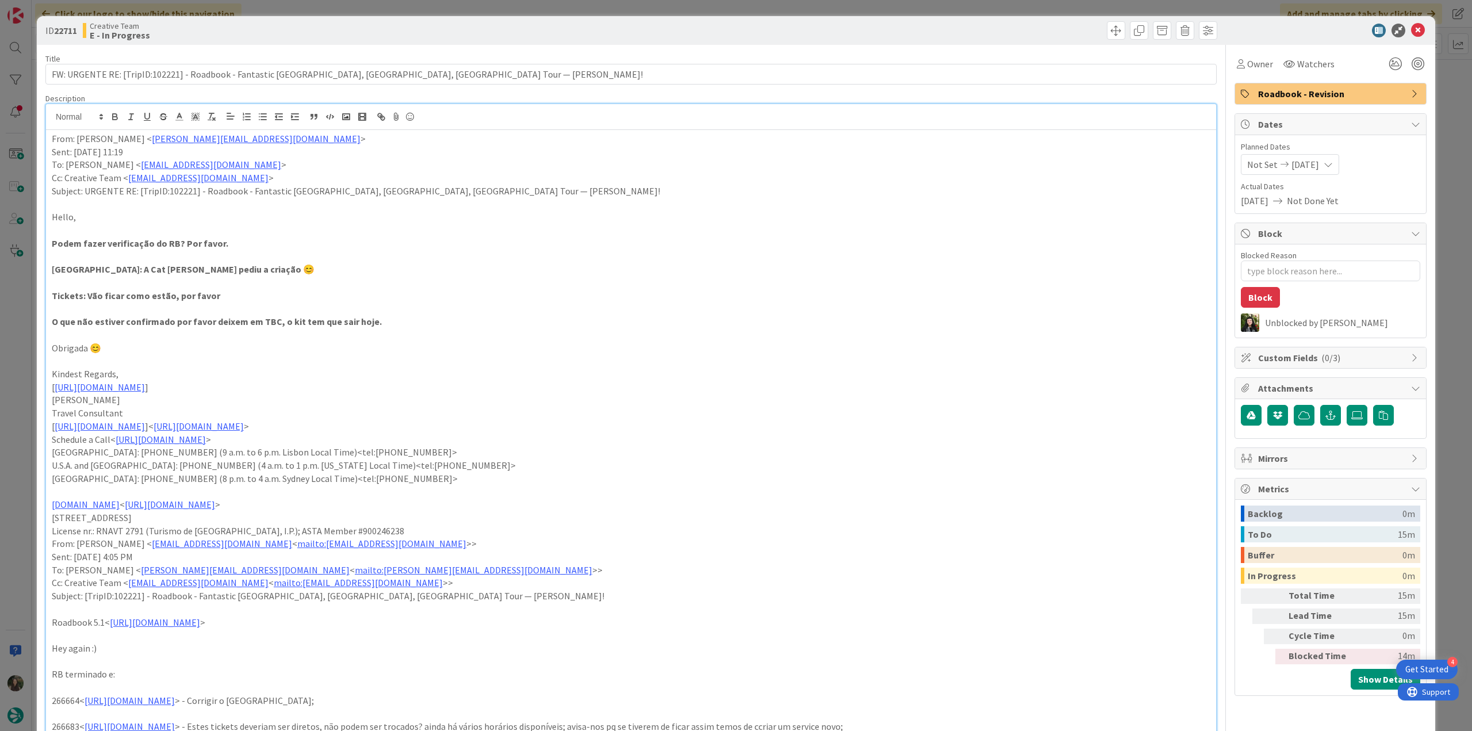
click at [25, 378] on div "ID 22711 Creative Team E - In Progress Title 99 / 128 FW: URGENTE RE: [TripID:1…" at bounding box center [736, 365] width 1472 height 731
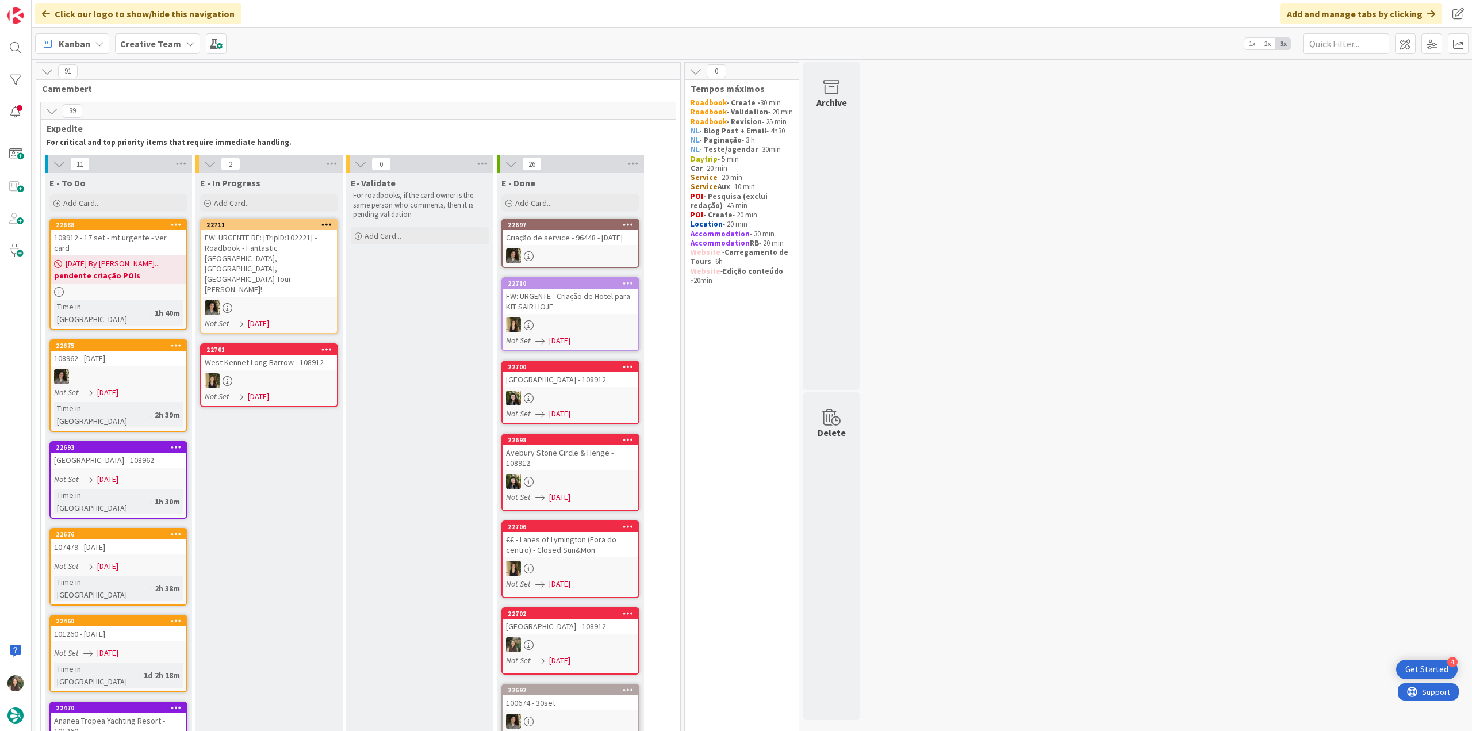
click at [154, 441] on link "22693 [GEOGRAPHIC_DATA] - 108962 Not Set [DATE] Time in [GEOGRAPHIC_DATA] : 1h …" at bounding box center [118, 480] width 138 height 78
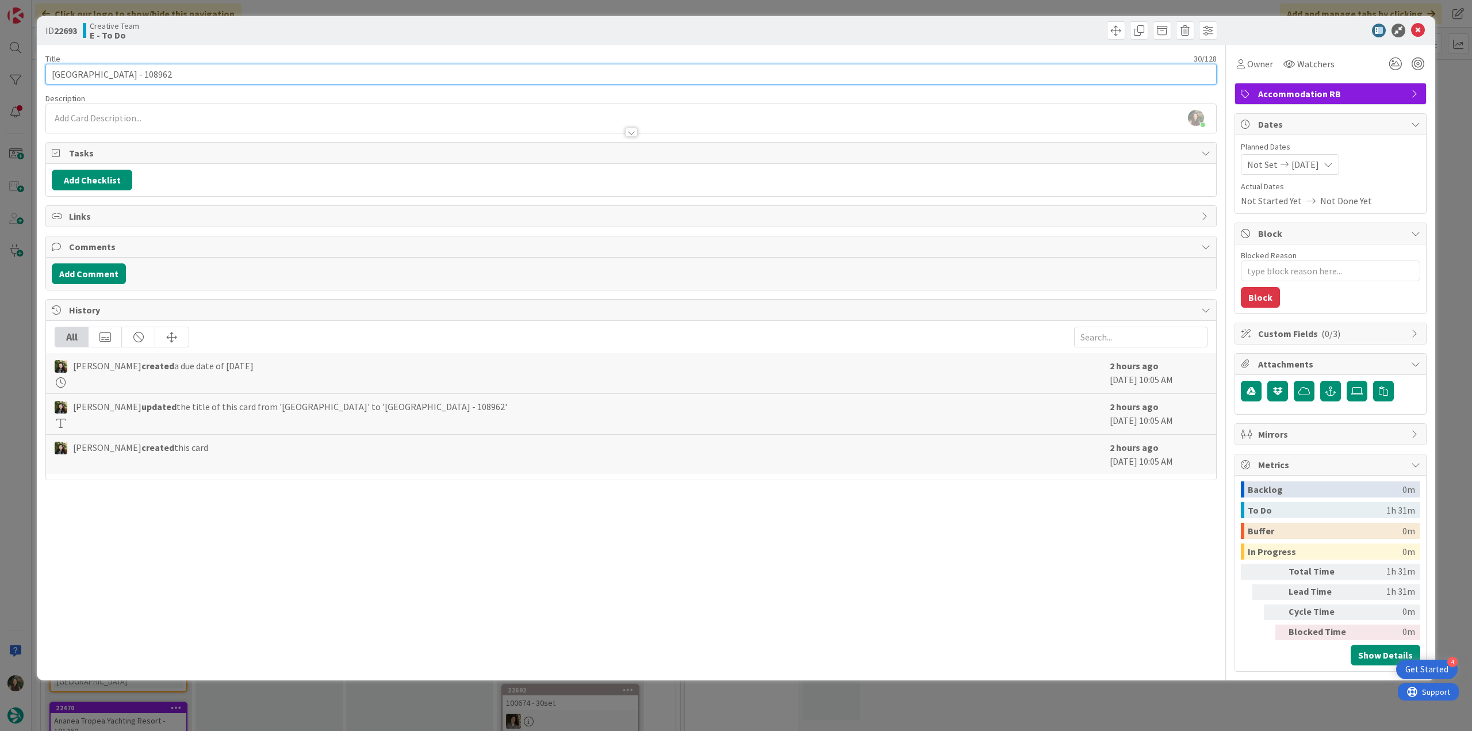
drag, startPoint x: 136, startPoint y: 70, endPoint x: 49, endPoint y: 75, distance: 86.9
click at [49, 75] on input "[GEOGRAPHIC_DATA] - 108962" at bounding box center [630, 74] width 1171 height 21
click at [1266, 58] on span "Owner" at bounding box center [1260, 64] width 26 height 14
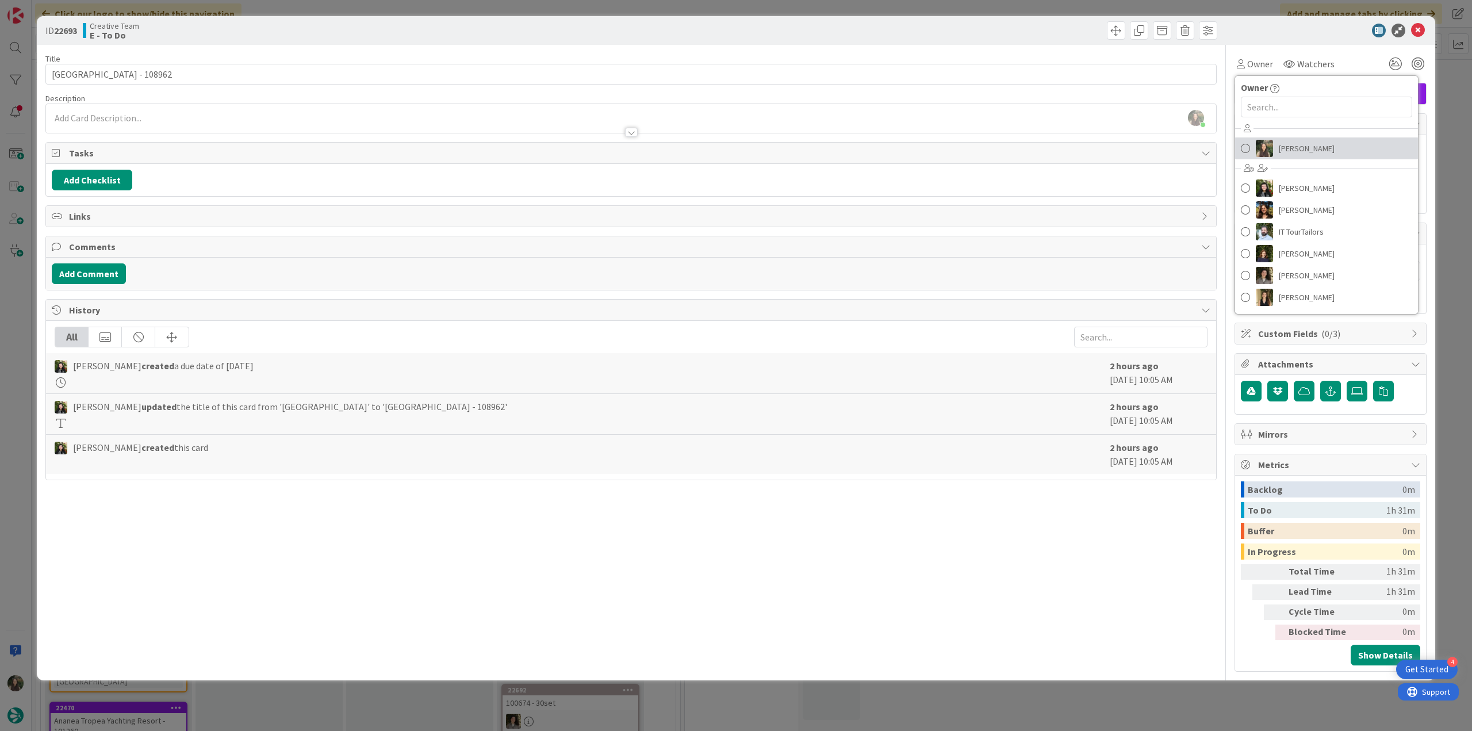
drag, startPoint x: 1306, startPoint y: 148, endPoint x: 1332, endPoint y: 151, distance: 25.5
click at [1307, 148] on span "[PERSON_NAME]" at bounding box center [1307, 148] width 56 height 17
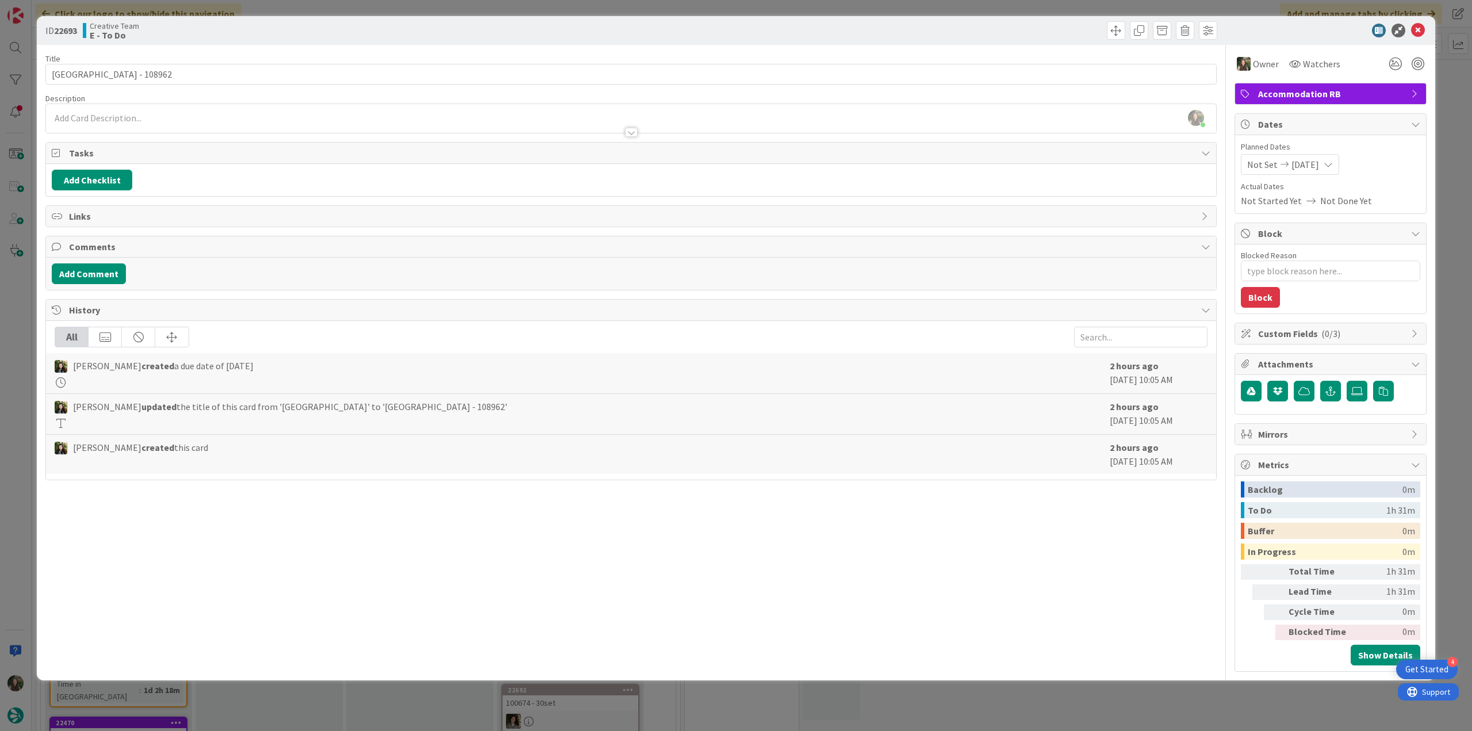
click at [1450, 122] on div "ID 22693 Creative Team E - To Do Title 30 / 128 [GEOGRAPHIC_DATA] - 108962 Desc…" at bounding box center [736, 365] width 1472 height 731
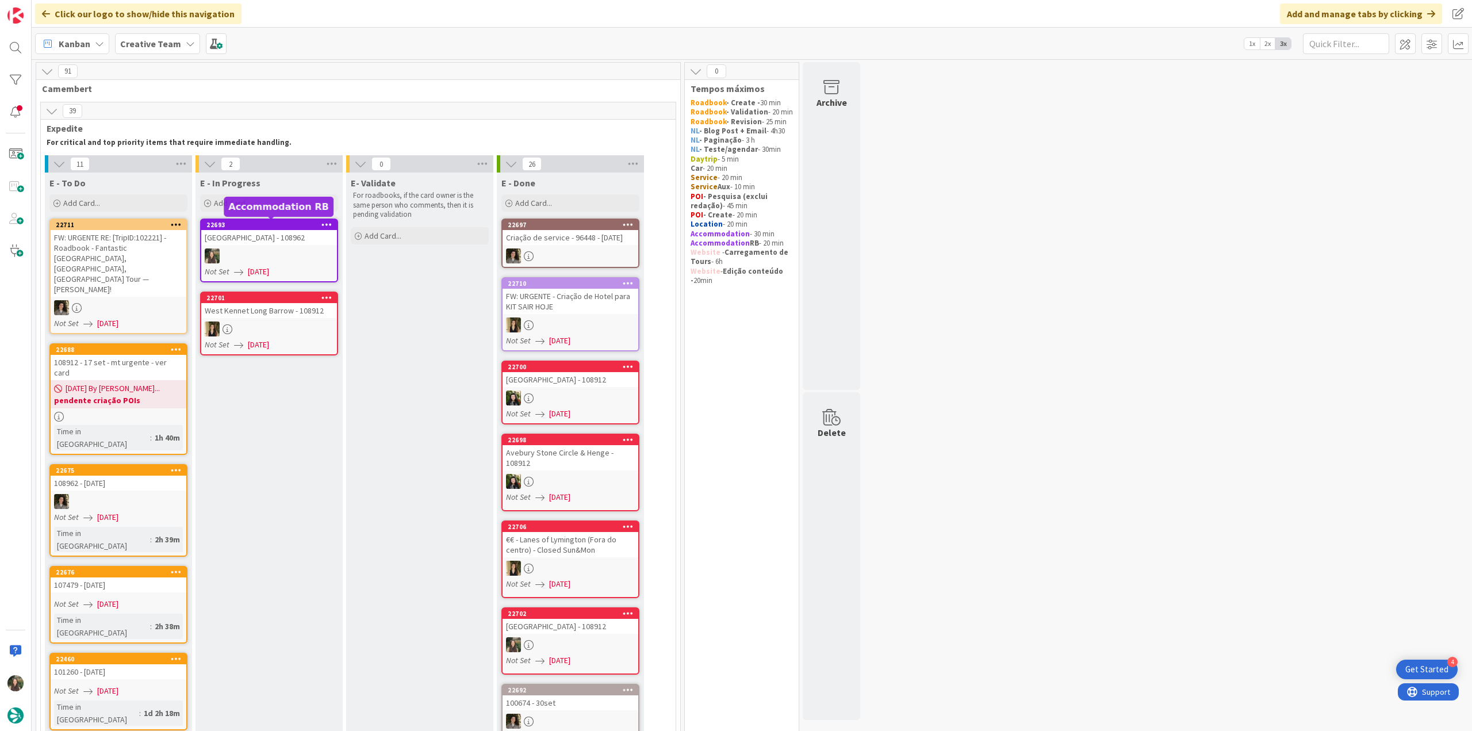
click at [272, 246] on link "22693 [GEOGRAPHIC_DATA] - 108962 Not Set [DATE]" at bounding box center [269, 250] width 138 height 64
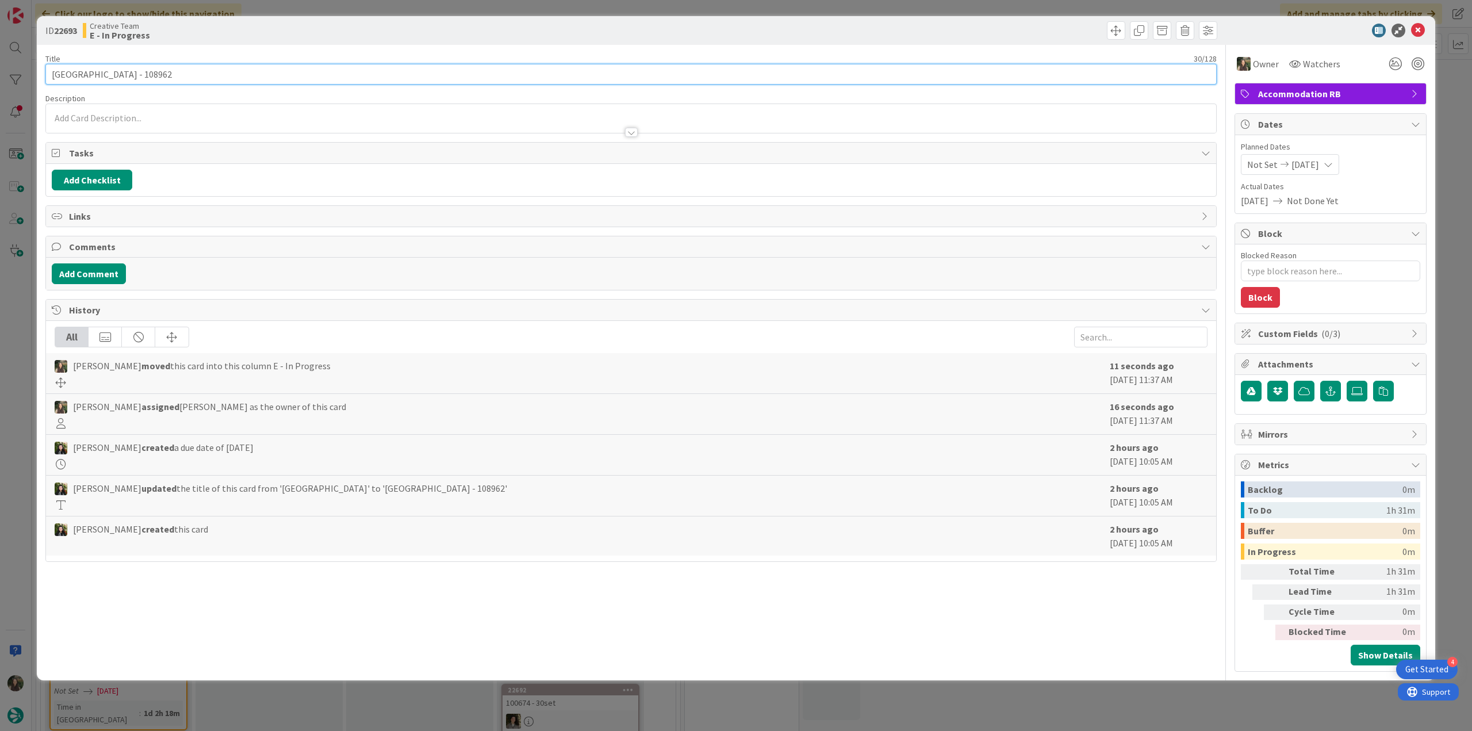
drag, startPoint x: 49, startPoint y: 76, endPoint x: 133, endPoint y: 76, distance: 83.9
click at [133, 76] on input "[GEOGRAPHIC_DATA] - 108962" at bounding box center [630, 74] width 1171 height 21
click at [3, 316] on div "ID 22693 Creative Team E - In Progress Title 30 / 128 Hotel [GEOGRAPHIC_DATA] -…" at bounding box center [736, 365] width 1472 height 731
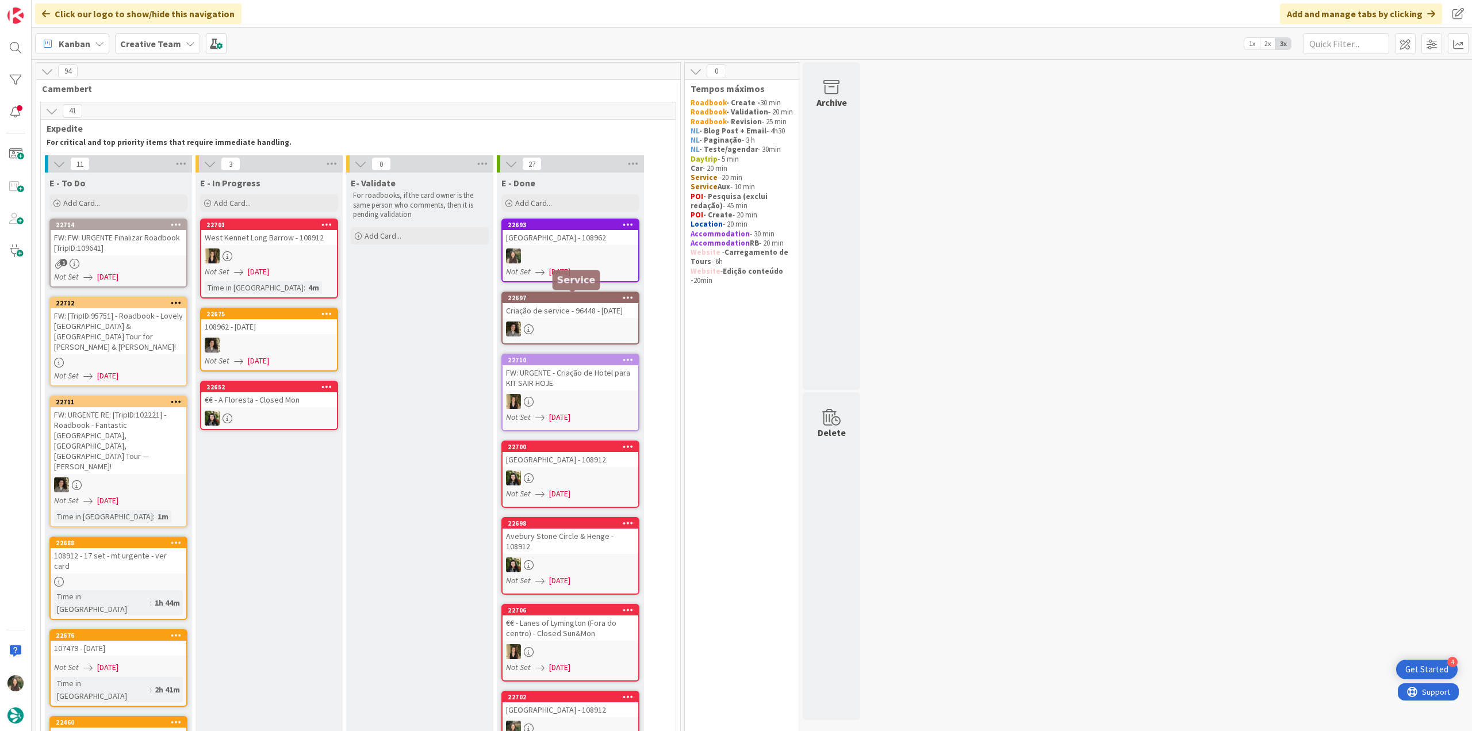
click at [555, 244] on div "[GEOGRAPHIC_DATA] - 108962" at bounding box center [571, 237] width 136 height 15
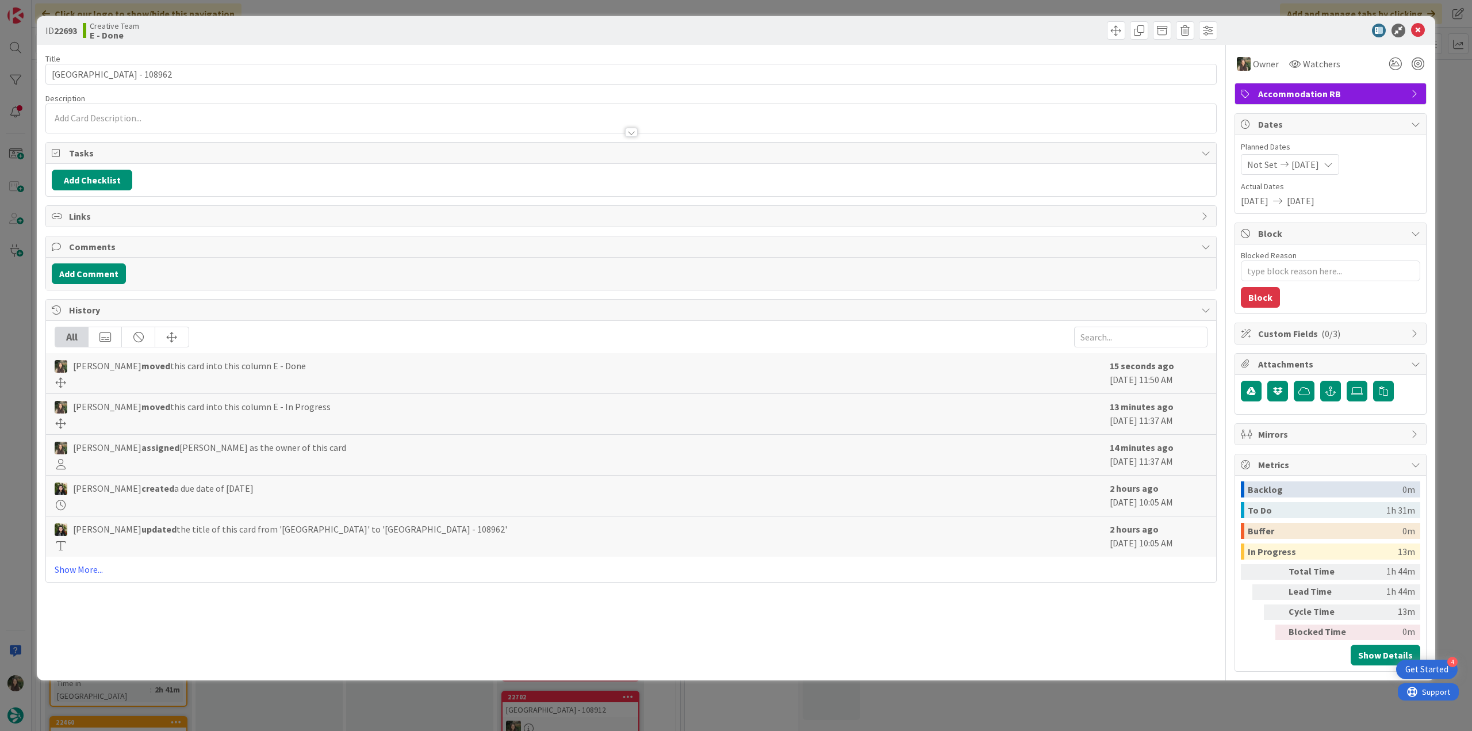
click at [1234, 692] on div "ID 22693 Creative Team E - Done Title 30 / 128 [GEOGRAPHIC_DATA] - 108962 Descr…" at bounding box center [736, 365] width 1472 height 731
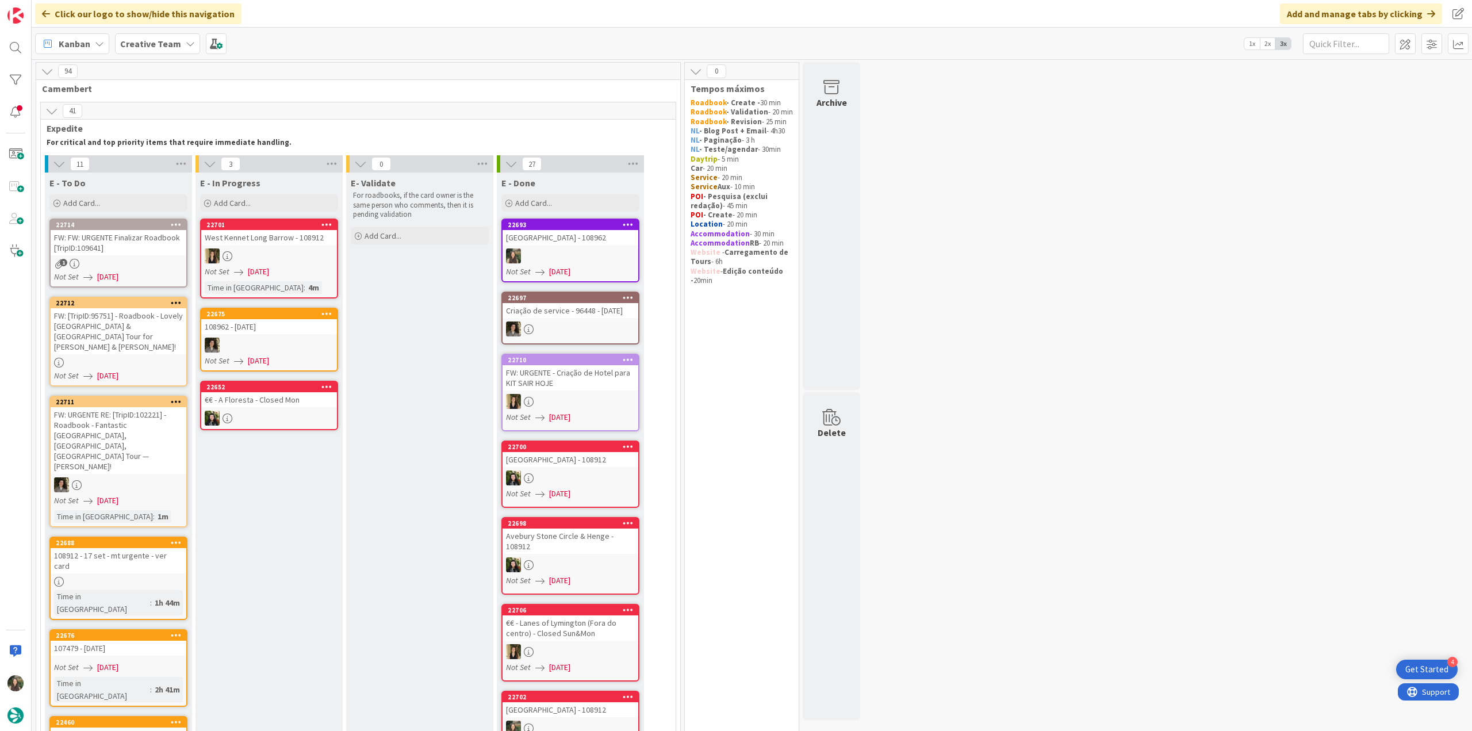
click at [131, 247] on div "FW: FW: URGENTE Finalizar Roadbook [TripID:109641]" at bounding box center [119, 242] width 136 height 25
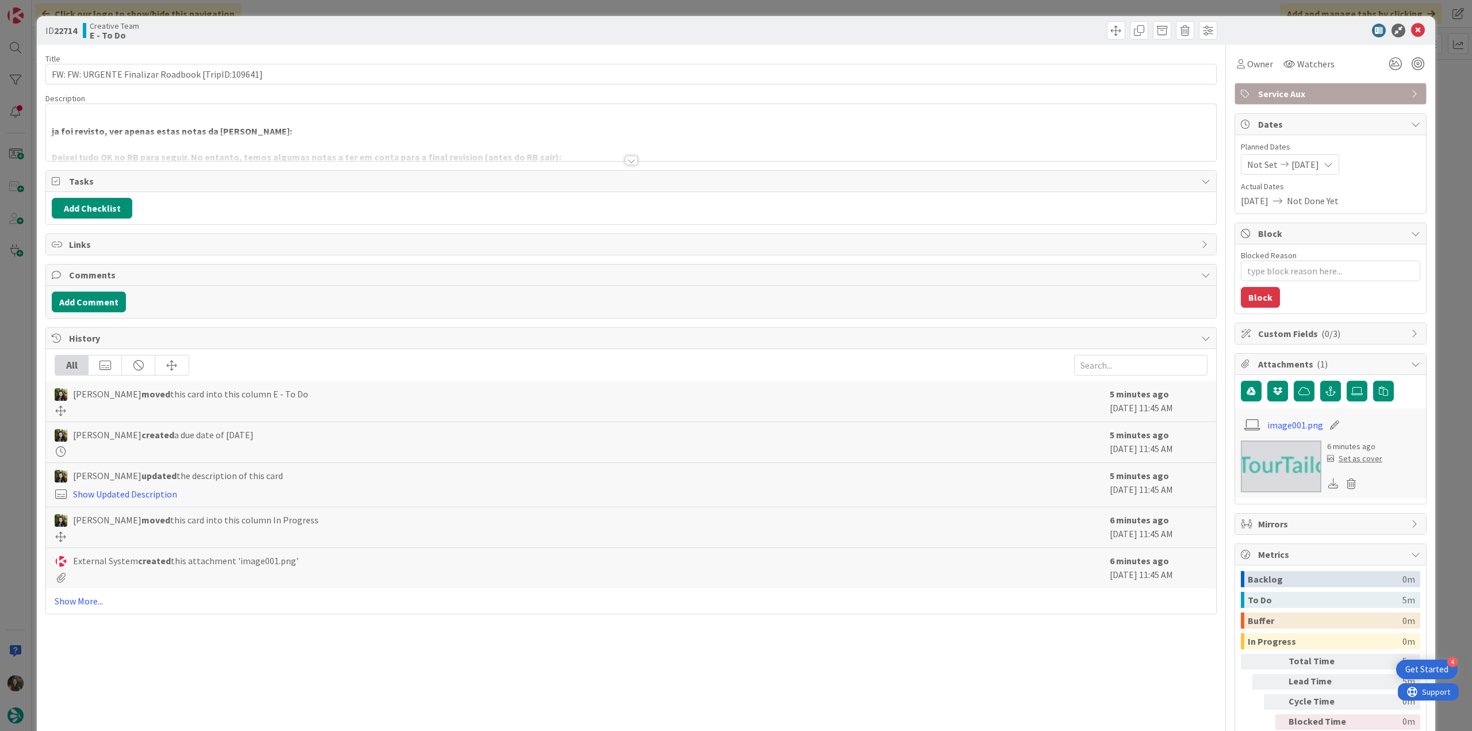
click at [295, 129] on p "ja foi revisto, ver apenas estas notas da [PERSON_NAME]:" at bounding box center [631, 131] width 1159 height 13
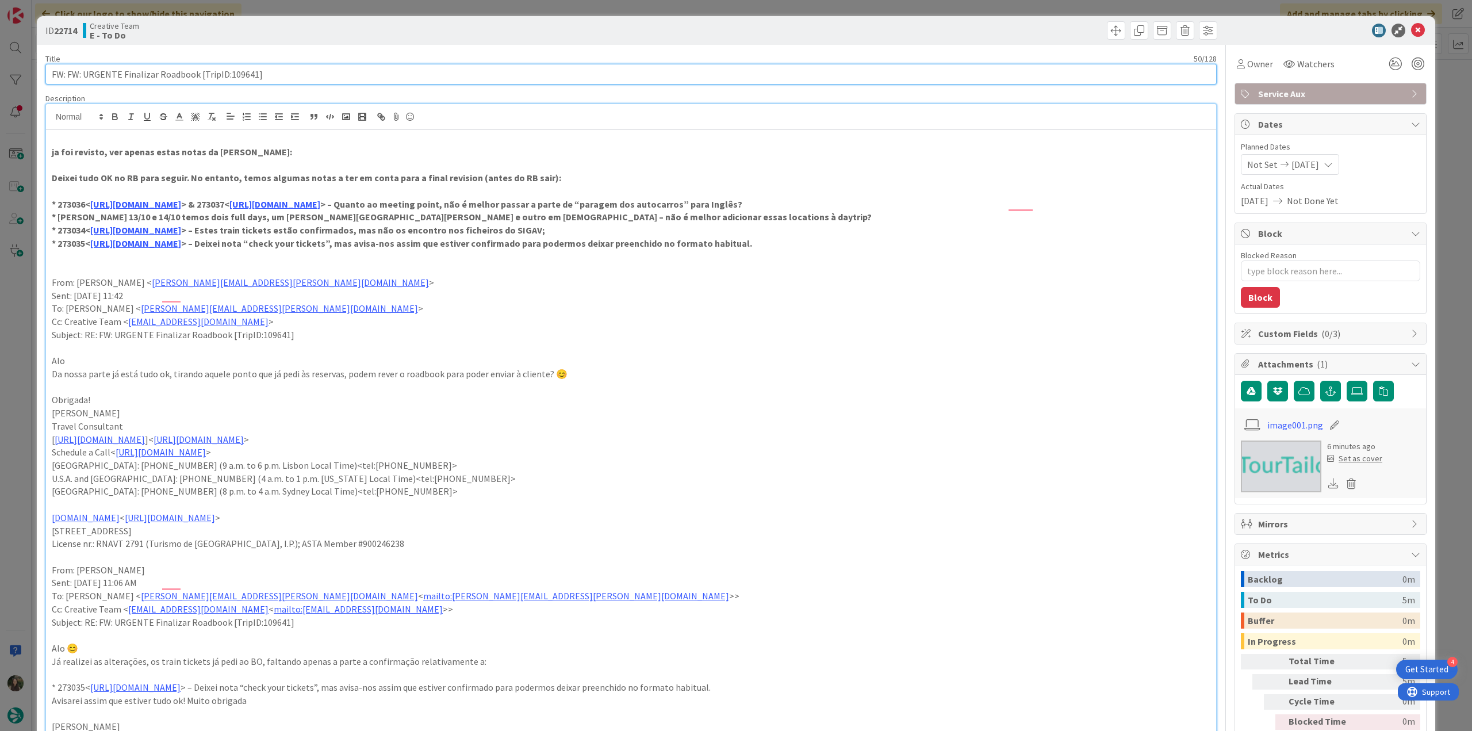
click at [240, 77] on input "FW: FW: URGENTE Finalizar Roadbook [TripID:109641]" at bounding box center [630, 74] width 1171 height 21
click at [1251, 66] on span "Owner" at bounding box center [1260, 64] width 26 height 14
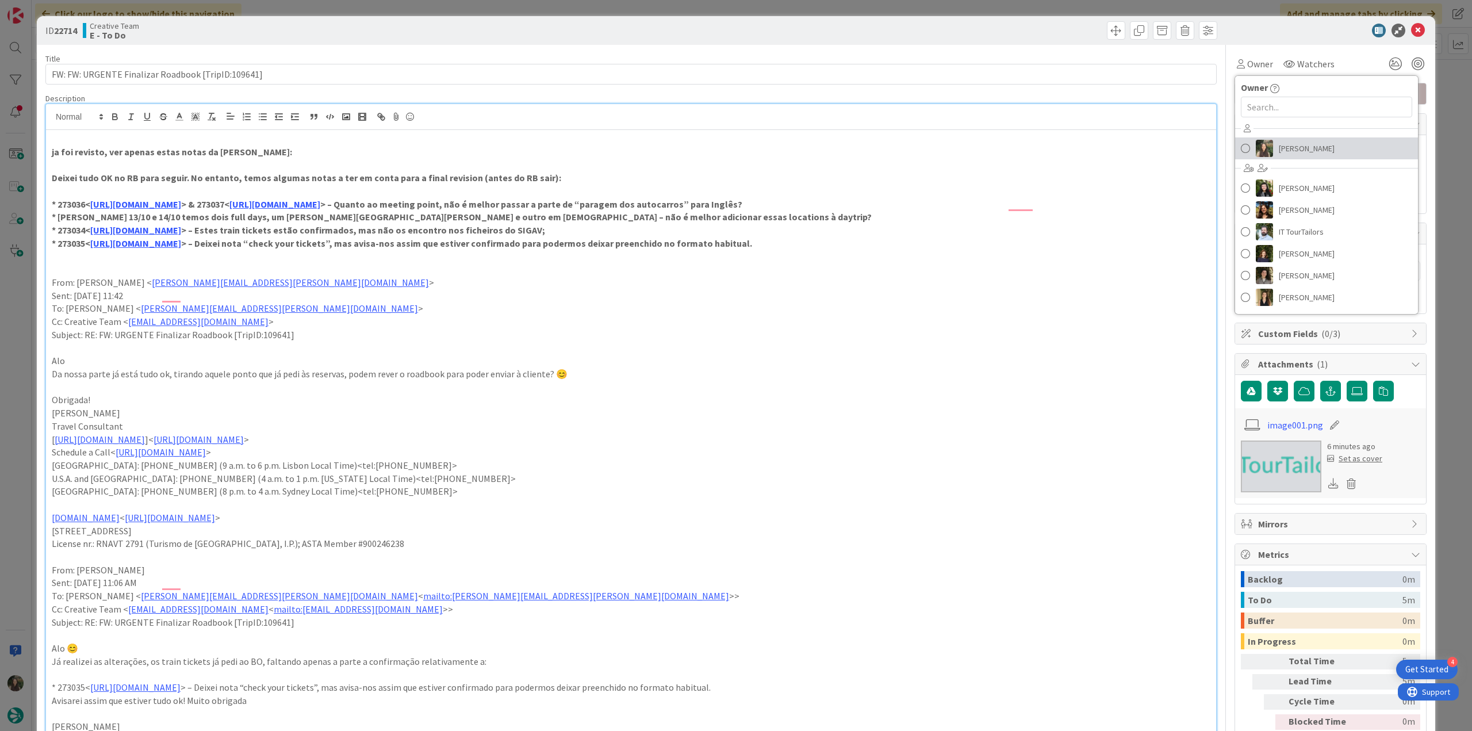
drag, startPoint x: 1270, startPoint y: 144, endPoint x: 1279, endPoint y: 145, distance: 9.8
click at [1279, 145] on span "[PERSON_NAME]" at bounding box center [1307, 148] width 56 height 17
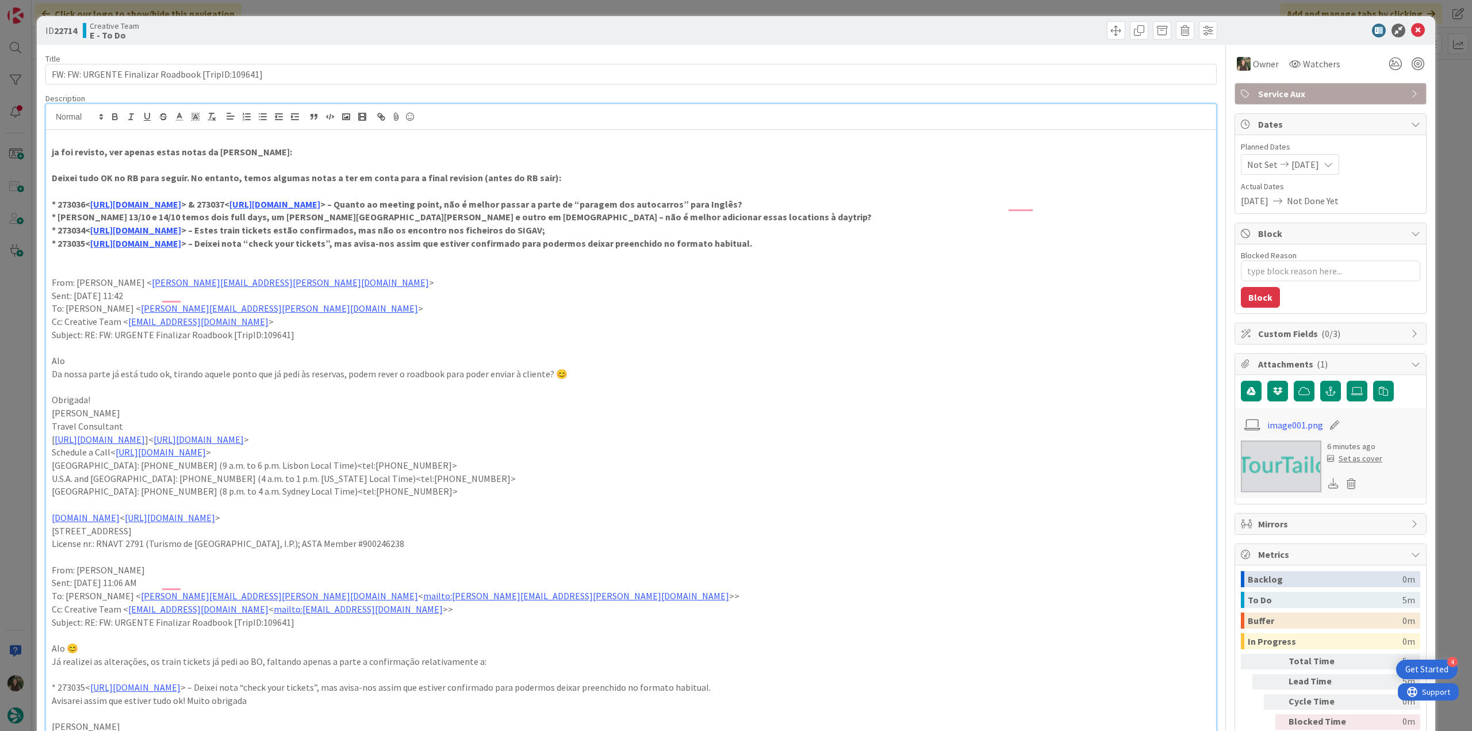
click at [1441, 86] on div "ID 22714 Creative Team E - To Do Title 50 / 128 FW: FW: URGENTE Finalizar Roadb…" at bounding box center [736, 365] width 1472 height 731
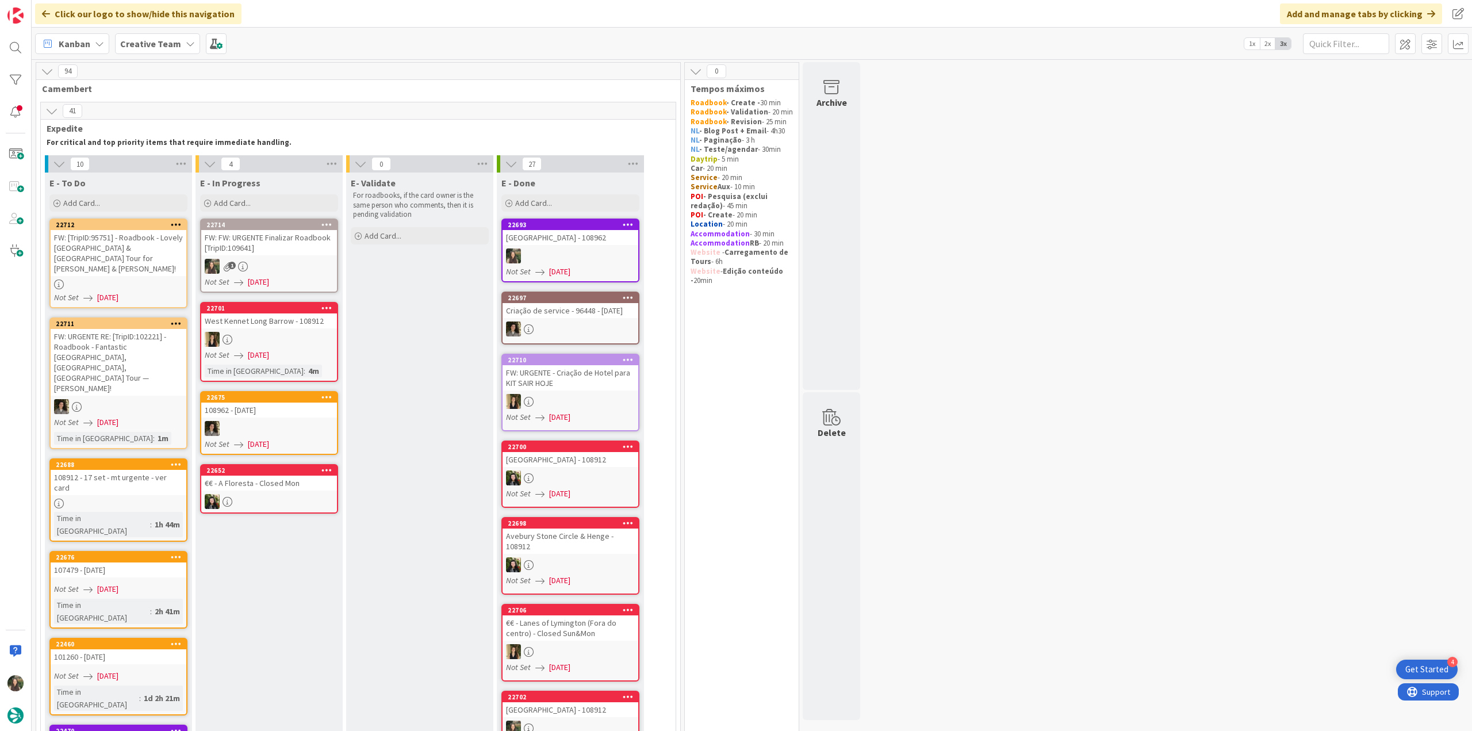
click at [290, 237] on div "FW: FW: URGENTE Finalizar Roadbook [TripID:109641]" at bounding box center [269, 242] width 136 height 25
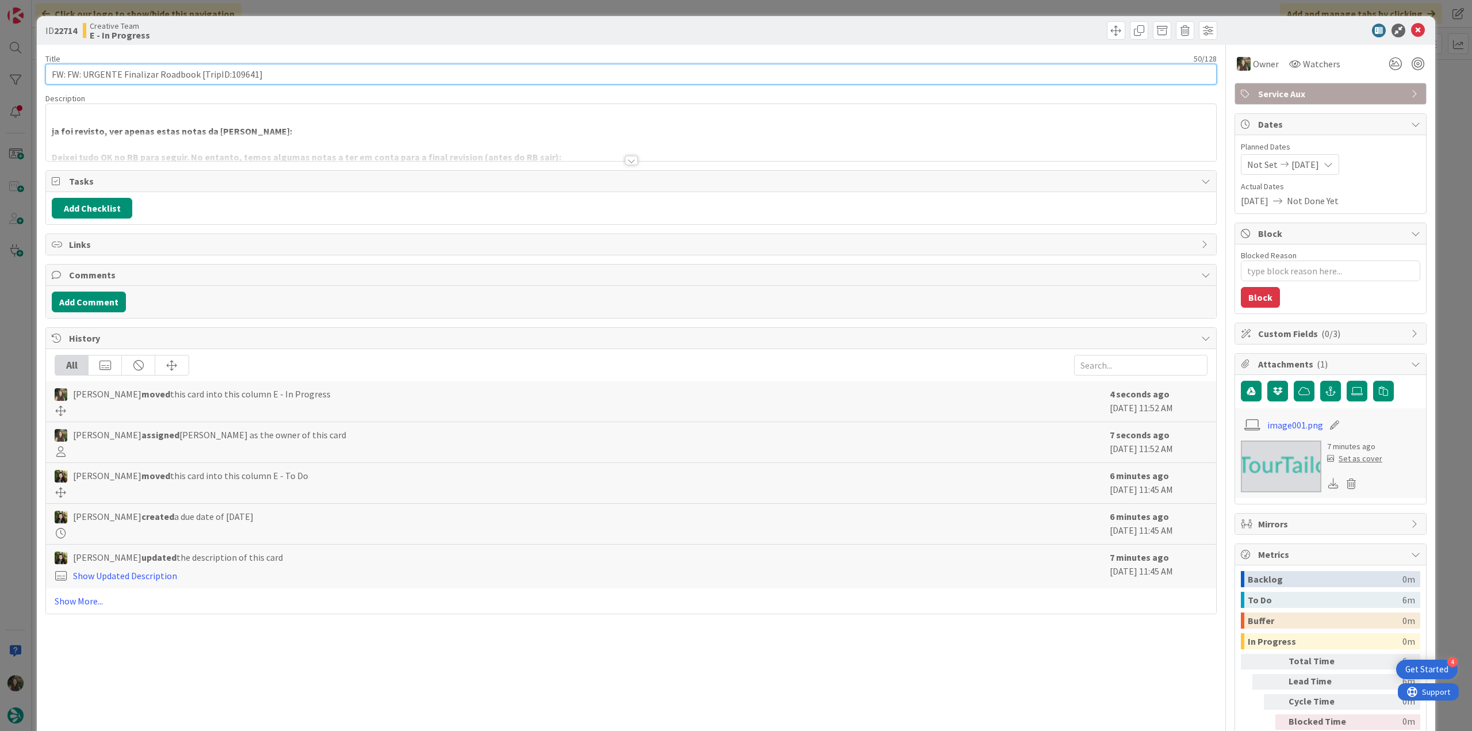
click at [244, 76] on input "FW: FW: URGENTE Finalizar Roadbook [TripID:109641]" at bounding box center [630, 74] width 1171 height 21
click at [343, 148] on div at bounding box center [631, 146] width 1170 height 29
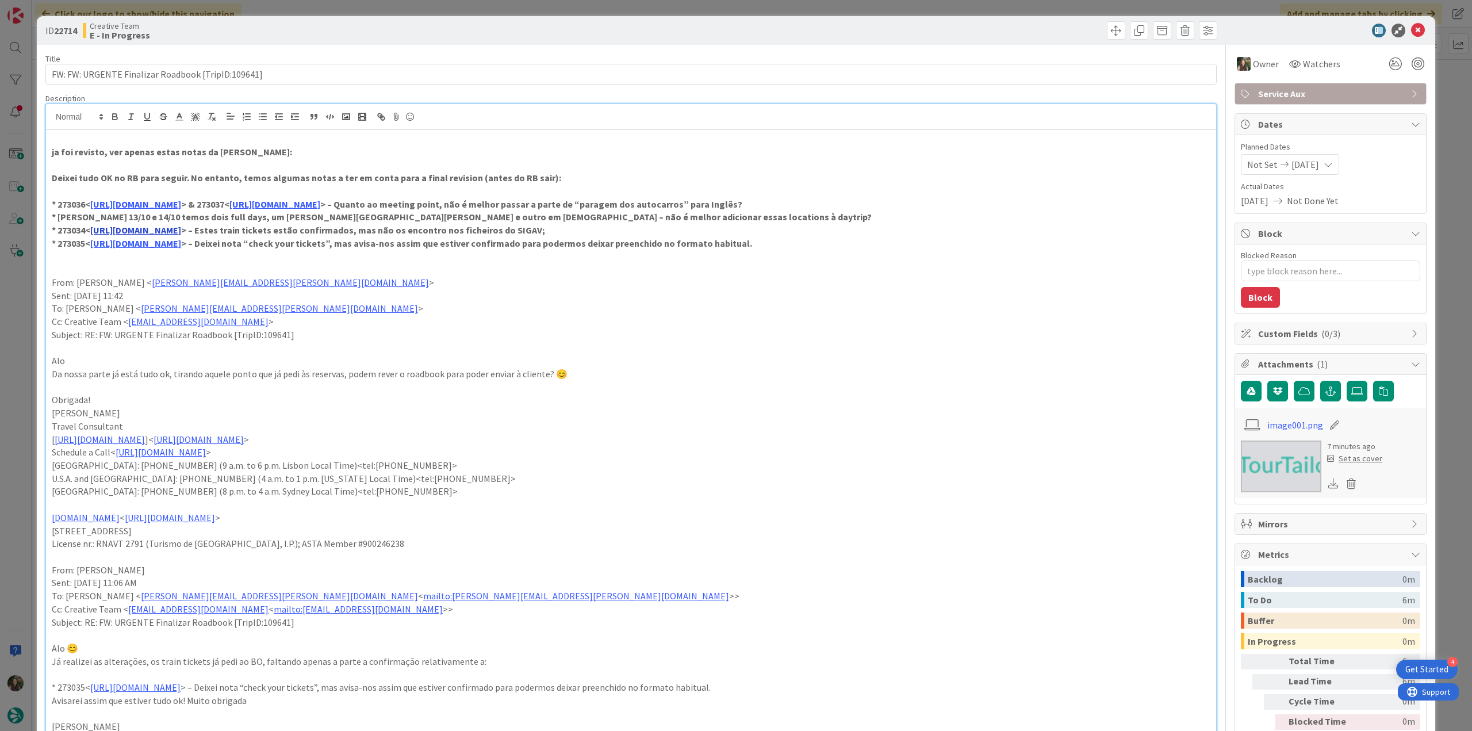
click at [181, 232] on link "[URL][DOMAIN_NAME]" at bounding box center [135, 229] width 91 height 11
click at [227, 254] on link "[URL][DOMAIN_NAME]" at bounding box center [188, 252] width 79 height 15
click at [516, 283] on p "From: [PERSON_NAME] < [PERSON_NAME][EMAIL_ADDRESS][PERSON_NAME][DOMAIN_NAME] >" at bounding box center [631, 282] width 1159 height 13
click at [273, 249] on p "* 273035< [URL][DOMAIN_NAME] > – Deixei nota “check your tickets”, mas avisa-no…" at bounding box center [631, 243] width 1159 height 13
click at [216, 267] on link "[URL][DOMAIN_NAME]" at bounding box center [188, 265] width 79 height 15
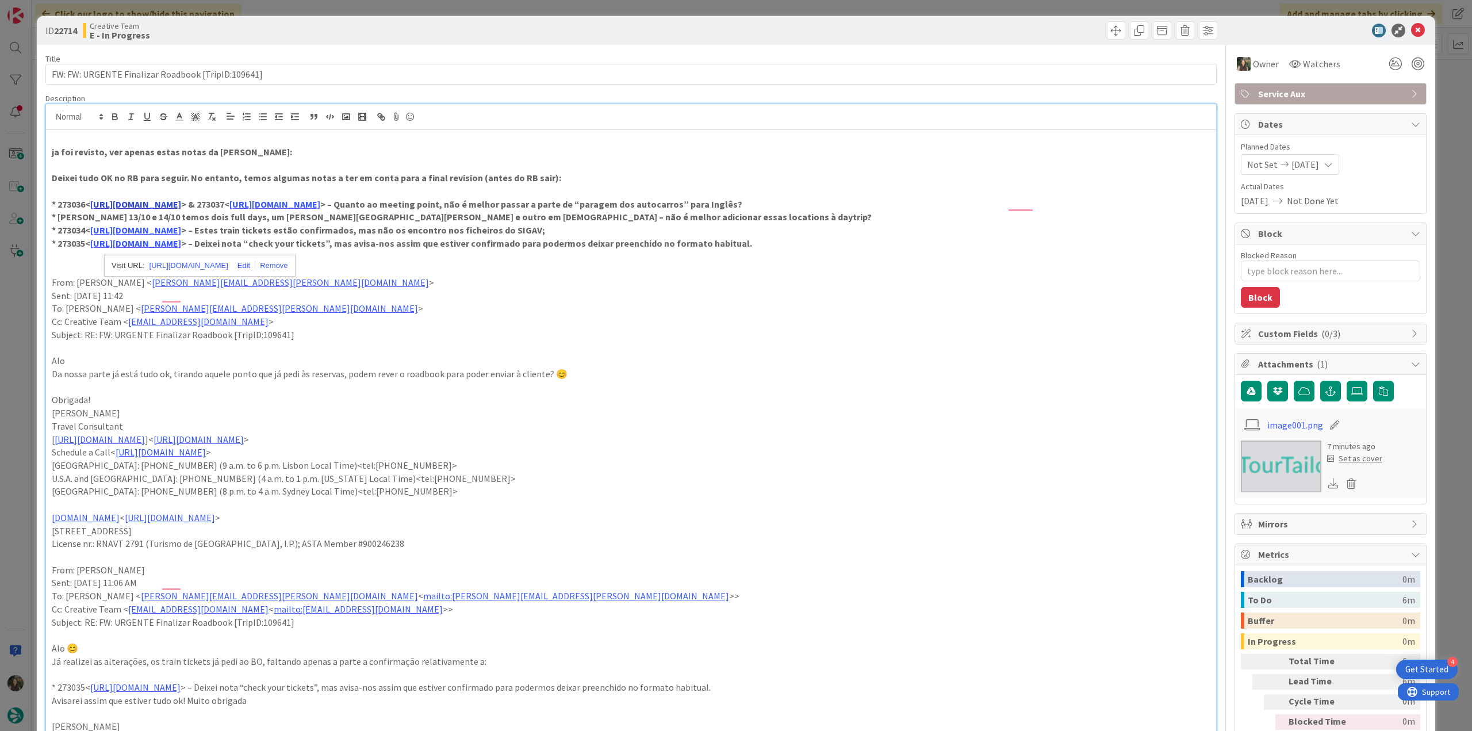
click at [181, 201] on link "[URL][DOMAIN_NAME]" at bounding box center [135, 203] width 91 height 11
click at [226, 221] on link "[URL][DOMAIN_NAME]" at bounding box center [186, 226] width 79 height 15
click at [30, 366] on div "ID 22714 Creative Team E - In Progress Title 50 / 128 FW: FW: URGENTE Finalizar…" at bounding box center [736, 365] width 1472 height 731
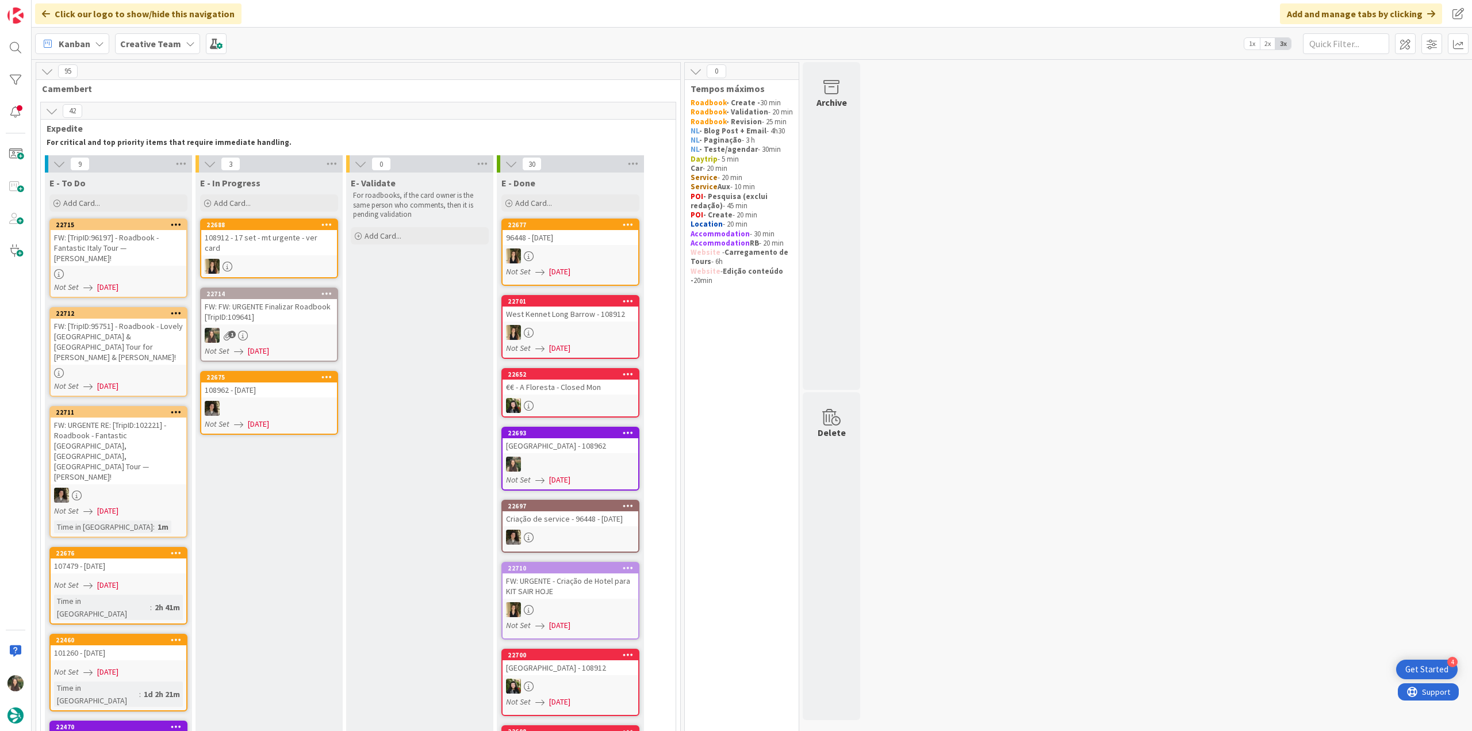
click at [293, 307] on div "FW: FW: URGENTE Finalizar Roadbook [TripID:109641]" at bounding box center [269, 311] width 136 height 25
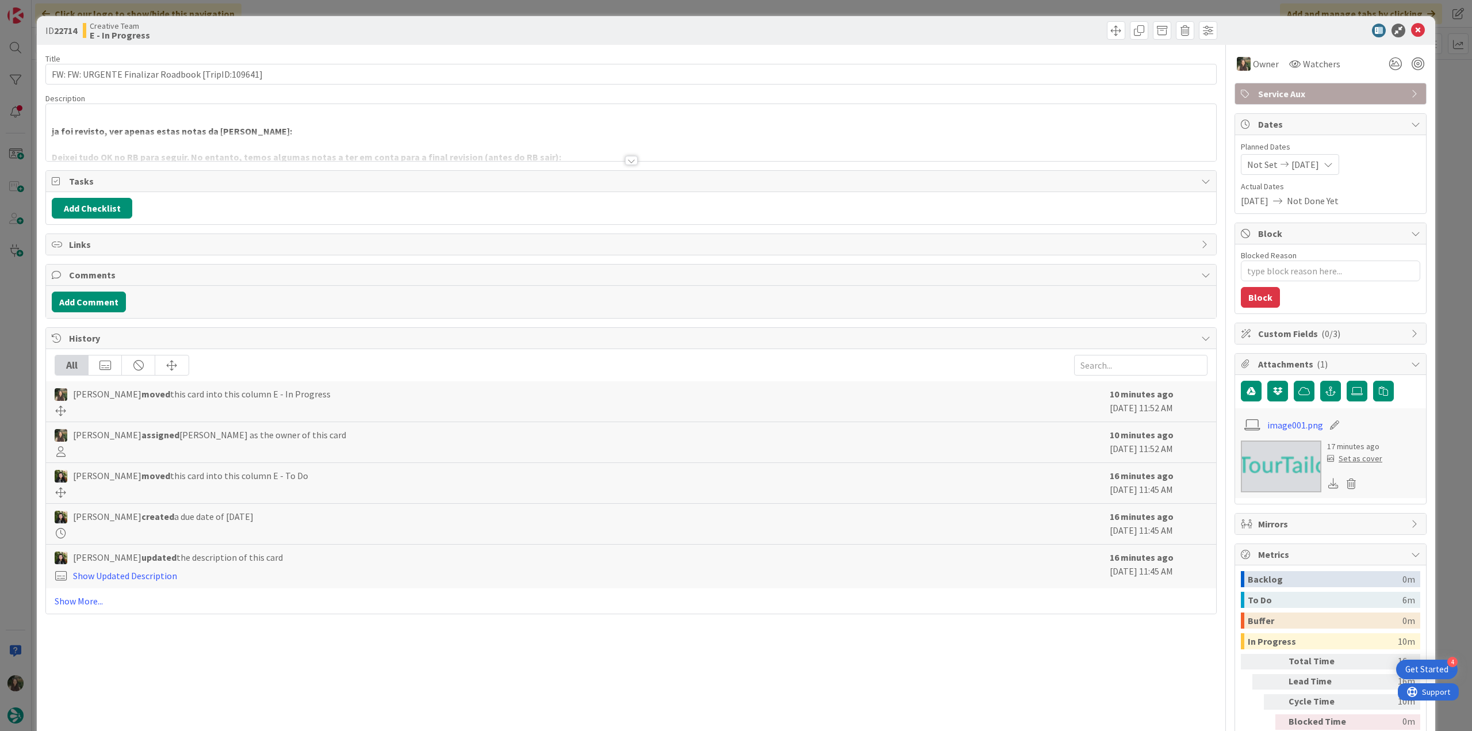
click at [347, 139] on div at bounding box center [631, 146] width 1170 height 29
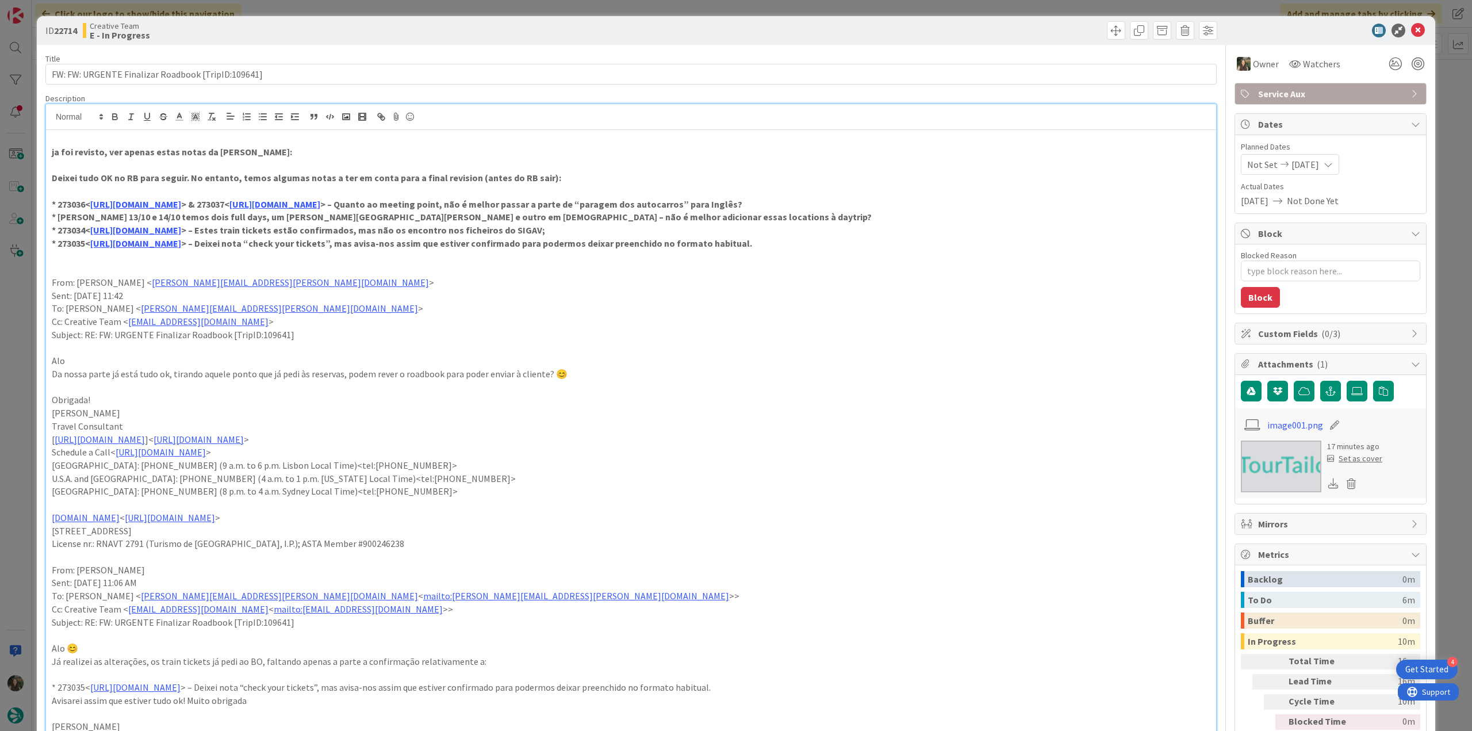
click at [31, 372] on div "ID 22714 Creative Team E - In Progress Title 50 / 128 FW: FW: URGENTE Finalizar…" at bounding box center [736, 365] width 1472 height 731
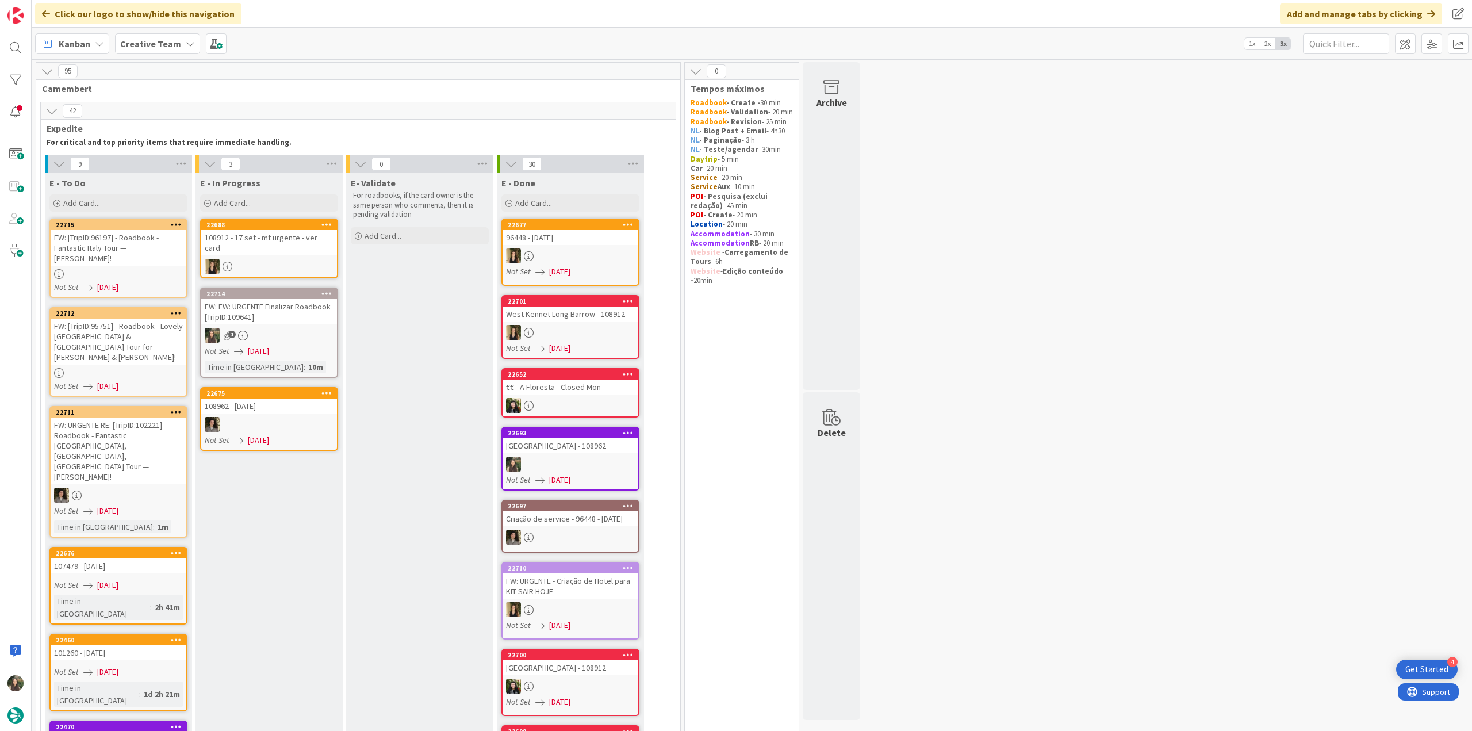
click at [288, 308] on div "FW: FW: URGENTE Finalizar Roadbook [TripID:109641]" at bounding box center [269, 311] width 136 height 25
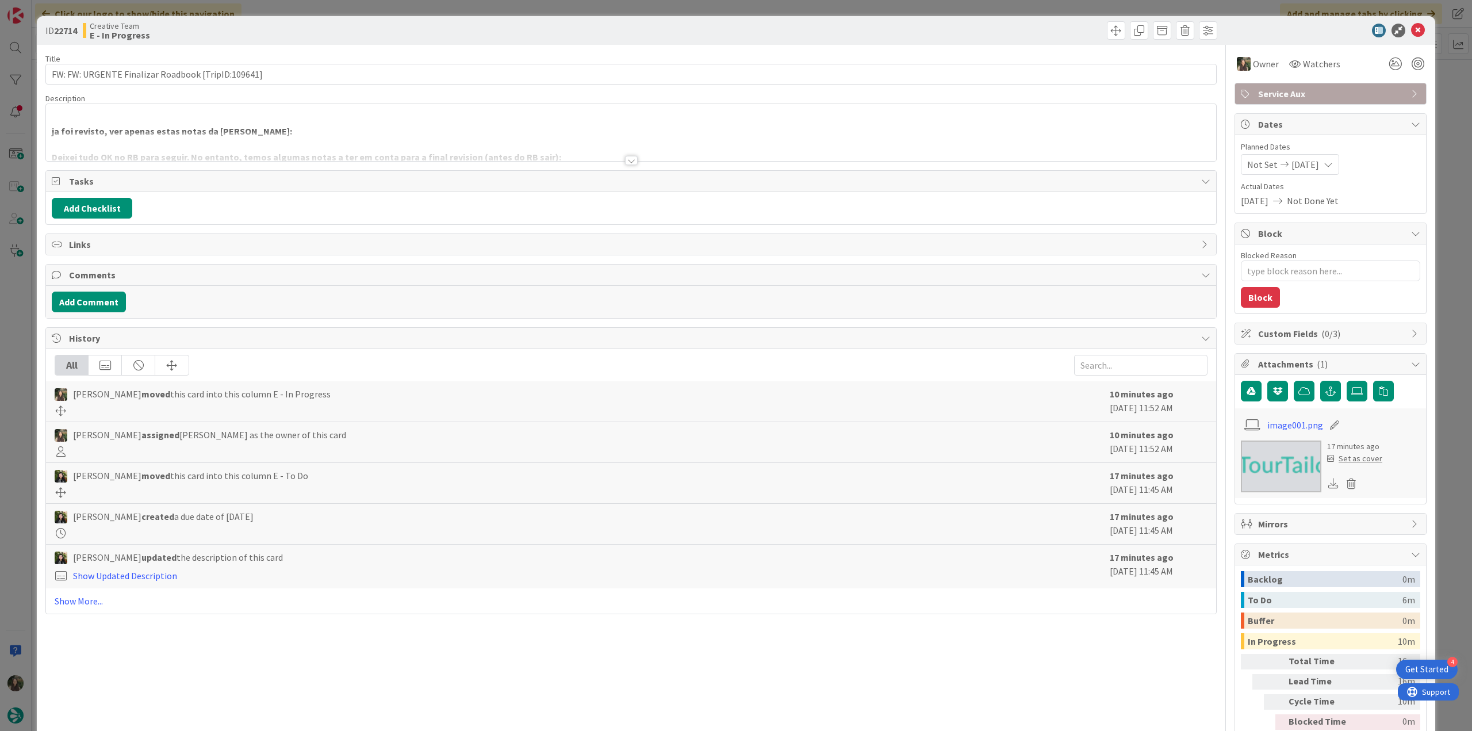
click at [296, 140] on div at bounding box center [631, 146] width 1170 height 29
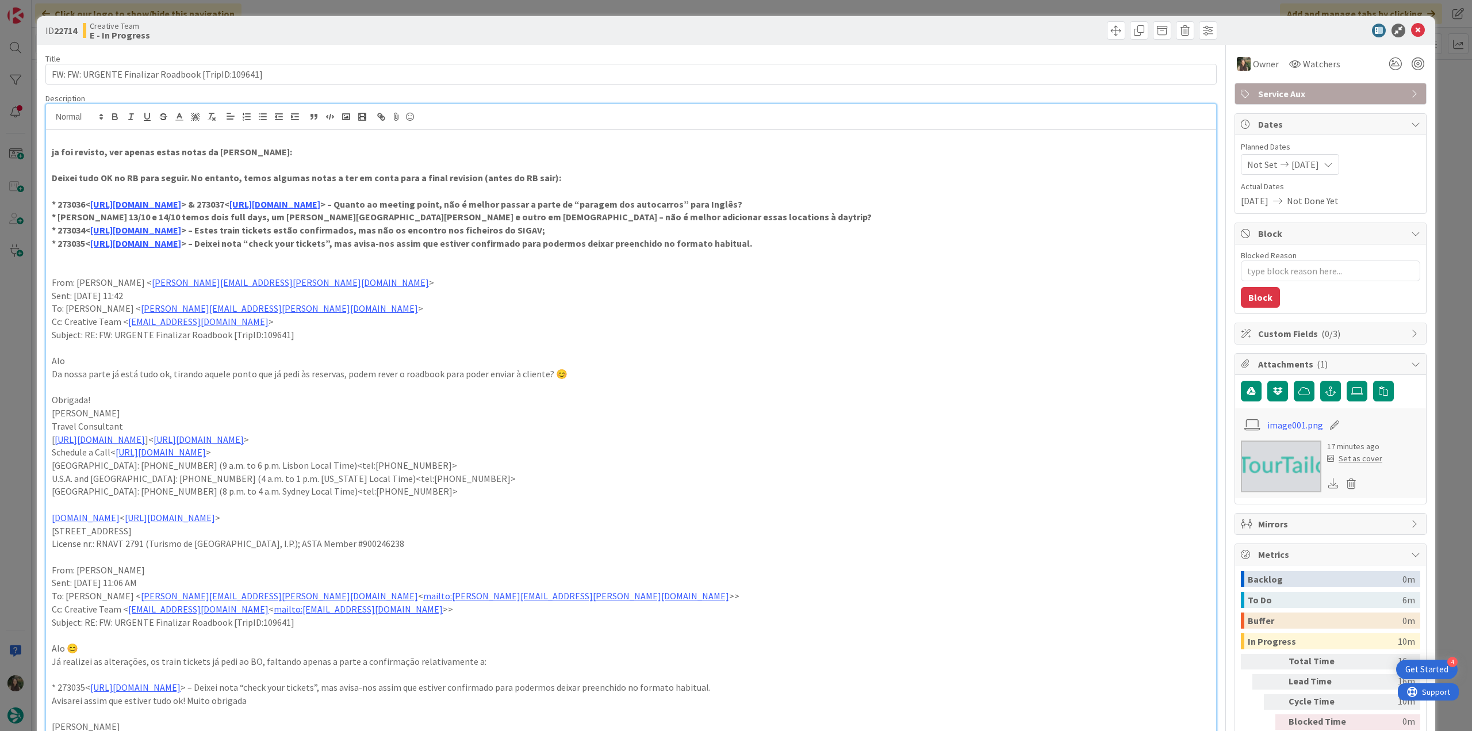
click at [22, 366] on div "ID 22714 Creative Team E - In Progress Title 50 / 128 FW: FW: URGENTE Finalizar…" at bounding box center [736, 365] width 1472 height 731
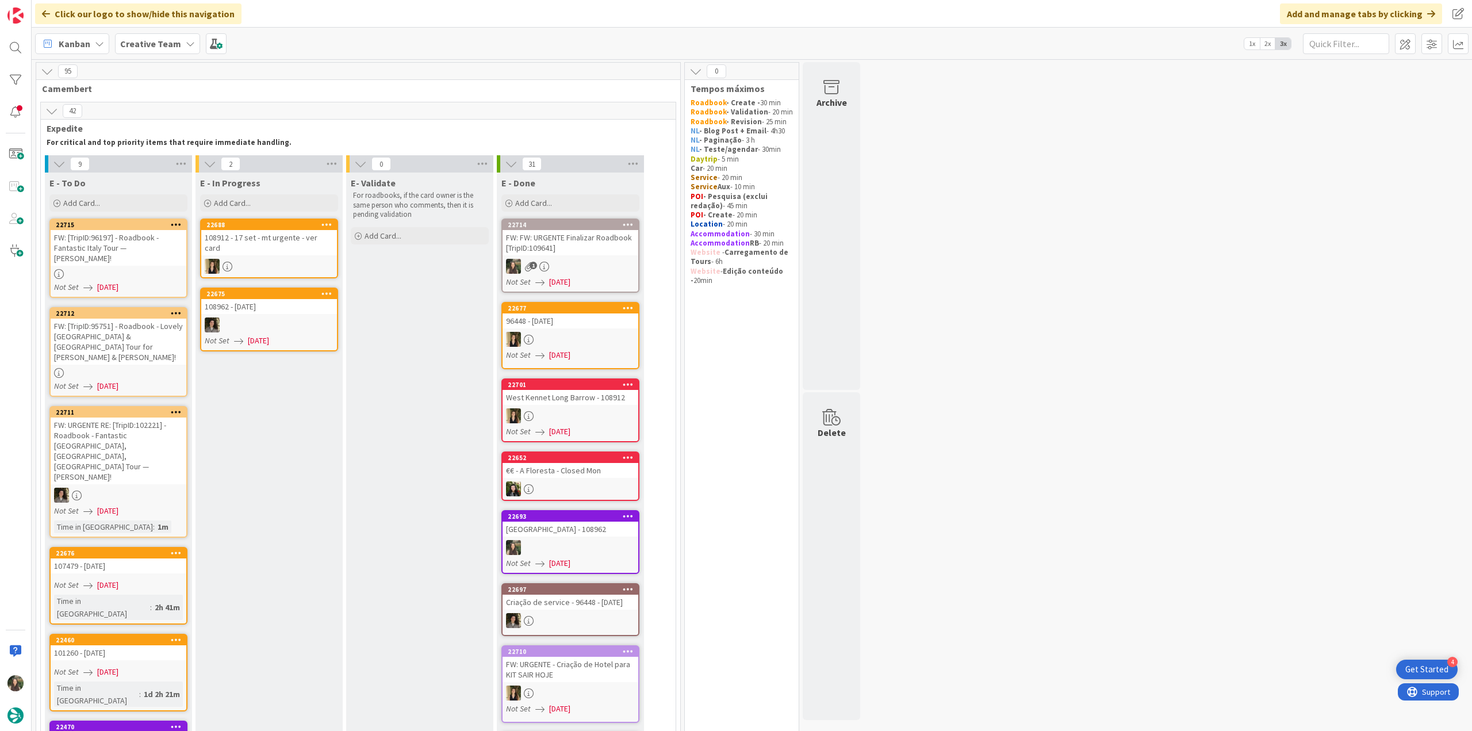
click at [583, 251] on div "FW: FW: URGENTE Finalizar Roadbook [TripID:109641]" at bounding box center [571, 242] width 136 height 25
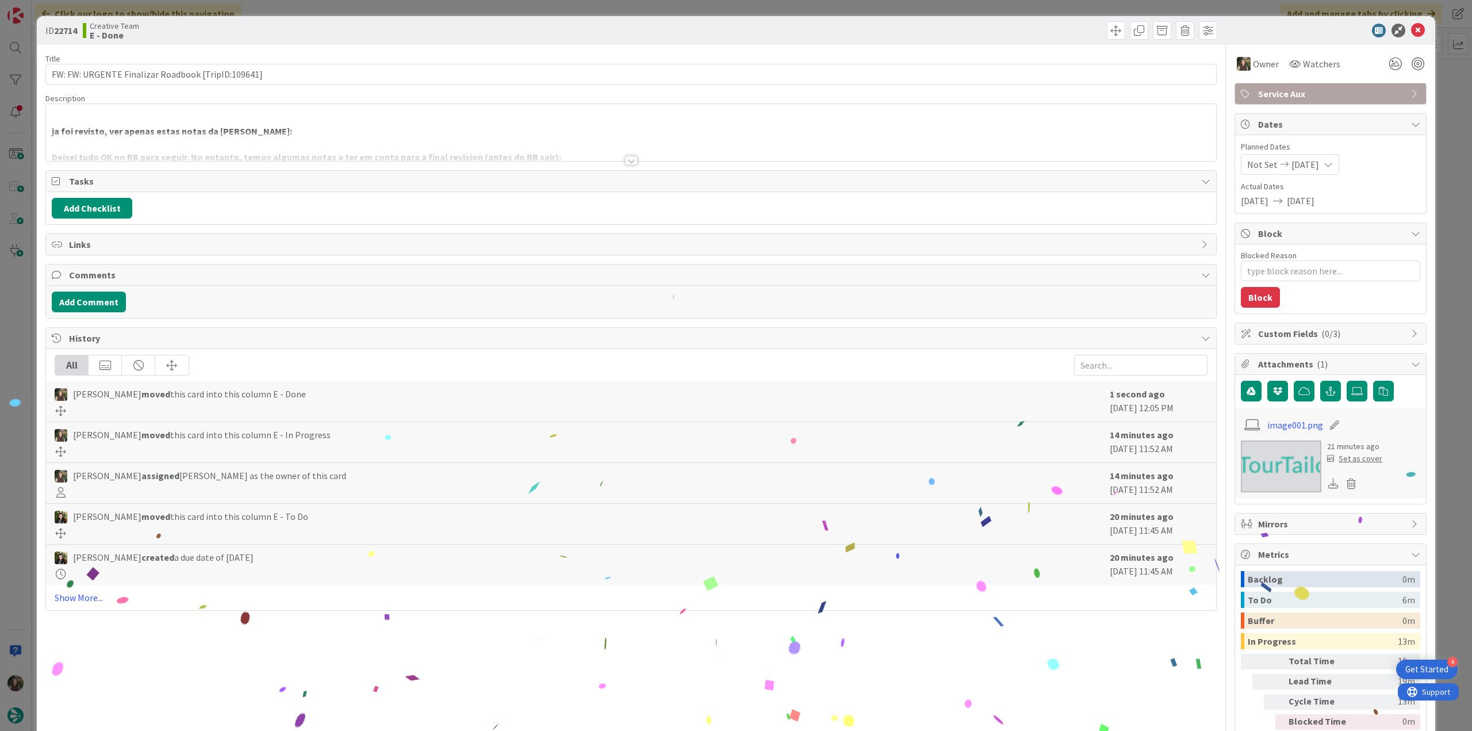
click at [1445, 553] on div "ID 22714 Creative Team E - Done Title 50 / 128 FW: FW: URGENTE Finalizar Roadbo…" at bounding box center [736, 365] width 1472 height 731
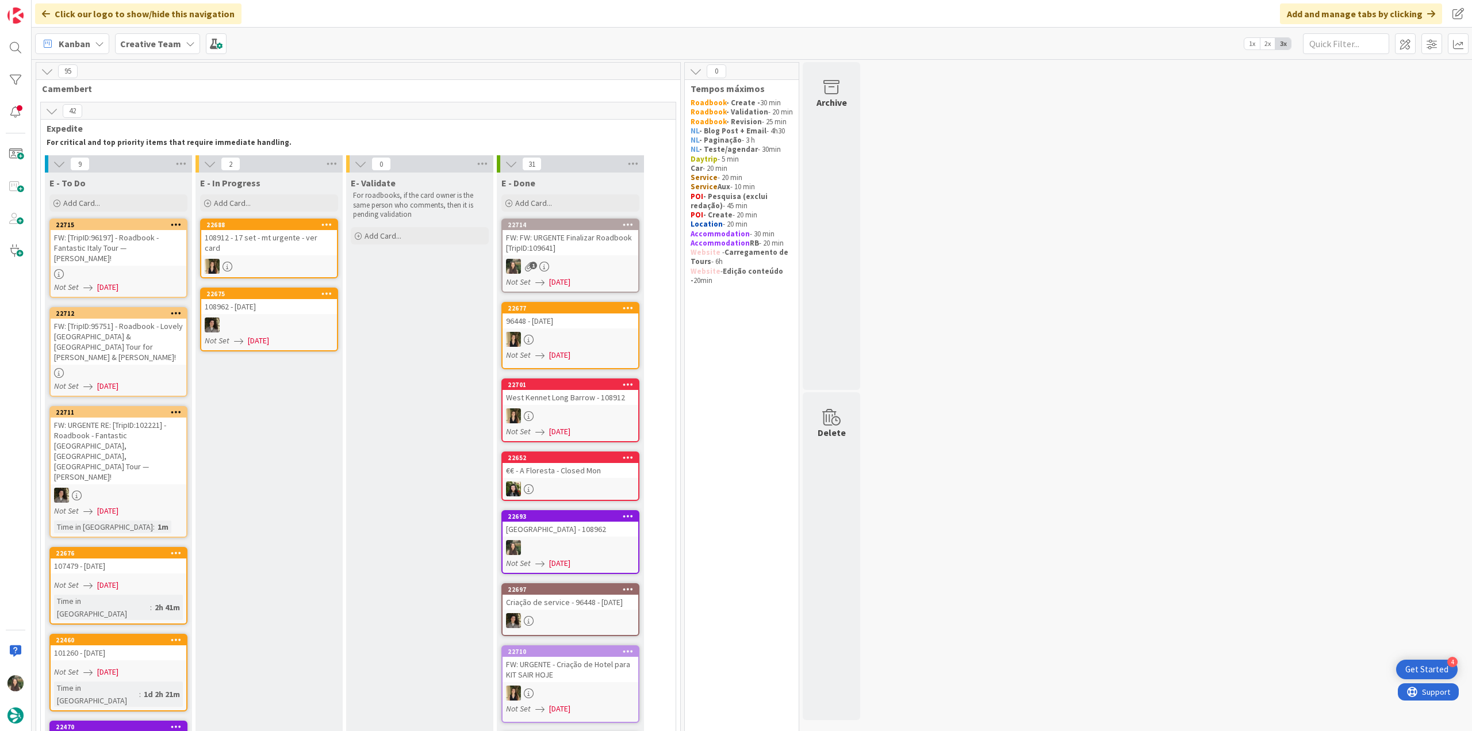
click at [595, 256] on link "22714 FW: FW: URGENTE Finalizar Roadbook [TripID:109641] 1 Not Set [DATE]" at bounding box center [570, 255] width 138 height 74
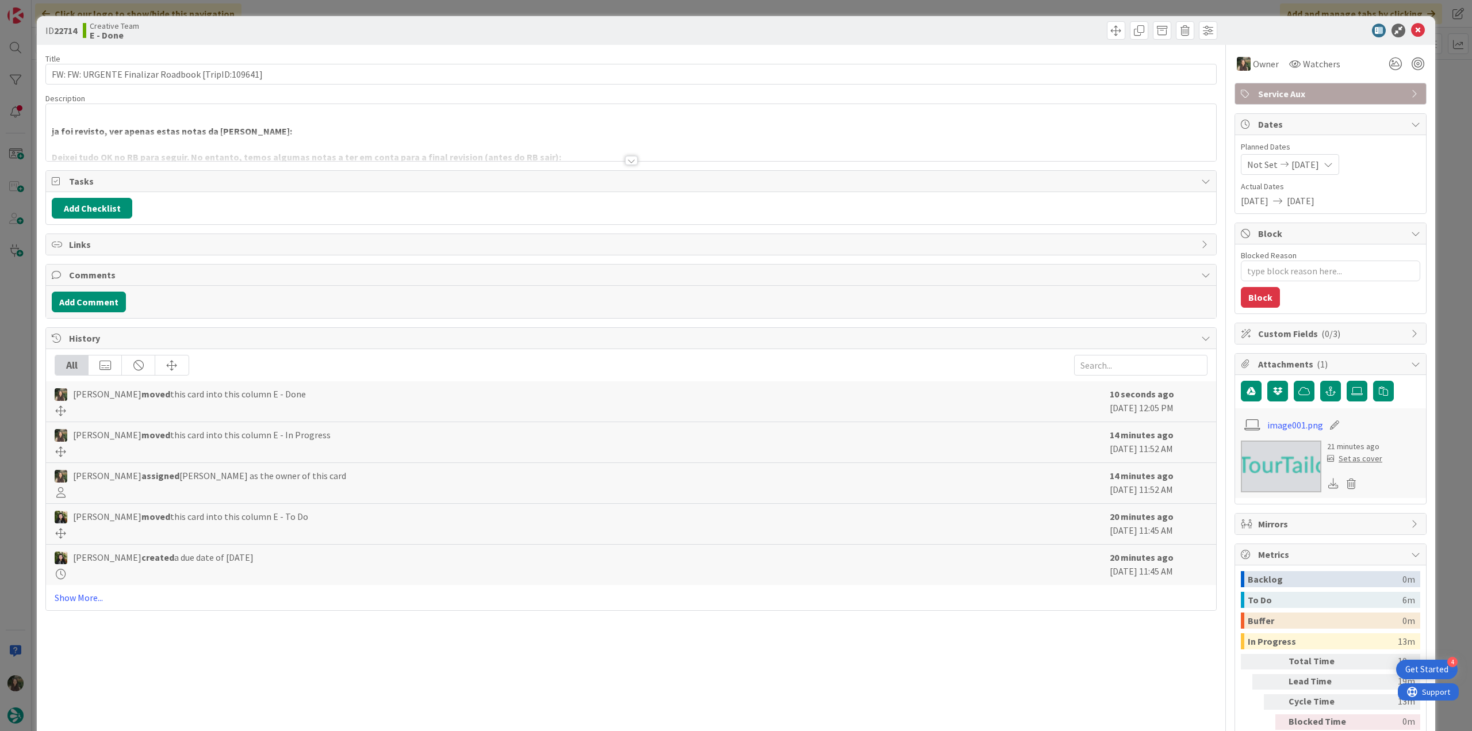
click at [1434, 523] on div "ID 22714 Creative Team E - Done Title 50 / 128 FW: FW: URGENTE Finalizar Roadbo…" at bounding box center [736, 365] width 1472 height 731
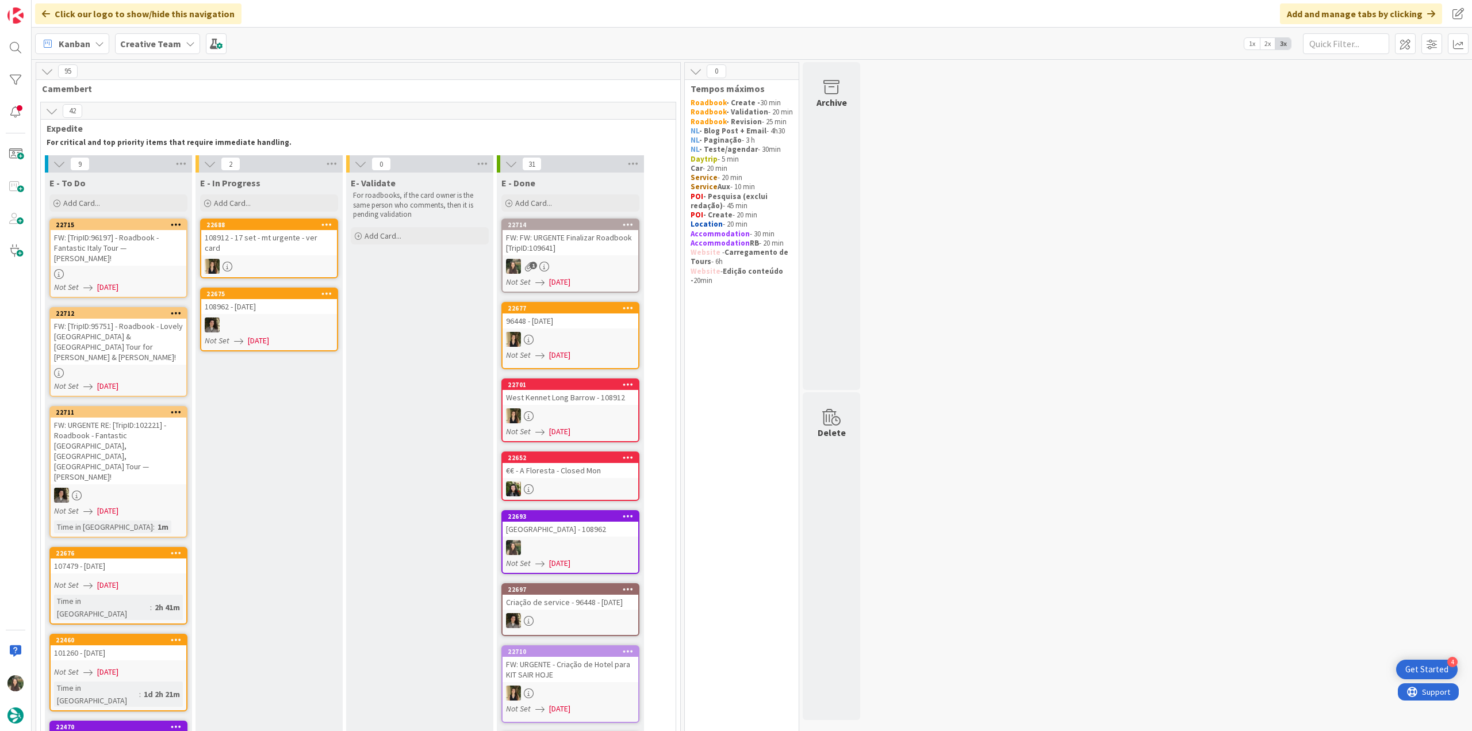
click at [155, 269] on div at bounding box center [119, 274] width 136 height 10
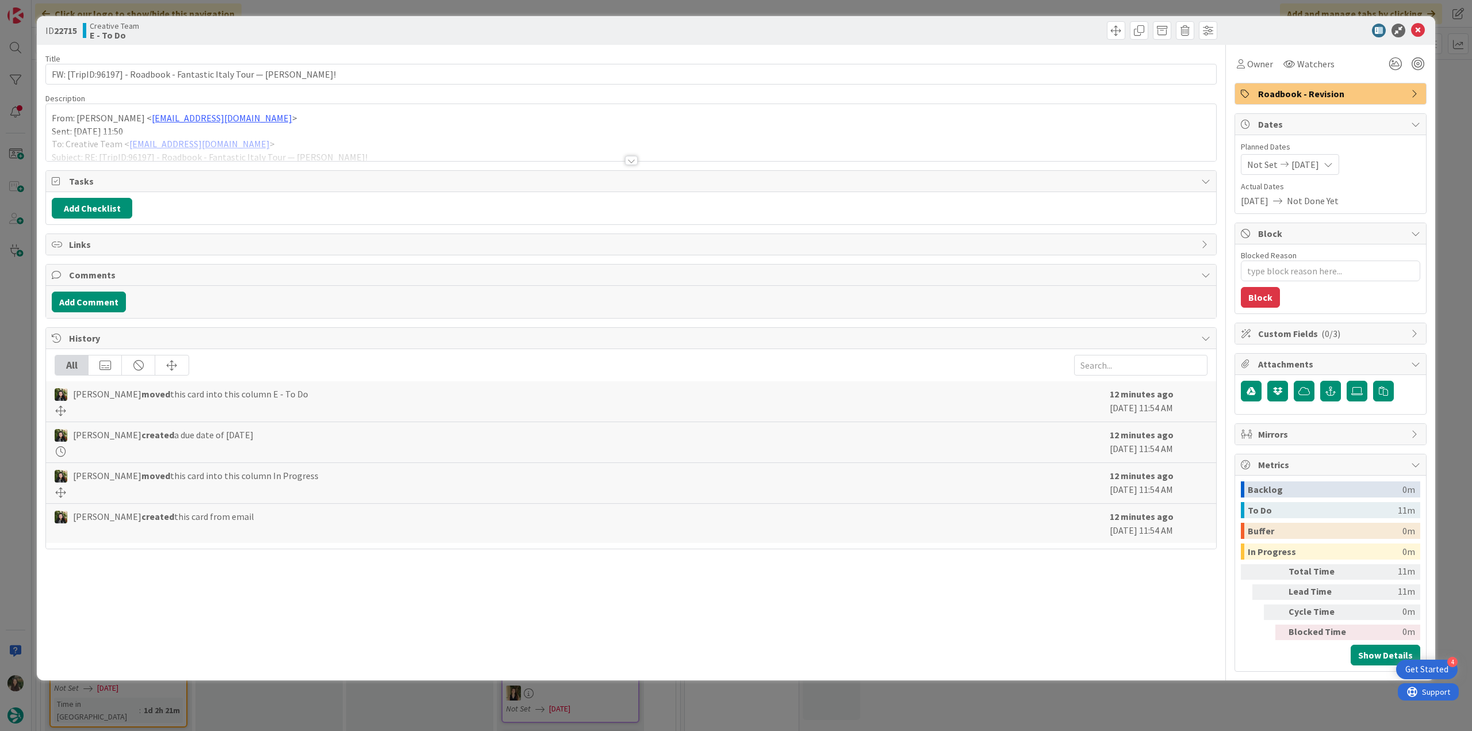
click at [399, 148] on div at bounding box center [631, 146] width 1170 height 29
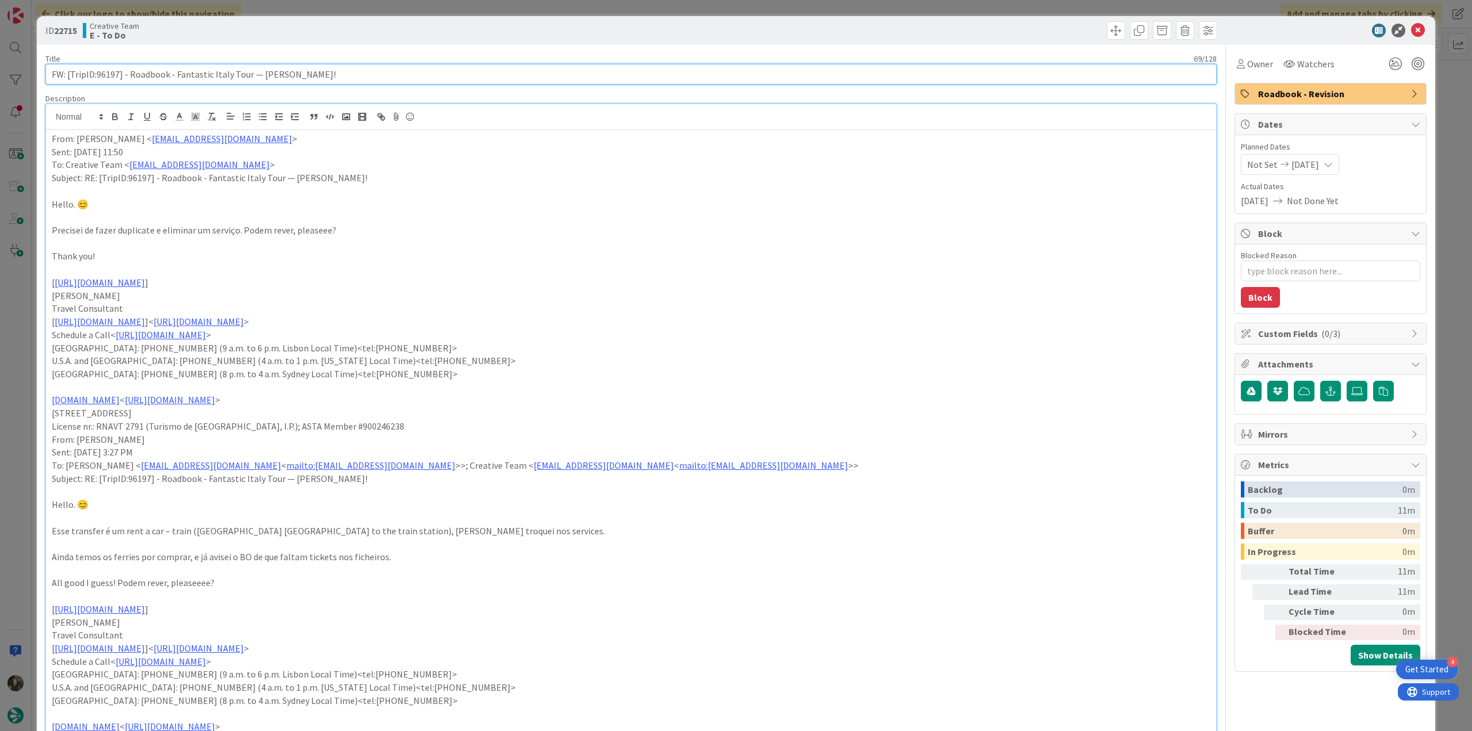
click at [105, 79] on input "FW: [TripID:96197] - Roadbook - Fantastic Italy Tour — [PERSON_NAME]!" at bounding box center [630, 74] width 1171 height 21
click at [1251, 71] on div "Owner" at bounding box center [1254, 63] width 41 height 21
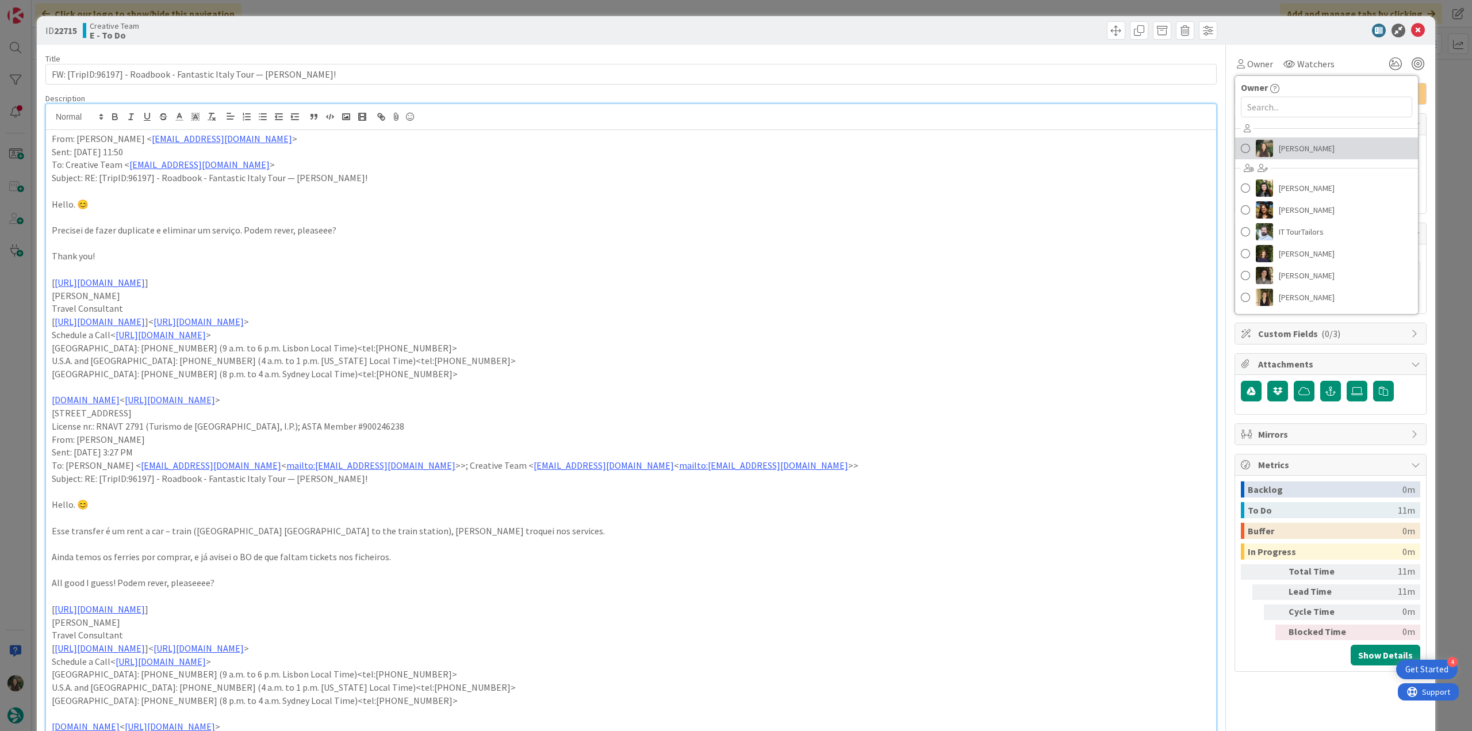
click at [1286, 144] on span "[PERSON_NAME]" at bounding box center [1307, 148] width 56 height 17
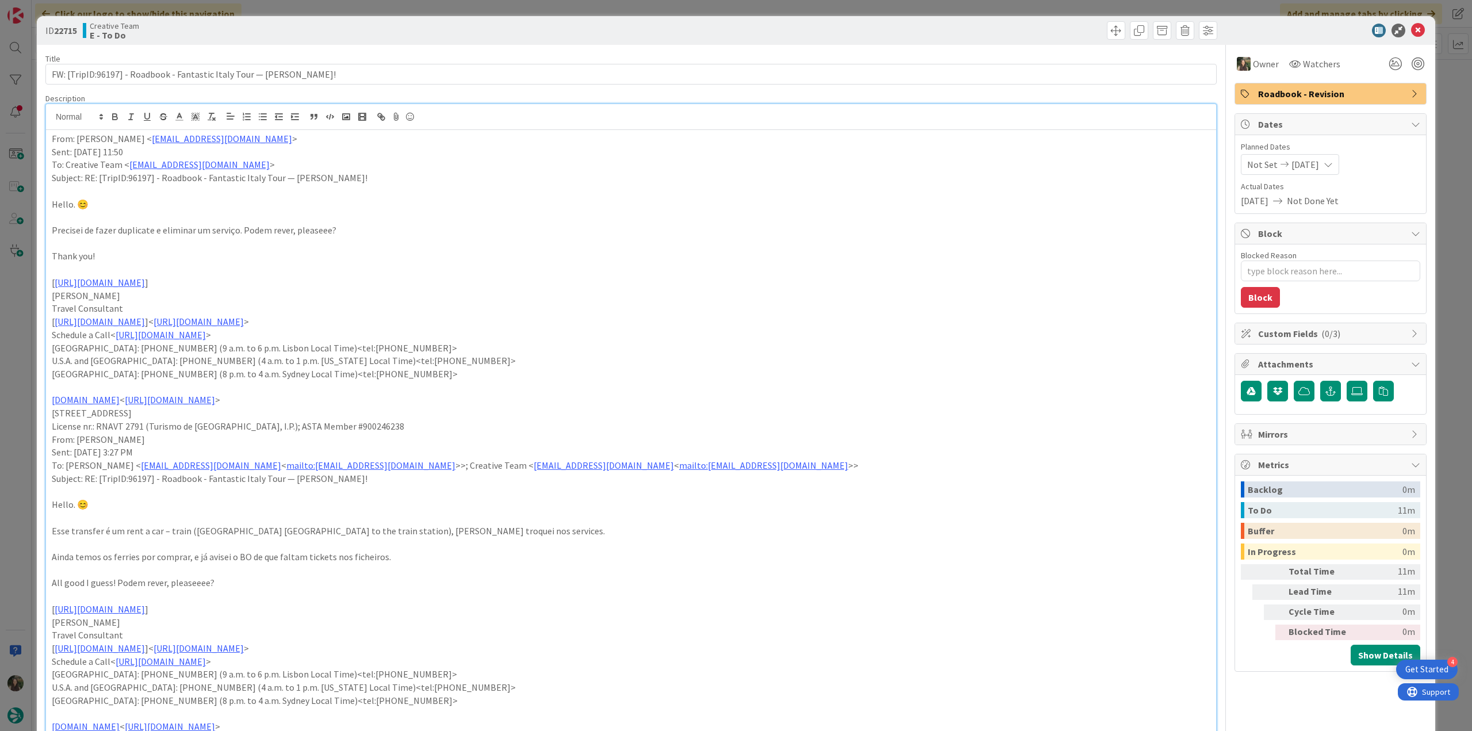
click at [1449, 105] on div "ID 22715 Creative Team E - To Do Title 69 / 128 FW: [TripID:96197] - Roadbook -…" at bounding box center [736, 365] width 1472 height 731
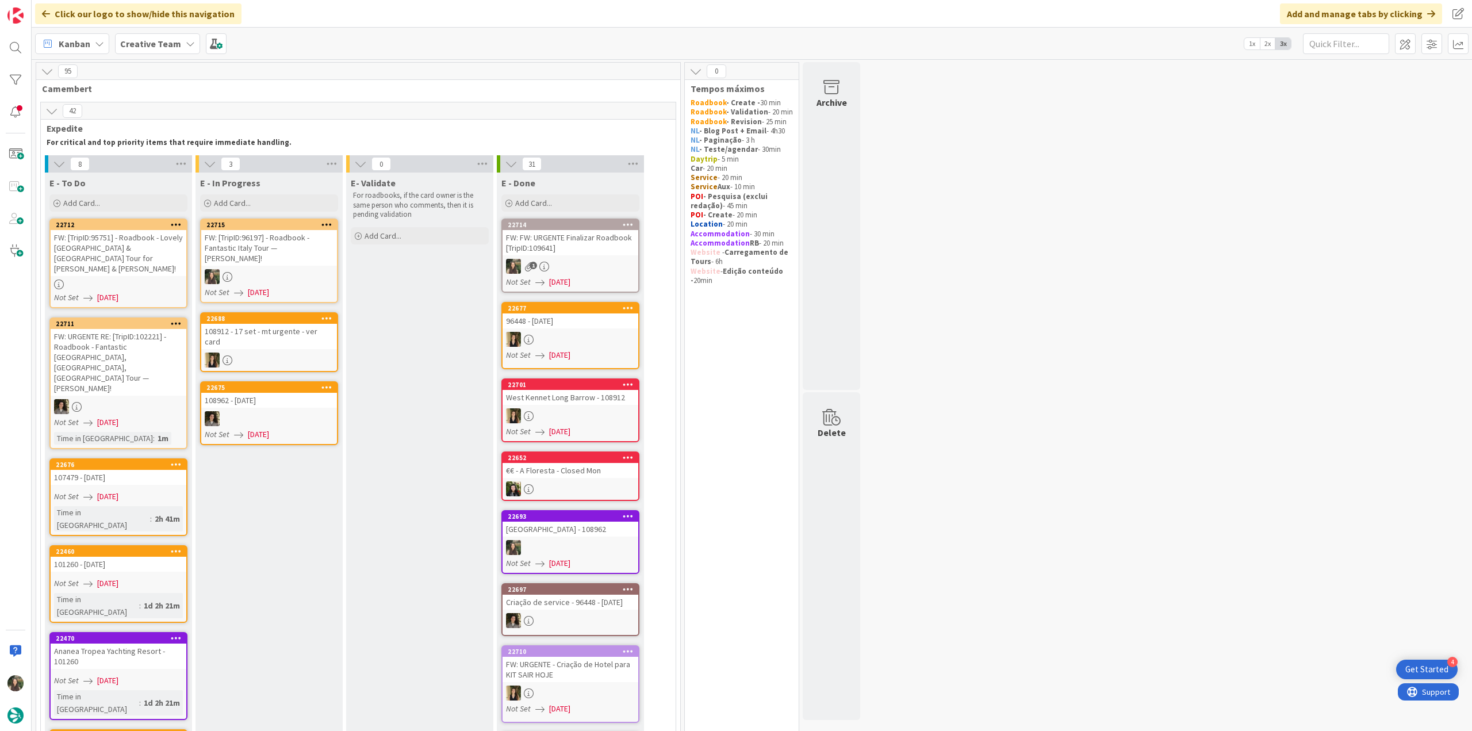
click at [268, 246] on div "FW: [TripID:96197] - Roadbook - Fantastic Italy Tour — [PERSON_NAME]!" at bounding box center [269, 248] width 136 height 36
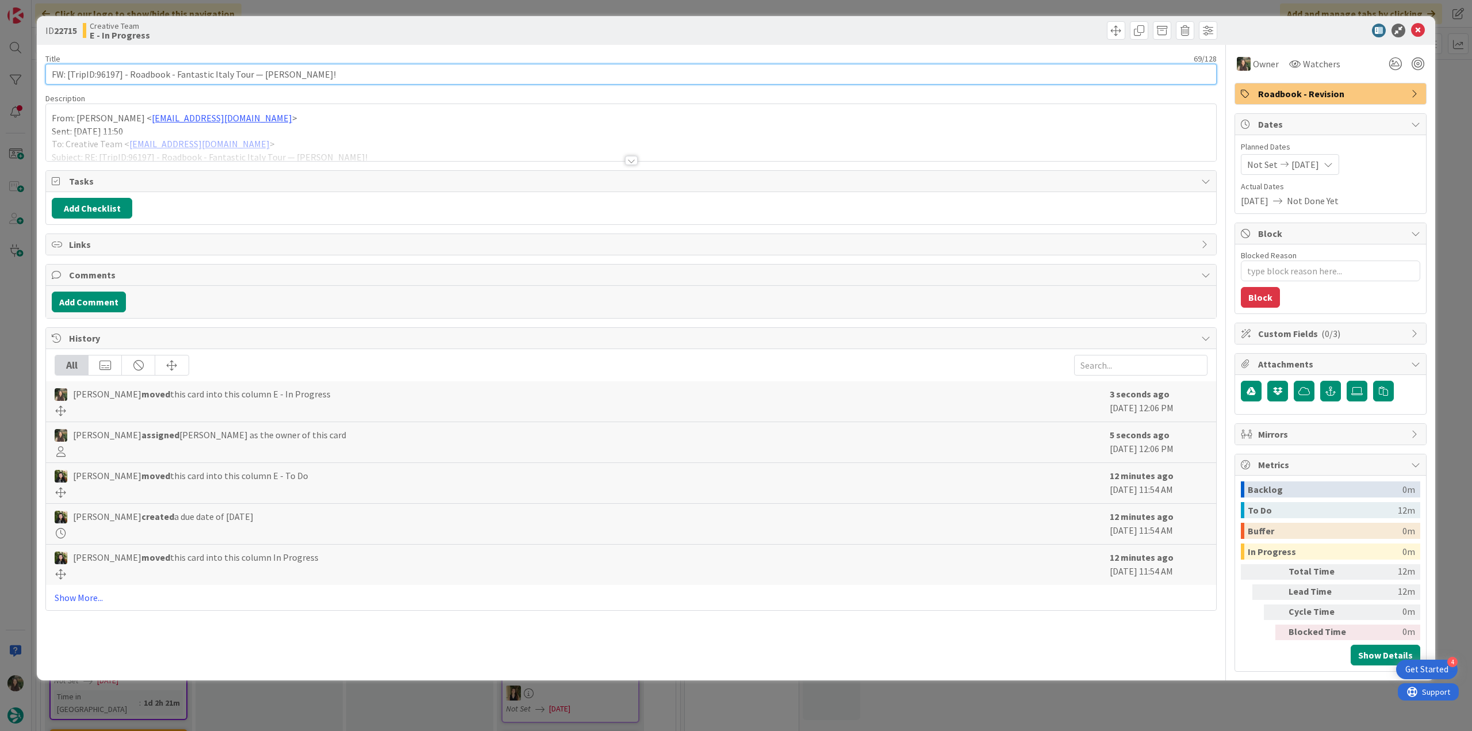
click at [106, 76] on input "FW: [TripID:96197] - Roadbook - Fantastic Italy Tour — [PERSON_NAME]!" at bounding box center [630, 74] width 1171 height 21
click at [107, 76] on input "FW: [TripID:96197] - Roadbook - Fantastic Italy Tour — [PERSON_NAME]!" at bounding box center [630, 74] width 1171 height 21
click at [359, 143] on div at bounding box center [631, 146] width 1170 height 29
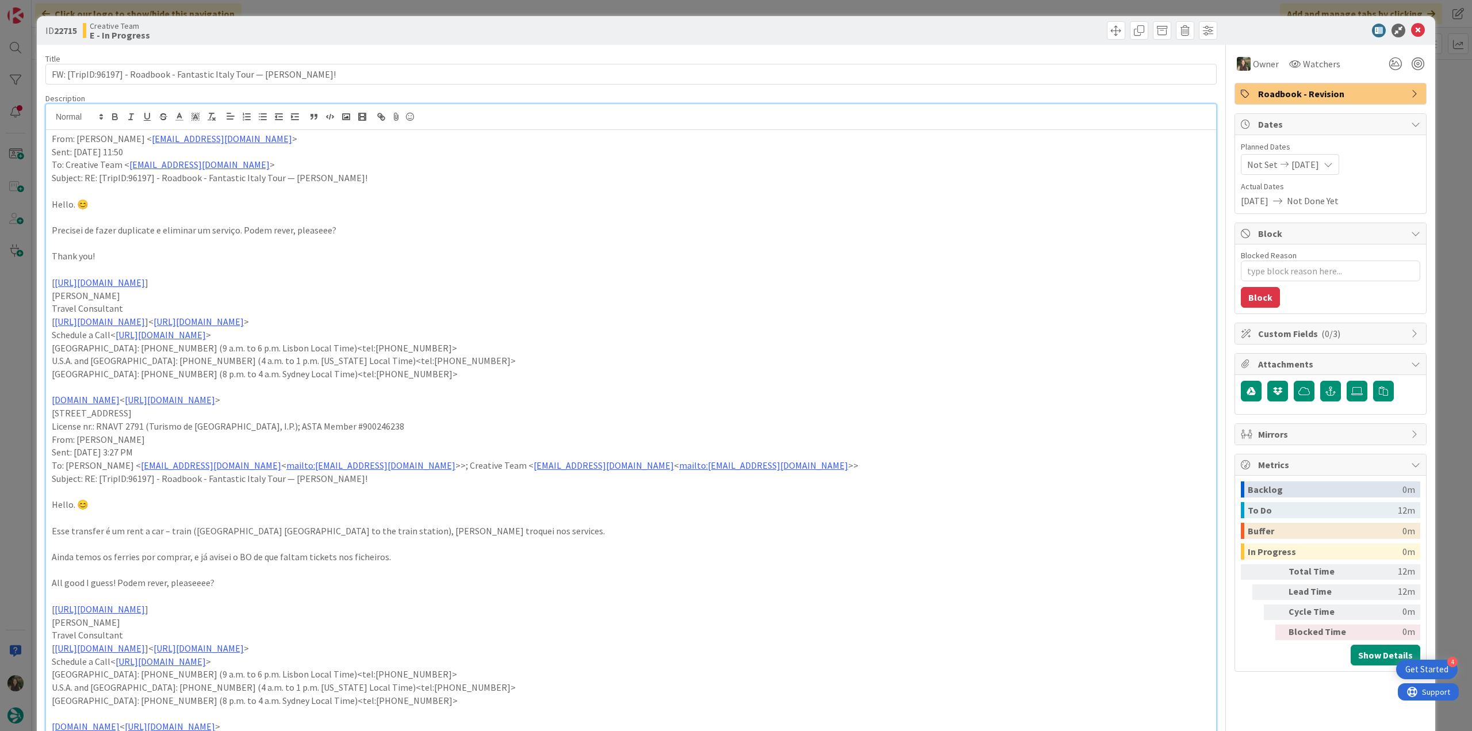
click at [21, 333] on div "ID 22715 Creative Team E - In Progress Title 69 / 128 FW: [TripID:96197] - Road…" at bounding box center [736, 365] width 1472 height 731
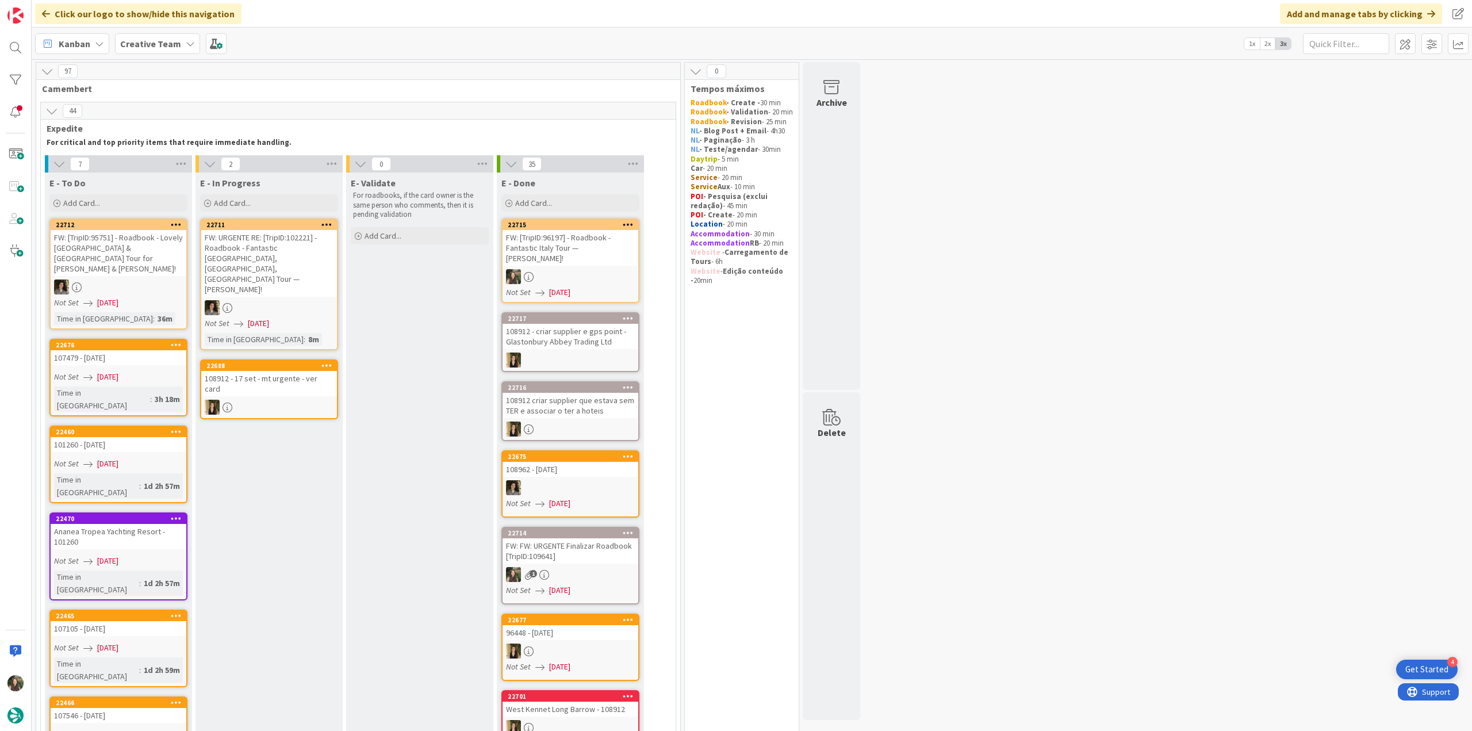
click at [586, 252] on div "FW: [TripID:96197] - Roadbook - Fantastic Italy Tour — [PERSON_NAME]!" at bounding box center [571, 248] width 136 height 36
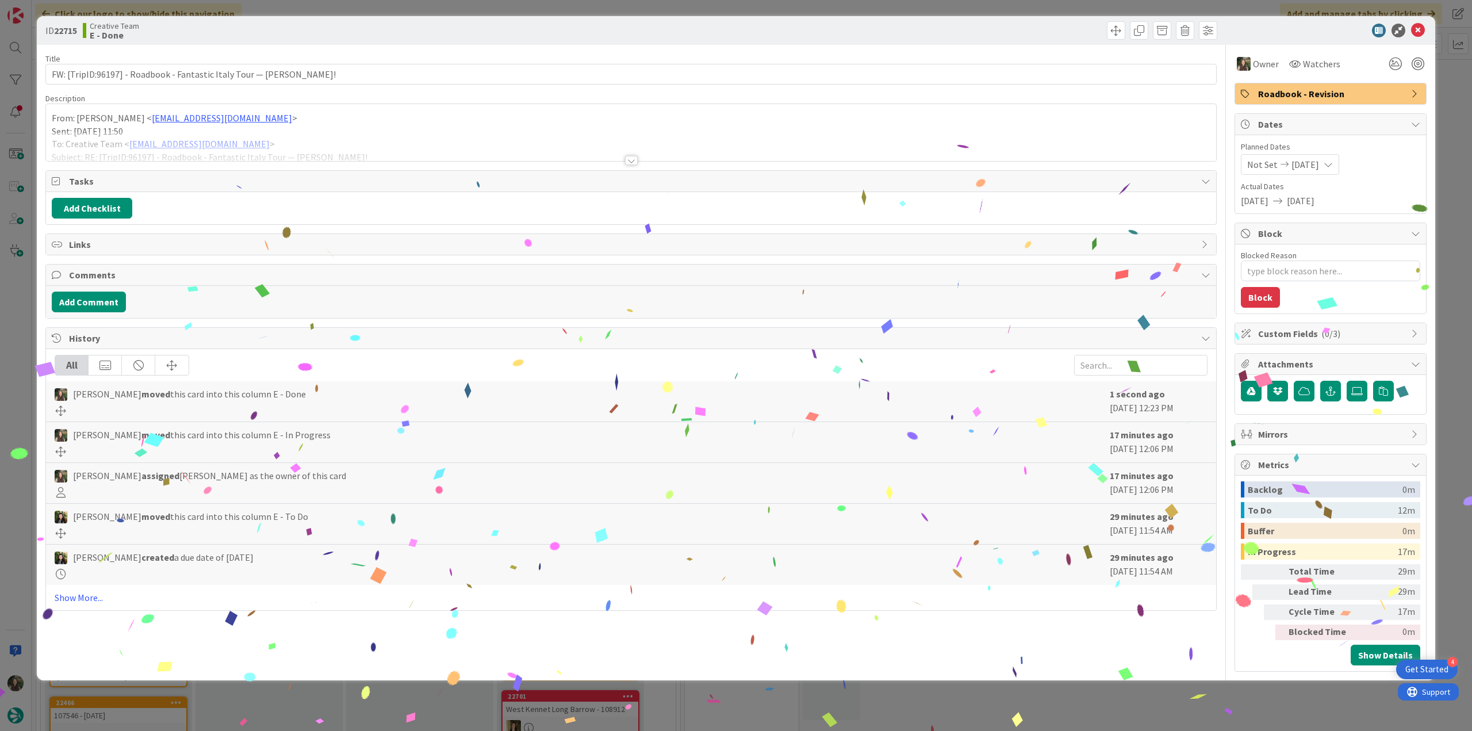
click at [1143, 688] on div "ID 22715 Creative Team E - Done Title 69 / 128 FW: [TripID:96197] - Roadbook - …" at bounding box center [736, 365] width 1472 height 731
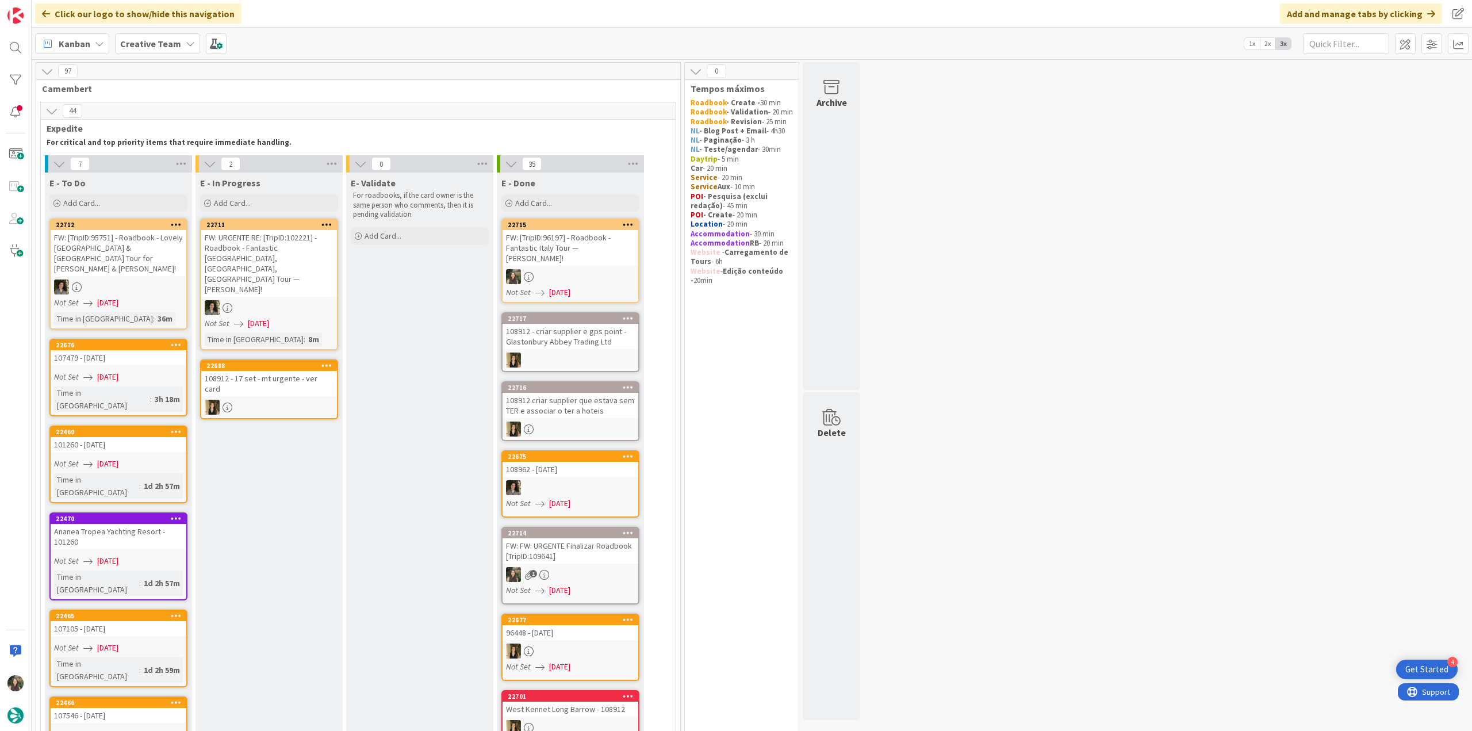
click at [152, 358] on link "22676 107479 - [DATE] Not Set [DATE] Time in [GEOGRAPHIC_DATA] : 3h 18m" at bounding box center [118, 378] width 138 height 78
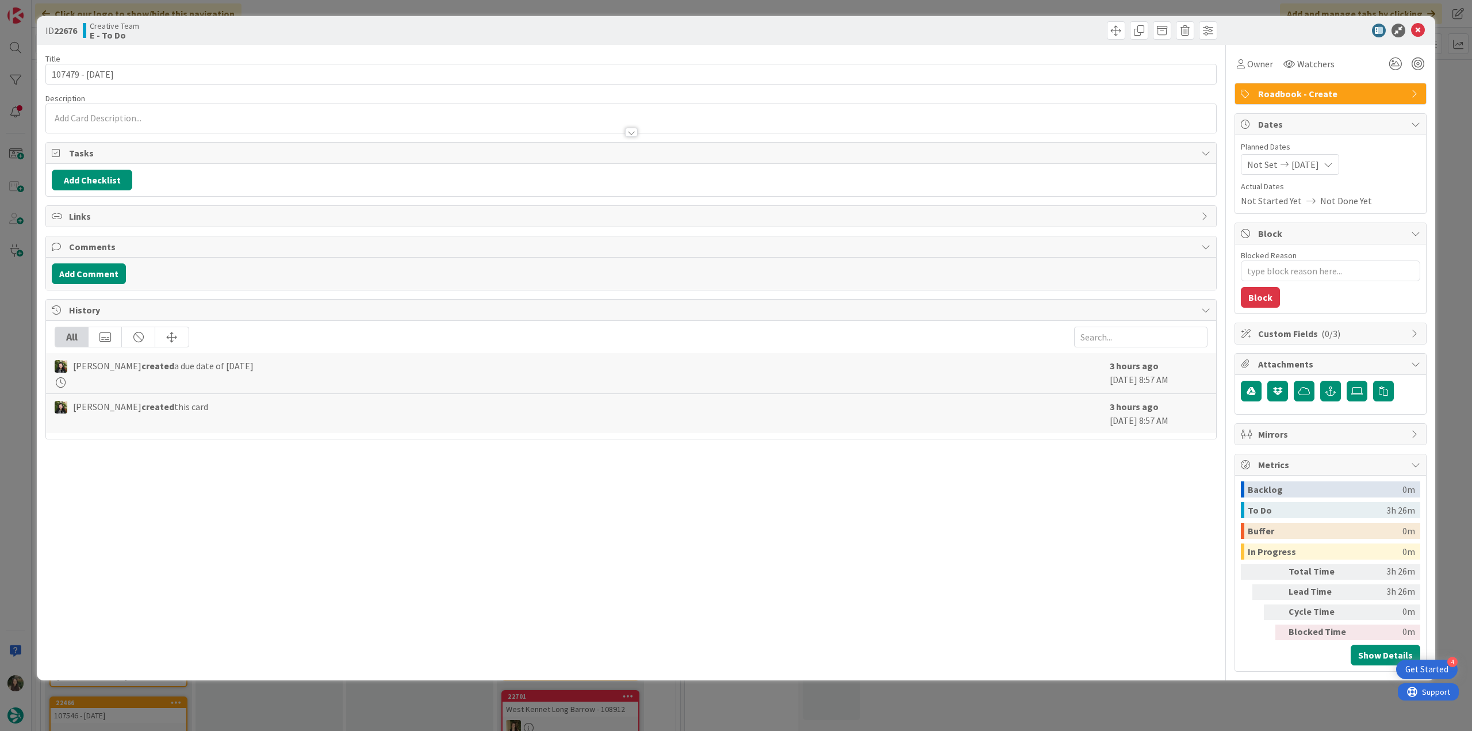
click at [20, 356] on div "ID 22676 Creative Team E - To Do Title 14 / 128 107479 - [DATE] Description Own…" at bounding box center [736, 365] width 1472 height 731
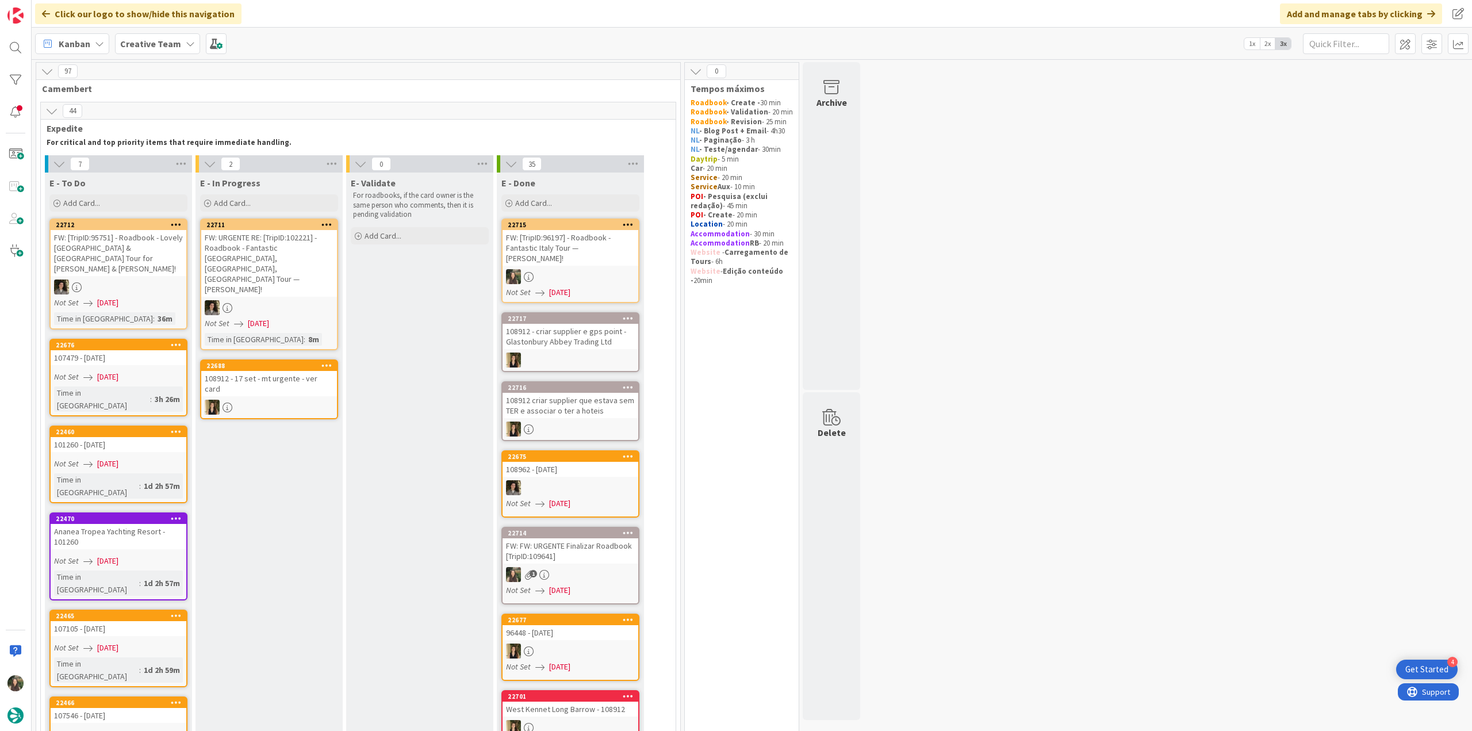
click at [145, 352] on div "107479 - [DATE]" at bounding box center [119, 357] width 136 height 15
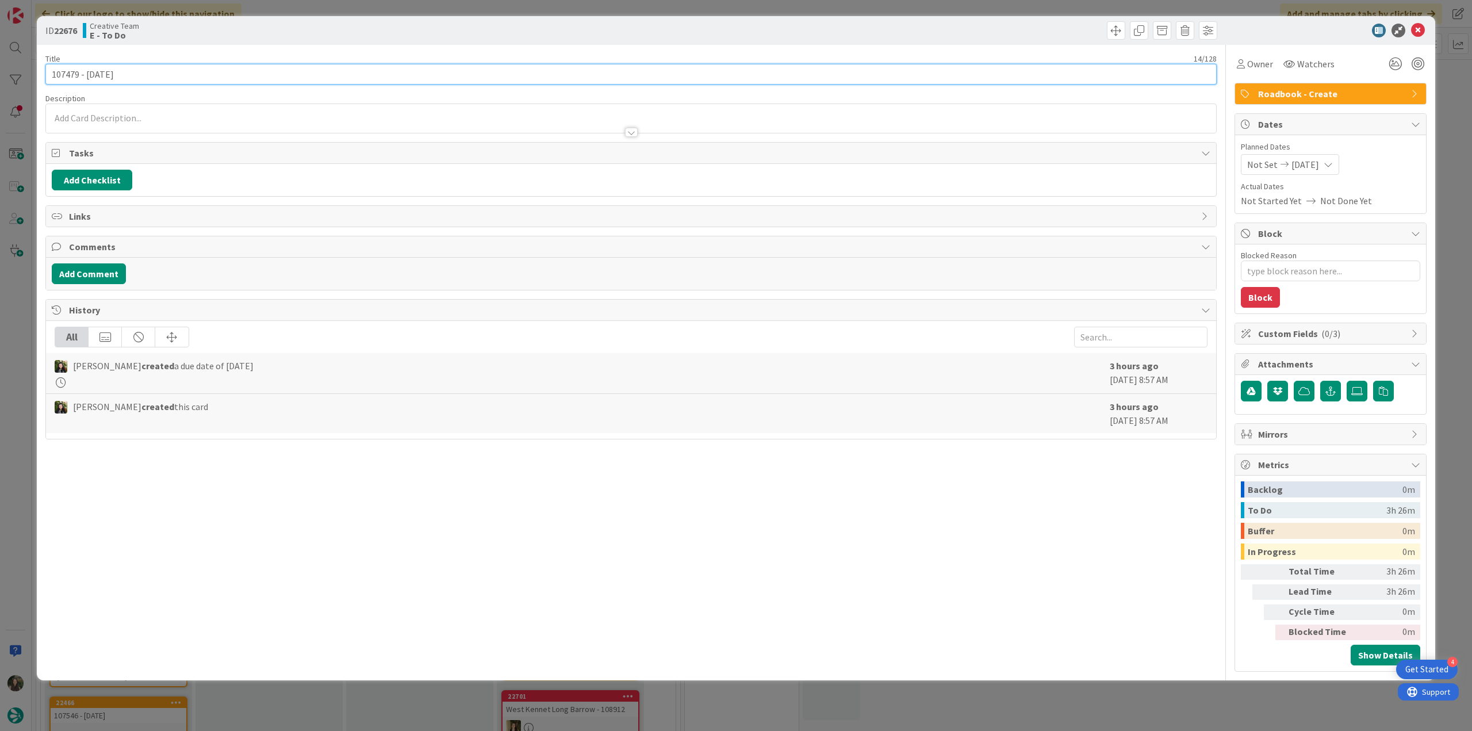
click at [71, 77] on input "107479 - [DATE]" at bounding box center [630, 74] width 1171 height 21
click at [1240, 67] on icon at bounding box center [1241, 63] width 8 height 9
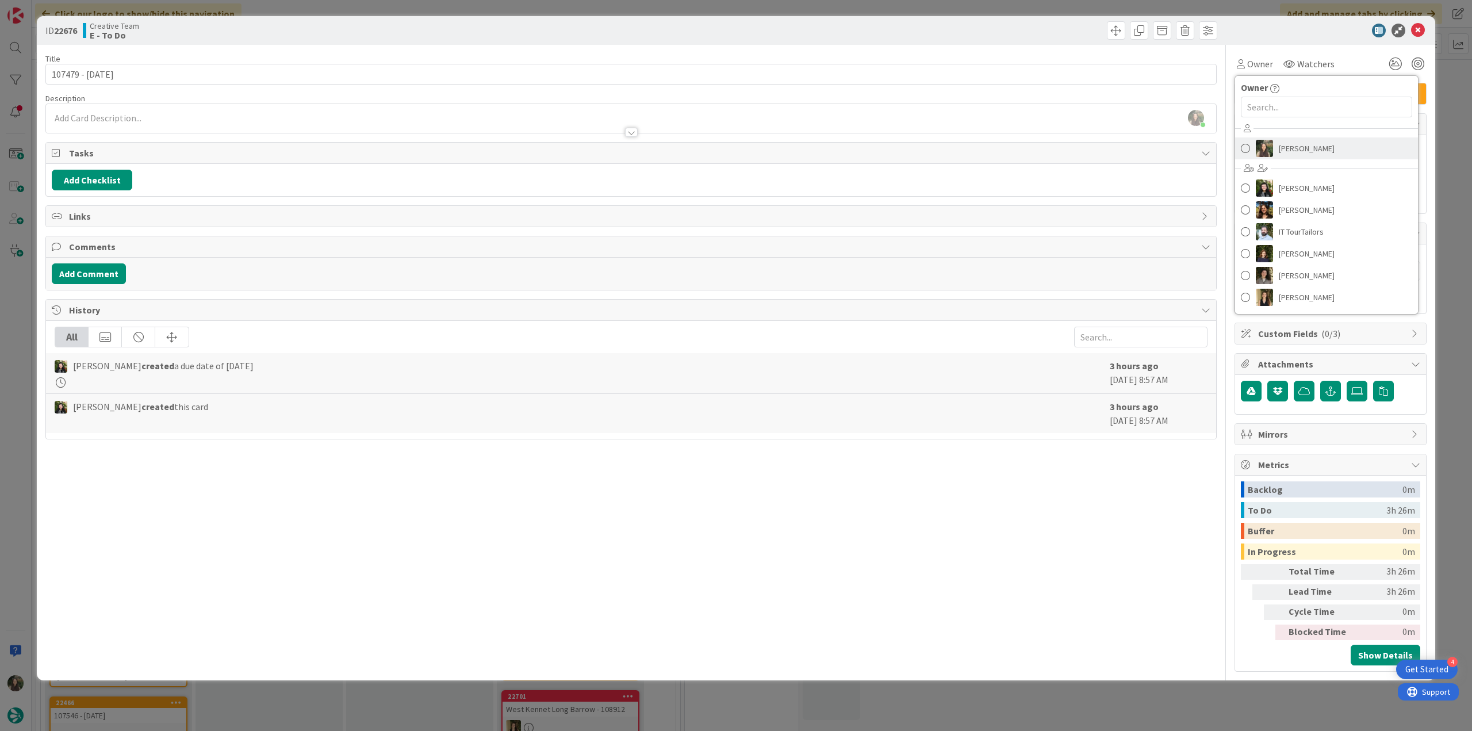
click at [1307, 145] on span "[PERSON_NAME]" at bounding box center [1307, 148] width 56 height 17
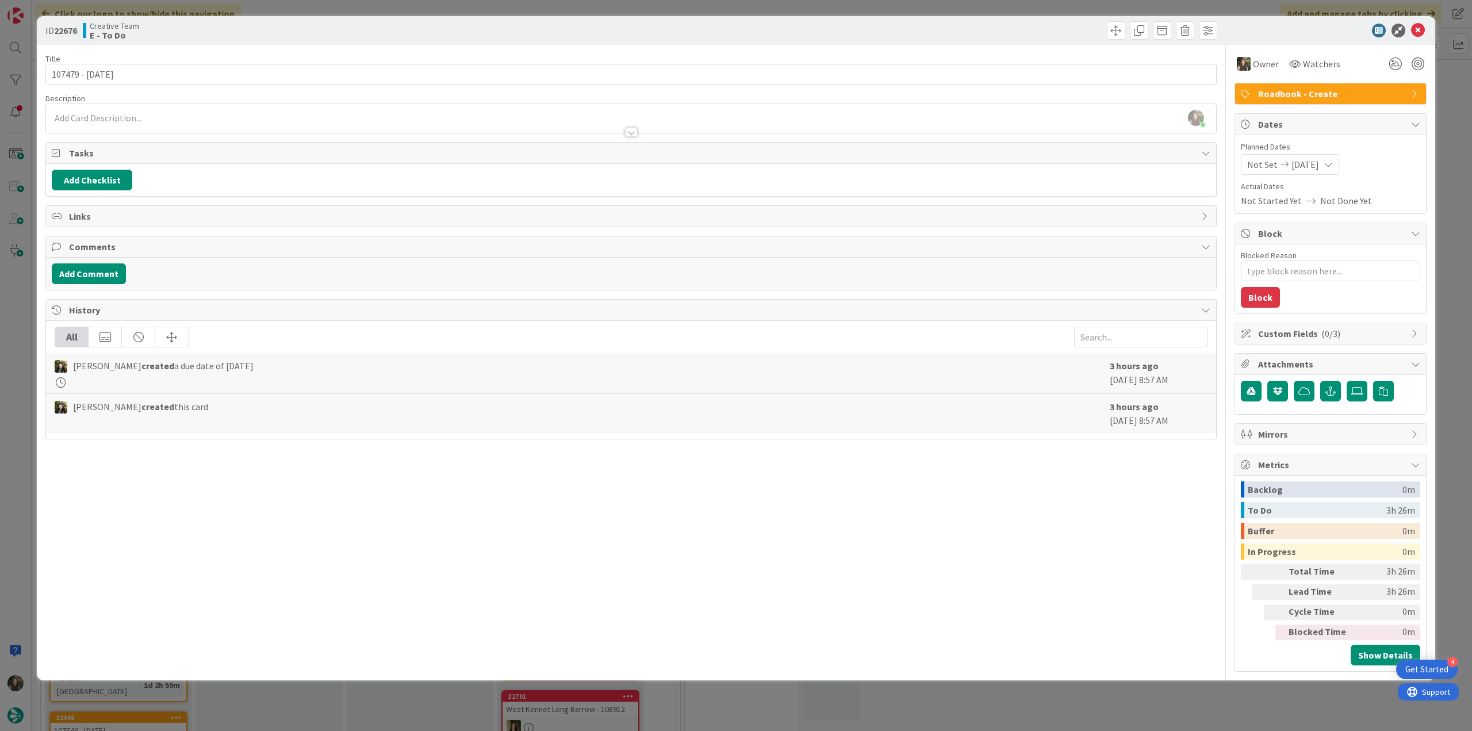
drag, startPoint x: 1445, startPoint y: 95, endPoint x: 1373, endPoint y: 112, distance: 73.8
click at [1445, 95] on div "ID 22676 Creative Team E - To Do Title 14 / 128 107479 - [DATE] Description [PE…" at bounding box center [736, 365] width 1472 height 731
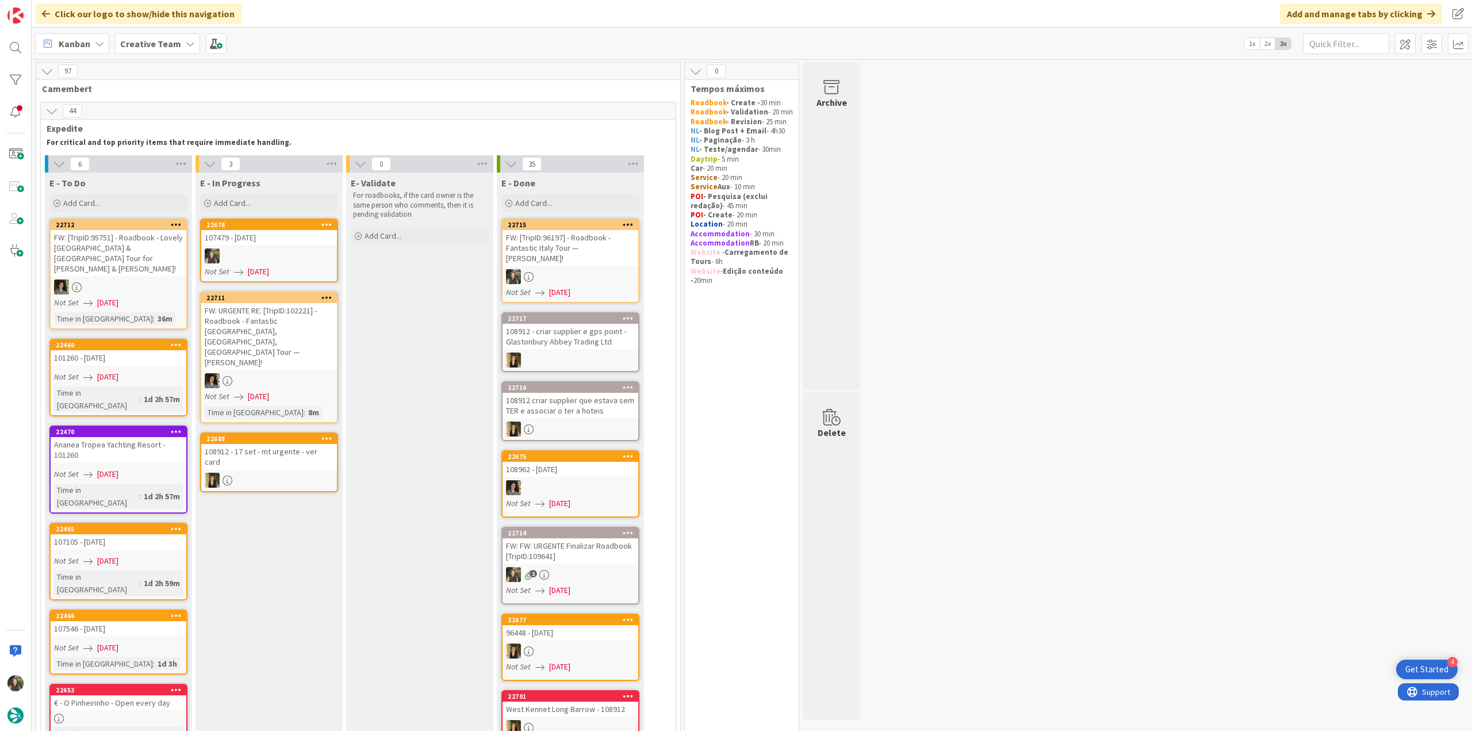
click at [279, 248] on div at bounding box center [269, 255] width 136 height 15
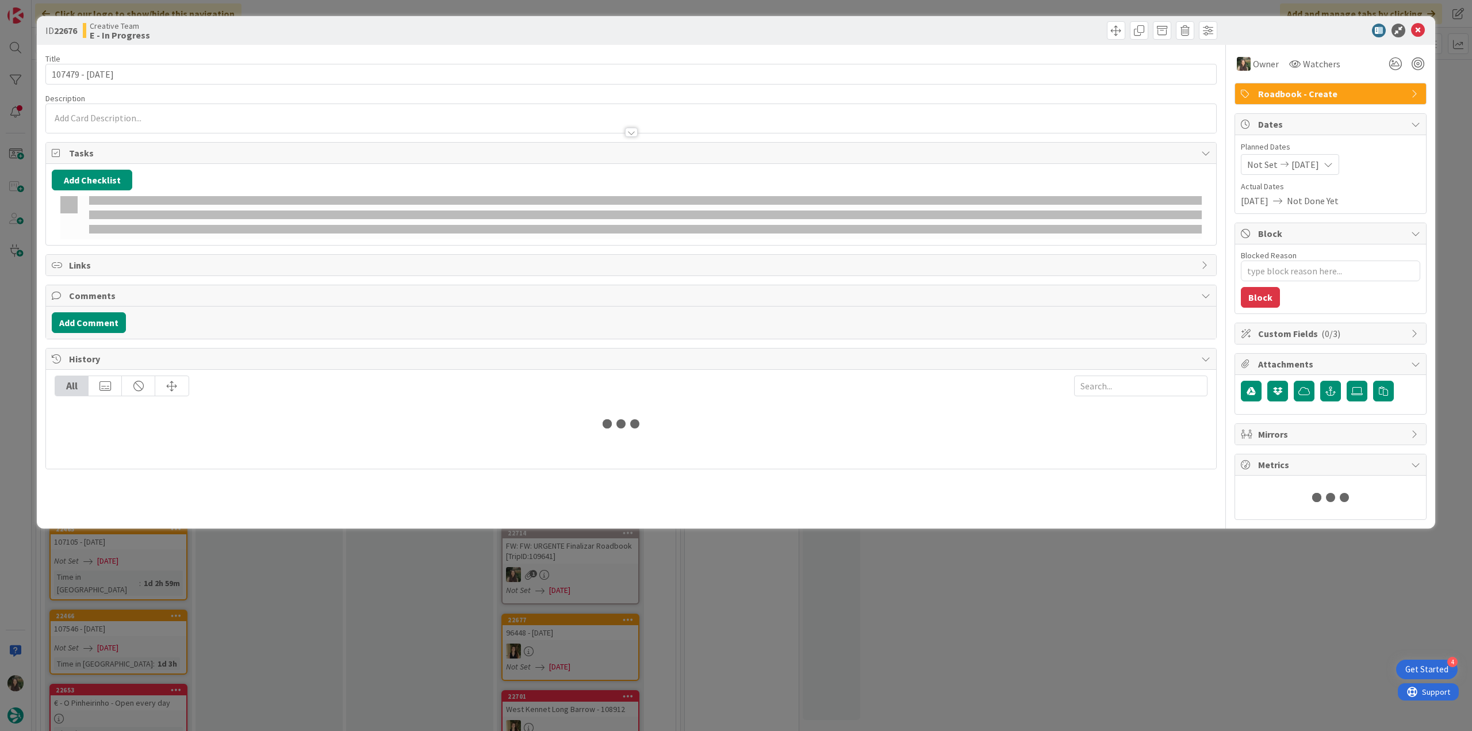
type textarea "x"
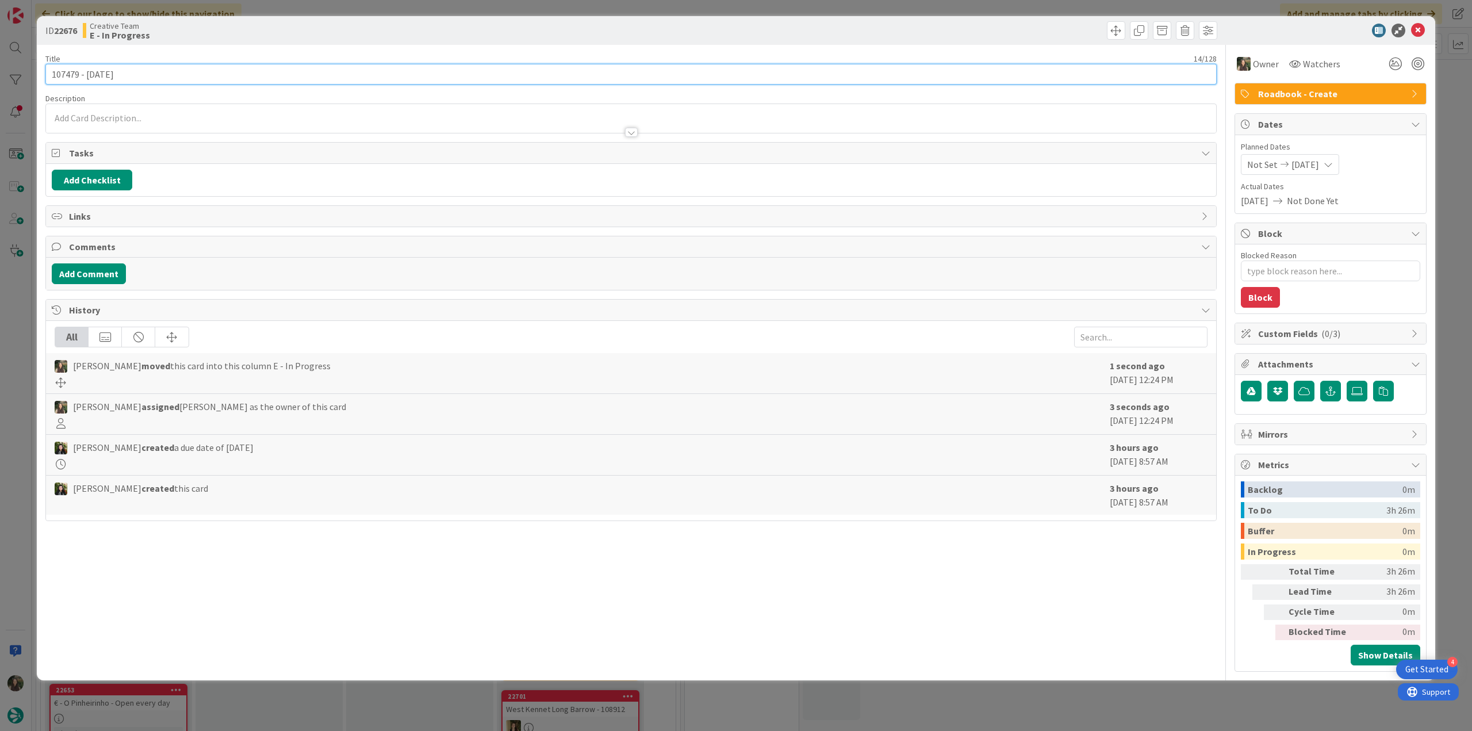
click at [57, 73] on input "107479 - [DATE]" at bounding box center [630, 74] width 1171 height 21
click at [29, 309] on div "ID 22676 Creative Team E - In Progress Title 14 / 128 107479 - [DATE] Descripti…" at bounding box center [736, 365] width 1472 height 731
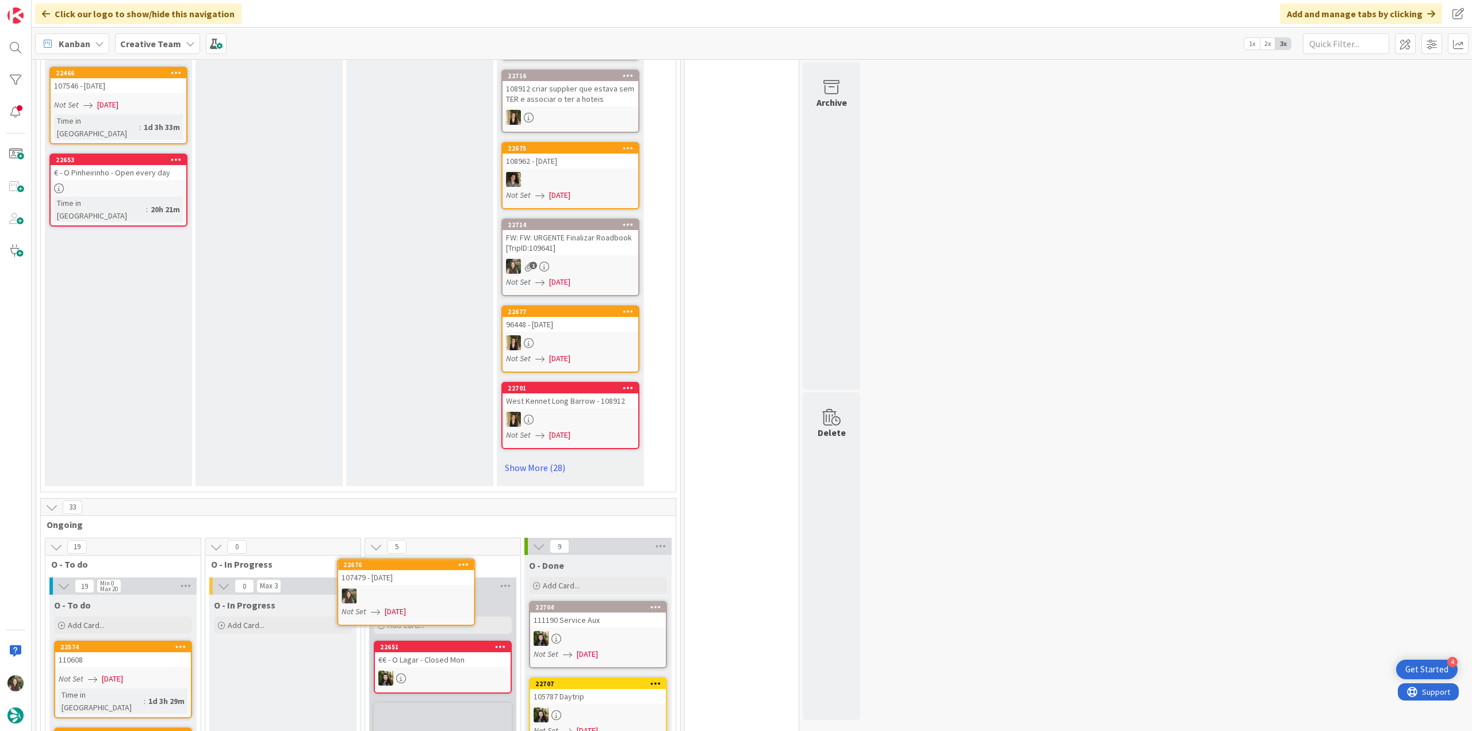
scroll to position [639, 0]
